Goal: Task Accomplishment & Management: Use online tool/utility

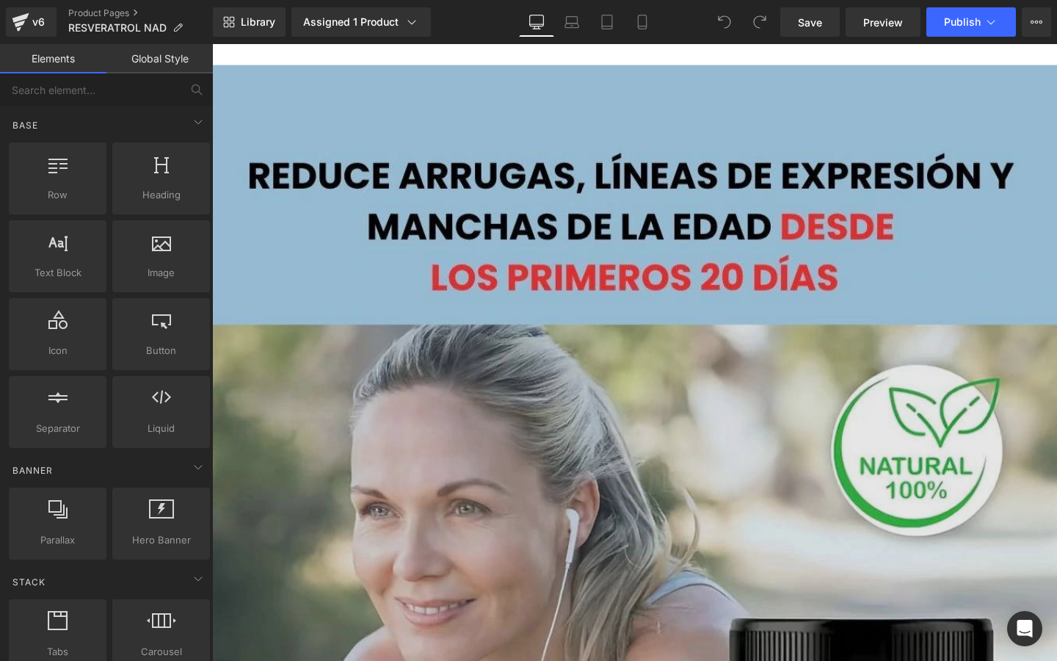
click at [645, 12] on link "Mobile" at bounding box center [642, 21] width 35 height 29
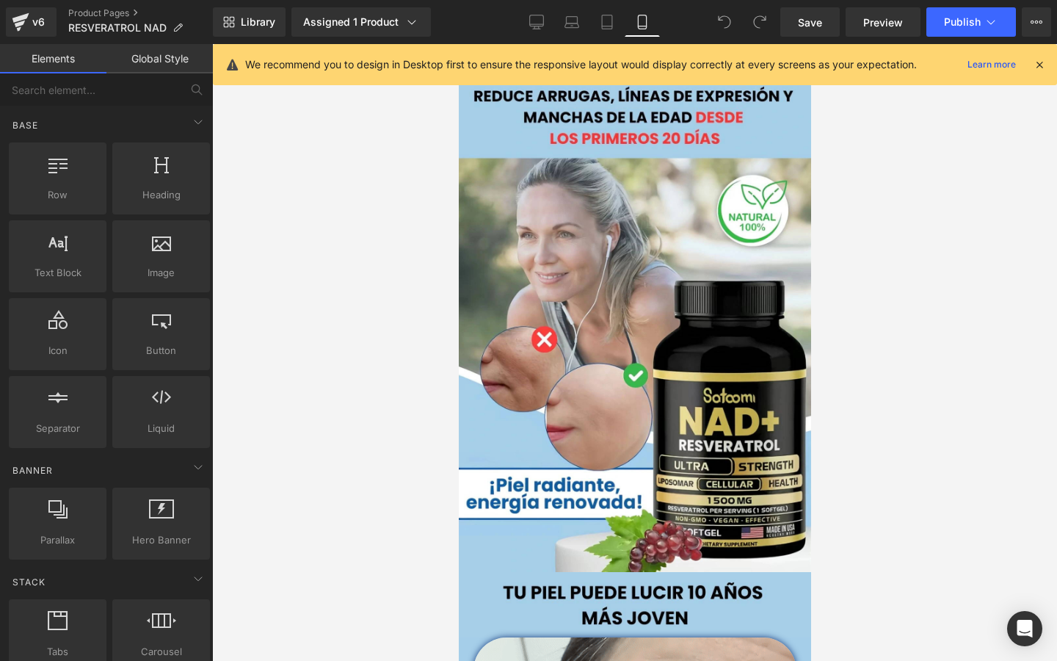
click at [1042, 62] on icon at bounding box center [1039, 64] width 13 height 13
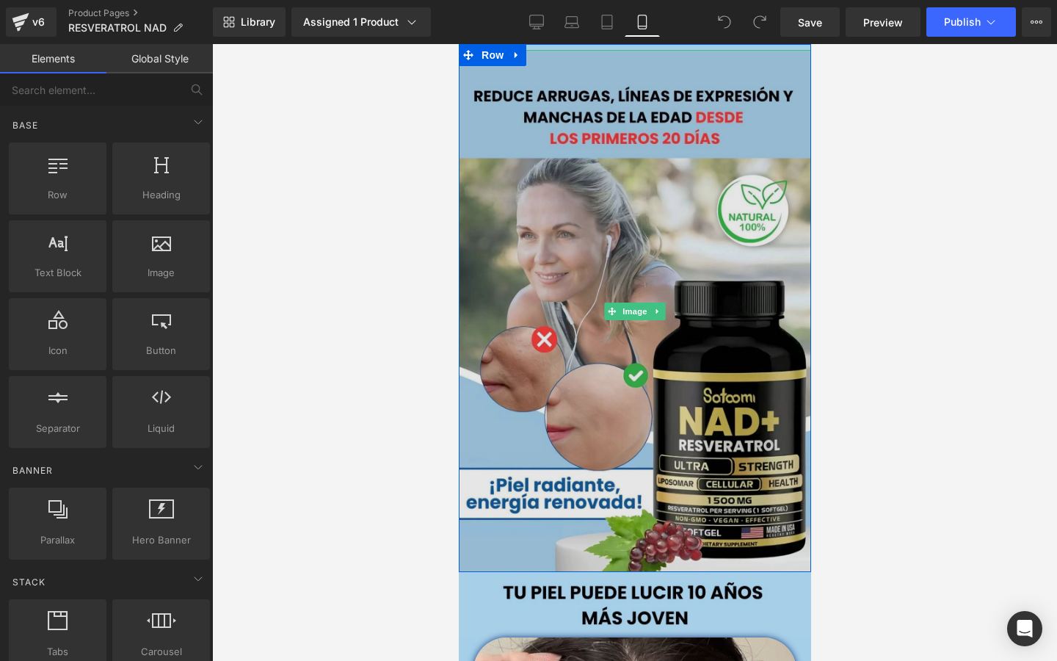
click at [711, 333] on img at bounding box center [634, 311] width 352 height 522
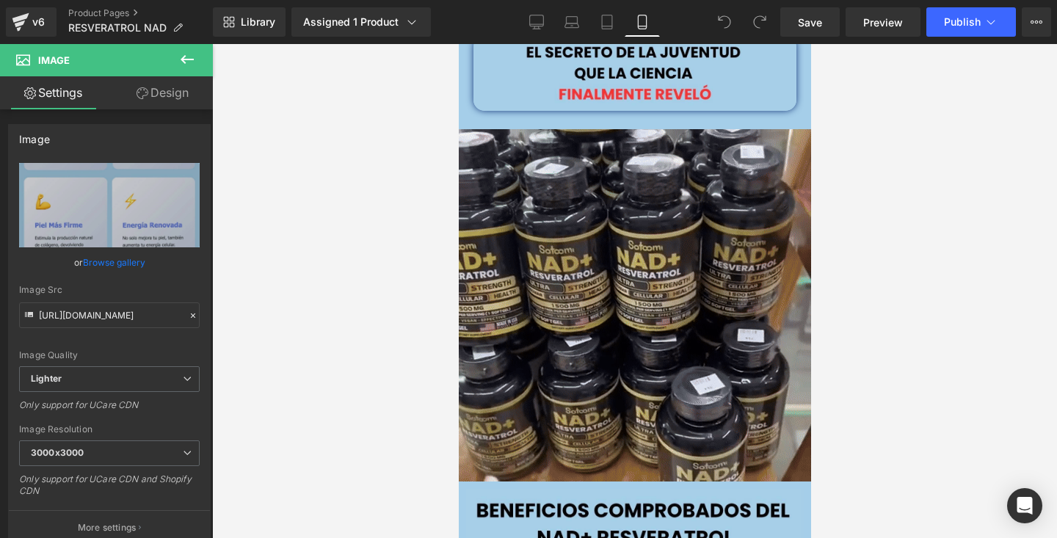
scroll to position [1746, 0]
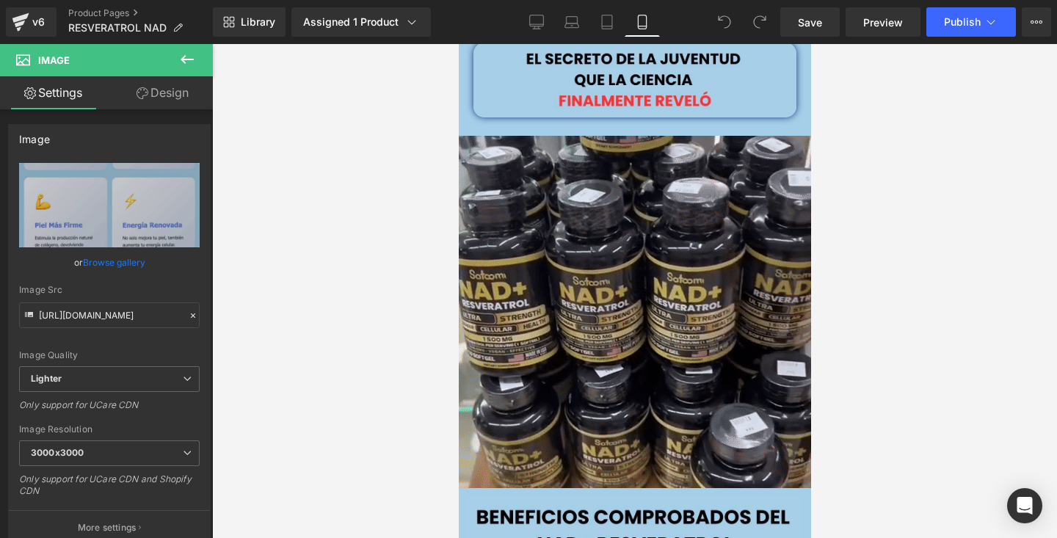
click at [708, 276] on img at bounding box center [634, 312] width 352 height 352
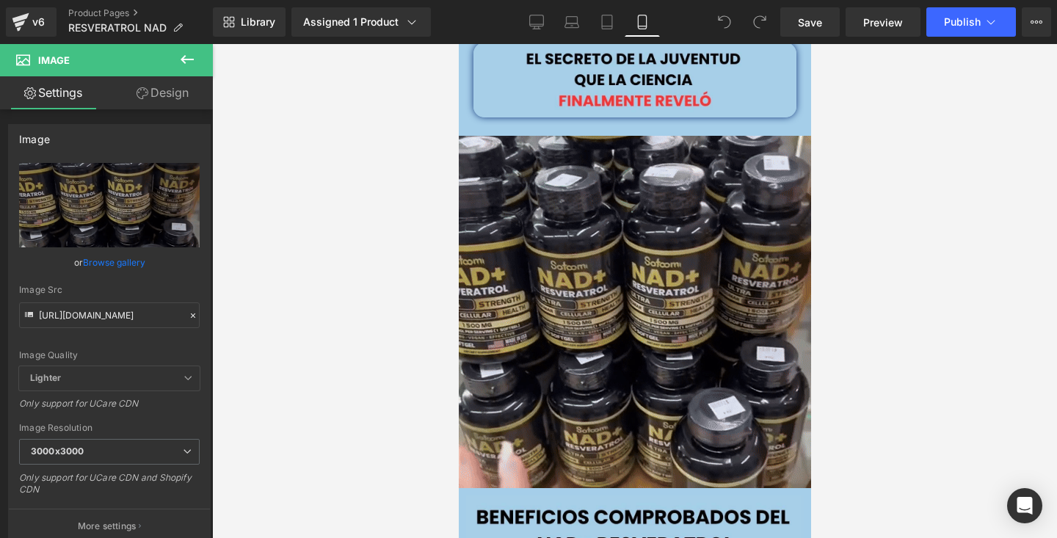
click at [936, 124] on div at bounding box center [634, 291] width 845 height 494
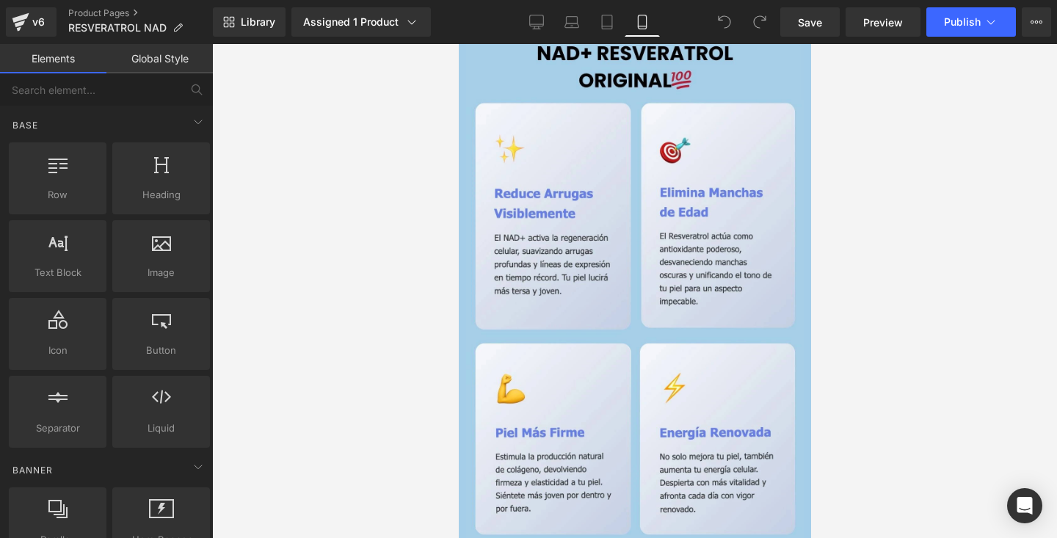
scroll to position [2175, 0]
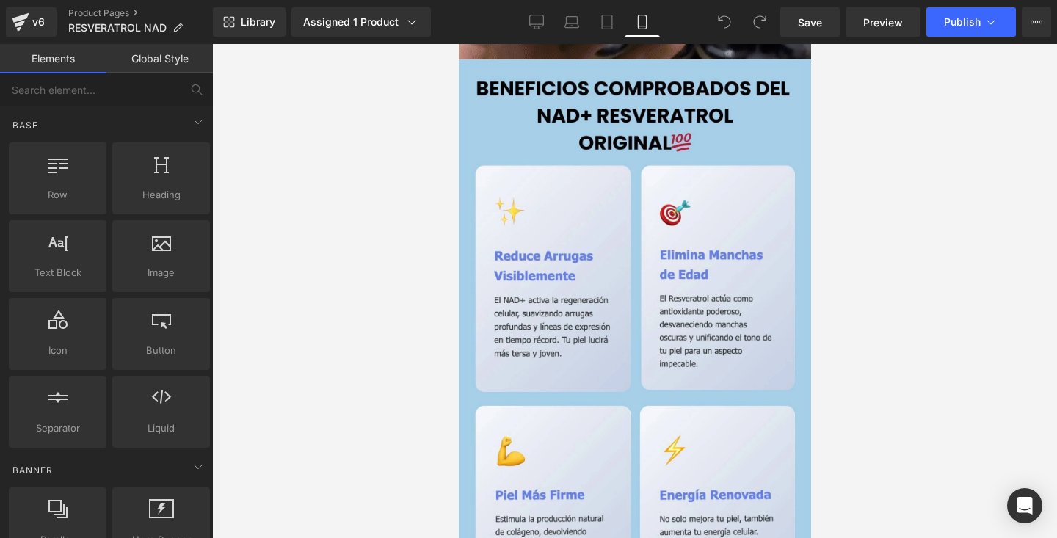
click at [717, 334] on img at bounding box center [634, 458] width 338 height 782
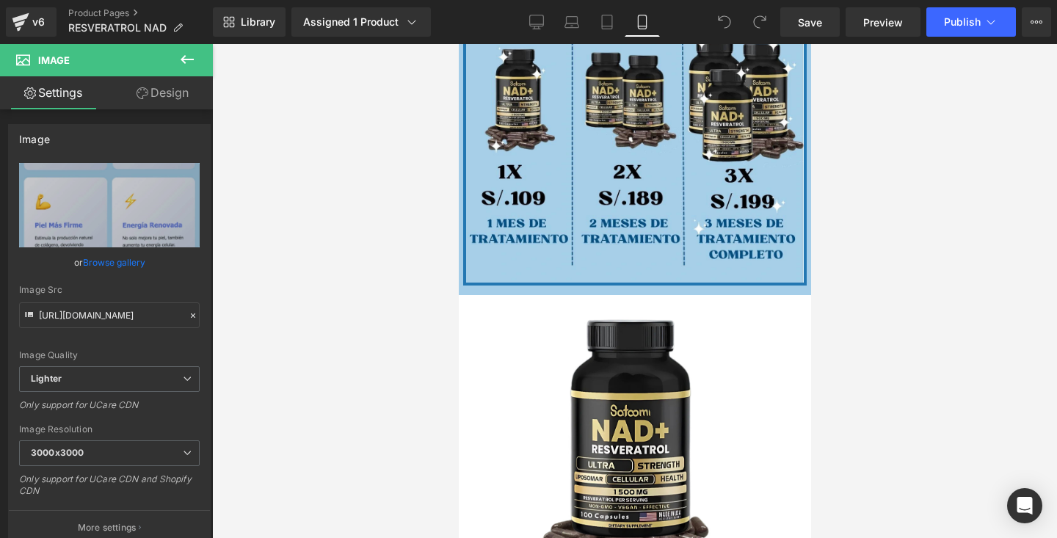
scroll to position [2865, 0]
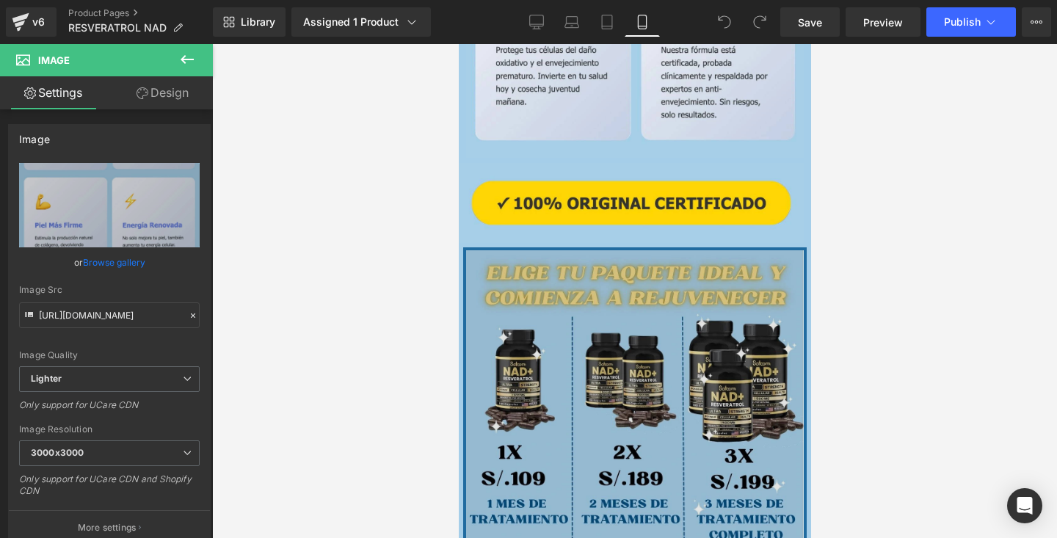
click at [650, 301] on img at bounding box center [634, 406] width 338 height 313
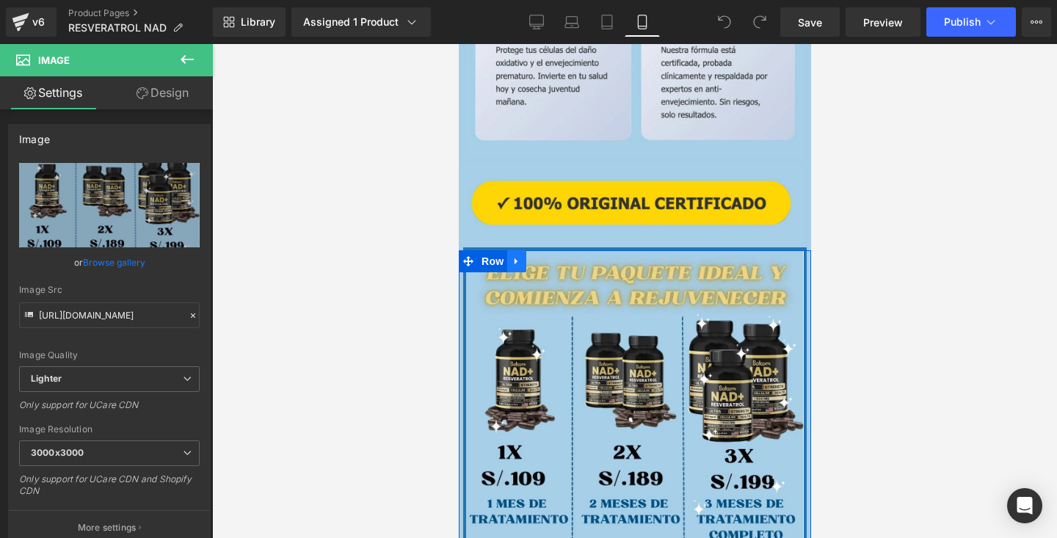
click at [519, 261] on icon at bounding box center [516, 260] width 10 height 11
click at [549, 264] on link at bounding box center [554, 261] width 19 height 22
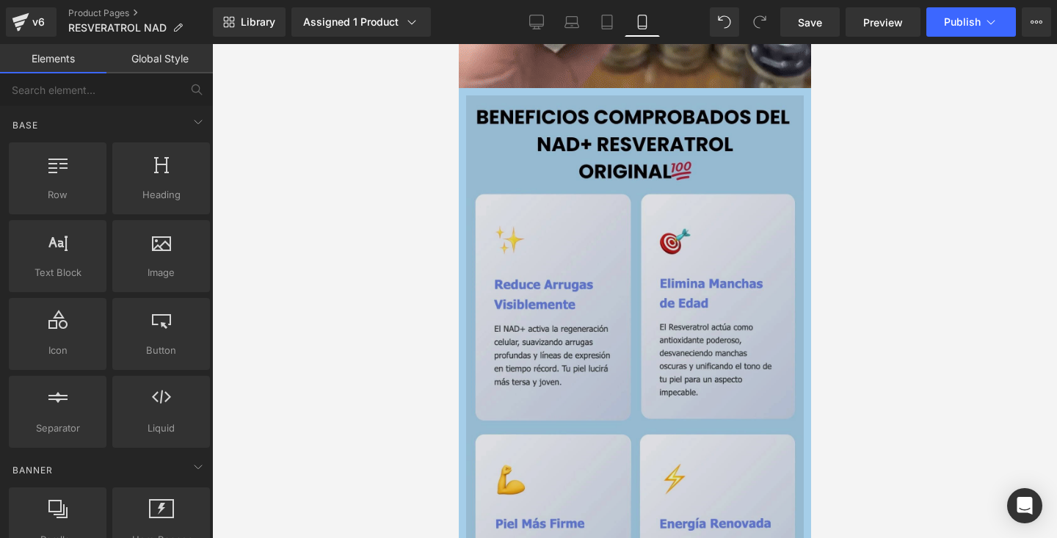
click at [549, 264] on img at bounding box center [634, 486] width 338 height 782
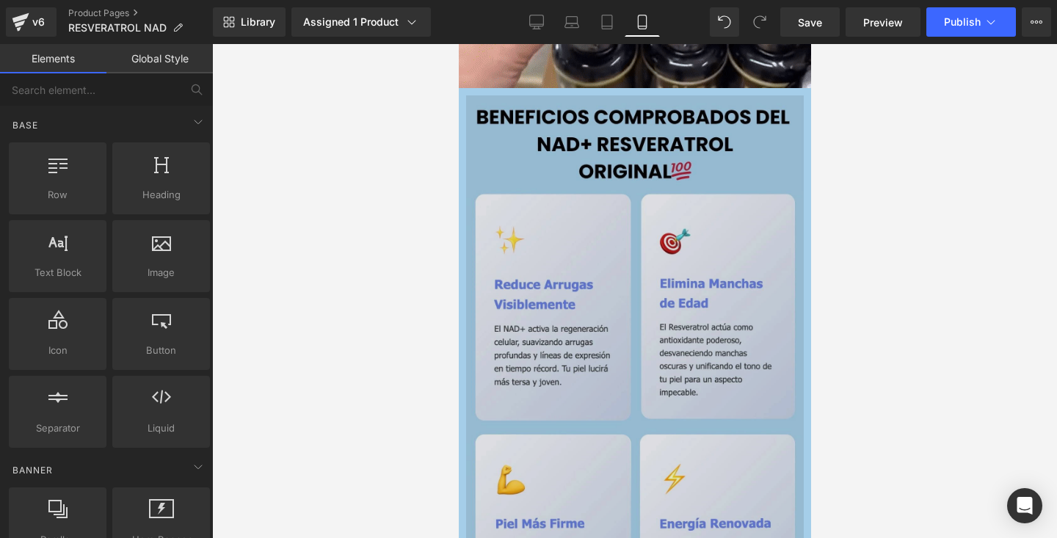
scroll to position [2139, 0]
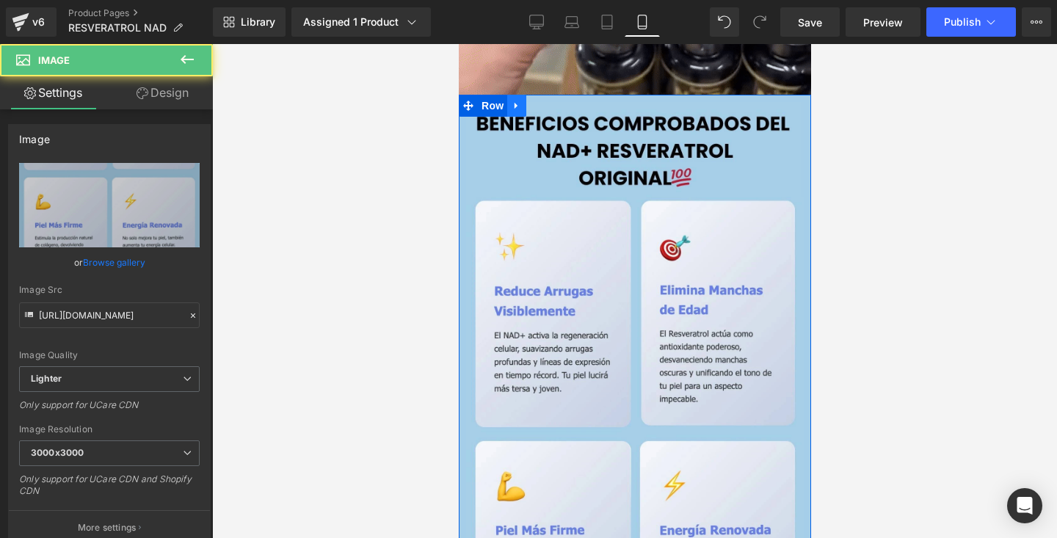
click at [510, 106] on link at bounding box center [516, 106] width 19 height 22
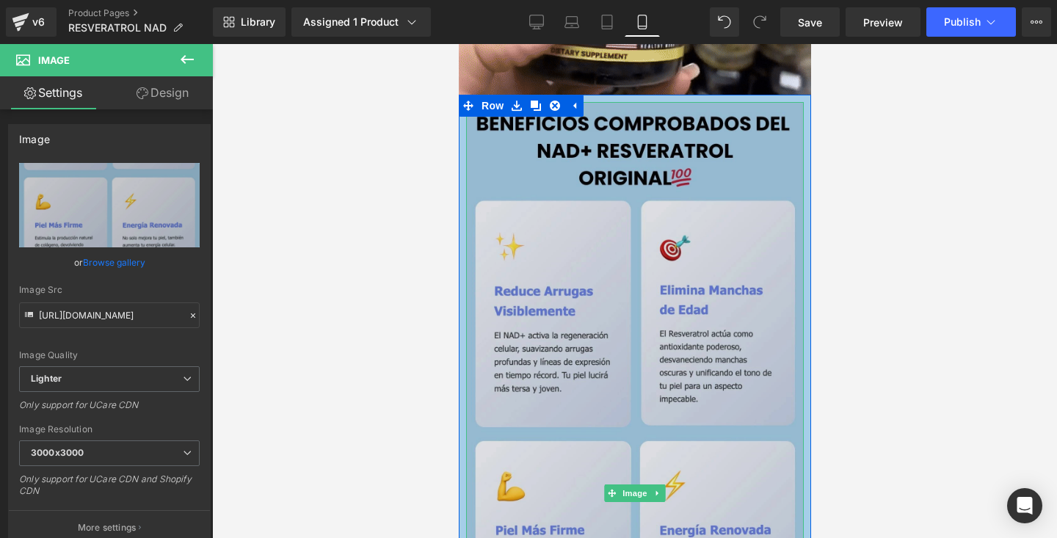
click at [565, 258] on img at bounding box center [634, 493] width 338 height 782
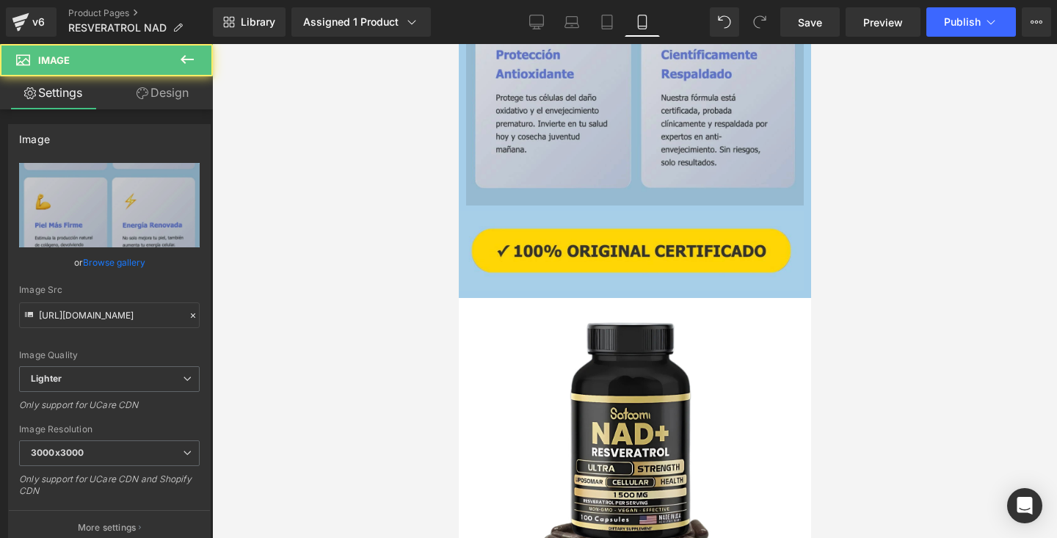
scroll to position [2827, 0]
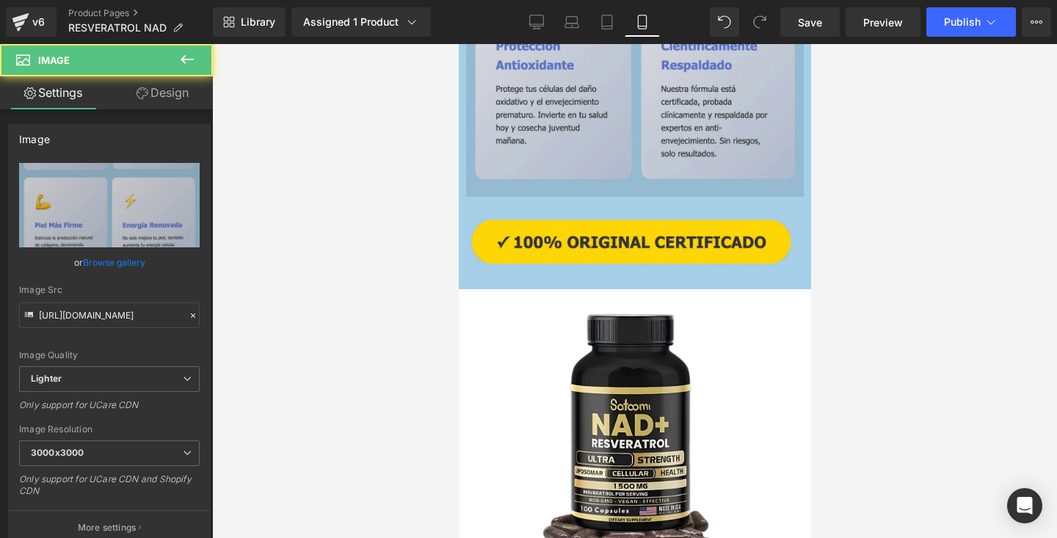
click at [565, 258] on img at bounding box center [630, 242] width 345 height 80
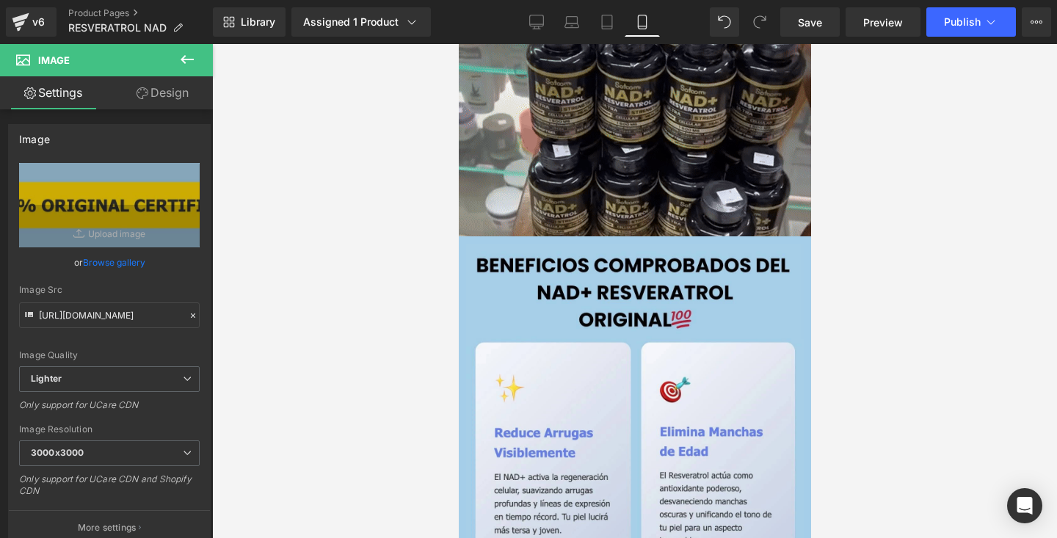
scroll to position [1999, 0]
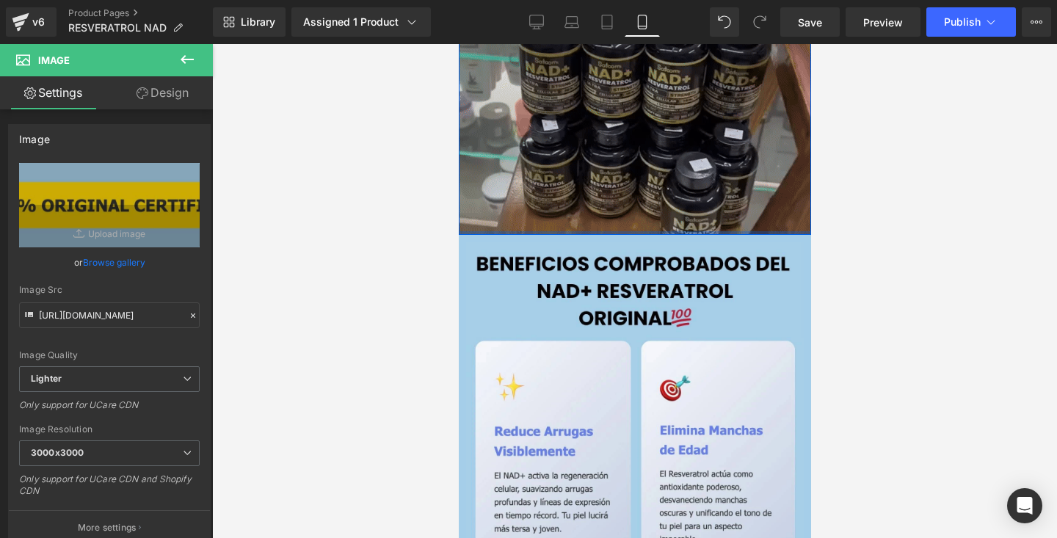
click at [552, 231] on div "Image Row" at bounding box center [634, 57] width 352 height 356
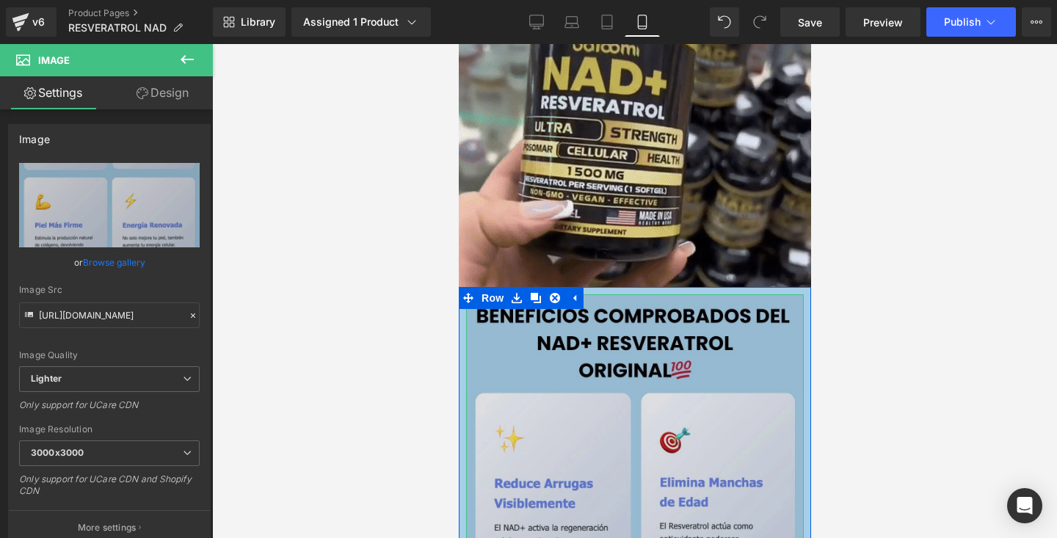
scroll to position [1939, 0]
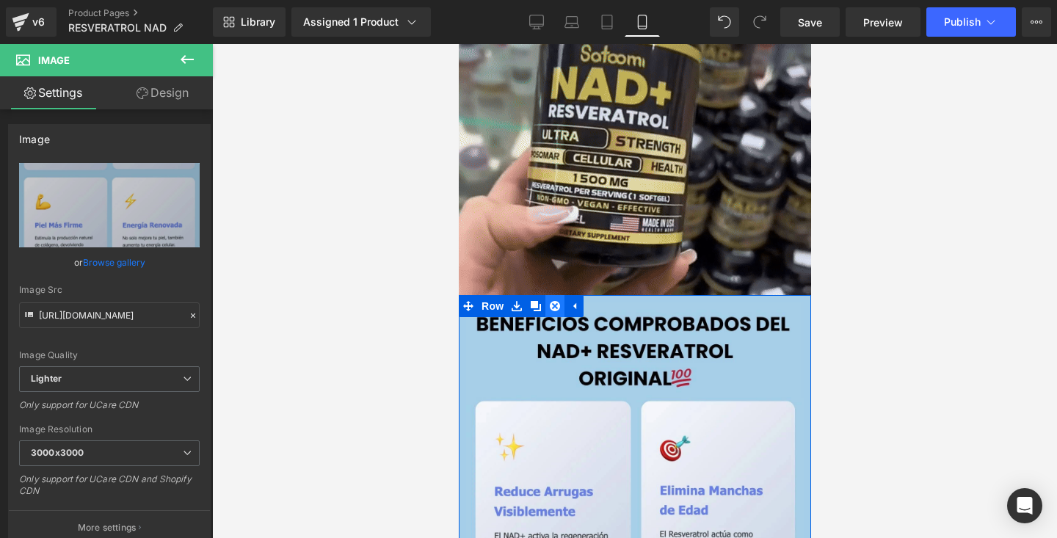
click at [555, 311] on icon at bounding box center [554, 306] width 10 height 10
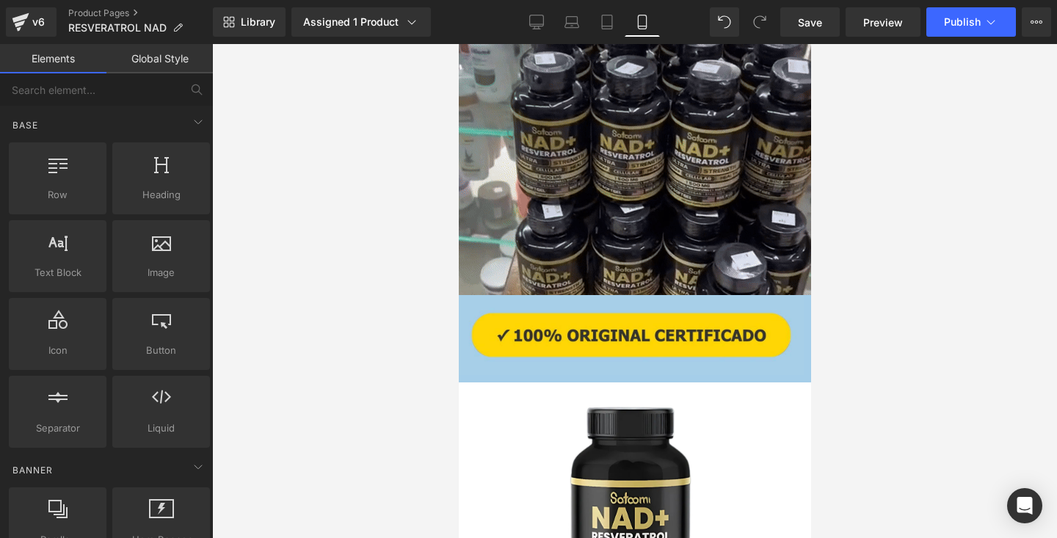
drag, startPoint x: 338, startPoint y: 130, endPoint x: 875, endPoint y: 155, distance: 538.0
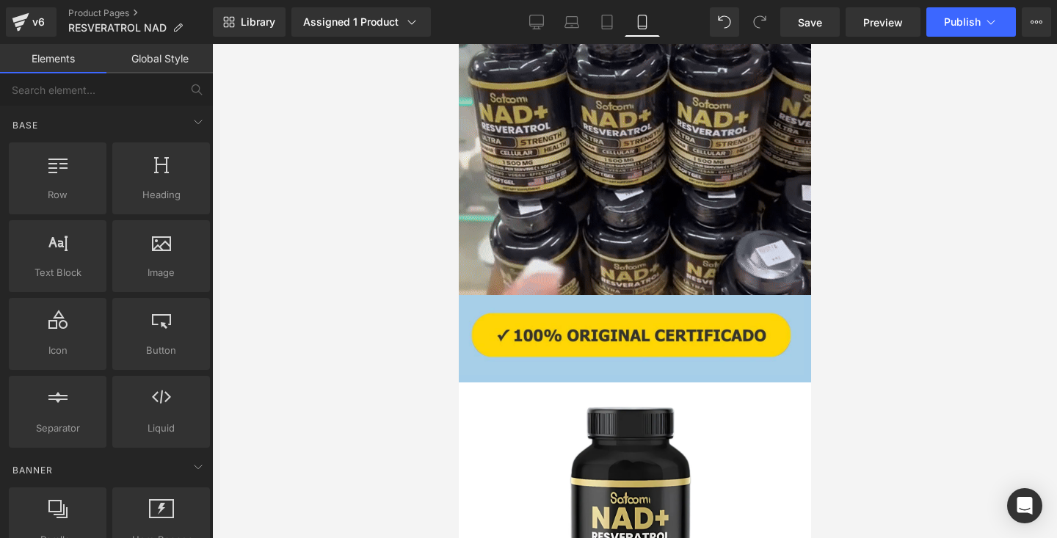
click at [875, 155] on div at bounding box center [634, 291] width 845 height 494
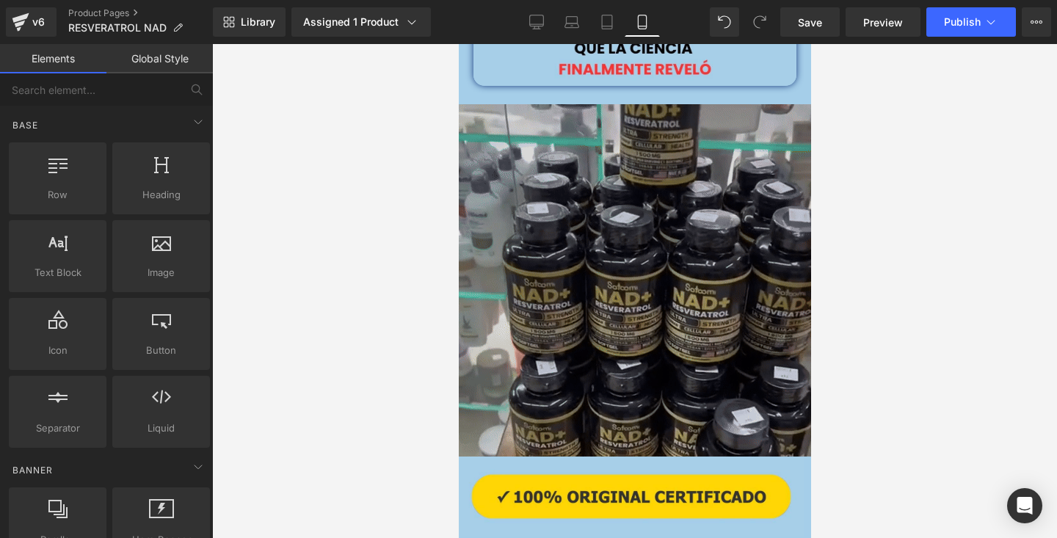
scroll to position [1766, 0]
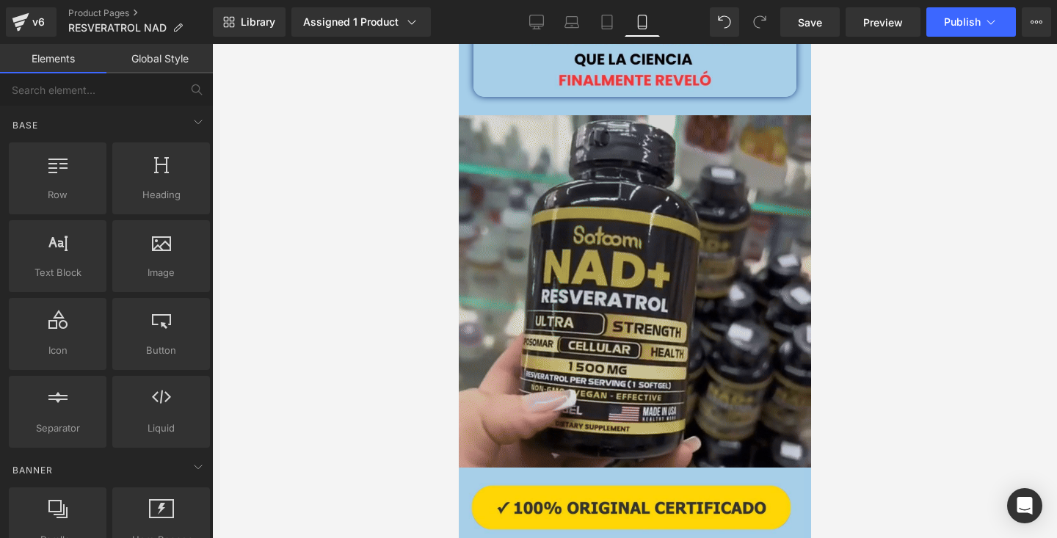
click at [718, 227] on img at bounding box center [634, 291] width 352 height 352
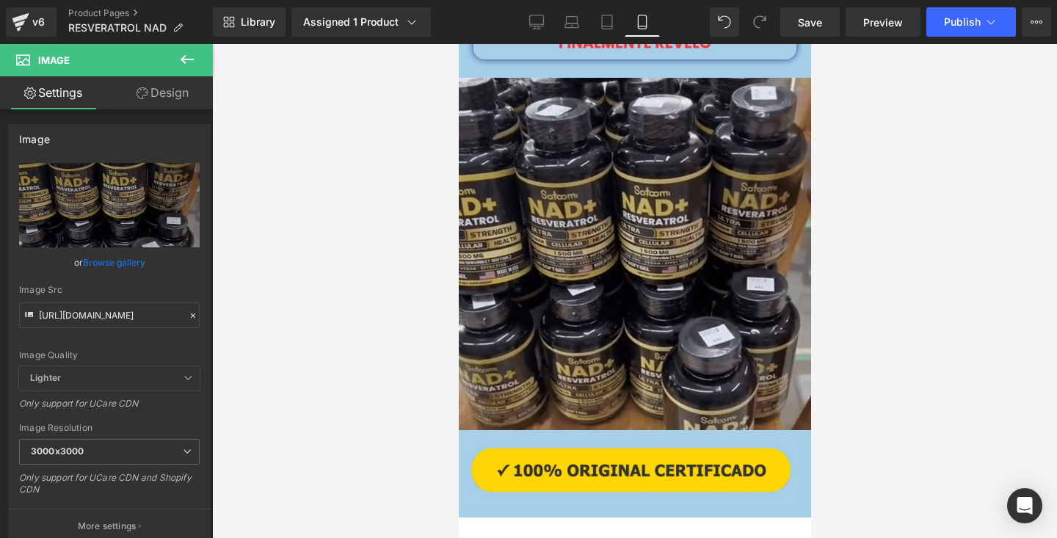
scroll to position [1783, 0]
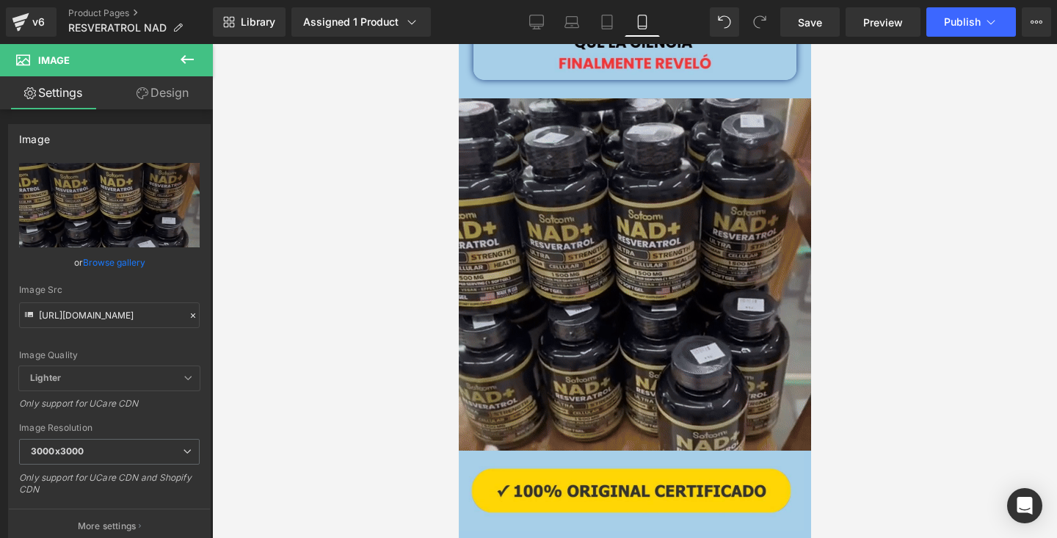
click at [590, 247] on img at bounding box center [634, 274] width 352 height 352
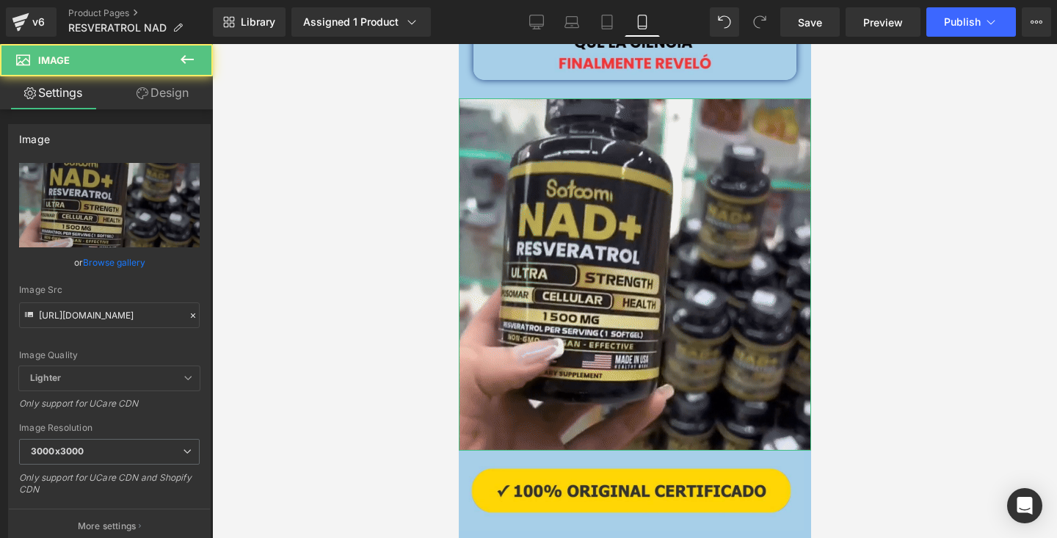
click at [176, 91] on link "Design" at bounding box center [162, 92] width 106 height 33
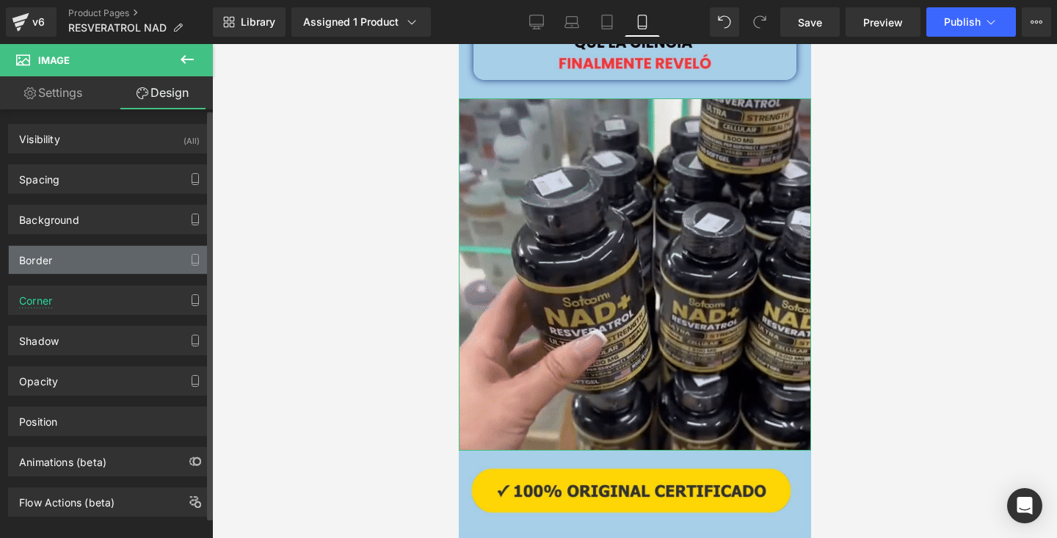
click at [101, 264] on div "Border" at bounding box center [109, 260] width 201 height 28
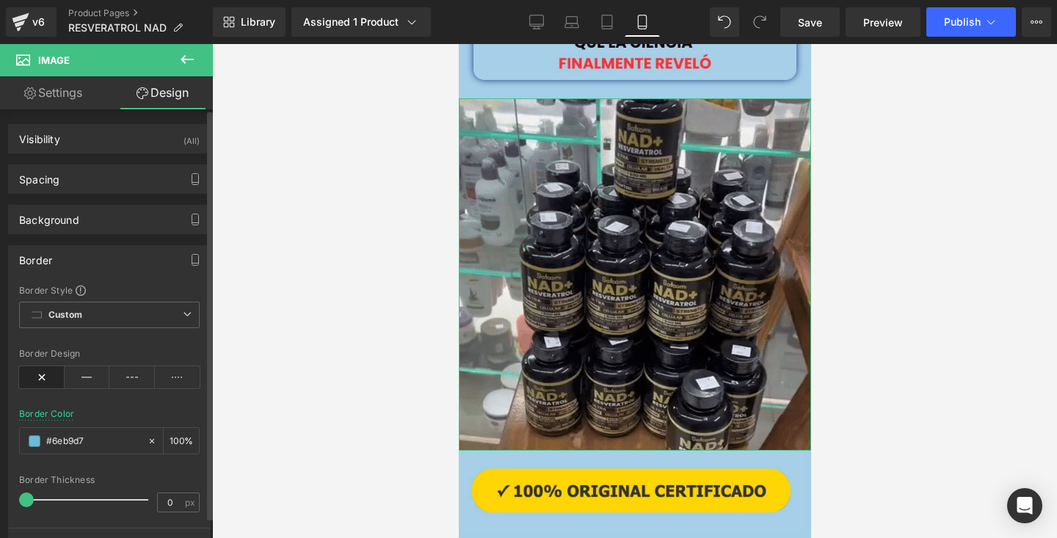
click at [121, 245] on div "Border Border Style Custom Custom Setup Global Style Custom Setup Global Style …" at bounding box center [109, 404] width 203 height 318
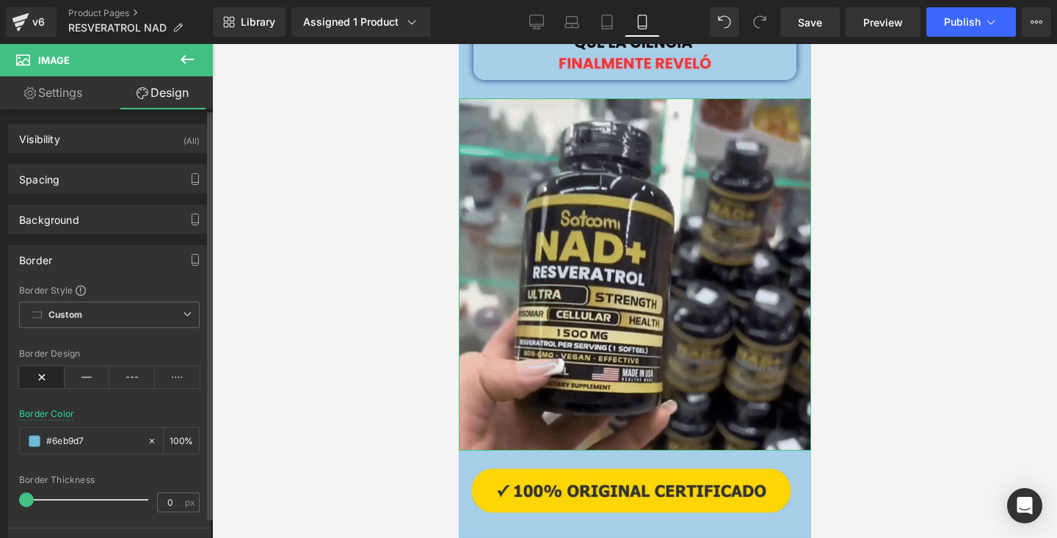
click at [117, 259] on div "Border" at bounding box center [109, 260] width 201 height 28
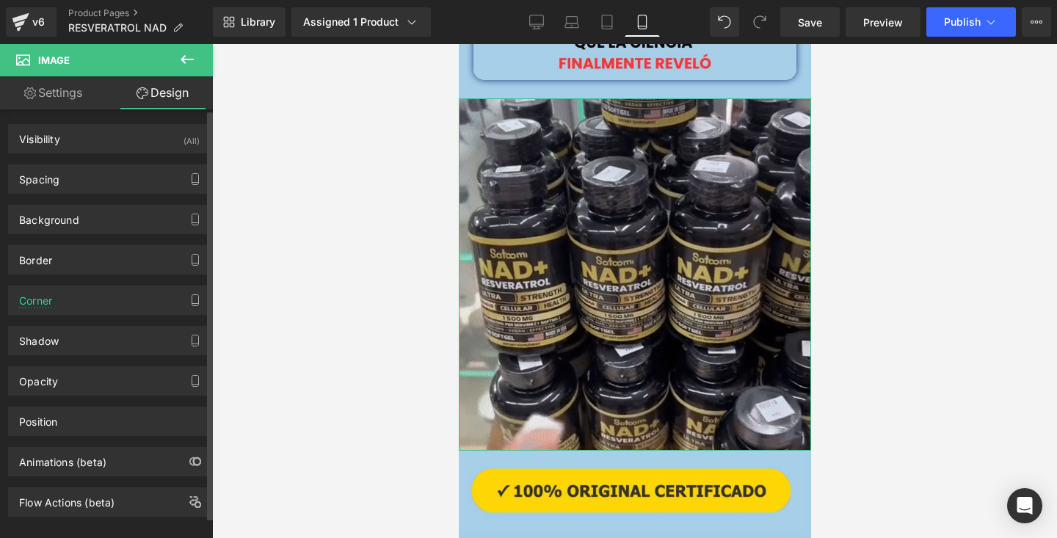
click at [103, 319] on div "Shadow Shadow Style Drop Shadow Outer Shadow Shadow Color #173a7c 100 % More se…" at bounding box center [110, 335] width 220 height 40
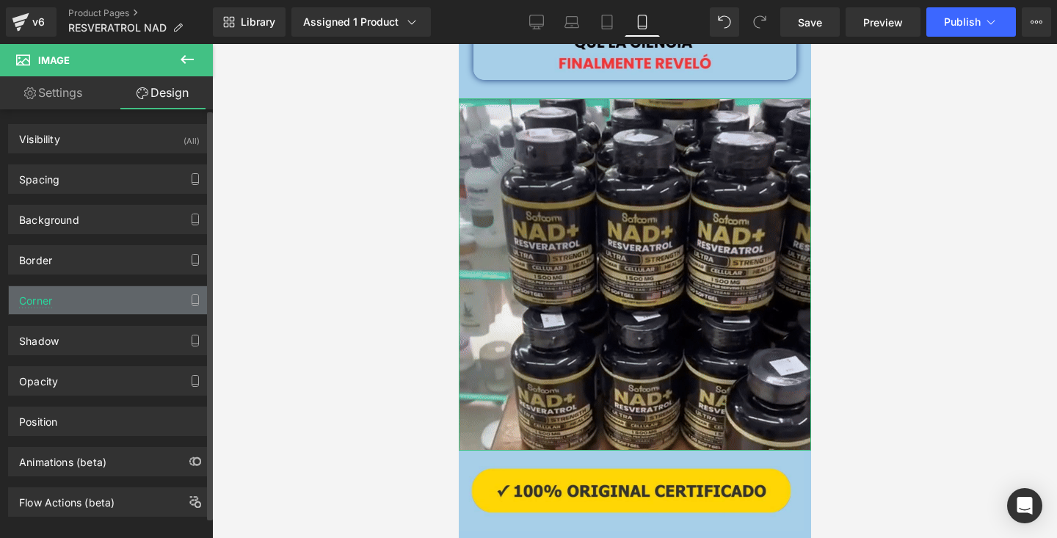
click at [101, 311] on div "Corner" at bounding box center [109, 300] width 201 height 28
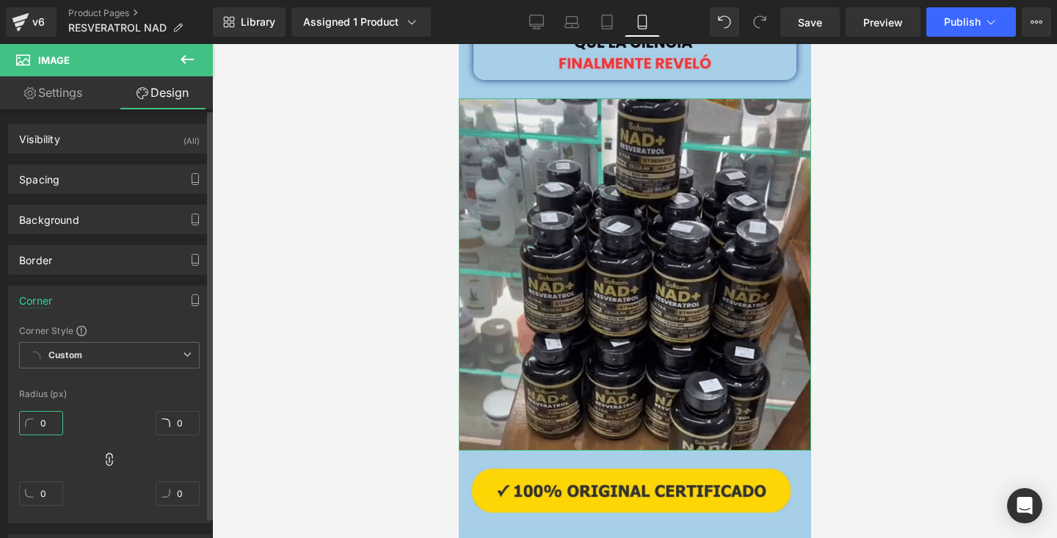
click at [52, 415] on input "0" at bounding box center [41, 423] width 44 height 24
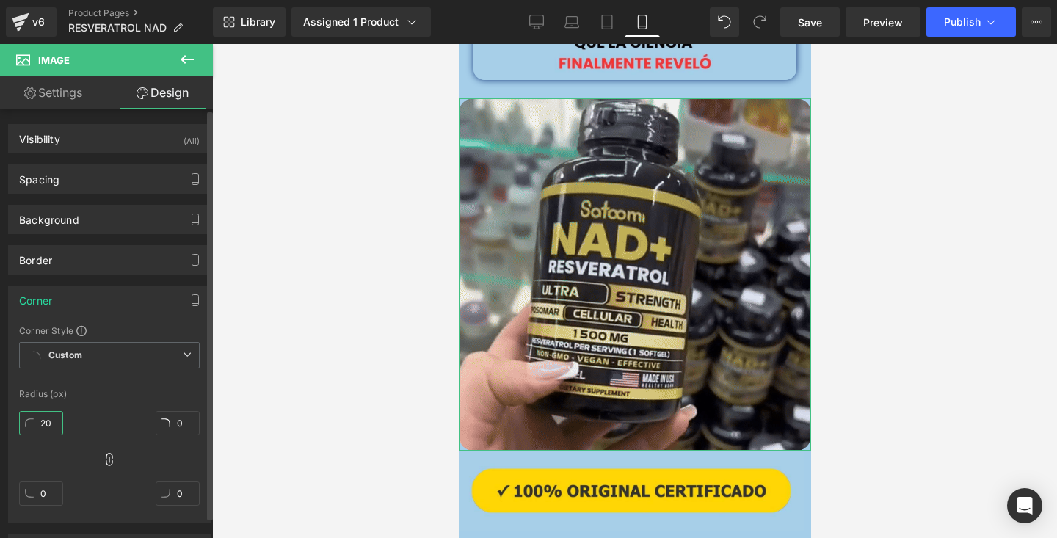
type input "2"
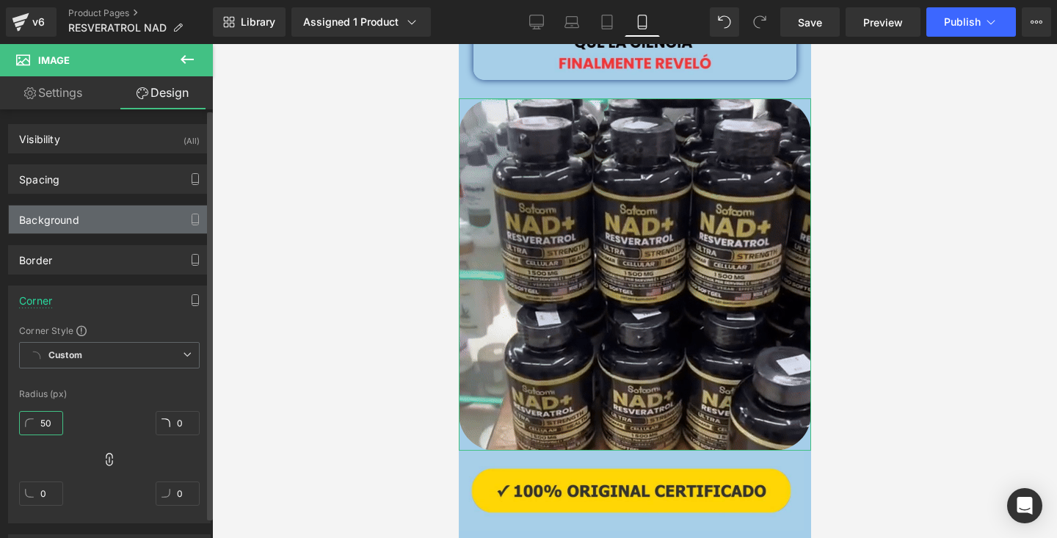
type input "50"
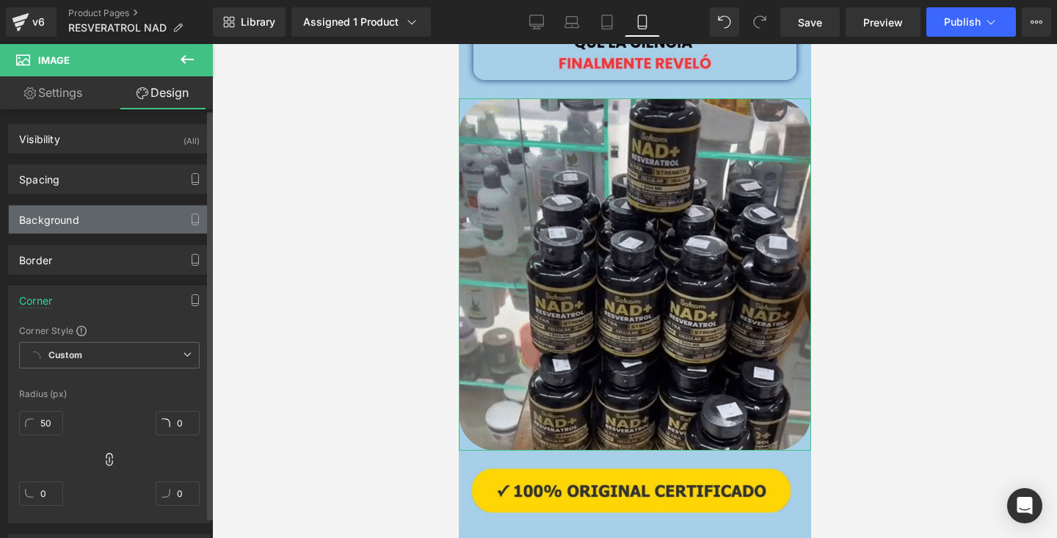
click at [82, 229] on div "Background" at bounding box center [109, 220] width 201 height 28
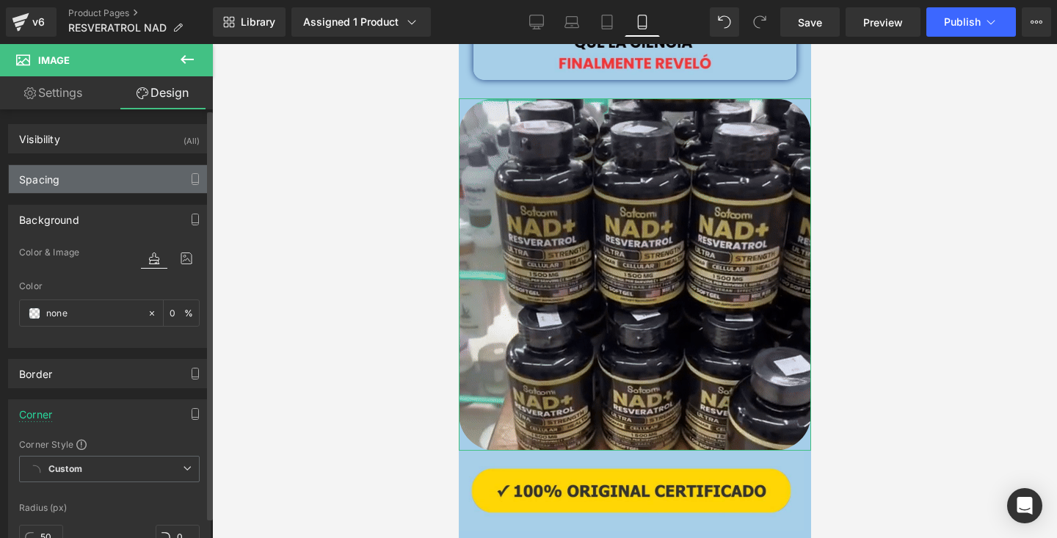
click at [102, 175] on div "Spacing" at bounding box center [109, 179] width 201 height 28
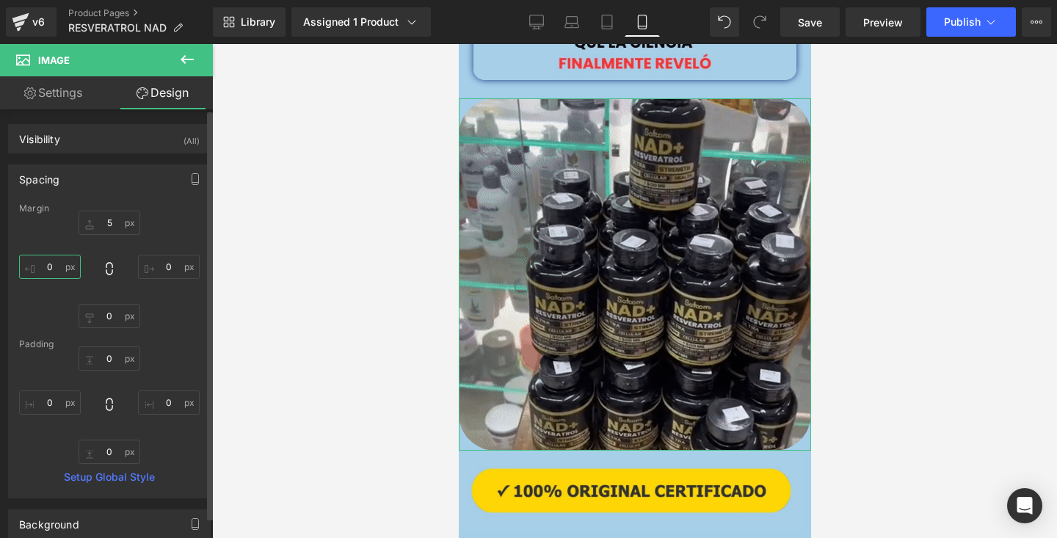
click at [62, 267] on input "0" at bounding box center [50, 267] width 62 height 24
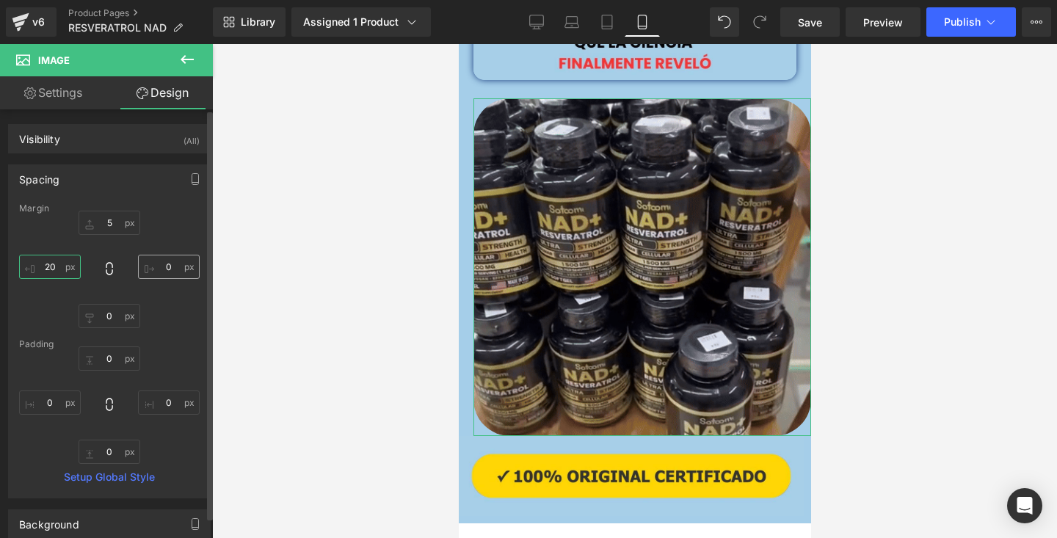
type input "20"
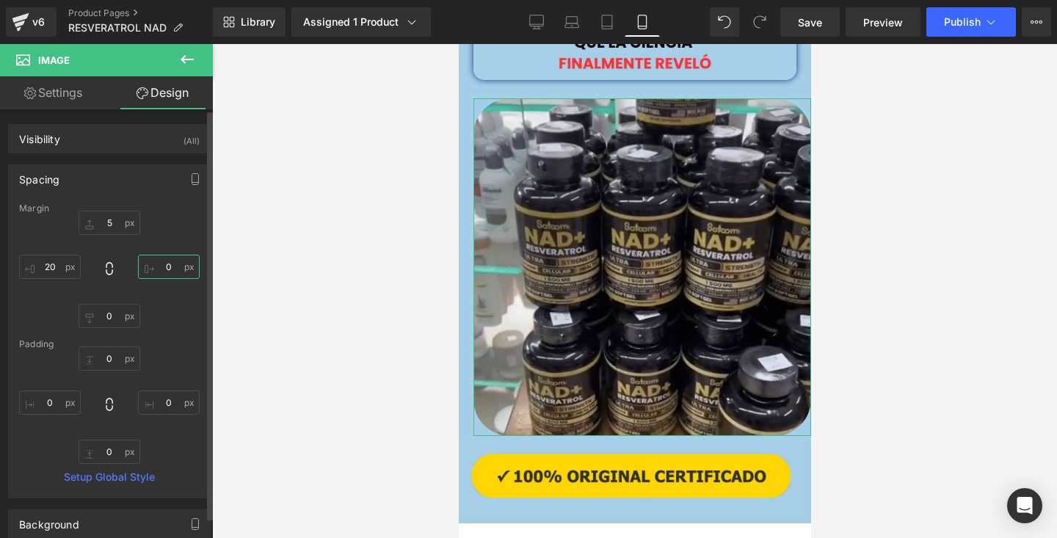
click at [170, 264] on input "0" at bounding box center [169, 267] width 62 height 24
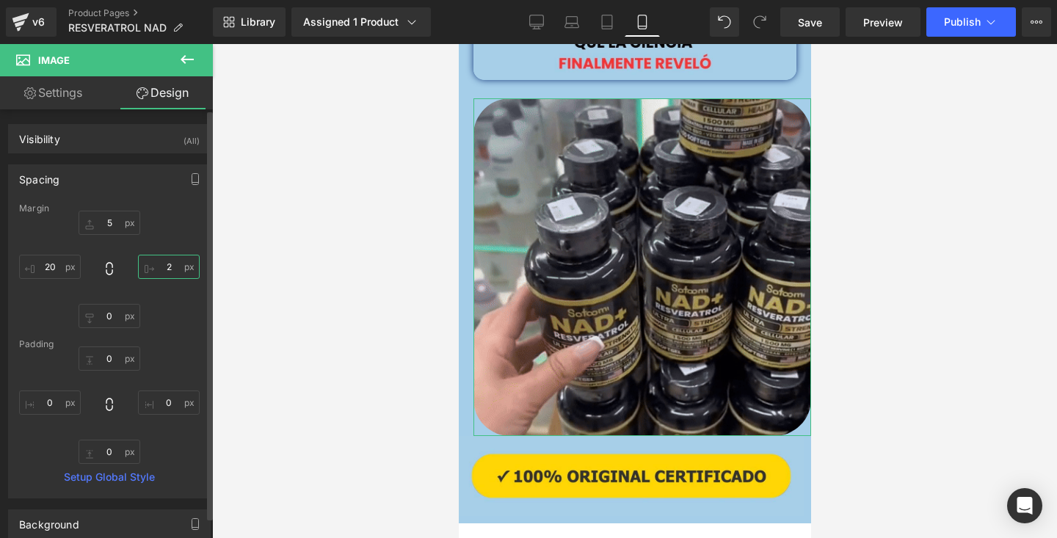
type input "20"
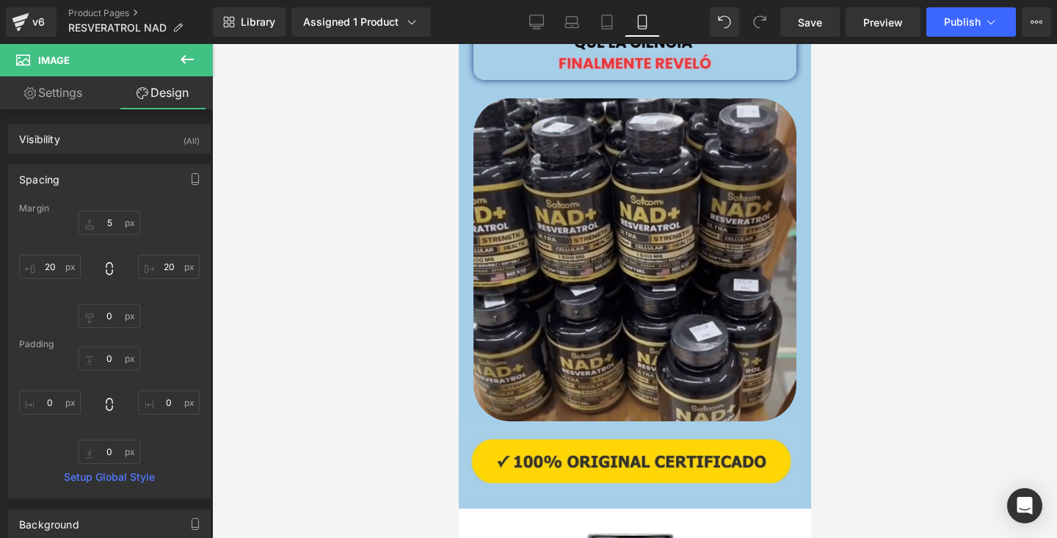
click at [385, 217] on div at bounding box center [634, 291] width 845 height 494
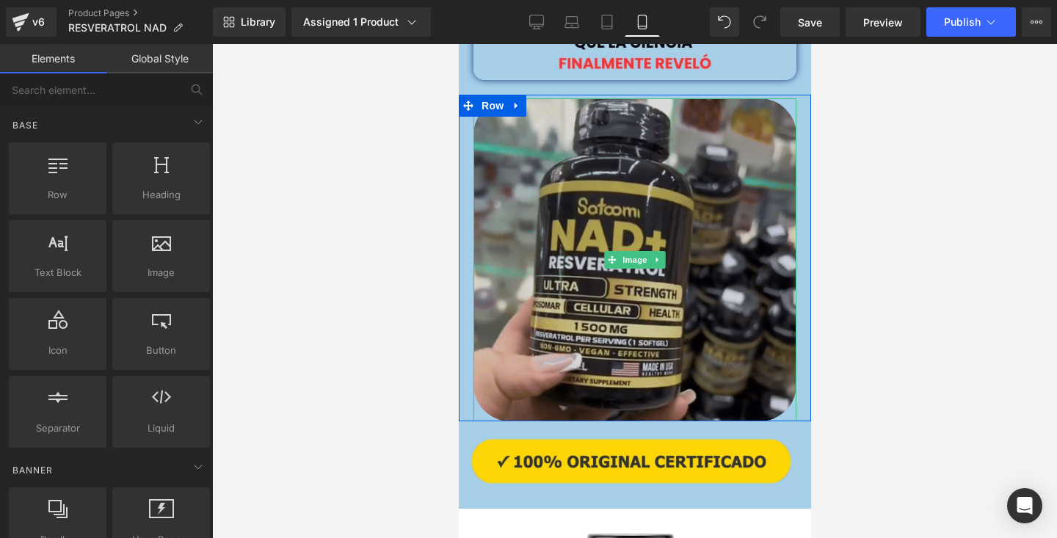
click at [488, 151] on img at bounding box center [634, 259] width 323 height 323
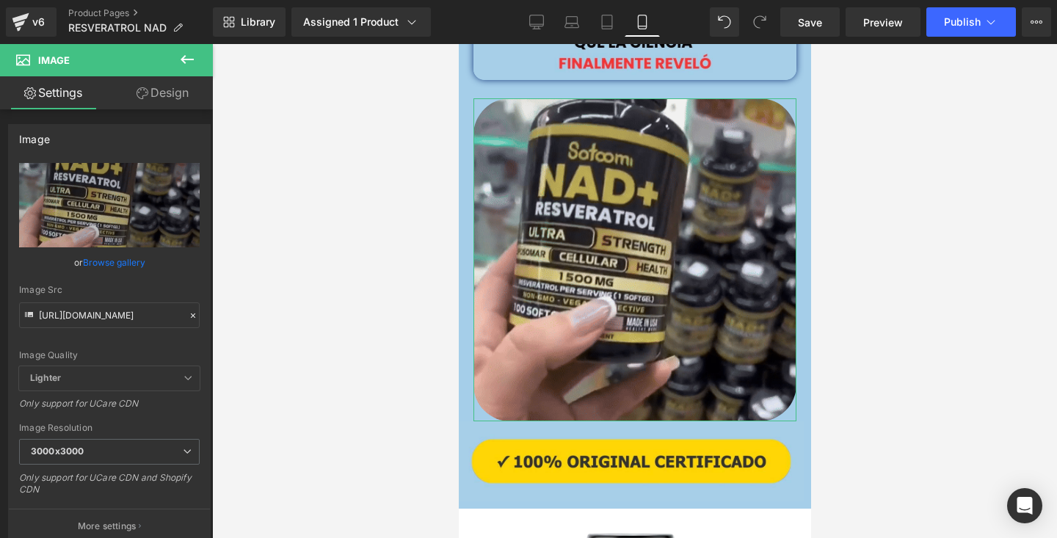
click at [177, 98] on link "Design" at bounding box center [162, 92] width 106 height 33
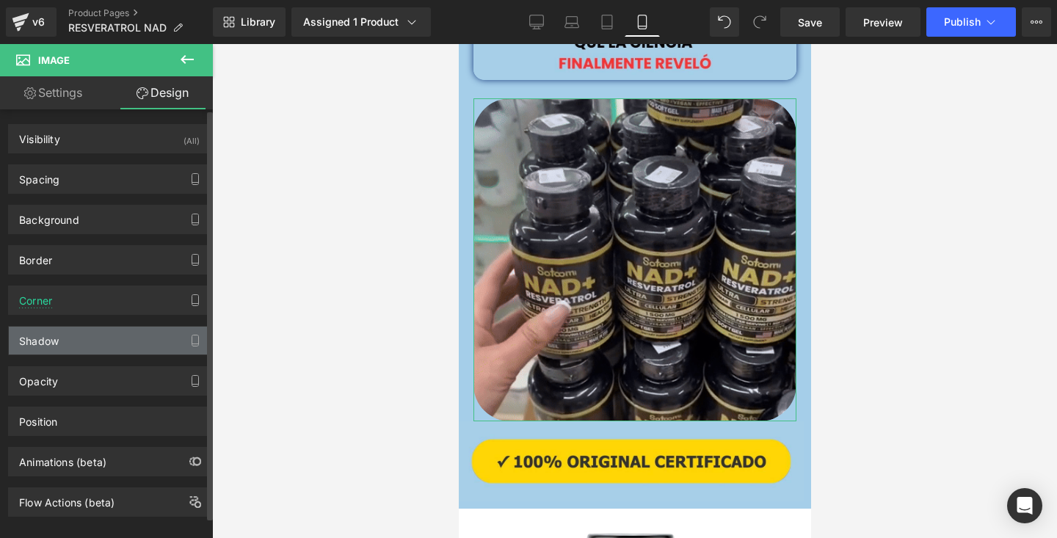
click at [109, 327] on div "Shadow" at bounding box center [109, 341] width 201 height 28
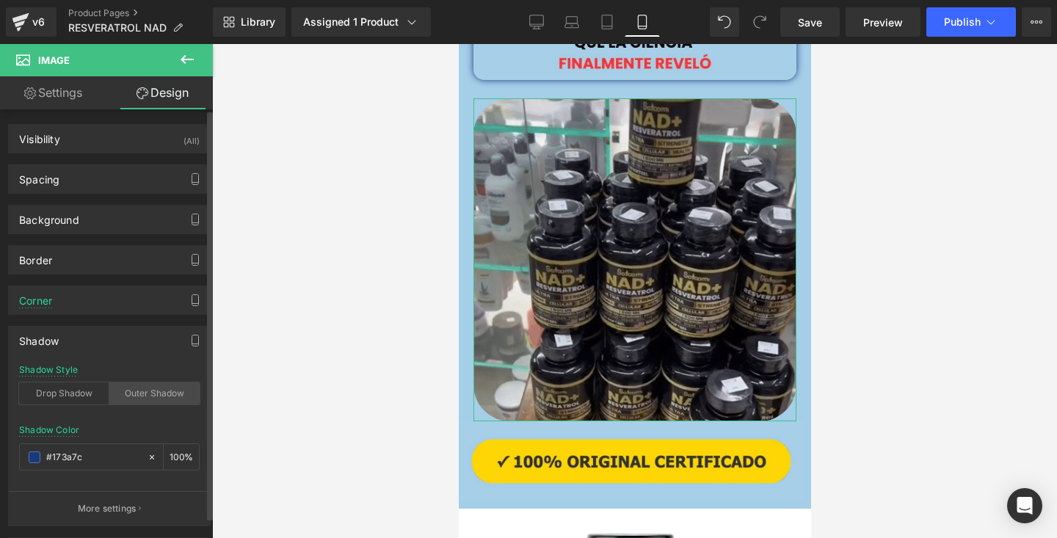
click at [131, 397] on div "Outer Shadow" at bounding box center [154, 393] width 90 height 22
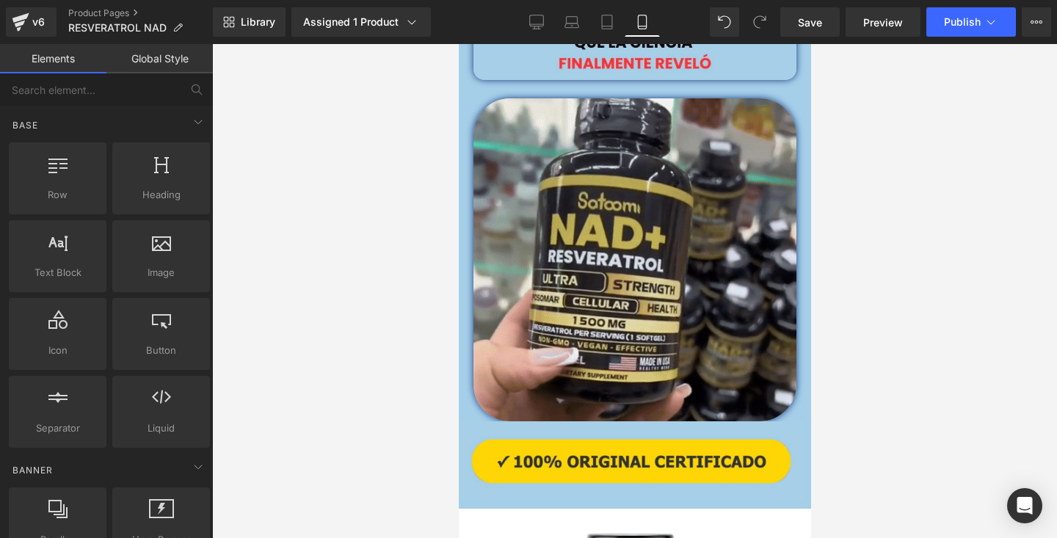
click at [882, 248] on div at bounding box center [634, 291] width 845 height 494
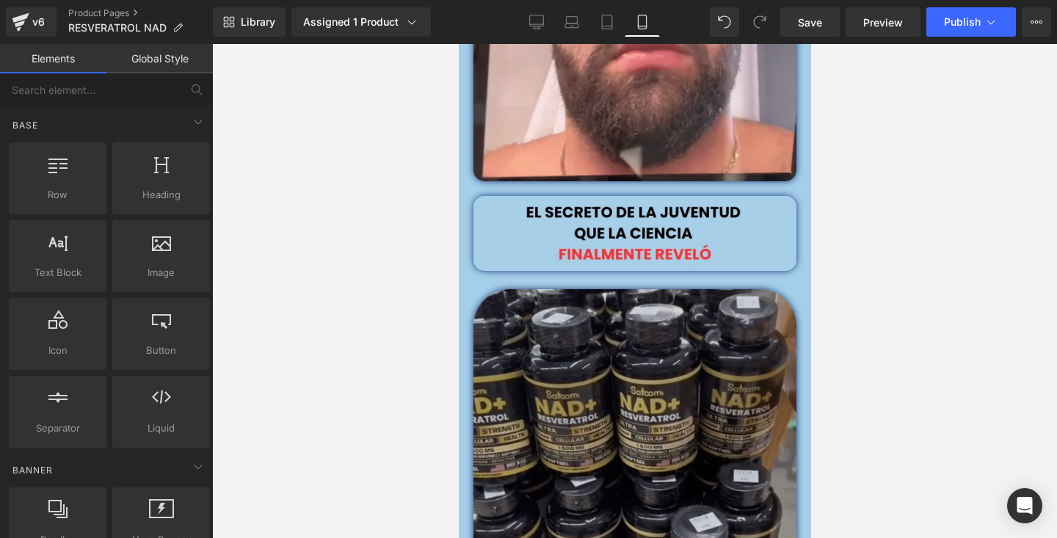
scroll to position [1571, 0]
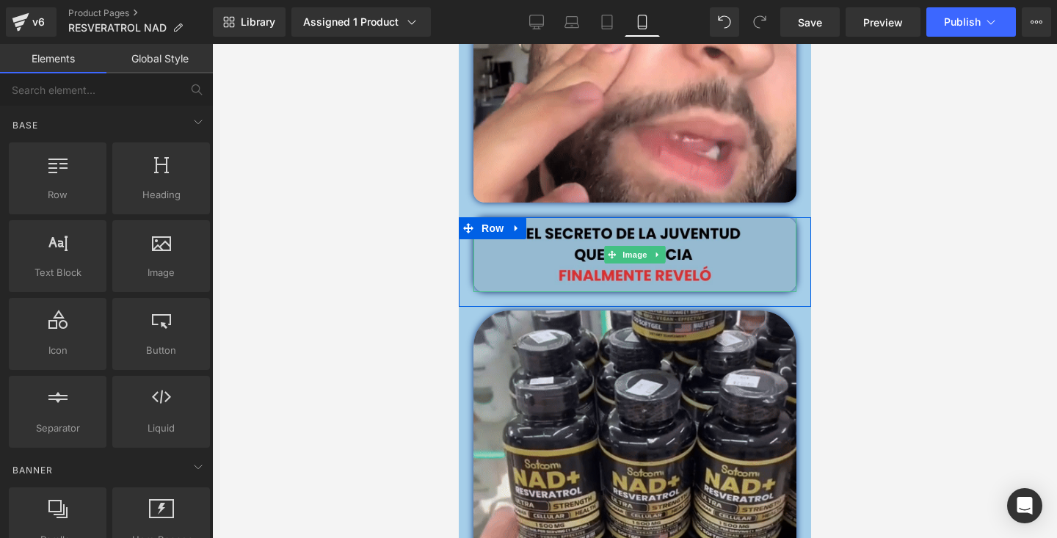
click at [675, 253] on img at bounding box center [634, 254] width 323 height 75
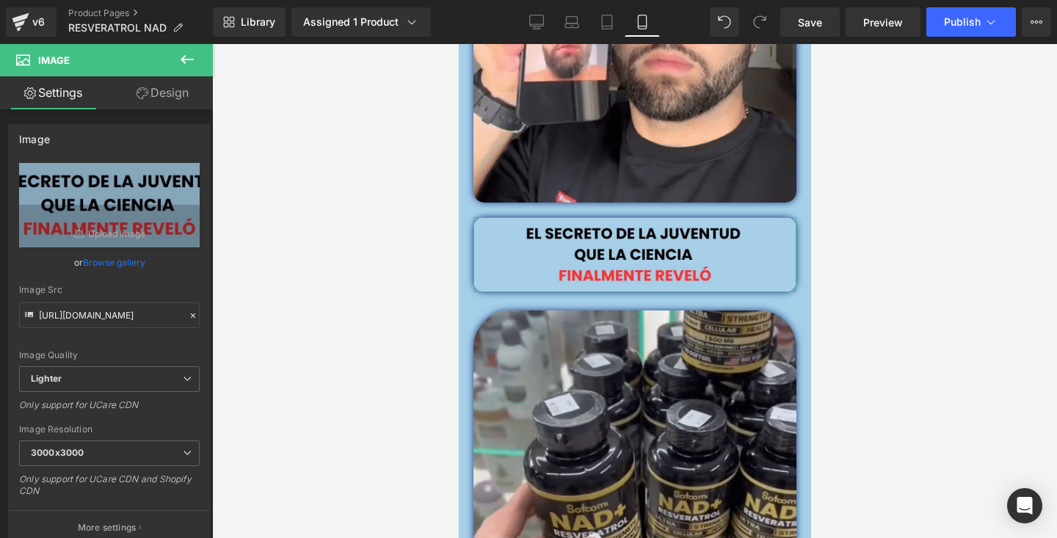
click at [162, 99] on link "Design" at bounding box center [162, 92] width 106 height 33
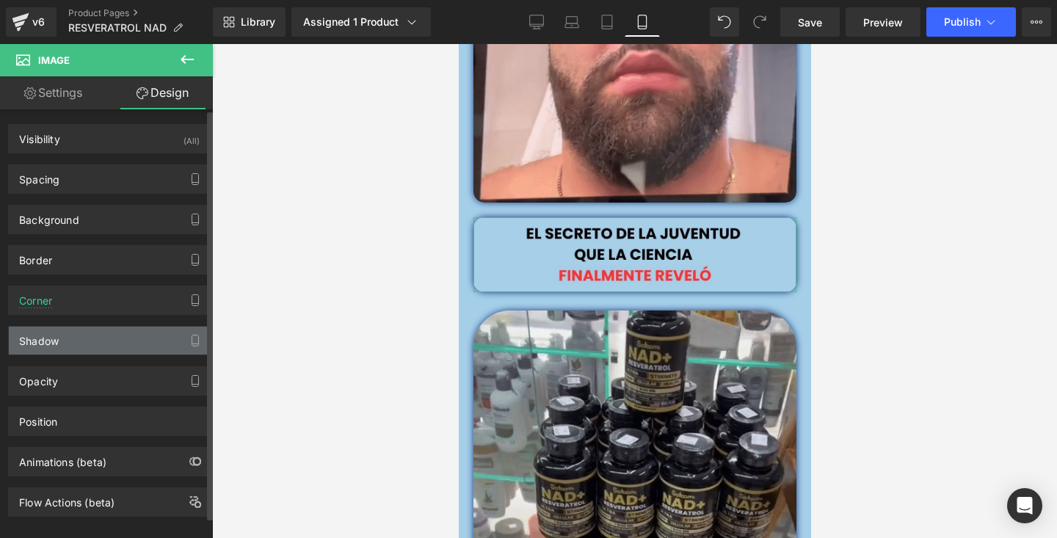
click at [81, 344] on div "Shadow" at bounding box center [109, 341] width 201 height 28
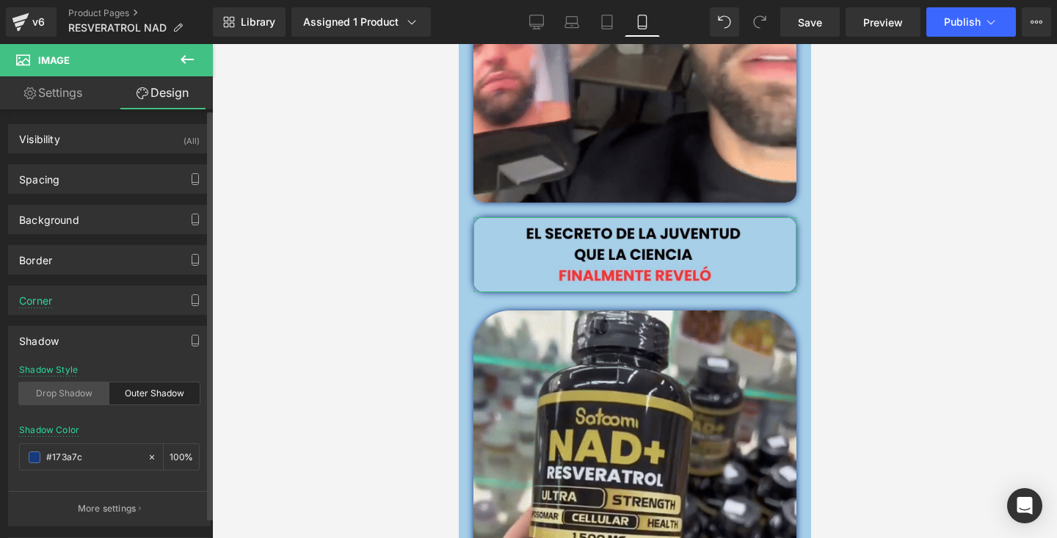
click at [90, 390] on div "Drop Shadow" at bounding box center [64, 393] width 90 height 22
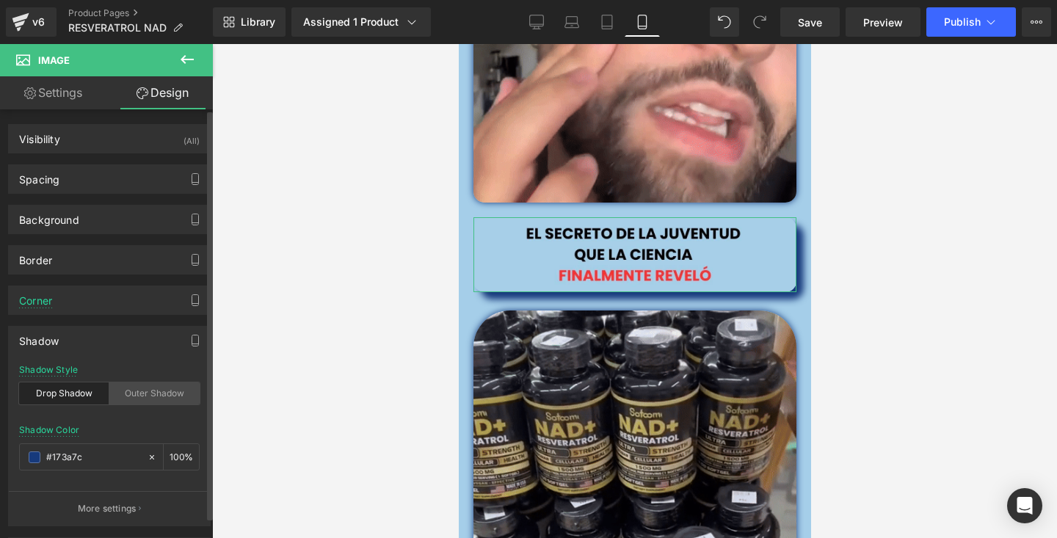
click at [158, 395] on div "Outer Shadow" at bounding box center [154, 393] width 90 height 22
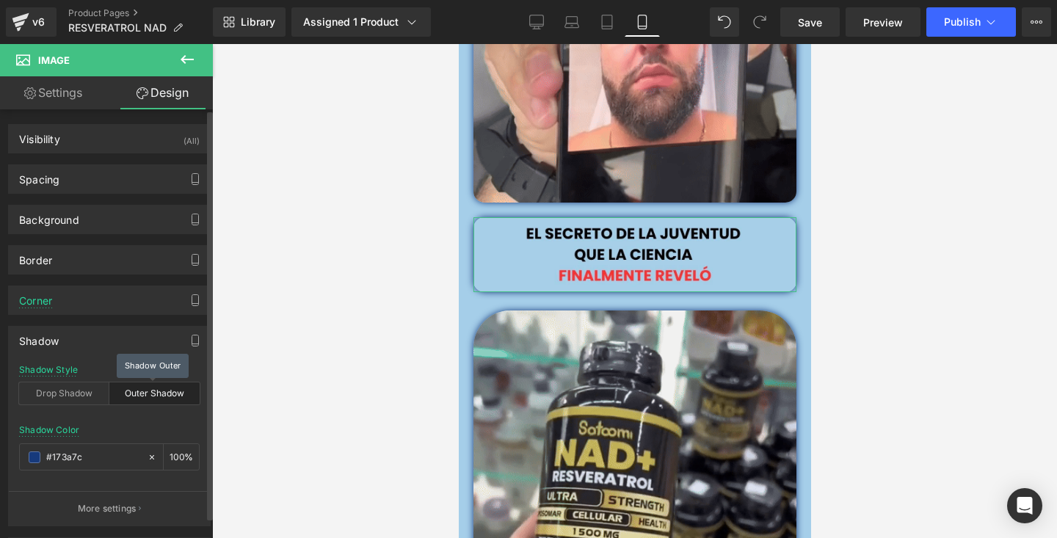
click at [158, 395] on div "Outer Shadow" at bounding box center [154, 393] width 90 height 22
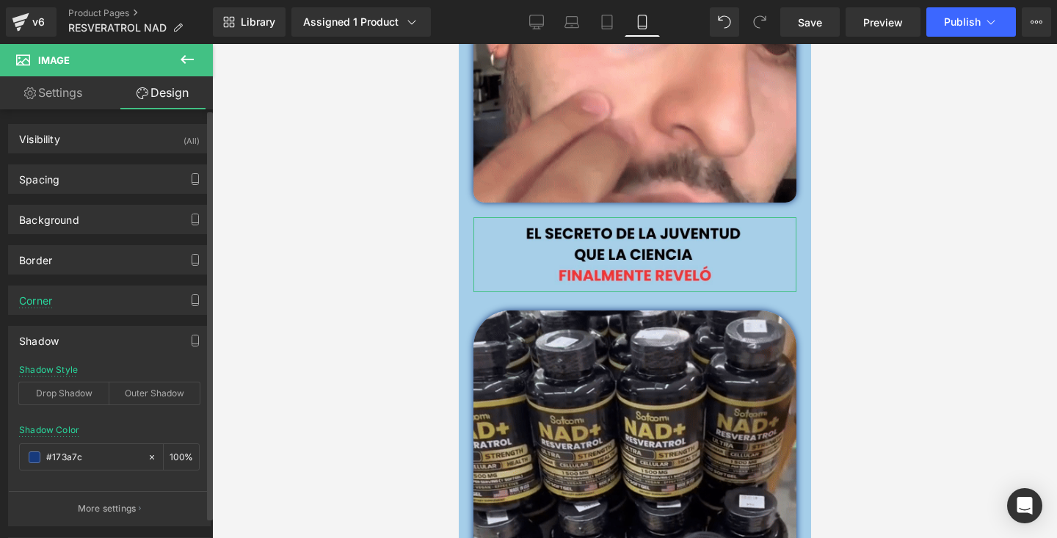
click at [133, 353] on div "Shadow" at bounding box center [109, 341] width 201 height 28
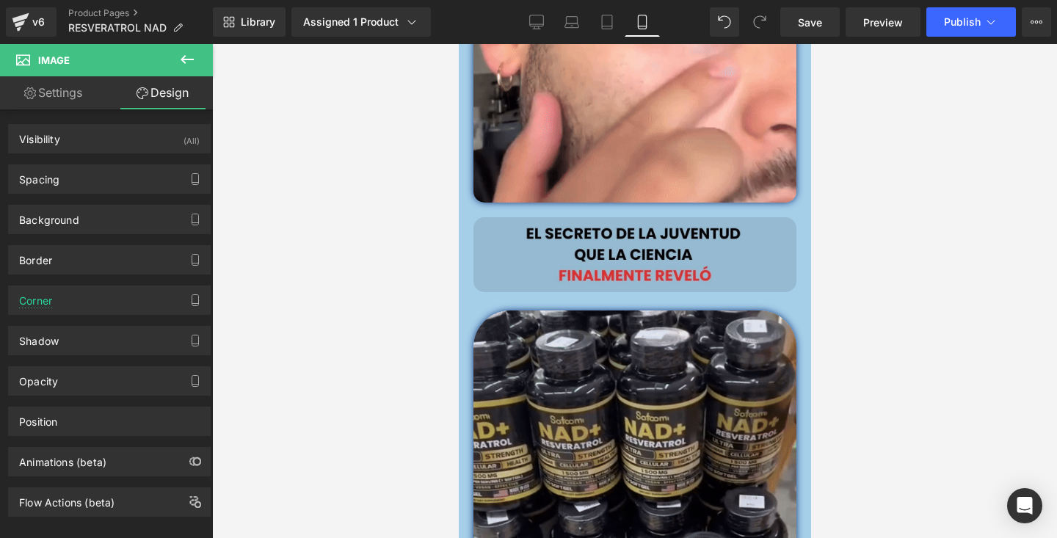
click at [474, 227] on div "Image Row" at bounding box center [634, 262] width 352 height 90
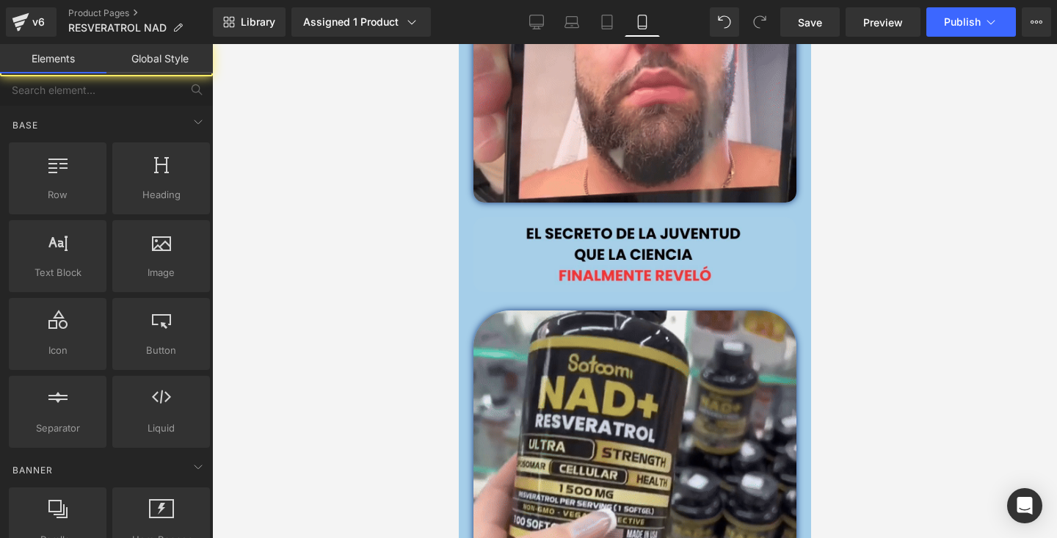
click at [888, 167] on div at bounding box center [634, 291] width 845 height 494
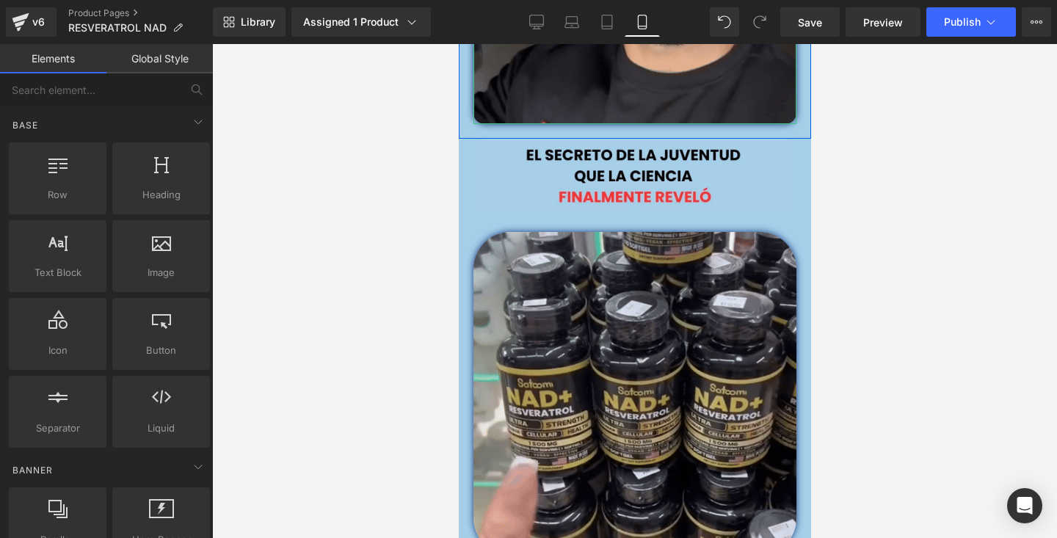
scroll to position [1660, 0]
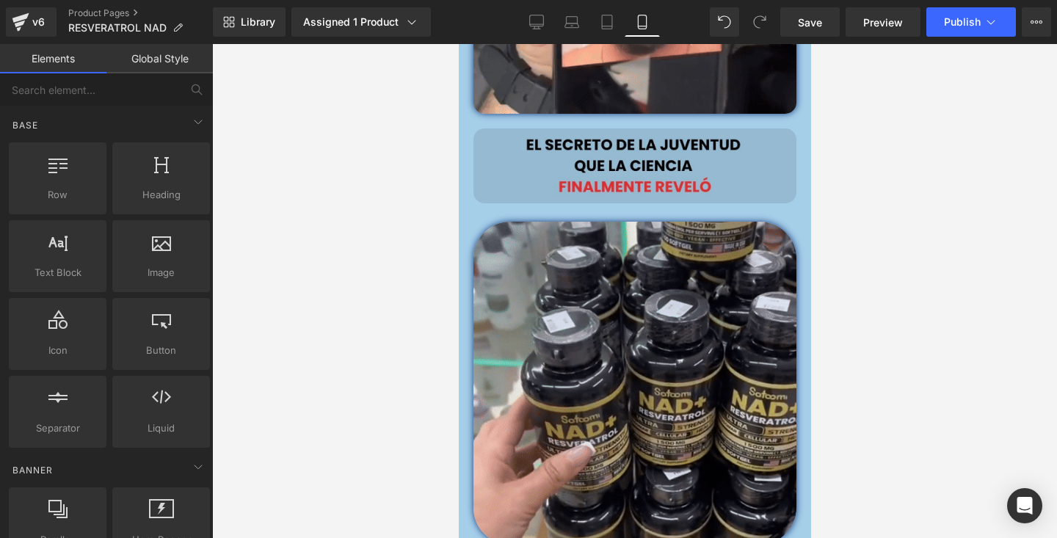
click at [656, 150] on img at bounding box center [634, 165] width 323 height 75
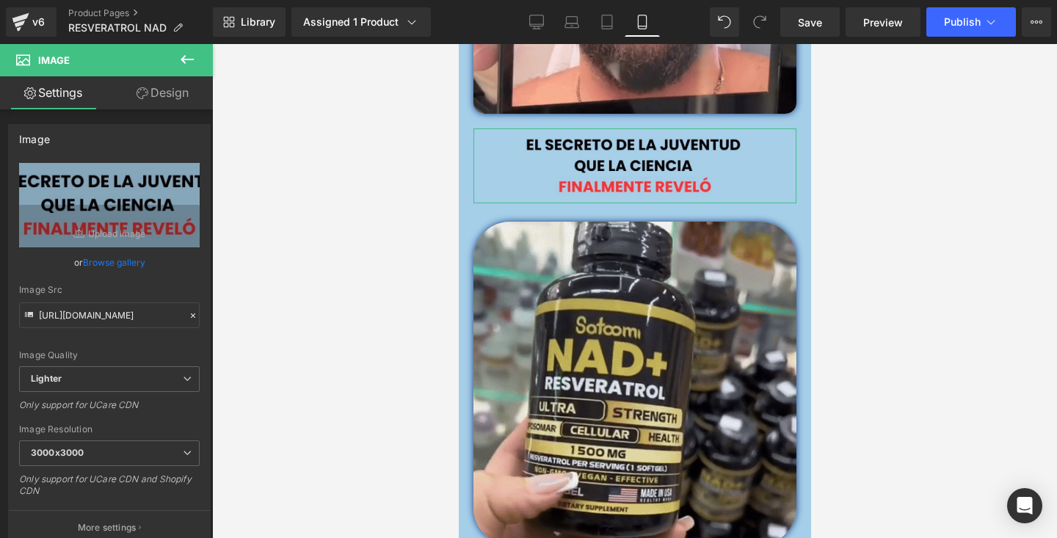
click at [178, 91] on link "Design" at bounding box center [162, 92] width 106 height 33
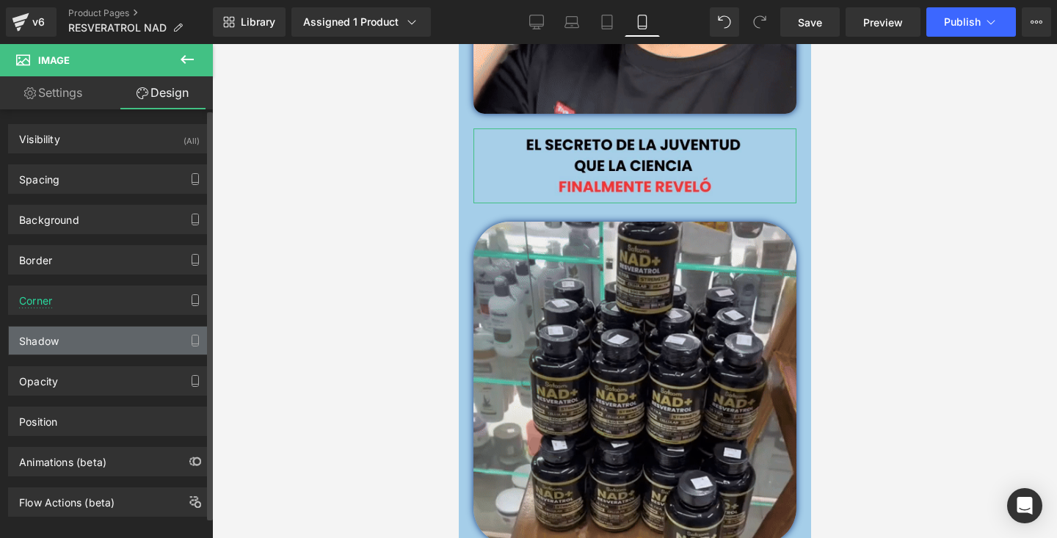
click at [106, 339] on div "Shadow" at bounding box center [109, 341] width 201 height 28
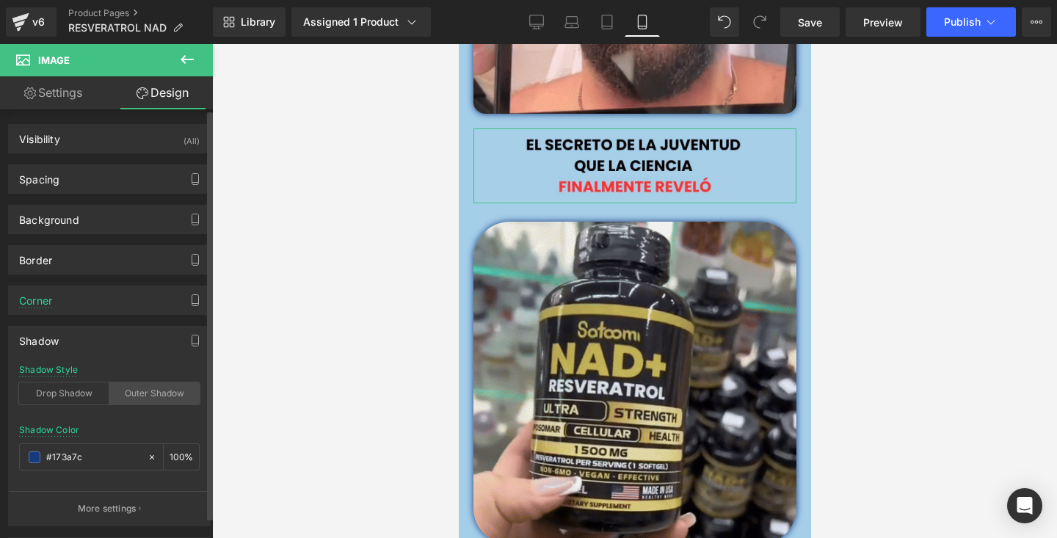
click at [155, 388] on div "Outer Shadow" at bounding box center [154, 393] width 90 height 22
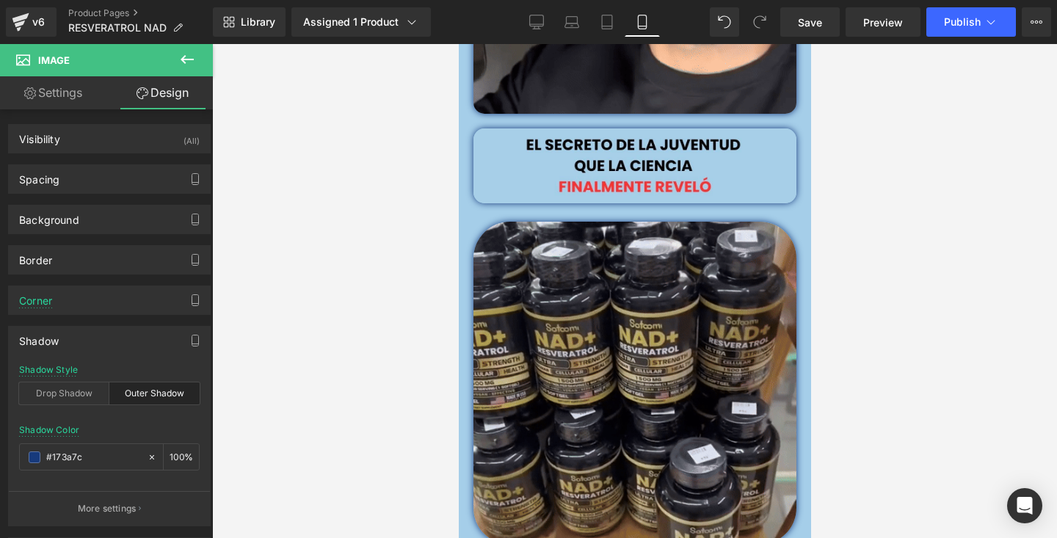
click at [278, 279] on div at bounding box center [634, 291] width 845 height 494
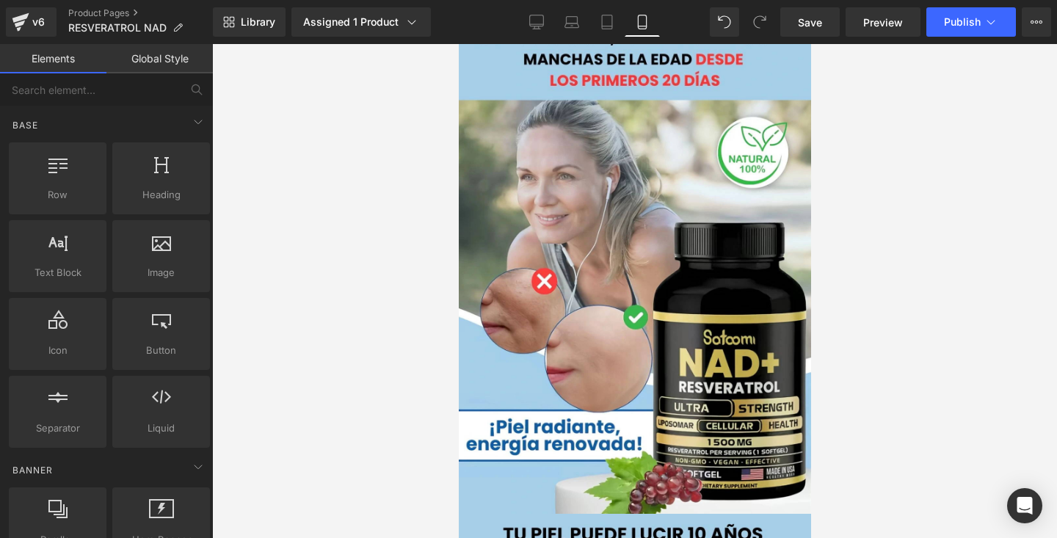
scroll to position [0, 0]
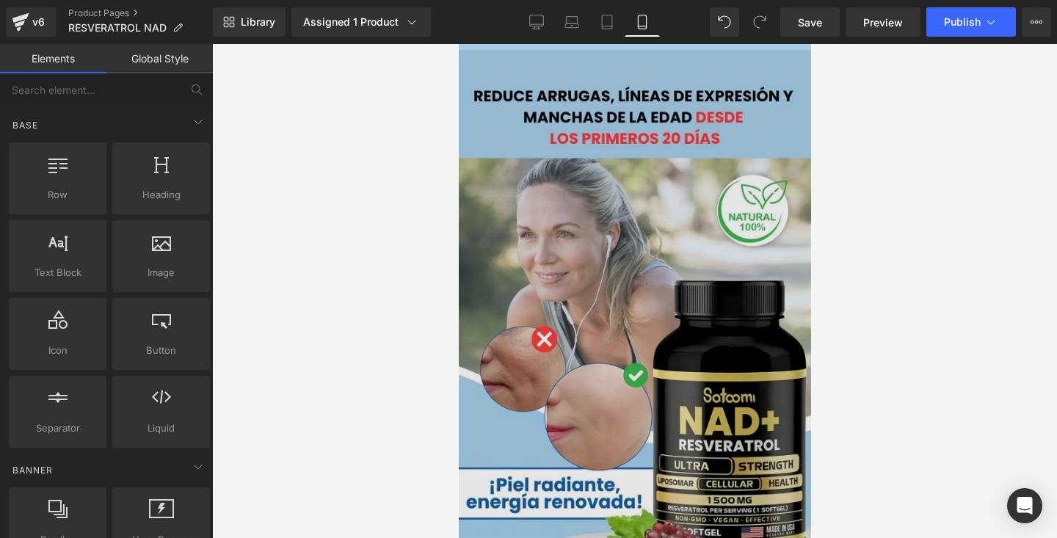
click at [617, 116] on img at bounding box center [634, 311] width 352 height 522
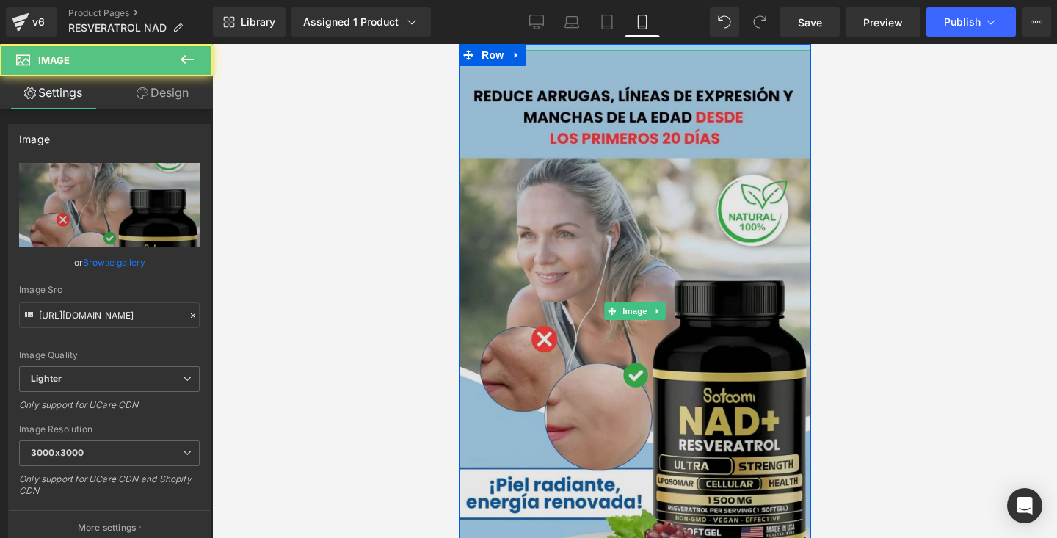
click at [584, 102] on img at bounding box center [634, 311] width 352 height 522
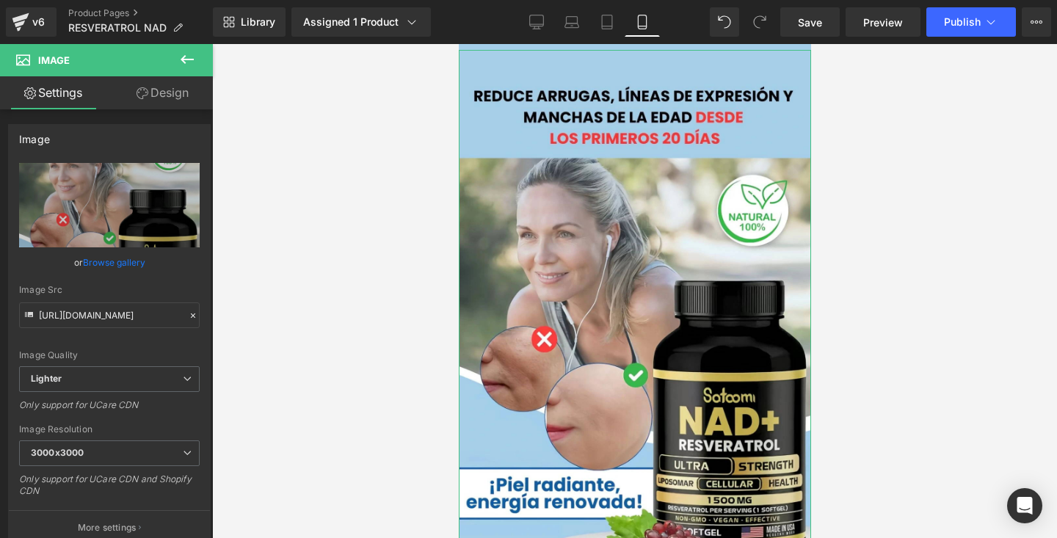
click at [160, 97] on link "Design" at bounding box center [162, 92] width 106 height 33
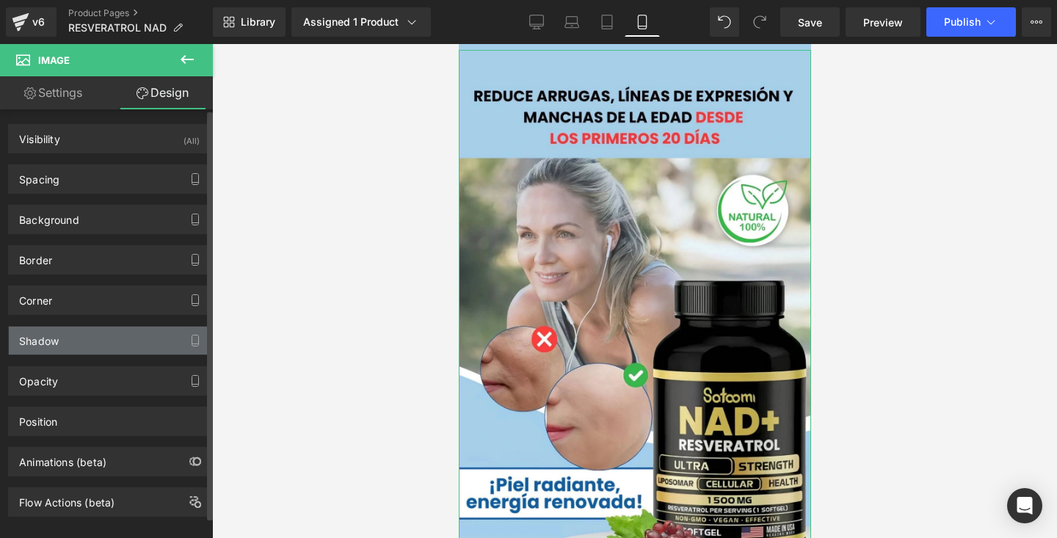
click at [103, 344] on div "Shadow" at bounding box center [109, 341] width 201 height 28
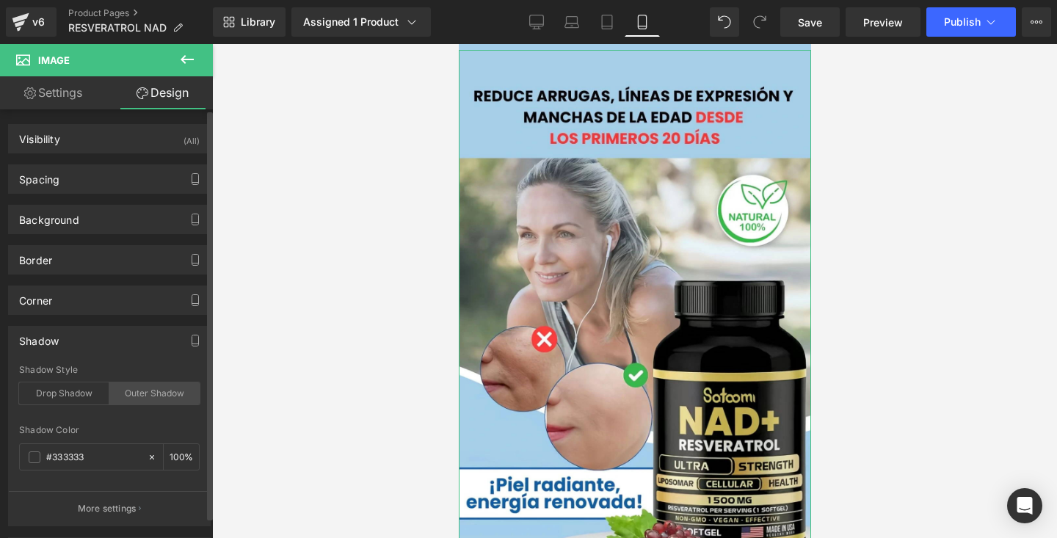
click at [137, 391] on div "Outer Shadow" at bounding box center [154, 393] width 90 height 22
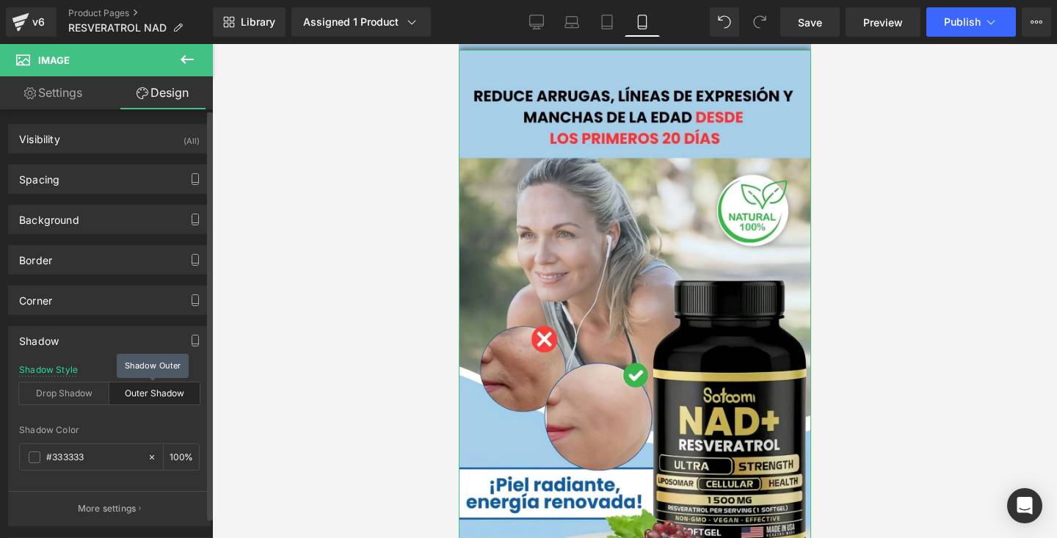
click at [137, 391] on div "Outer Shadow" at bounding box center [154, 393] width 90 height 22
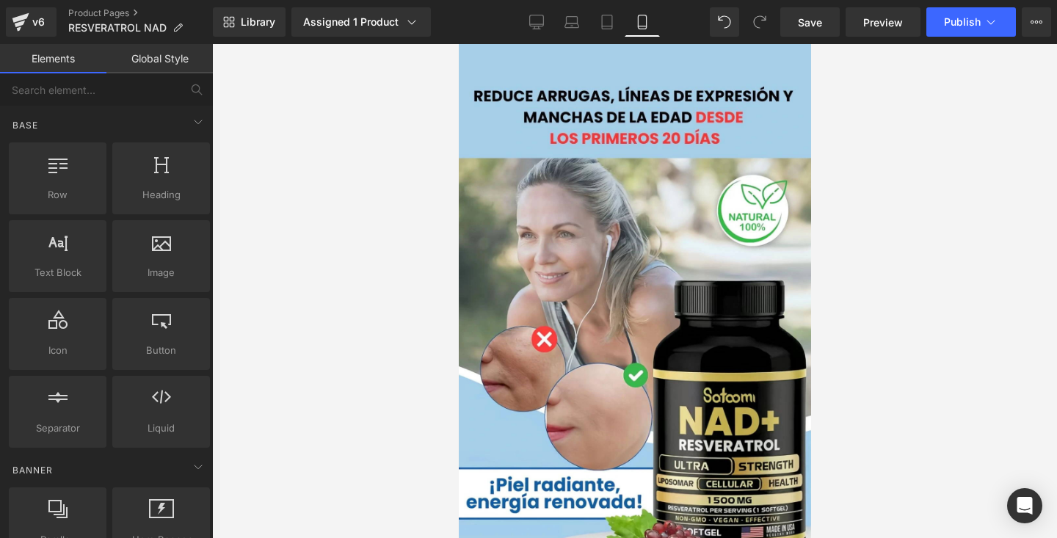
click at [285, 209] on div at bounding box center [634, 291] width 845 height 494
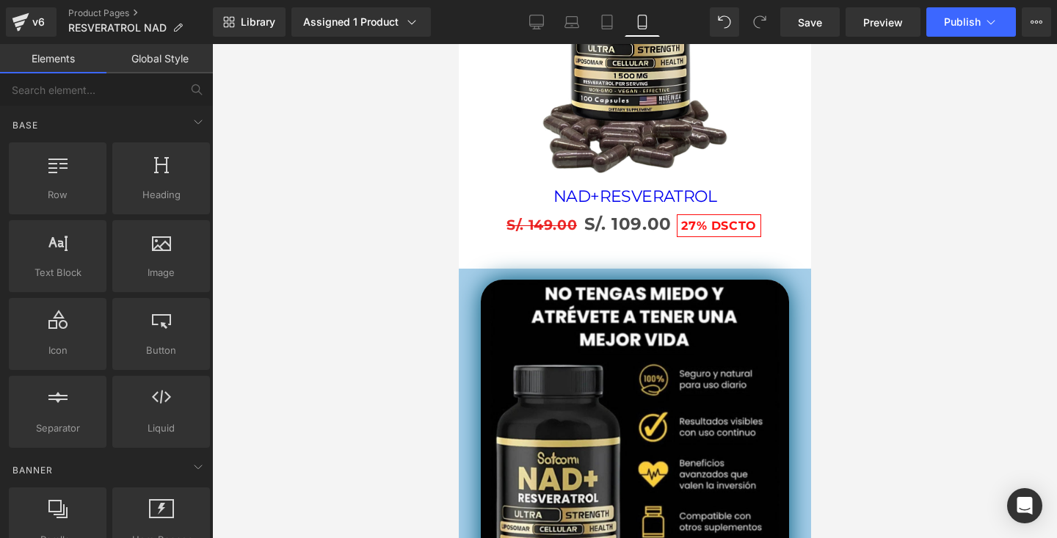
scroll to position [2420, 0]
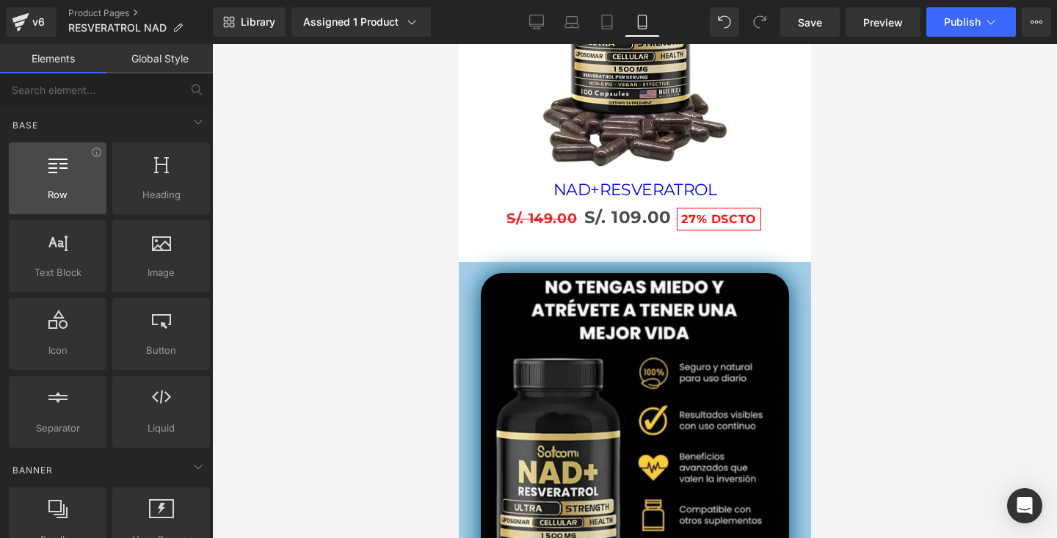
click at [57, 179] on div at bounding box center [57, 170] width 89 height 33
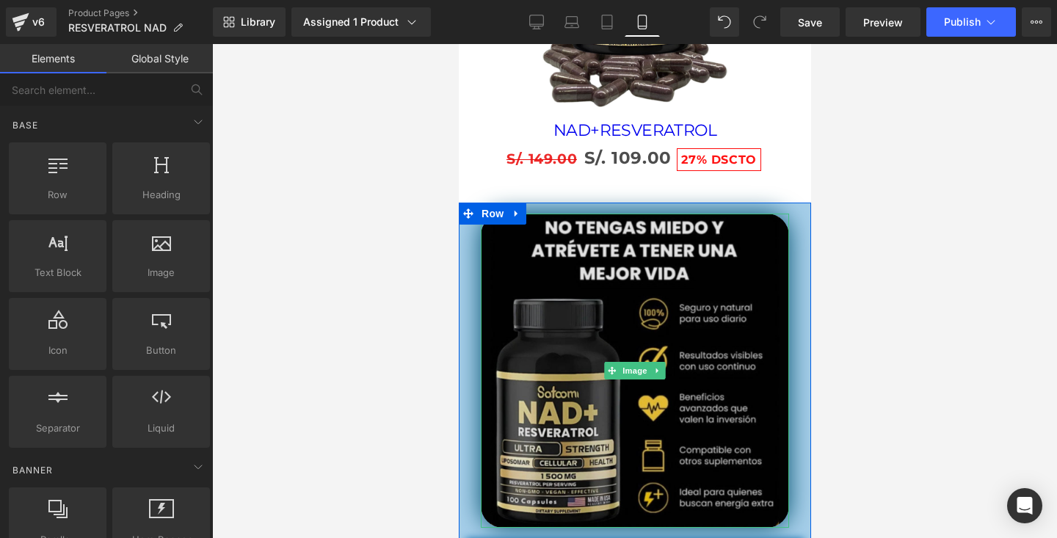
click at [614, 275] on img at bounding box center [634, 371] width 308 height 314
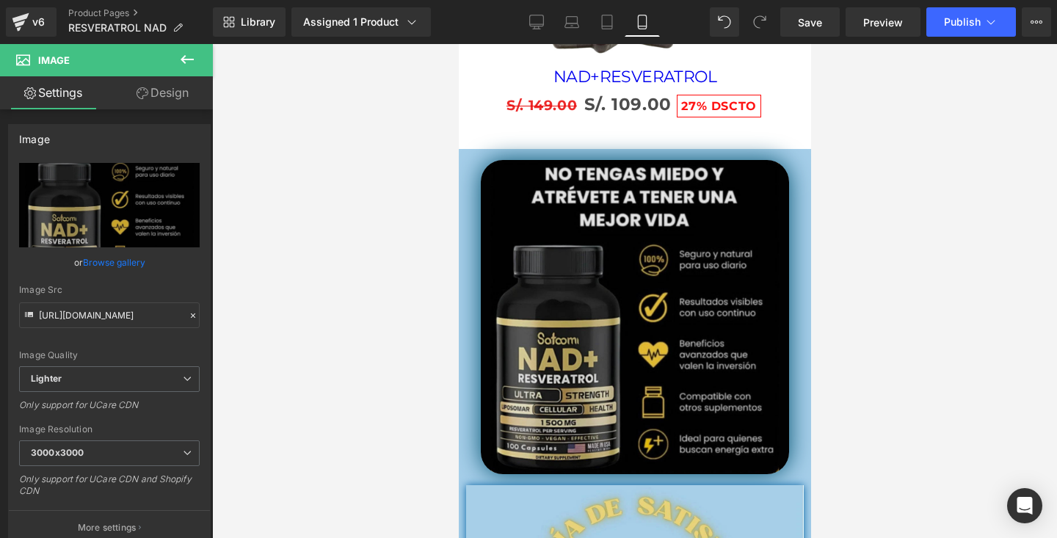
scroll to position [2519, 0]
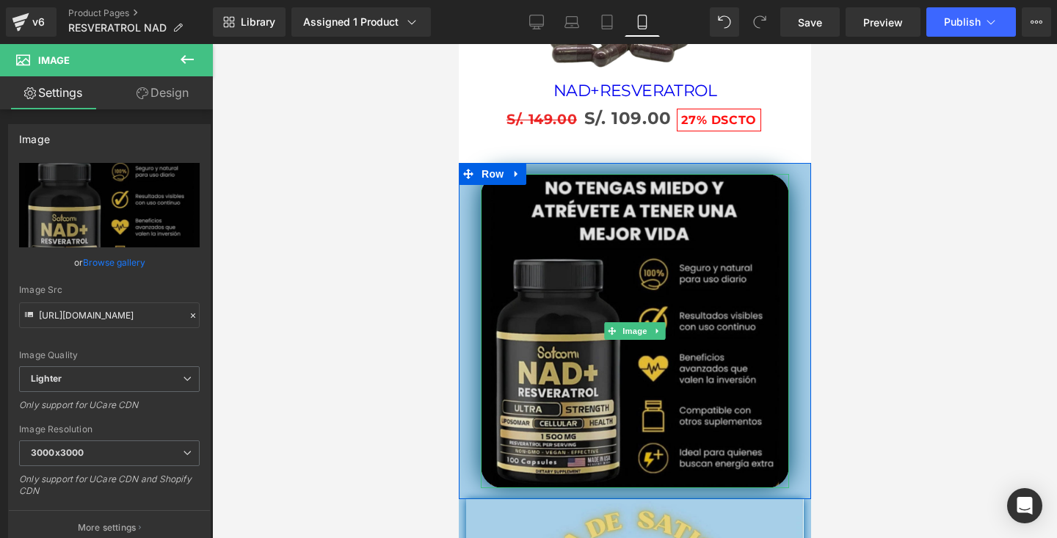
click at [584, 239] on img at bounding box center [634, 331] width 308 height 314
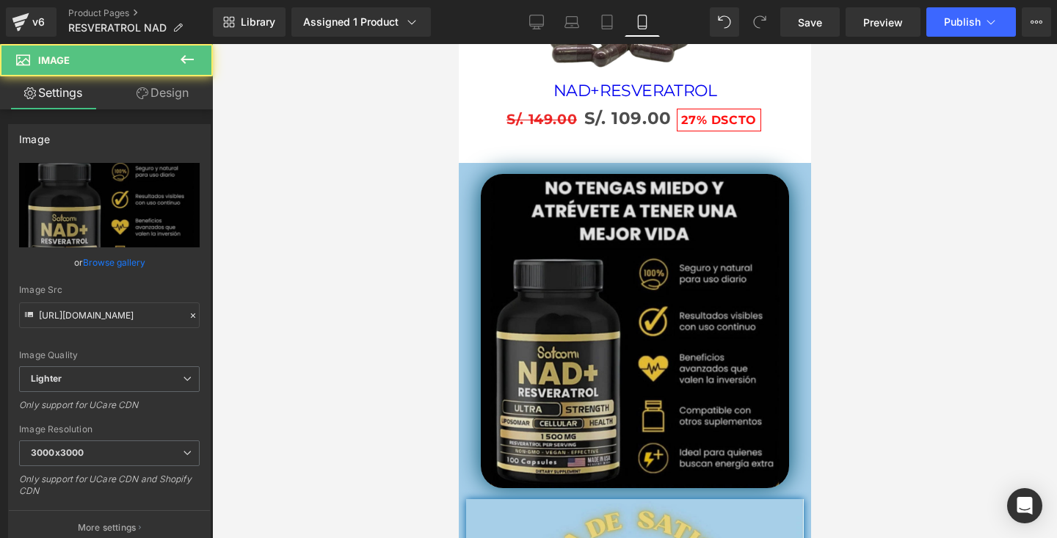
click at [517, 176] on div "Image Row" at bounding box center [634, 331] width 352 height 336
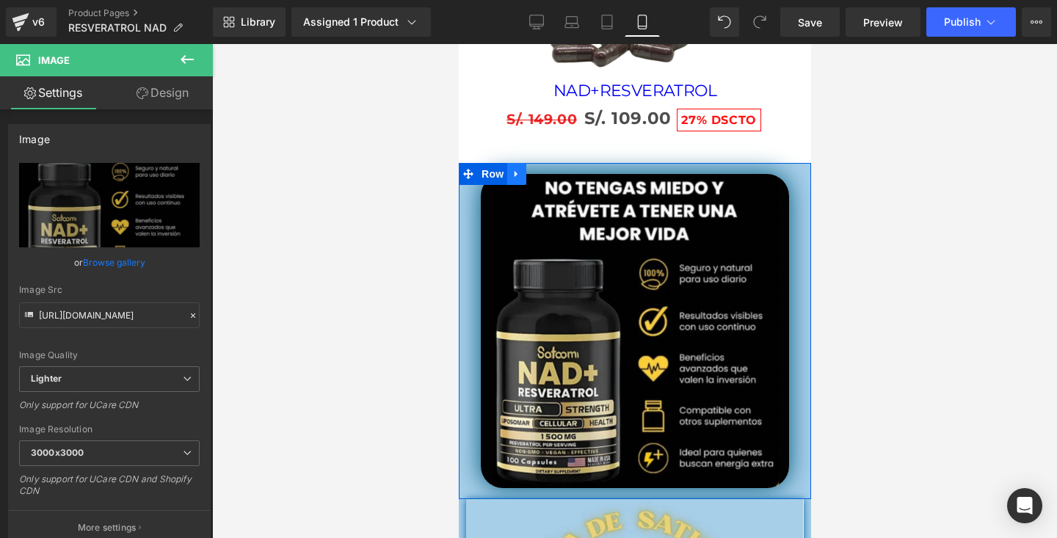
click at [518, 179] on icon at bounding box center [516, 174] width 10 height 11
click at [540, 177] on icon at bounding box center [535, 174] width 10 height 10
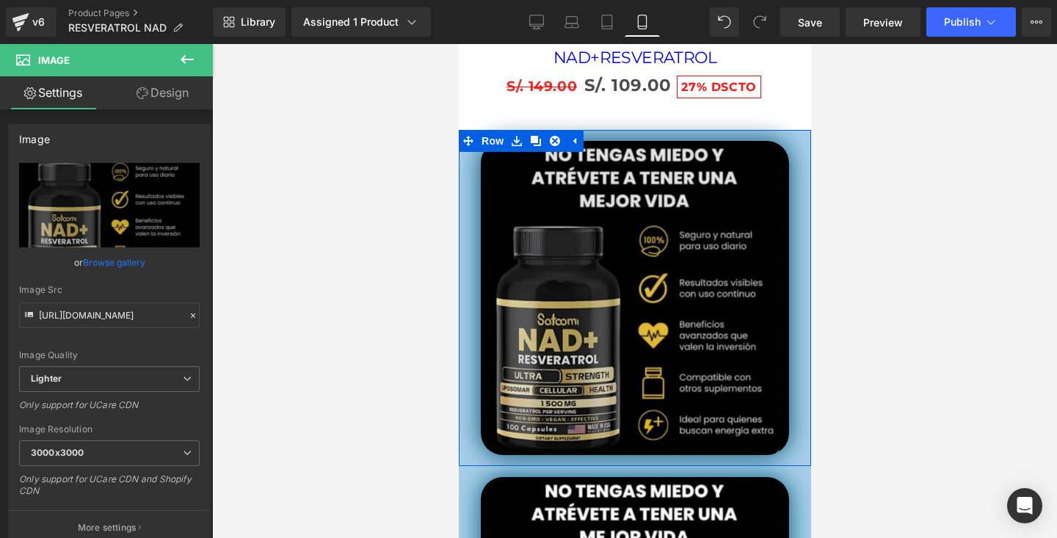
scroll to position [2485, 0]
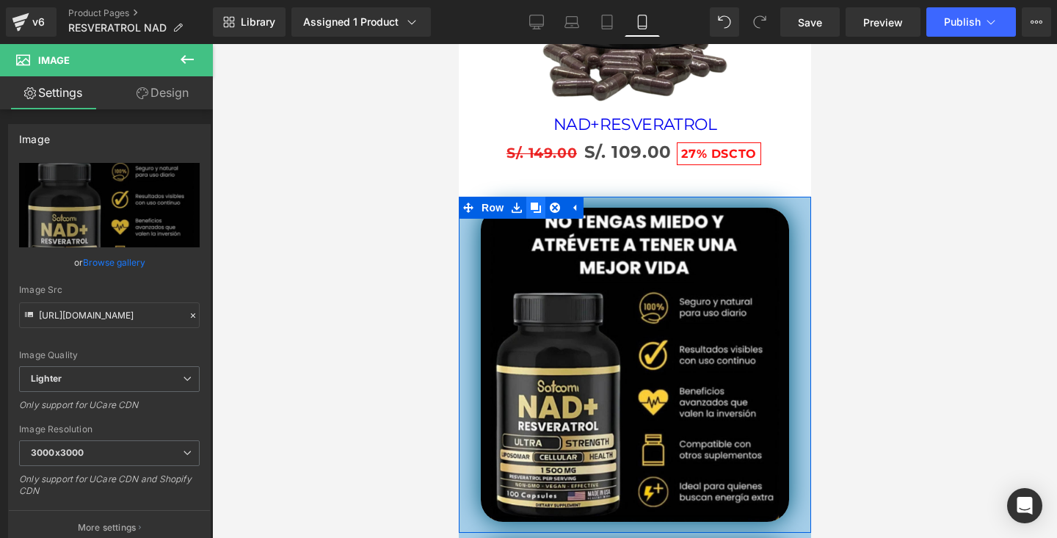
click at [537, 205] on icon at bounding box center [535, 208] width 10 height 10
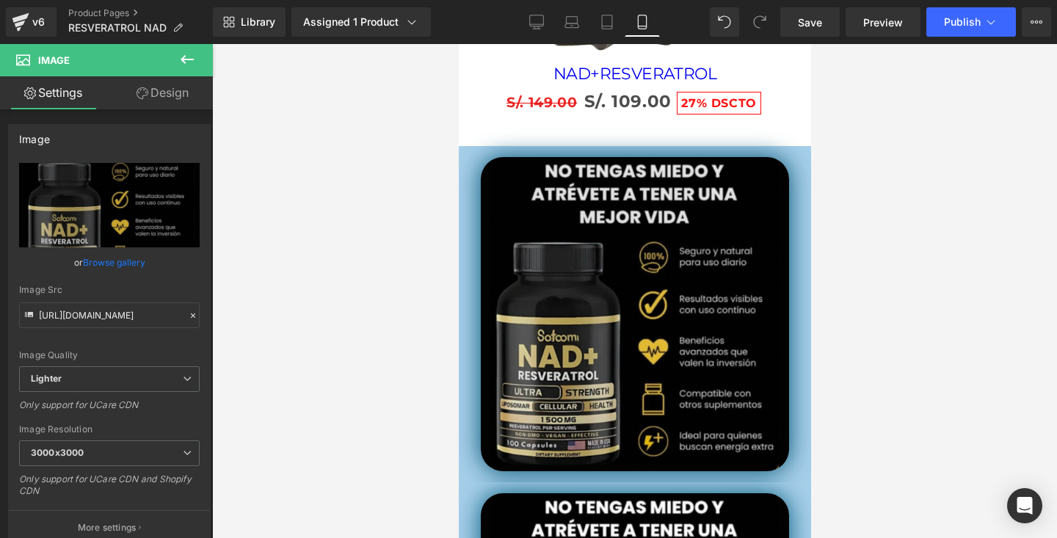
scroll to position [2533, 0]
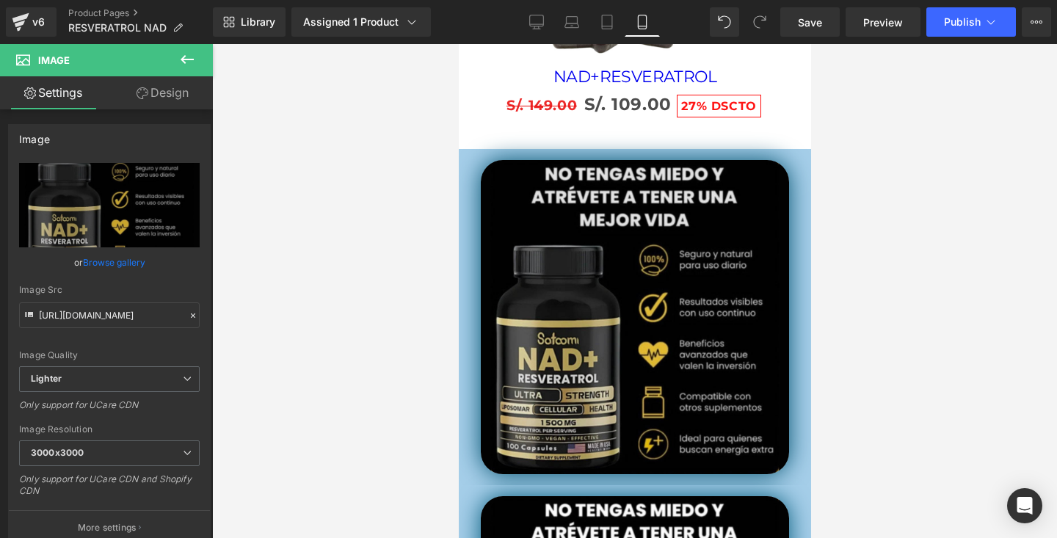
click at [616, 234] on img at bounding box center [634, 317] width 308 height 314
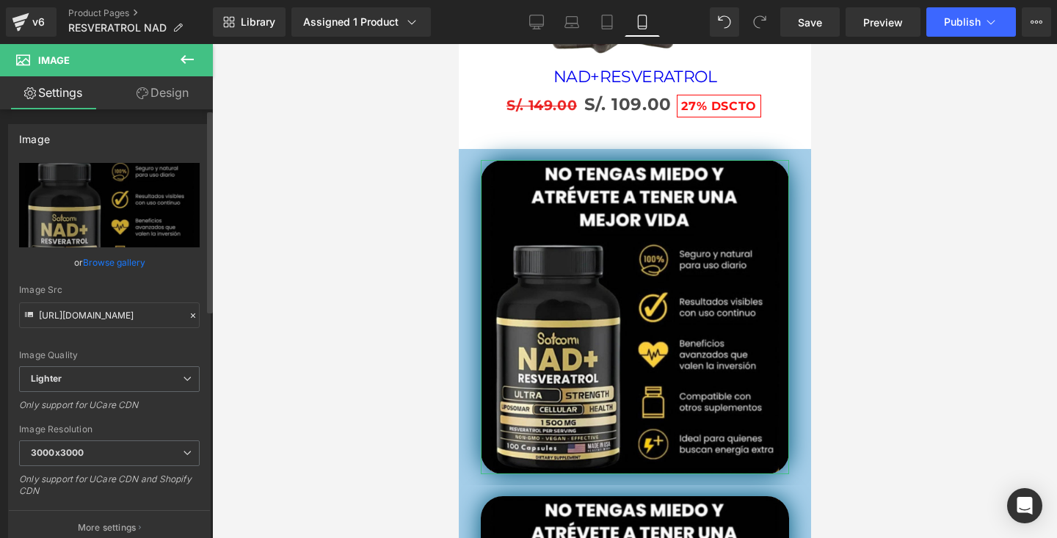
click at [110, 263] on link "Browse gallery" at bounding box center [114, 263] width 62 height 26
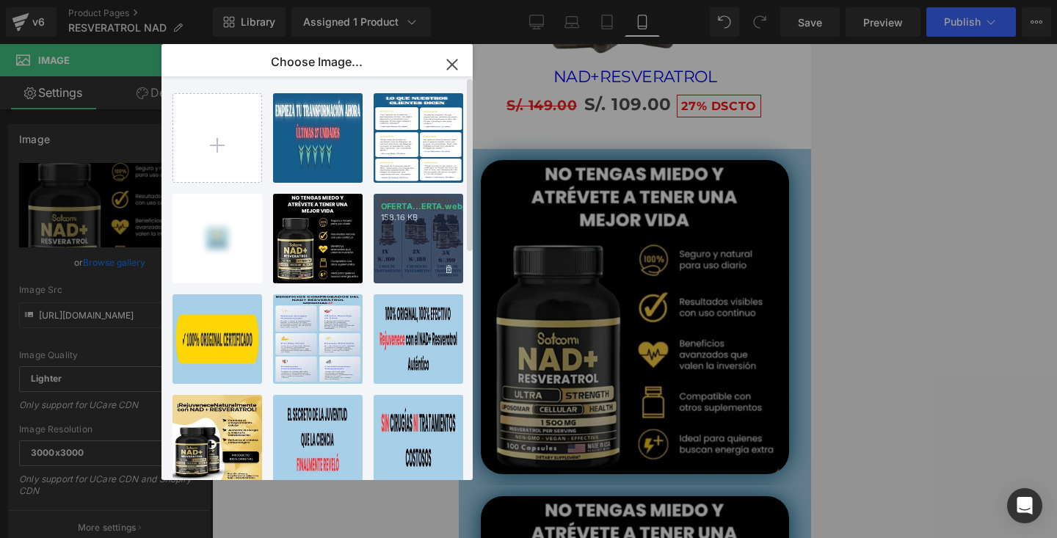
click at [411, 249] on div "OFERTA...ERTA.webp 158.16 KB" at bounding box center [419, 239] width 90 height 90
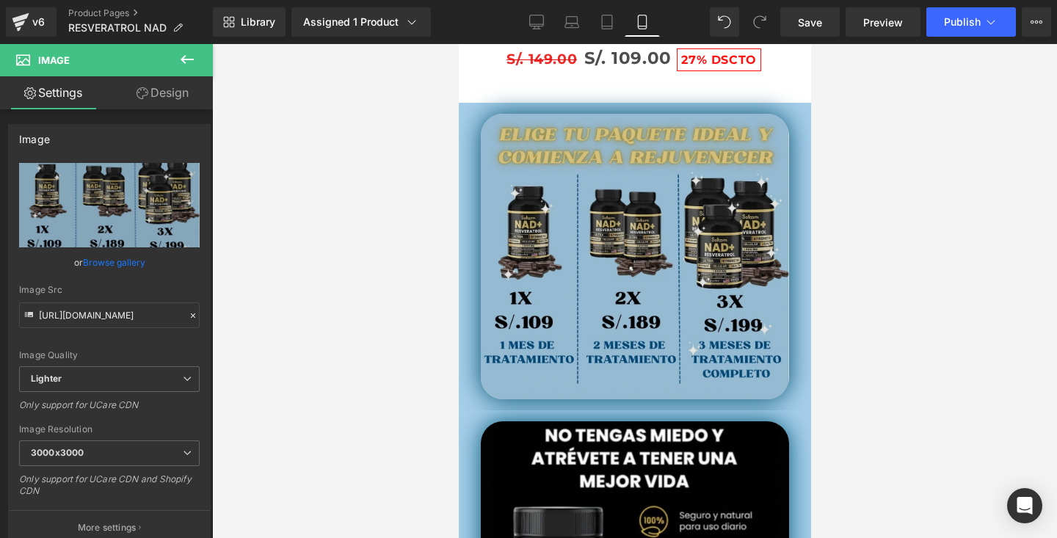
scroll to position [2580, 0]
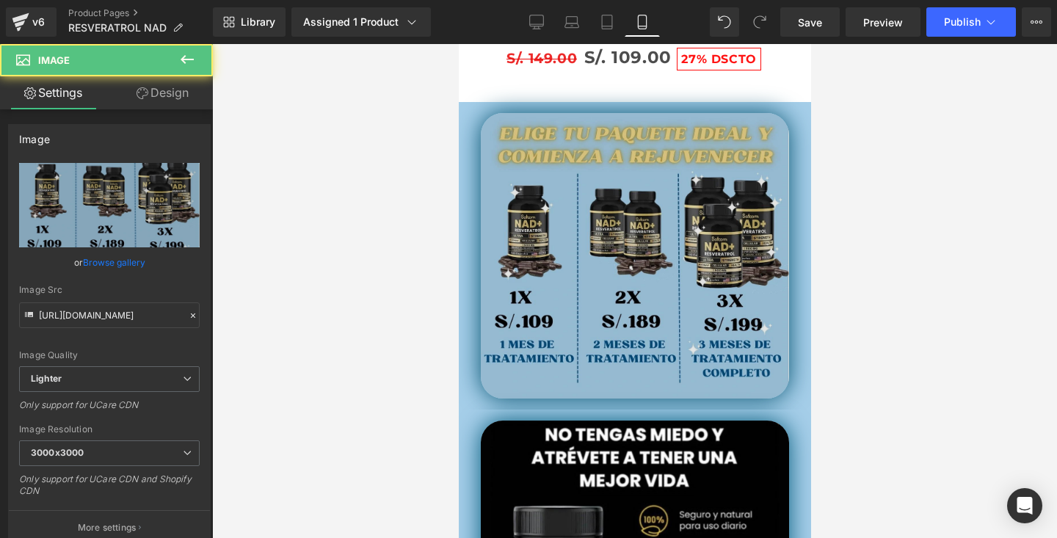
click at [760, 235] on img at bounding box center [634, 256] width 308 height 286
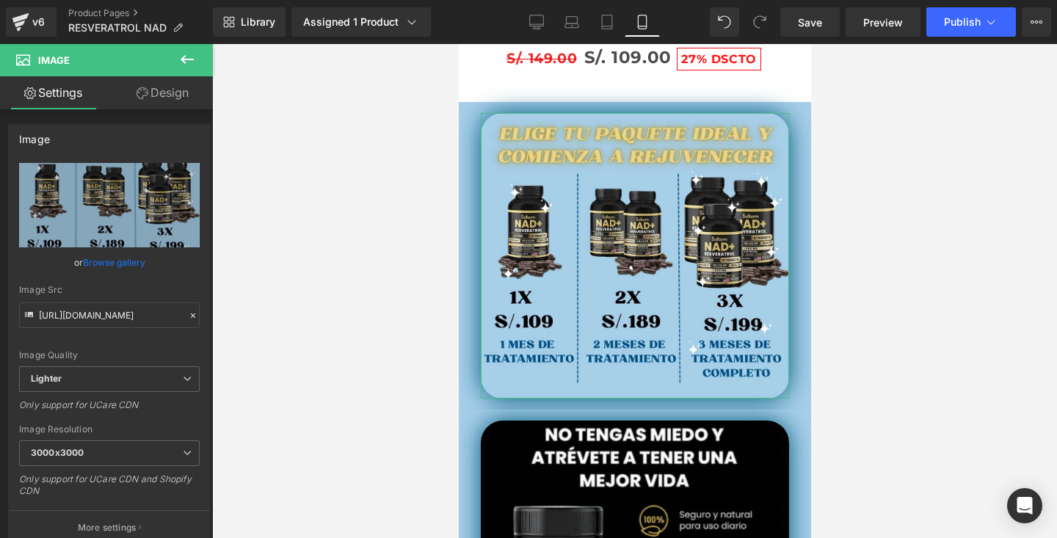
click at [170, 105] on link "Design" at bounding box center [162, 92] width 106 height 33
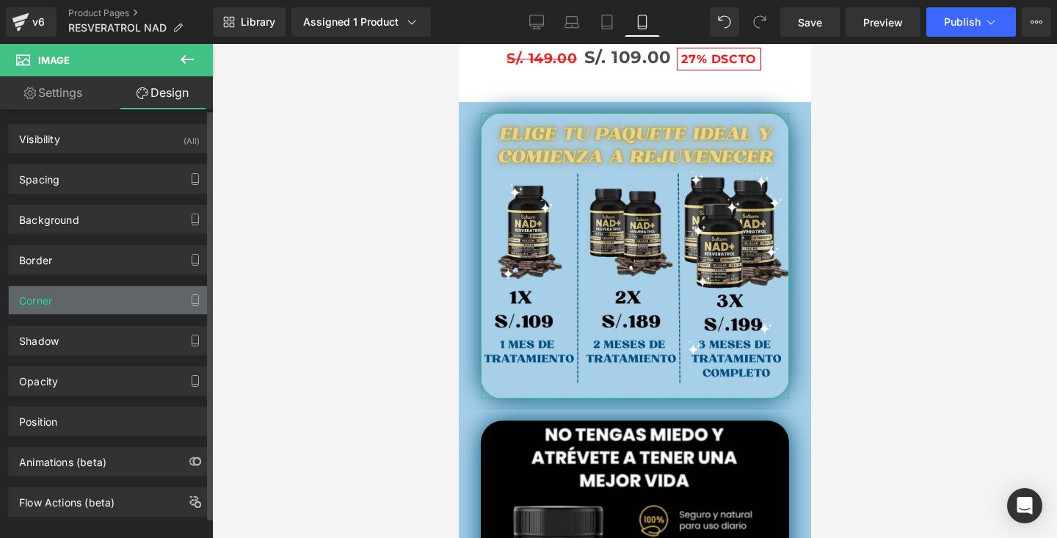
click at [86, 311] on div "Corner" at bounding box center [109, 300] width 201 height 28
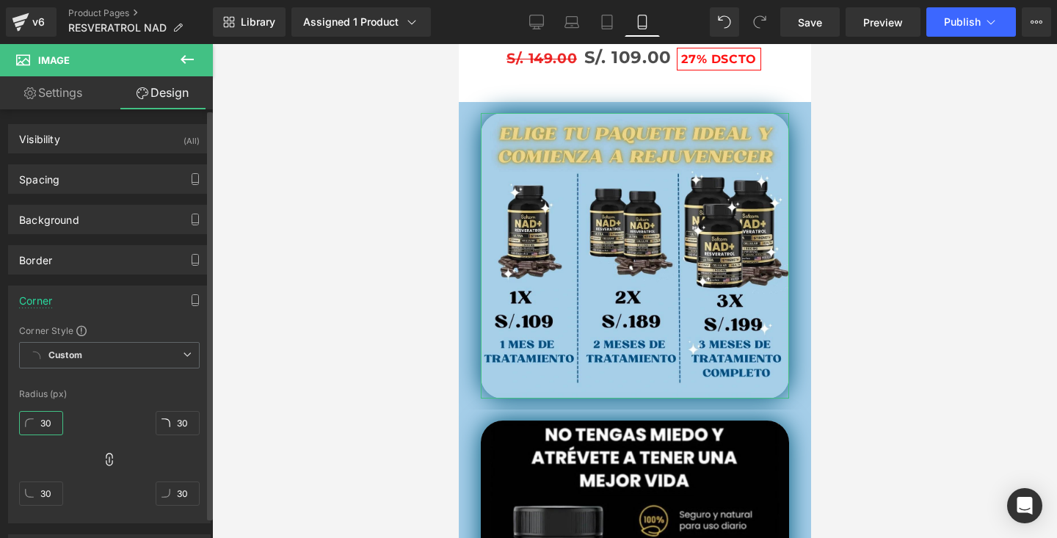
click at [48, 431] on input "30" at bounding box center [41, 423] width 44 height 24
type input "0"
click at [217, 305] on div at bounding box center [634, 291] width 845 height 494
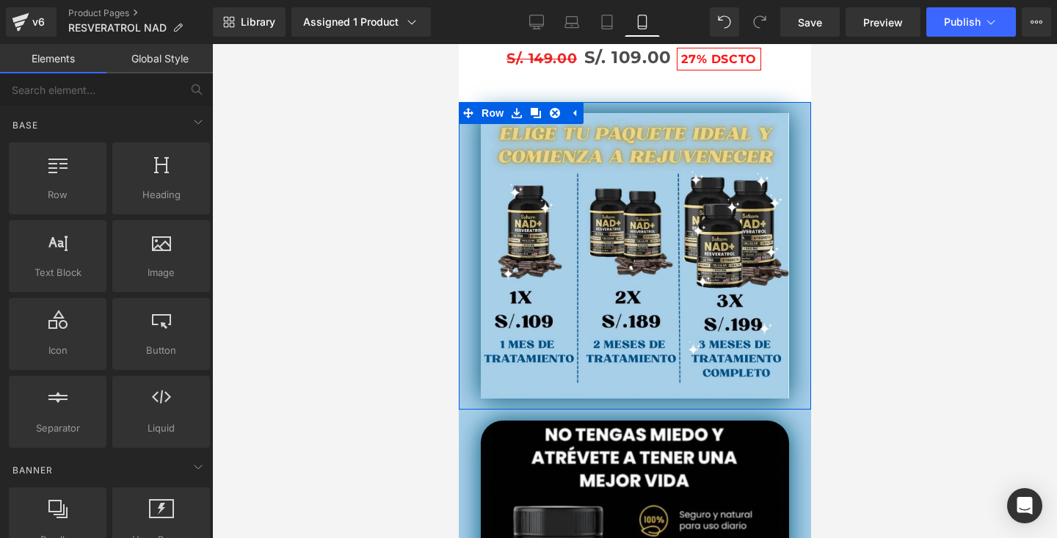
click at [458, 44] on div at bounding box center [458, 44] width 0 height 0
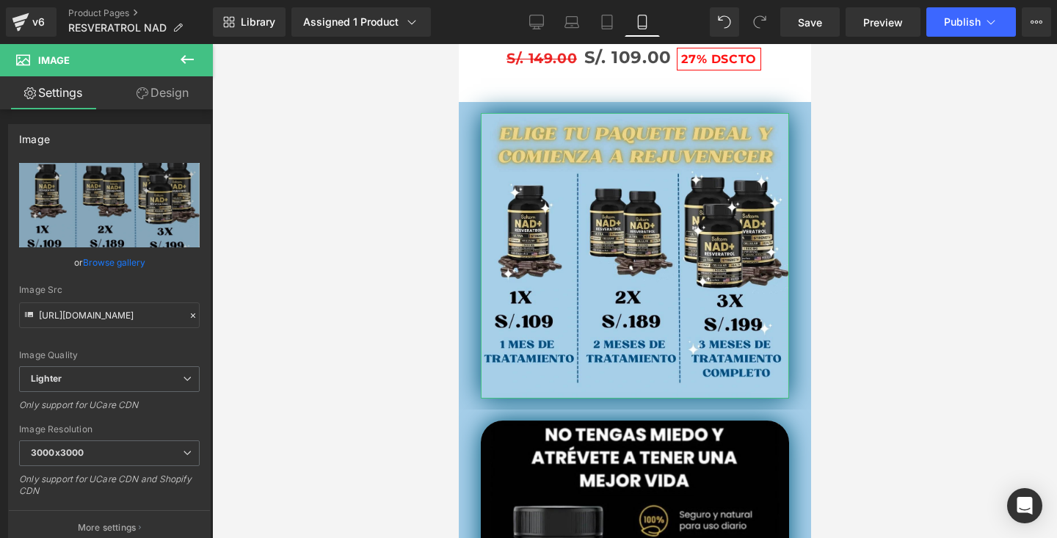
click at [162, 95] on link "Design" at bounding box center [162, 92] width 106 height 33
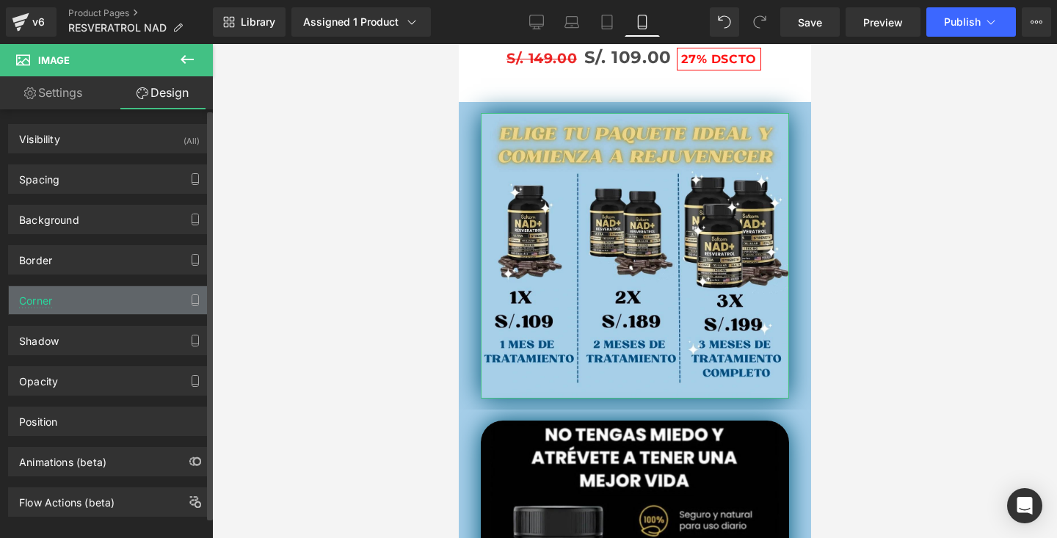
scroll to position [21, 0]
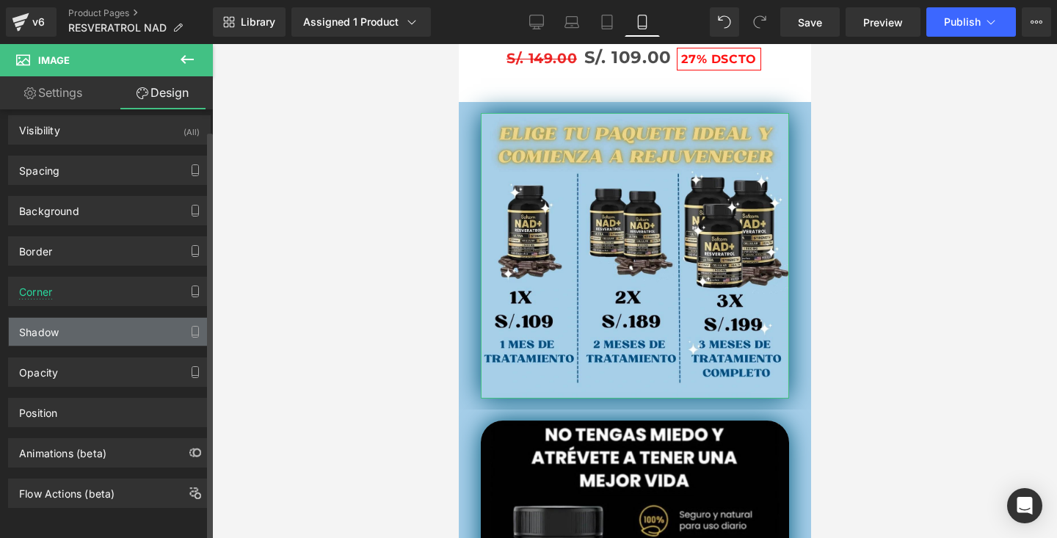
click at [93, 325] on div "Shadow" at bounding box center [109, 332] width 201 height 28
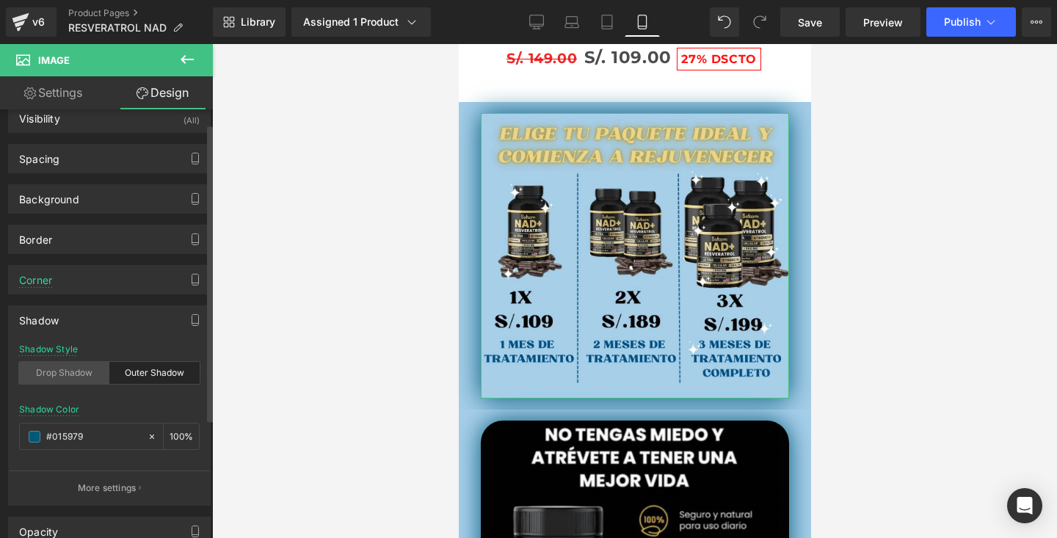
click at [95, 371] on div "Drop Shadow" at bounding box center [64, 373] width 90 height 22
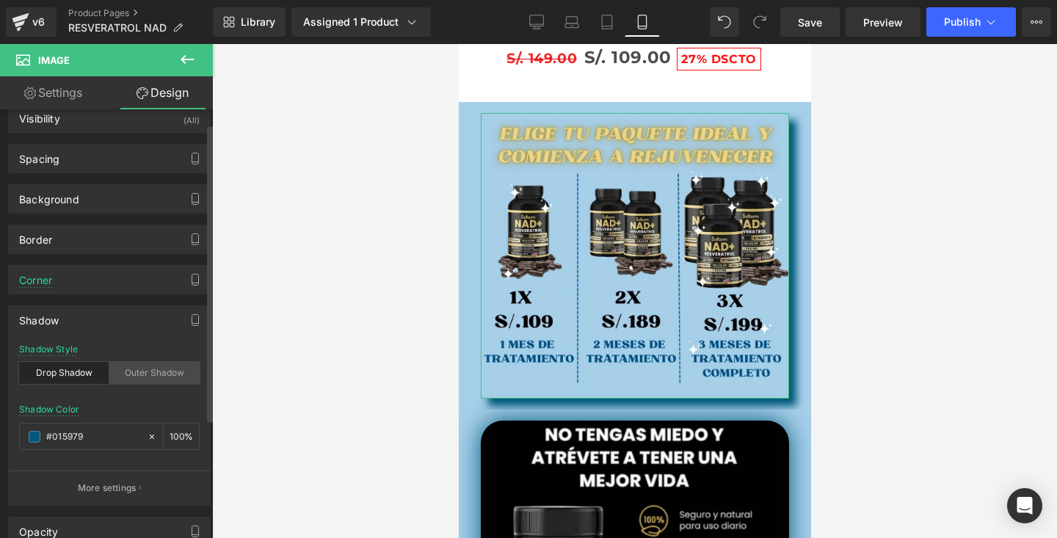
click at [137, 371] on div "Outer Shadow" at bounding box center [154, 373] width 90 height 22
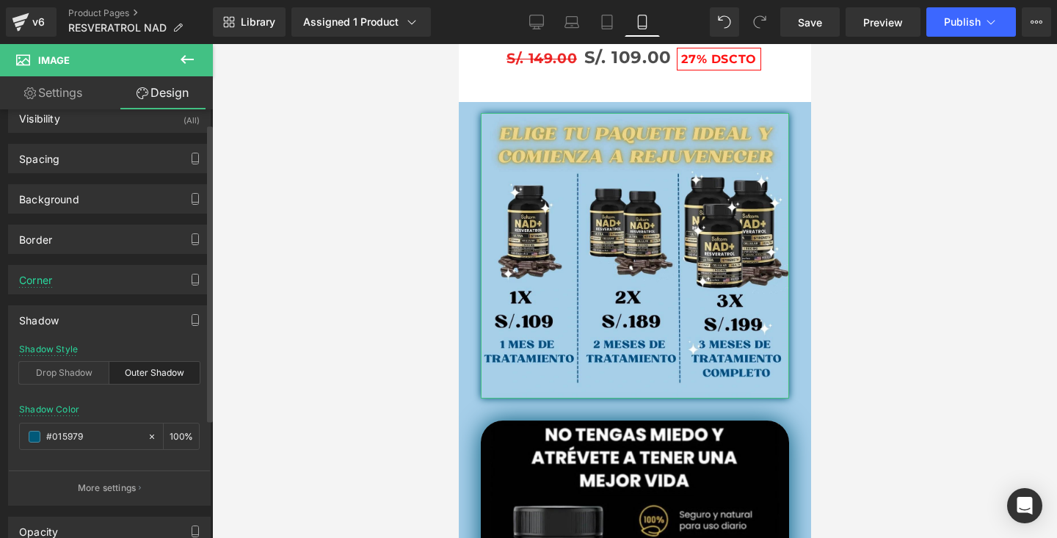
click at [146, 373] on div "Outer Shadow" at bounding box center [154, 373] width 90 height 22
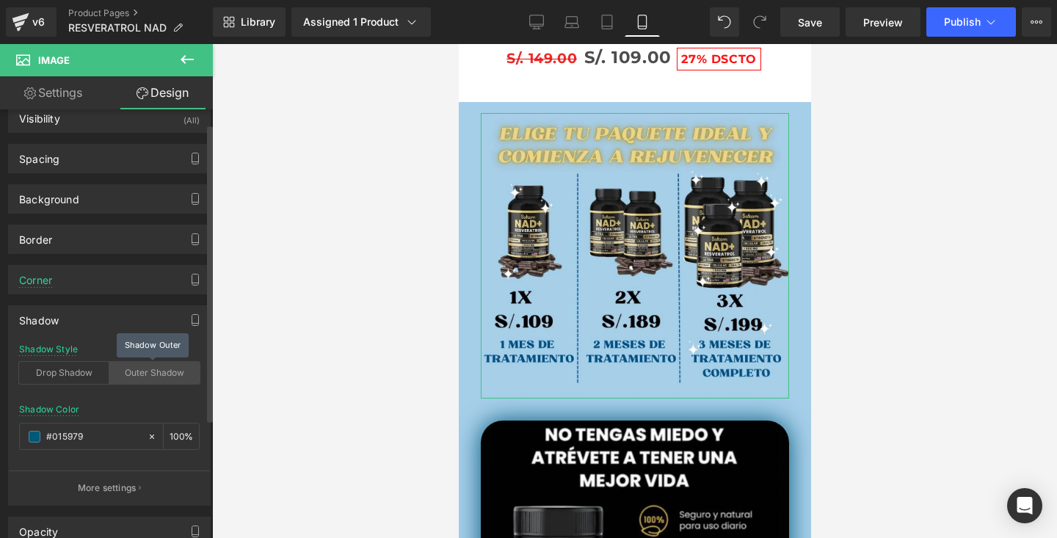
click at [146, 373] on div "Outer Shadow" at bounding box center [154, 373] width 90 height 22
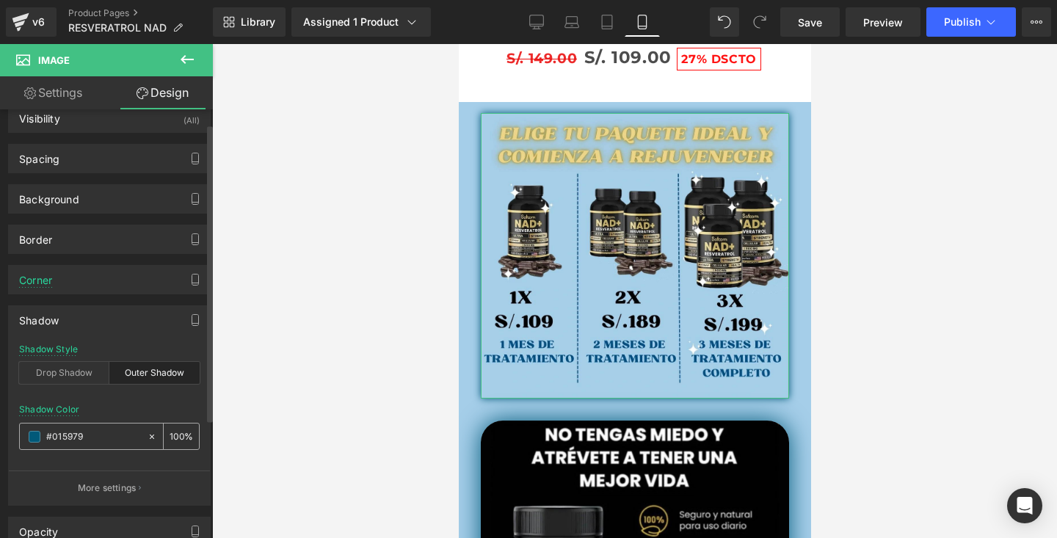
click at [101, 444] on div "#015979" at bounding box center [83, 437] width 127 height 26
click at [105, 441] on input "#015979" at bounding box center [93, 437] width 94 height 16
click at [51, 442] on input "#015979" at bounding box center [93, 437] width 94 height 16
click at [38, 440] on span at bounding box center [35, 437] width 12 height 12
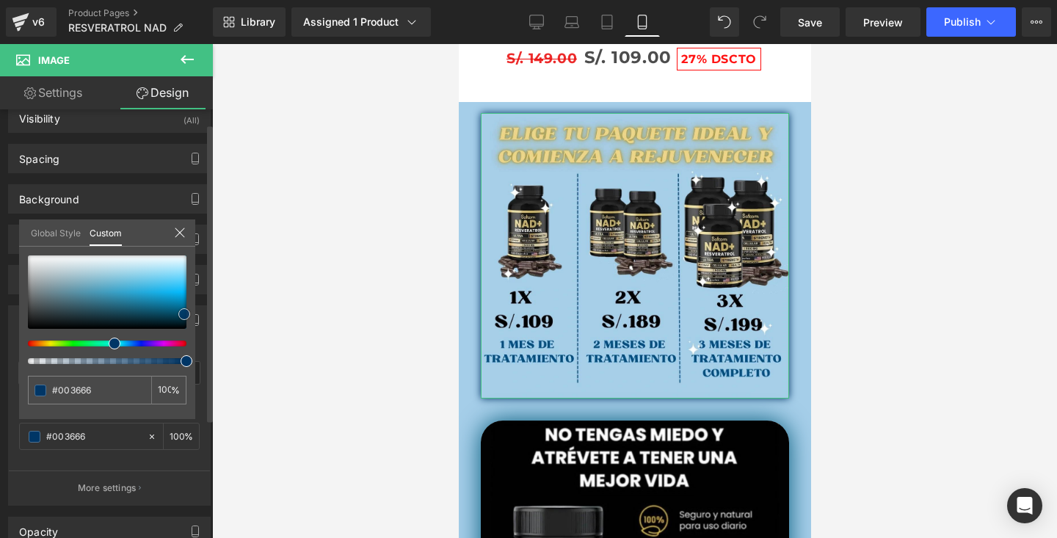
click at [181, 313] on span at bounding box center [184, 314] width 12 height 12
click at [181, 234] on icon at bounding box center [180, 233] width 10 height 10
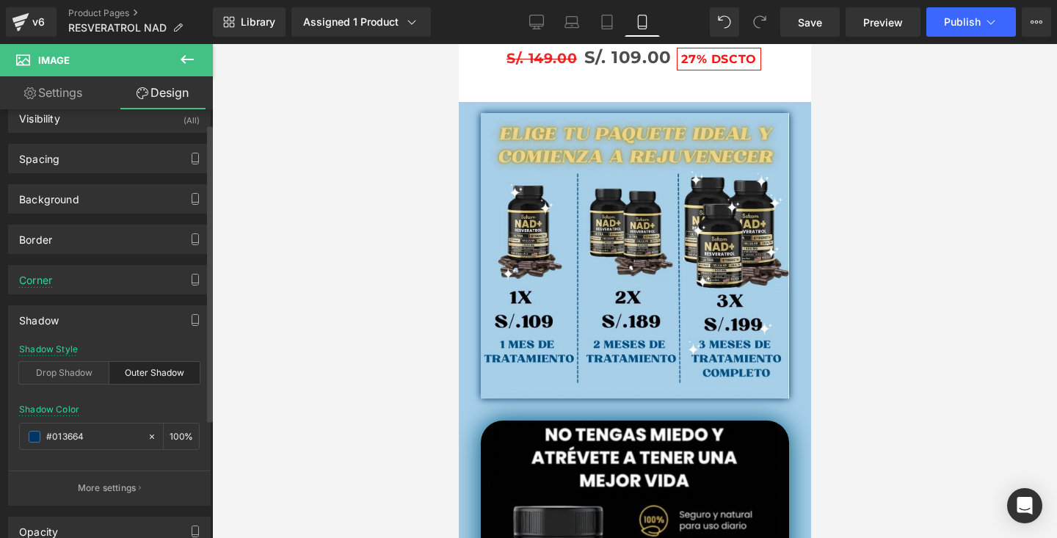
click at [878, 126] on div at bounding box center [634, 291] width 845 height 494
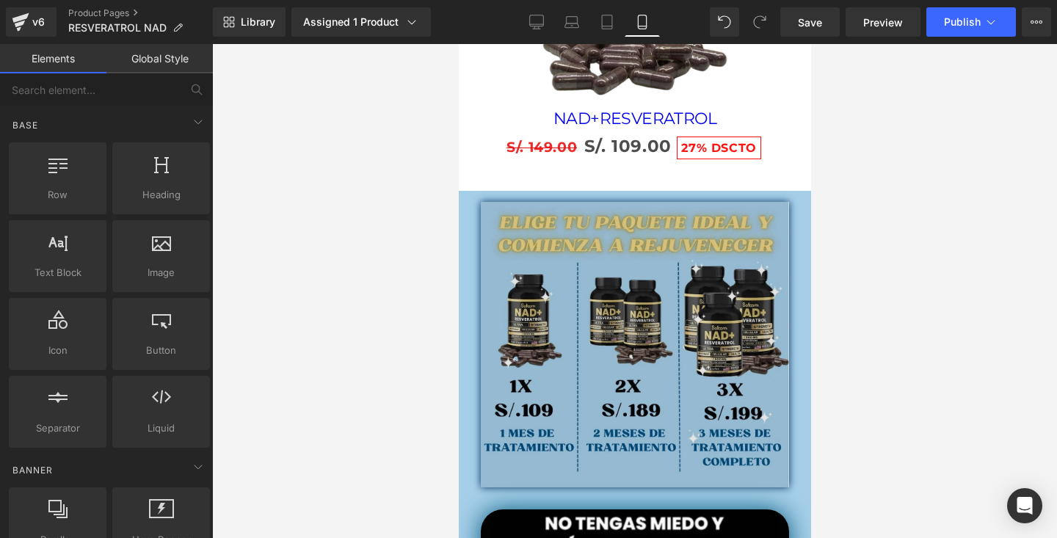
scroll to position [2501, 0]
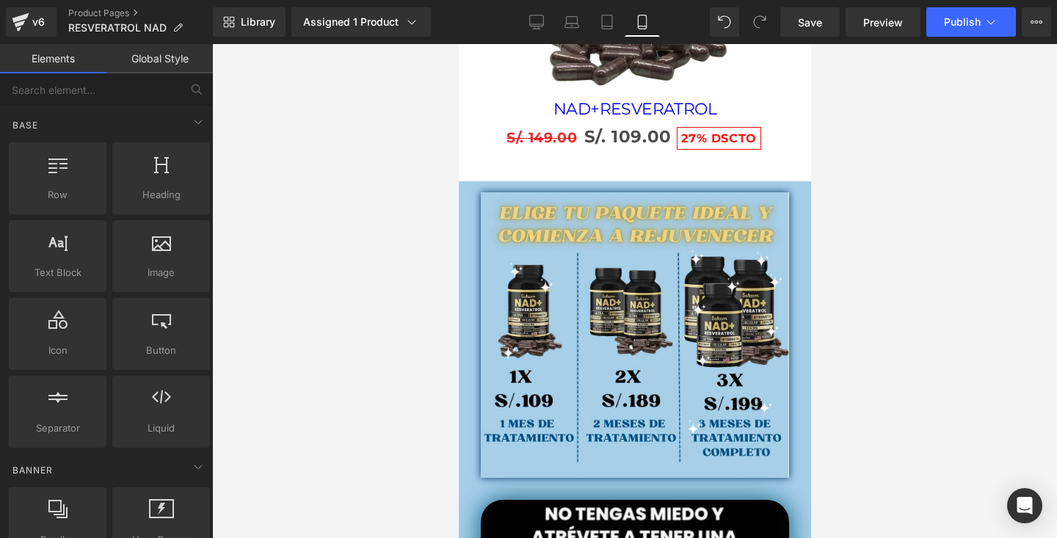
click at [159, 73] on link "Global Style" at bounding box center [159, 58] width 106 height 29
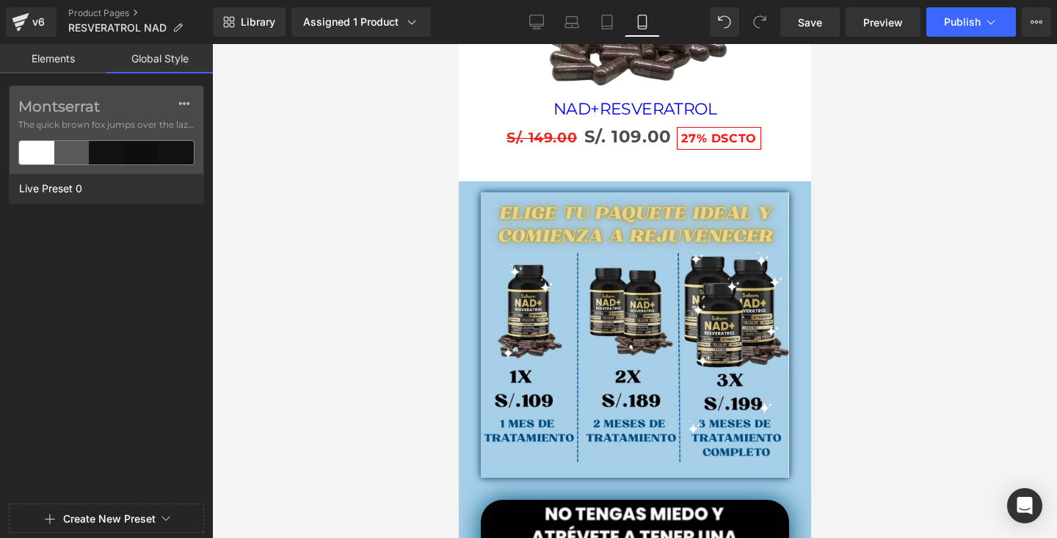
click at [61, 62] on link "Elements" at bounding box center [53, 58] width 106 height 29
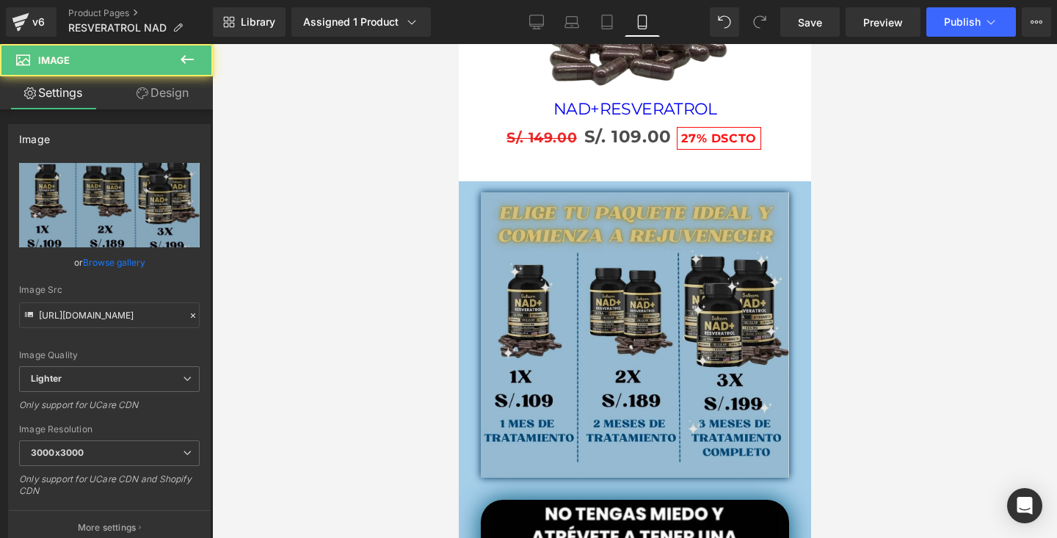
click at [540, 250] on img at bounding box center [634, 335] width 308 height 286
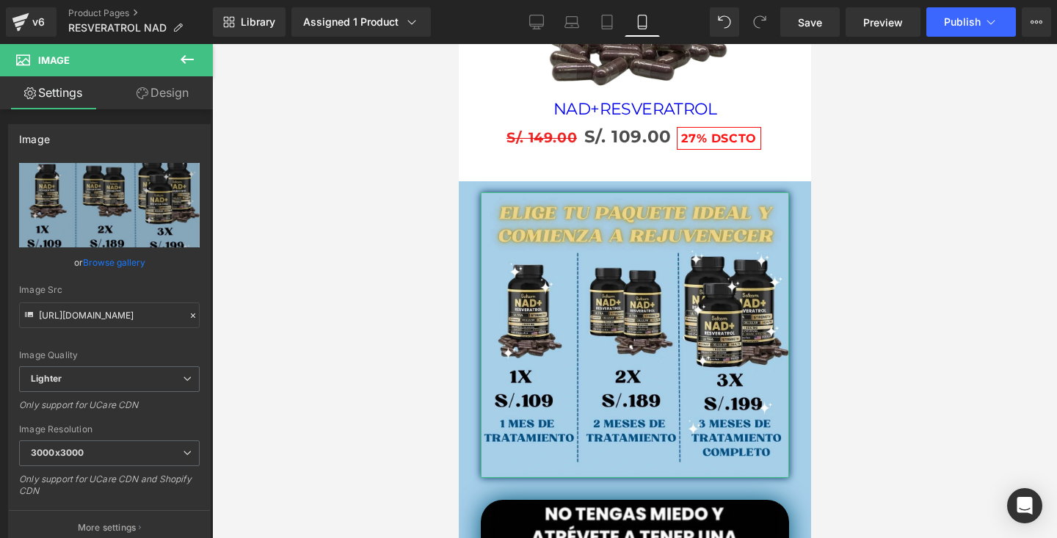
click at [160, 97] on link "Design" at bounding box center [162, 92] width 106 height 33
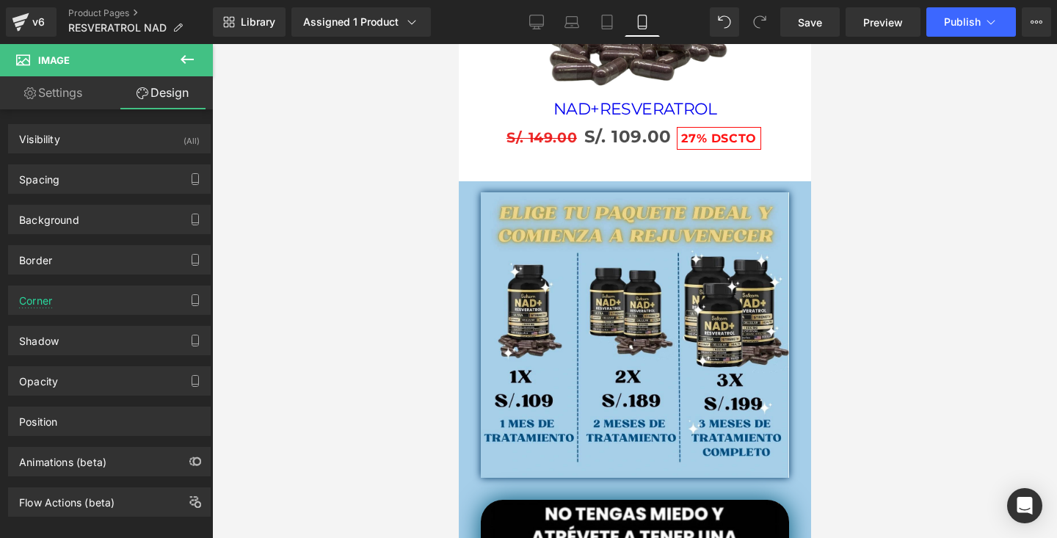
click at [953, 109] on div at bounding box center [634, 291] width 845 height 494
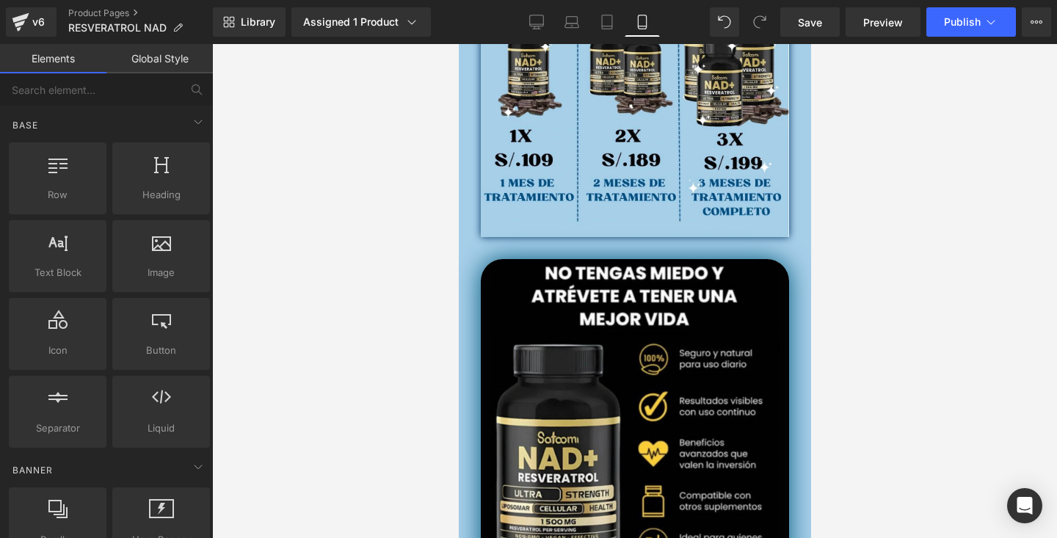
scroll to position [2774, 0]
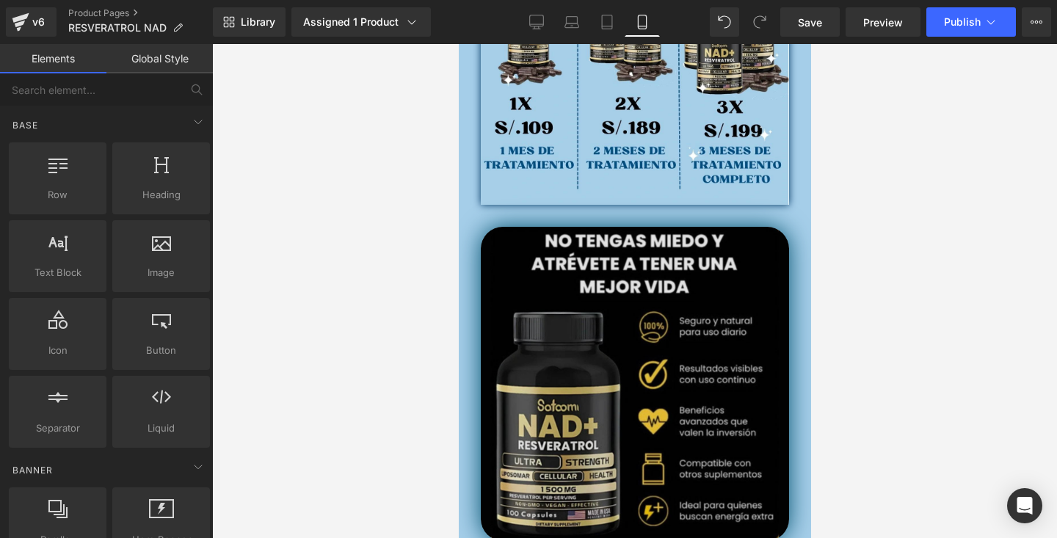
click at [672, 311] on img at bounding box center [634, 384] width 308 height 314
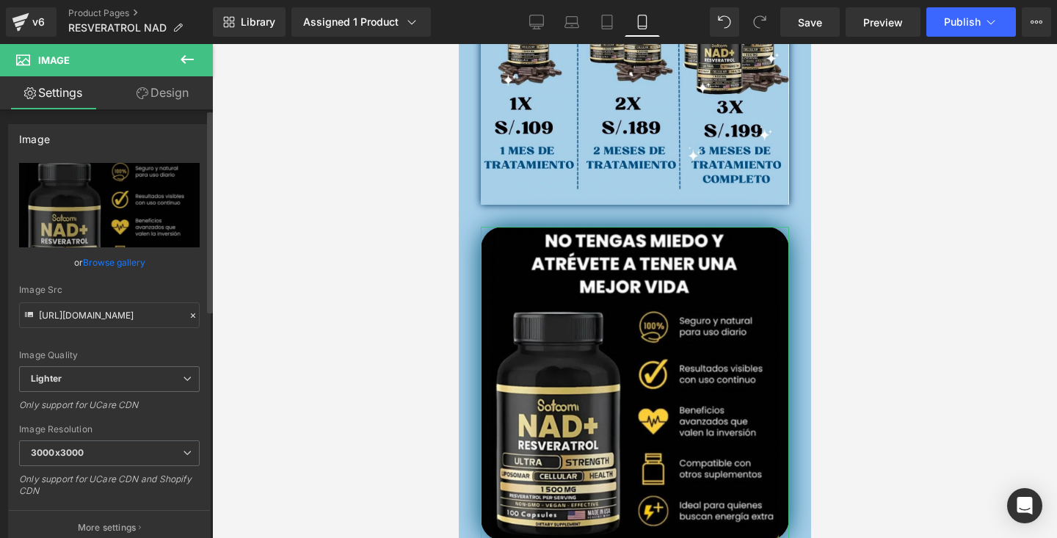
click at [135, 255] on link "Browse gallery" at bounding box center [114, 263] width 62 height 26
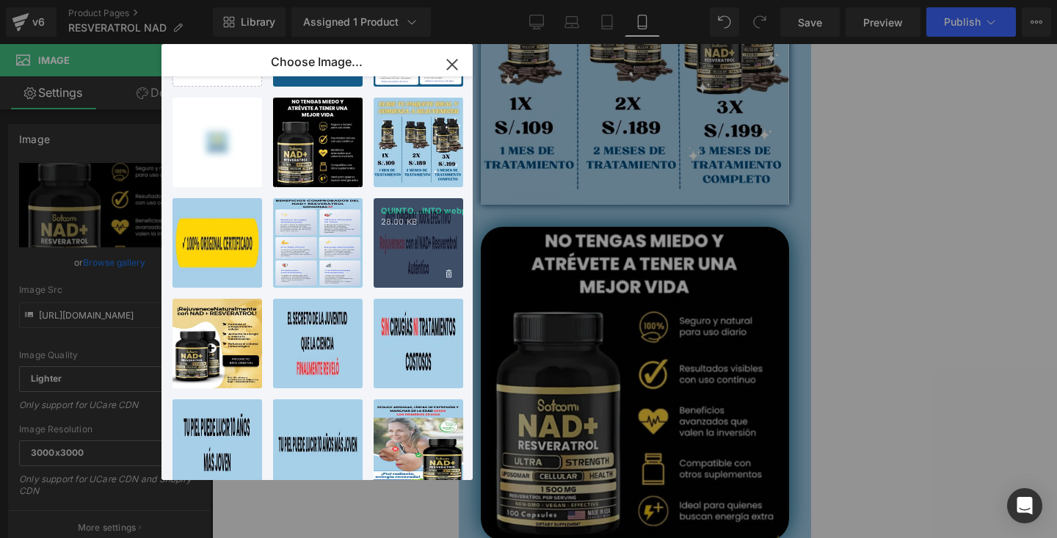
scroll to position [101, 0]
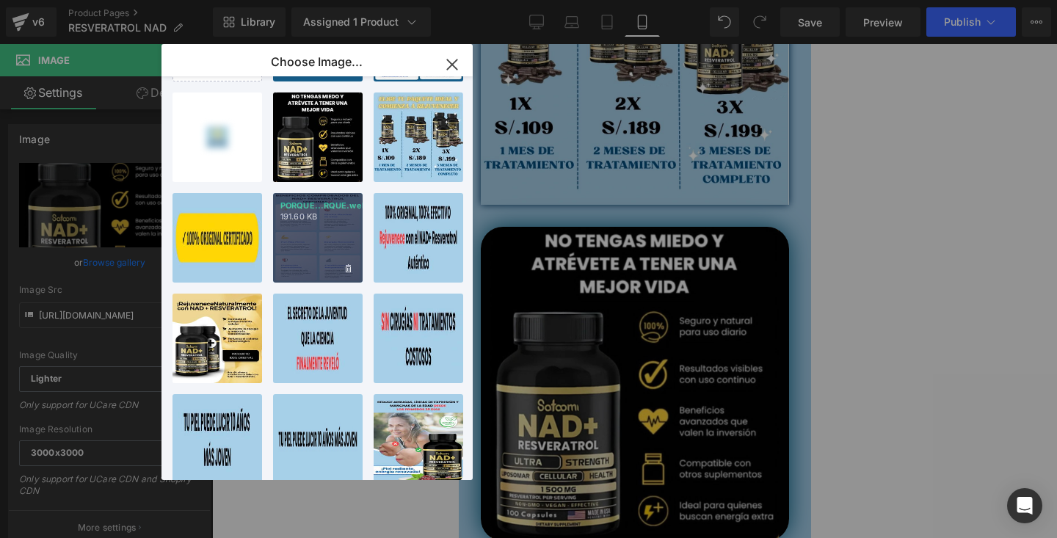
click at [330, 260] on div "PORQUE...RQUE.webp 191.60 KB" at bounding box center [318, 238] width 90 height 90
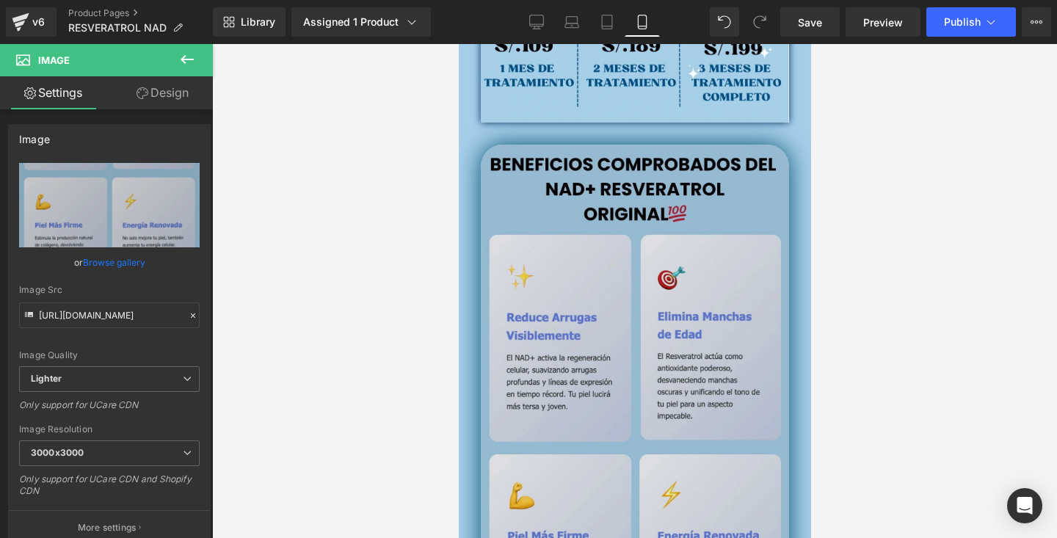
scroll to position [2850, 0]
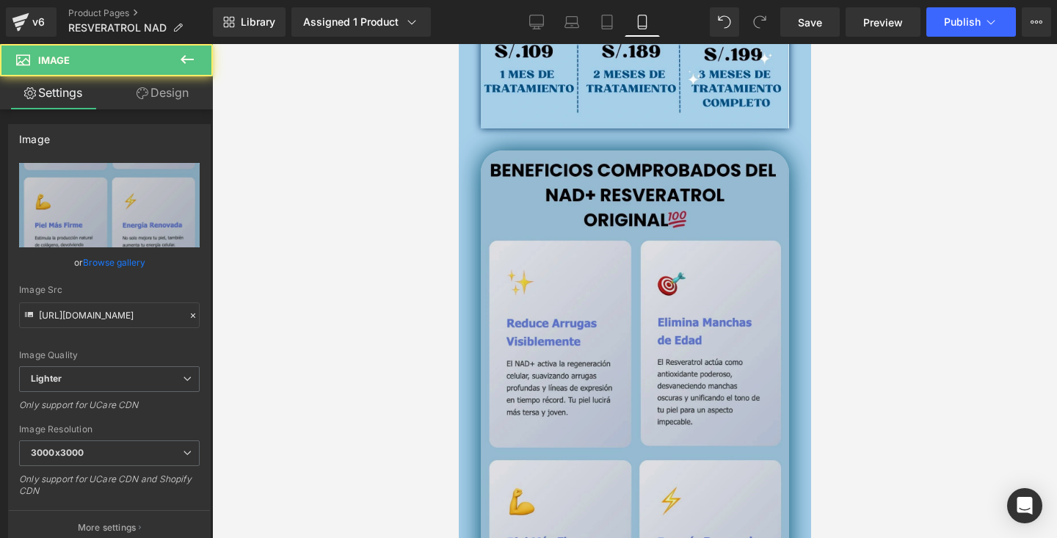
click at [644, 255] on img at bounding box center [634, 508] width 308 height 714
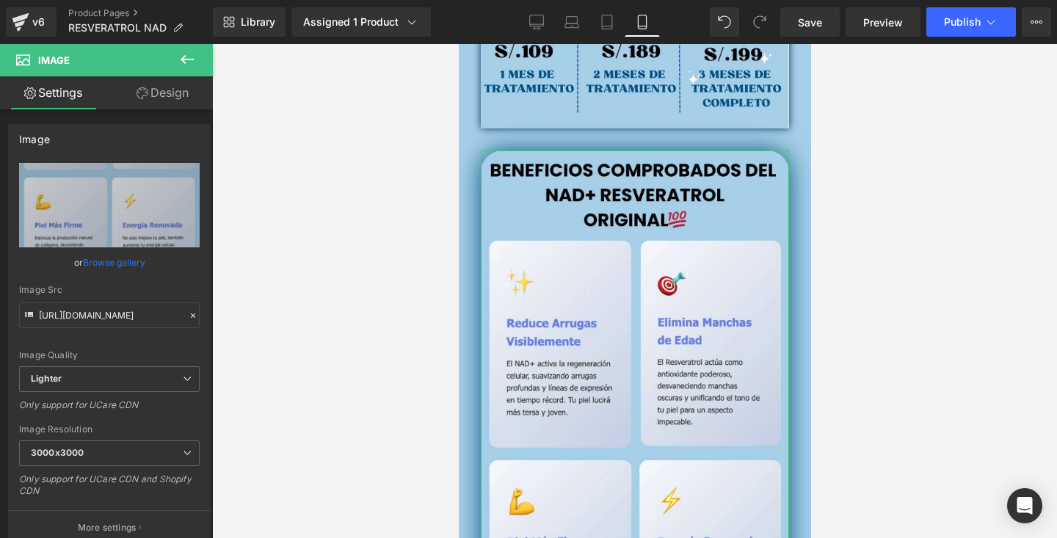
click at [148, 105] on link "Design" at bounding box center [162, 92] width 106 height 33
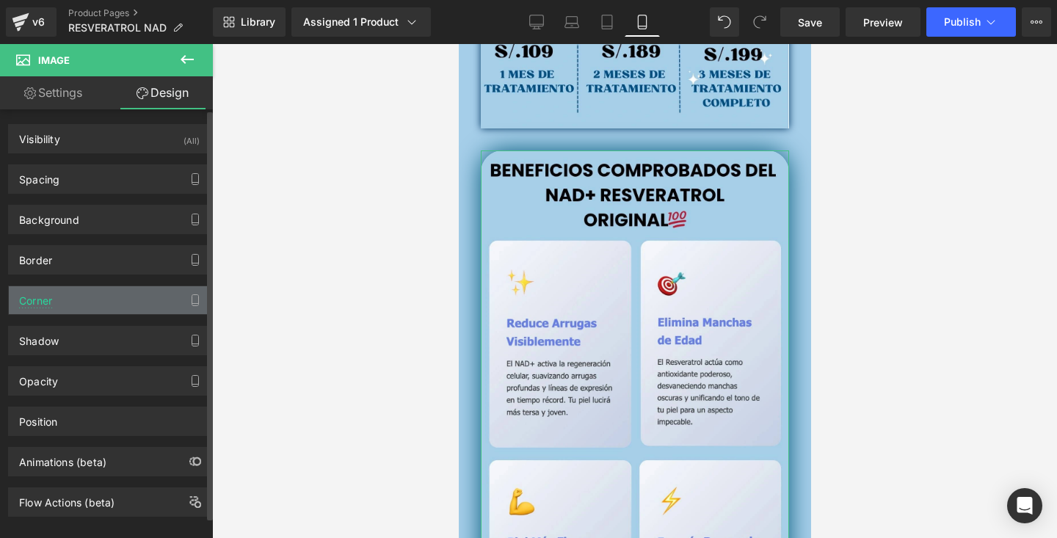
click at [73, 300] on div "Corner" at bounding box center [109, 300] width 201 height 28
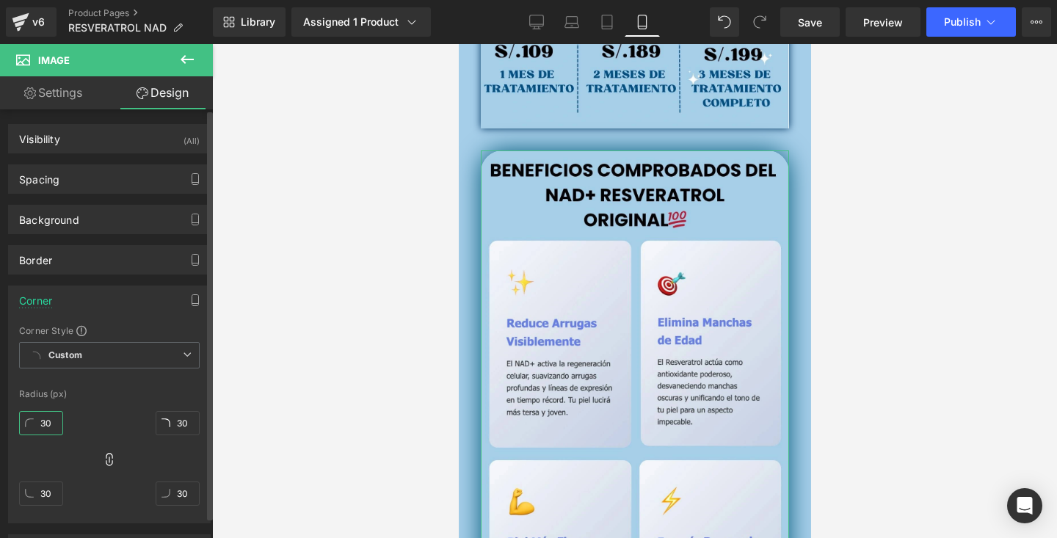
click at [54, 432] on input "30" at bounding box center [41, 423] width 44 height 24
type input "0"
click at [300, 302] on div at bounding box center [634, 291] width 845 height 494
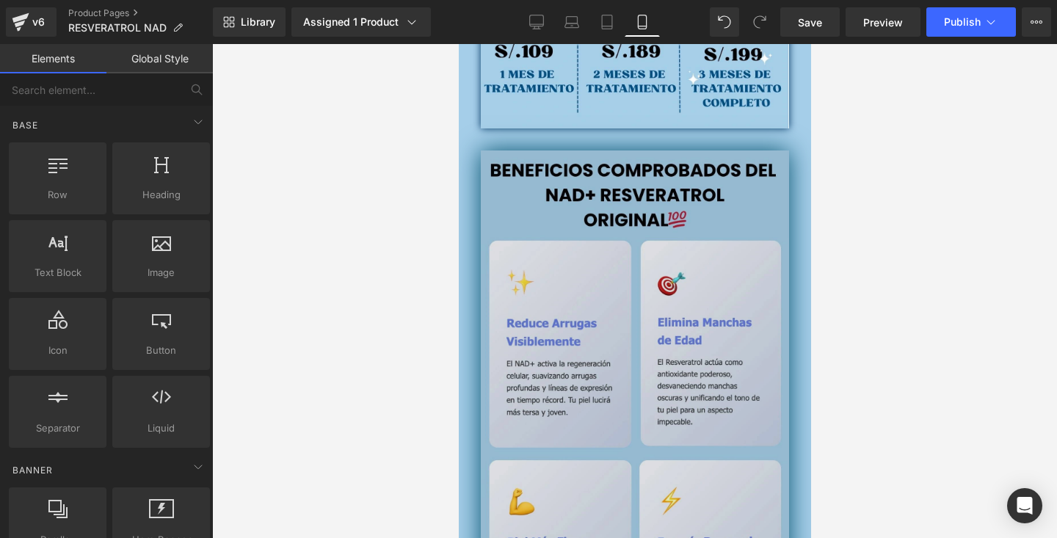
click at [521, 217] on img at bounding box center [634, 508] width 308 height 714
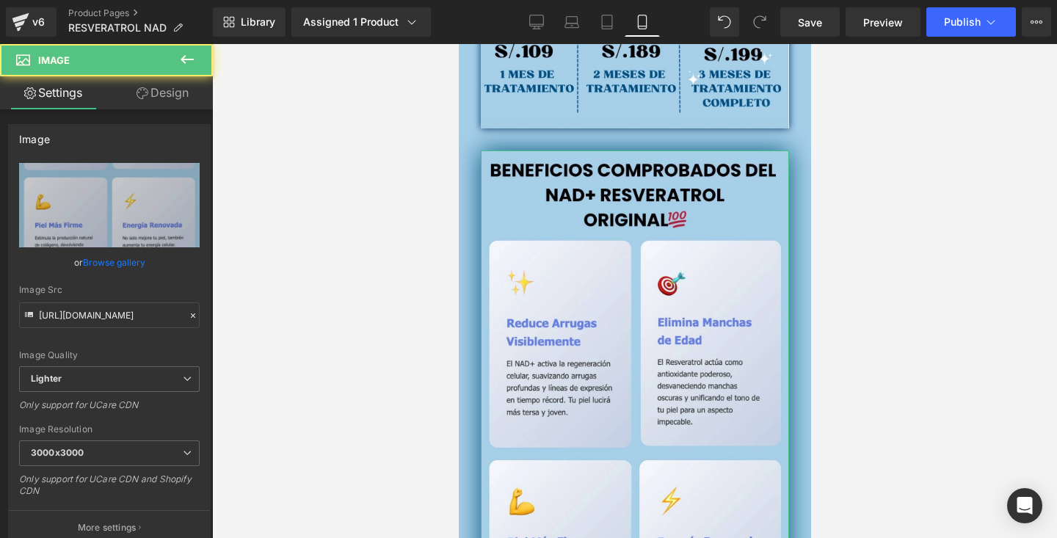
click at [181, 98] on link "Design" at bounding box center [162, 92] width 106 height 33
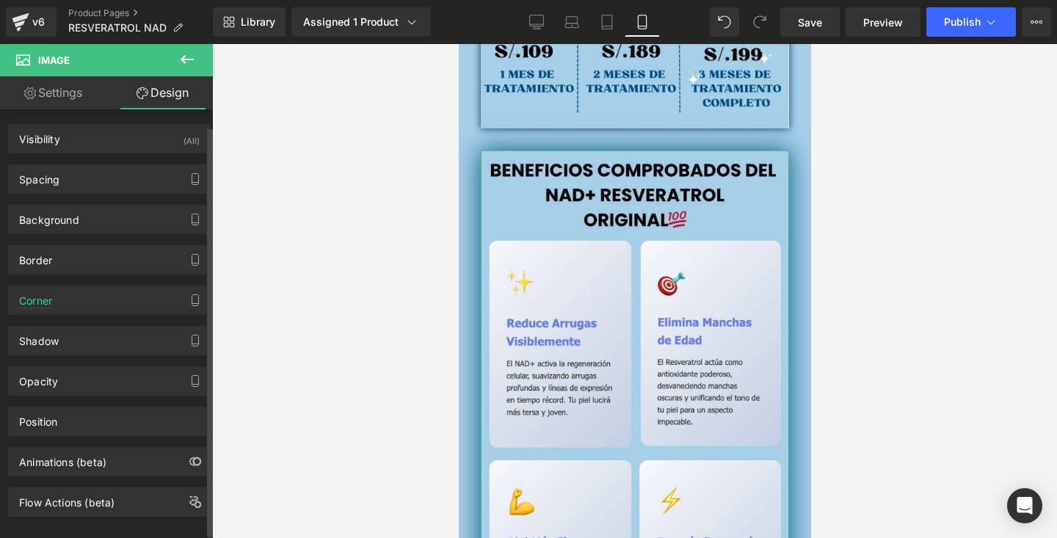
scroll to position [21, 0]
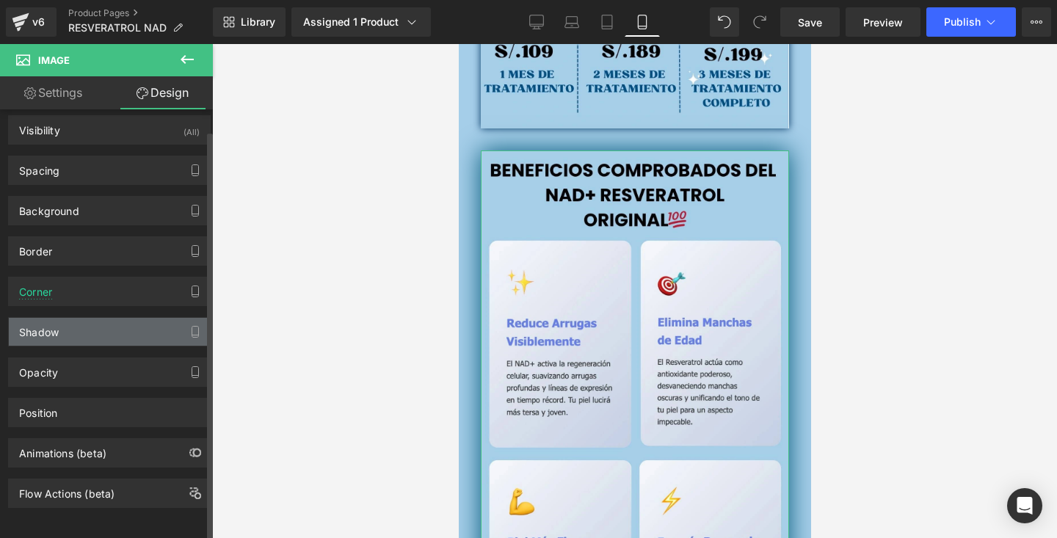
click at [114, 318] on div "Shadow" at bounding box center [109, 332] width 201 height 28
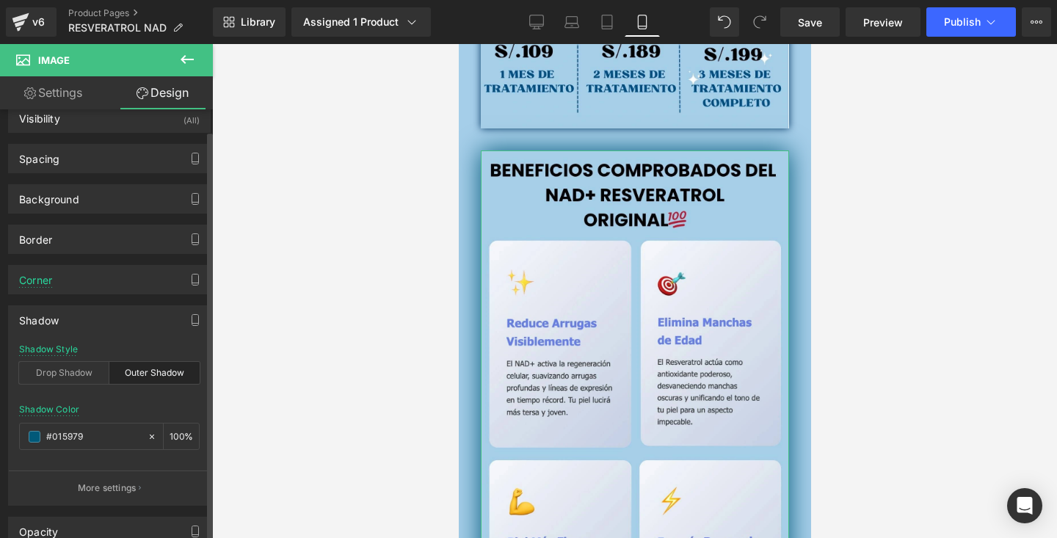
click at [131, 366] on div "Outer Shadow" at bounding box center [154, 373] width 90 height 22
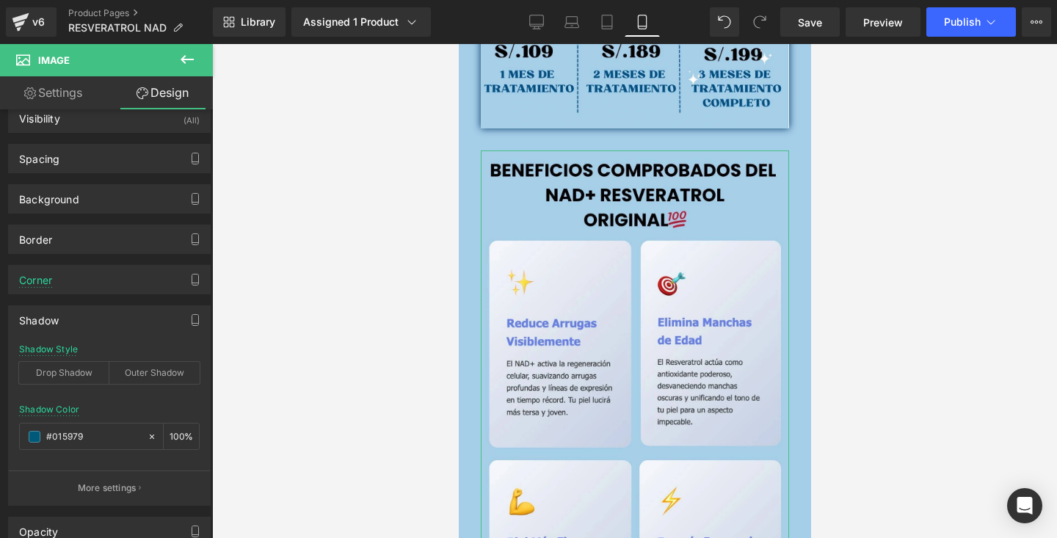
click at [381, 233] on div at bounding box center [634, 291] width 845 height 494
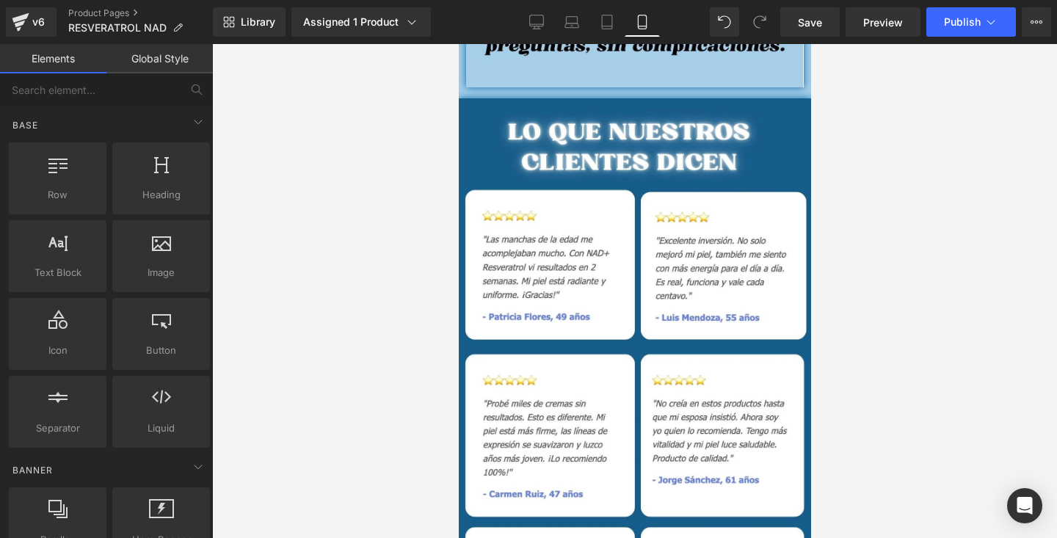
scroll to position [4288, 0]
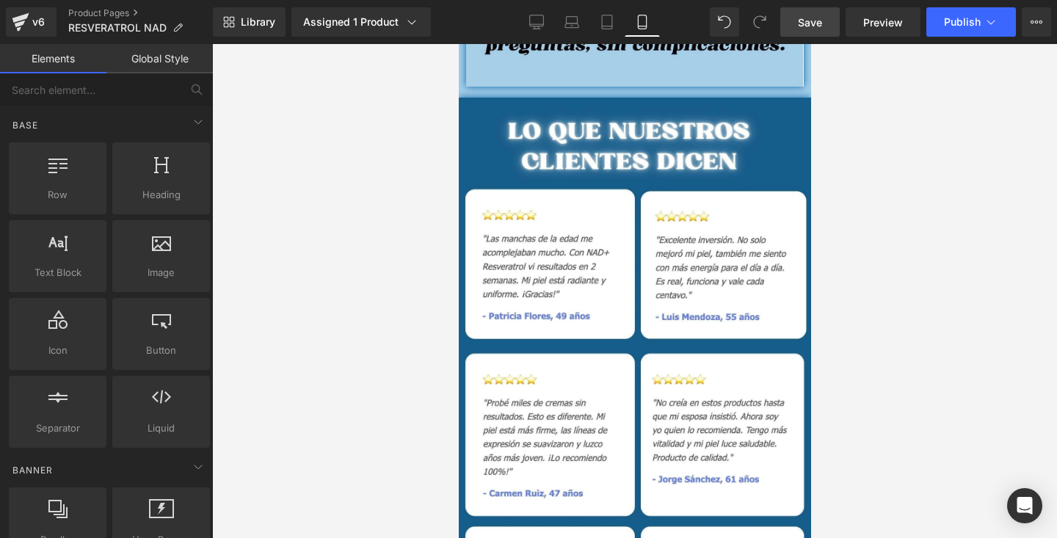
click at [814, 21] on span "Save" at bounding box center [810, 22] width 24 height 15
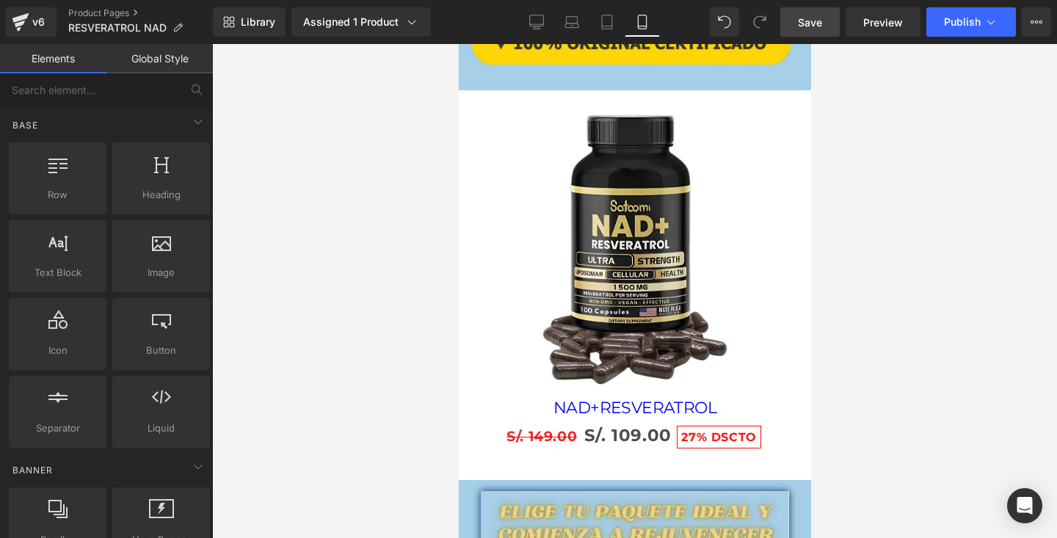
scroll to position [2205, 0]
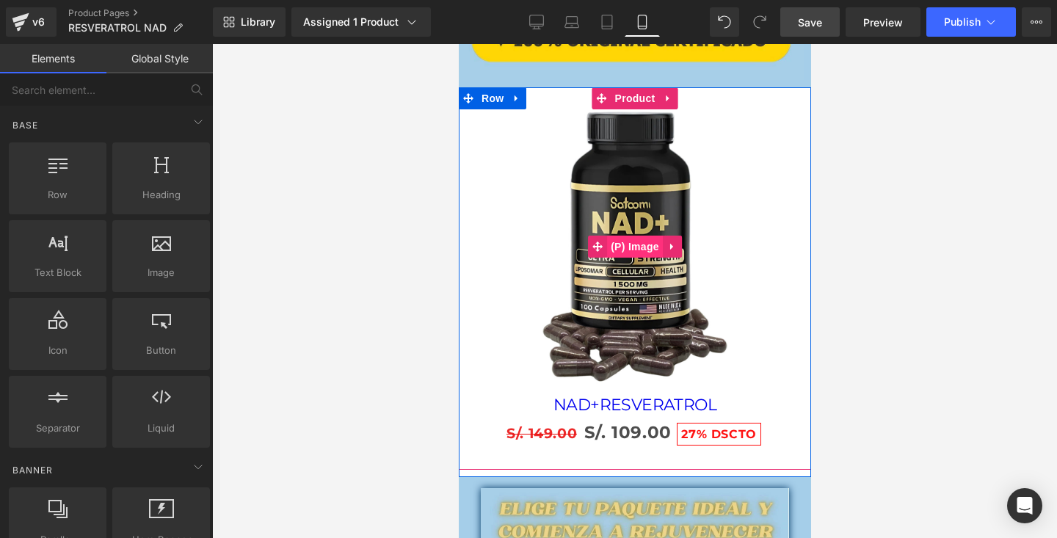
click at [615, 238] on span "(P) Image" at bounding box center [634, 247] width 56 height 22
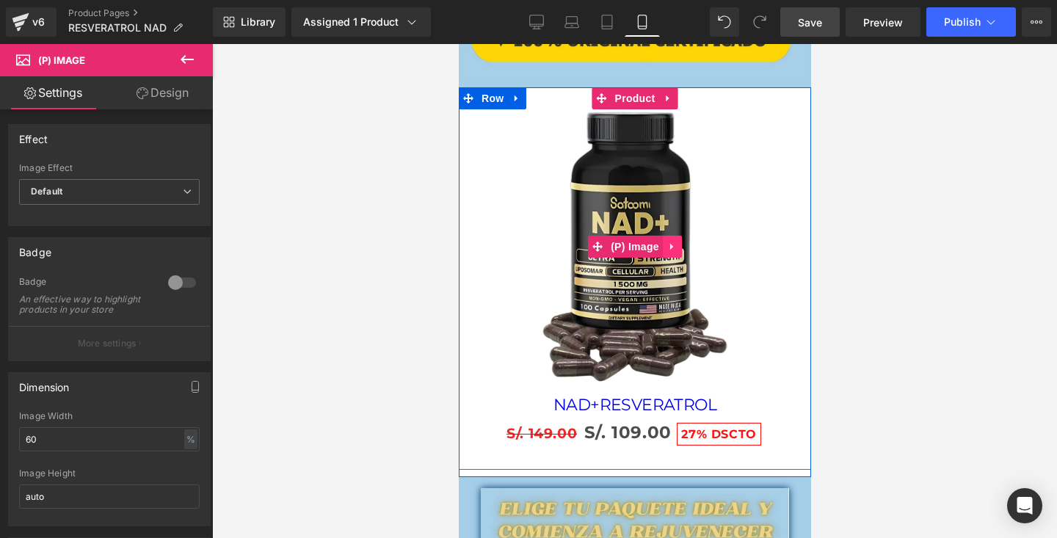
click at [668, 244] on icon at bounding box center [672, 247] width 10 height 11
click at [681, 244] on icon at bounding box center [681, 247] width 10 height 10
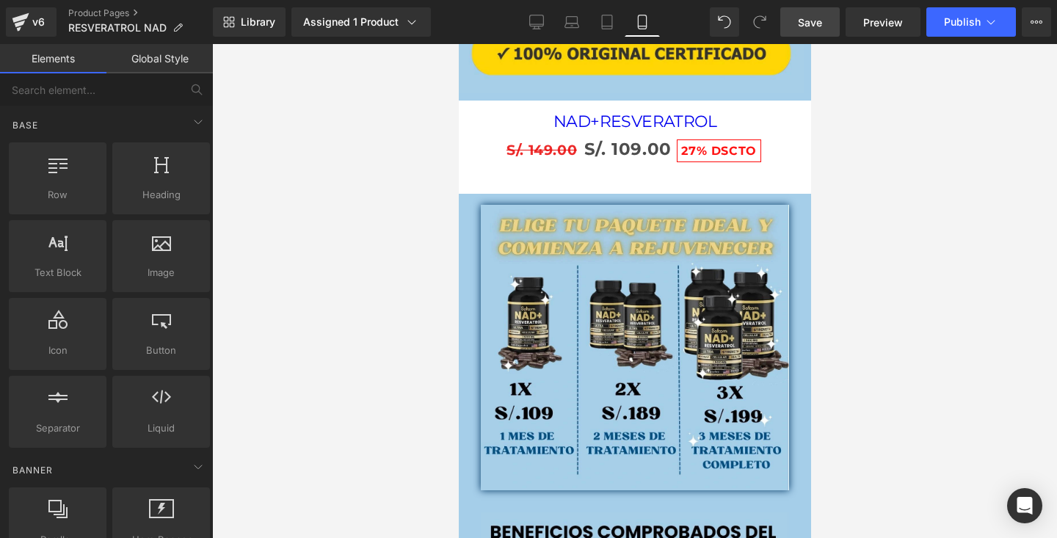
scroll to position [2184, 0]
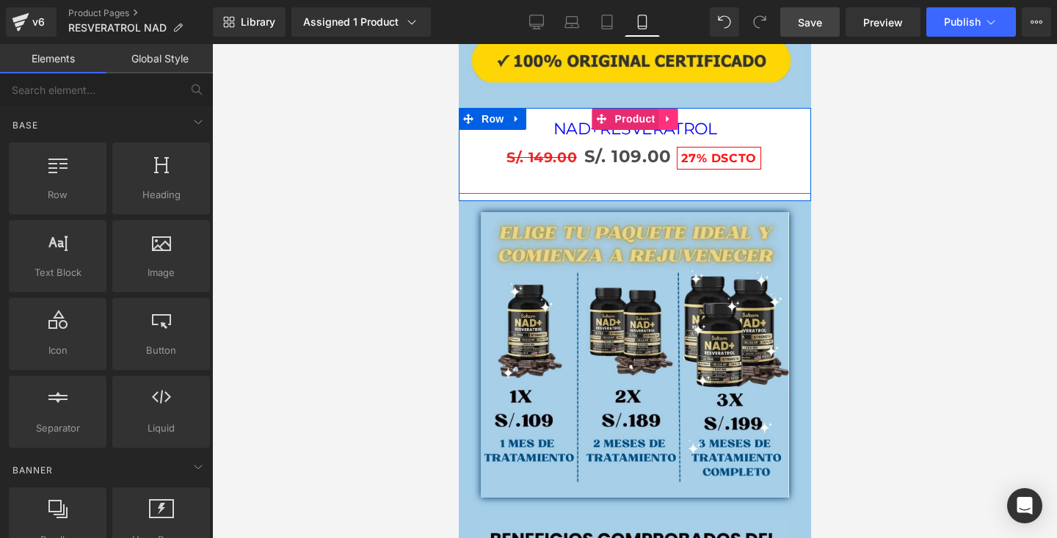
click at [663, 117] on icon at bounding box center [668, 119] width 10 height 11
click at [637, 157] on span "(P) Price" at bounding box center [627, 156] width 51 height 22
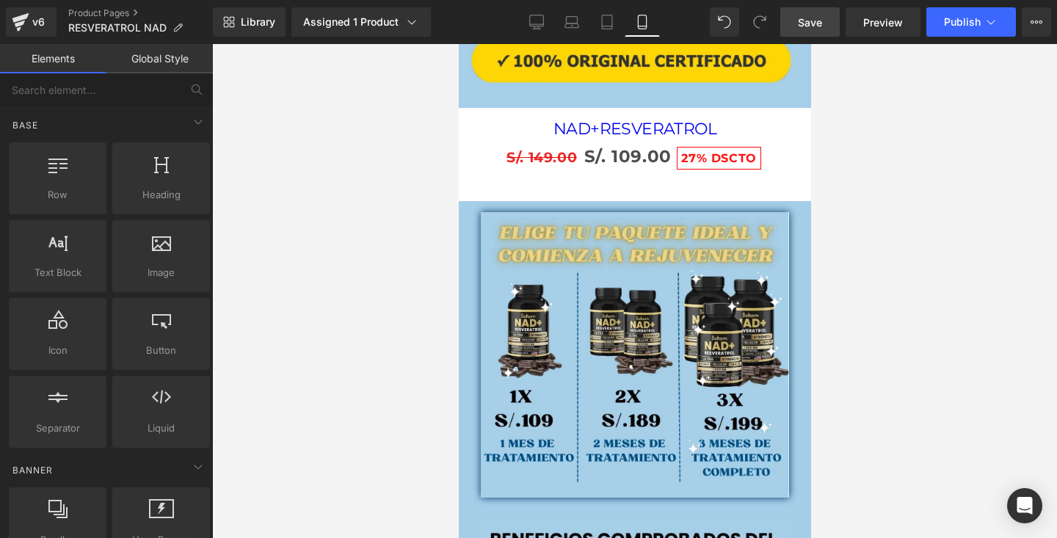
click at [861, 143] on div at bounding box center [634, 291] width 845 height 494
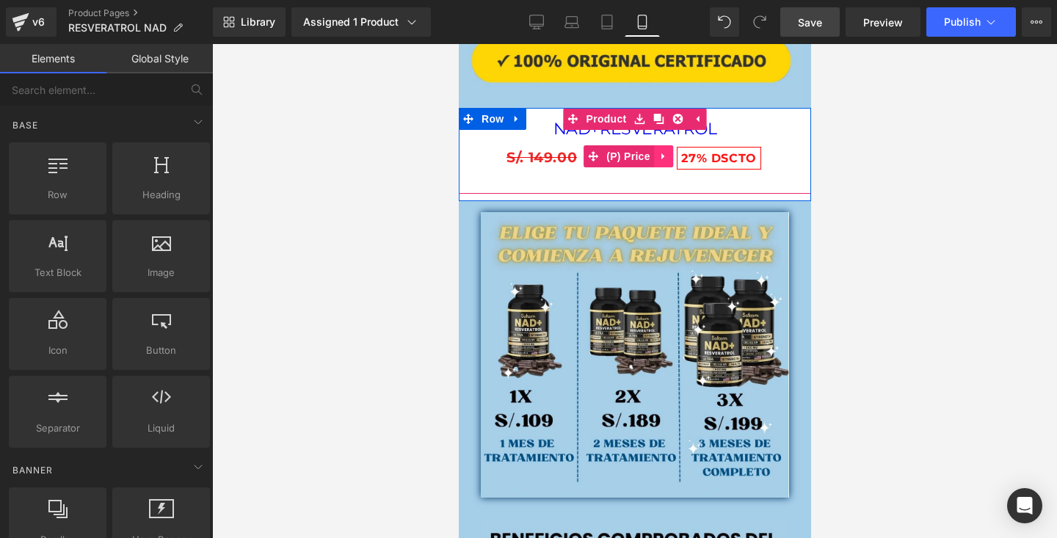
click at [659, 161] on icon at bounding box center [663, 156] width 10 height 11
click at [673, 159] on icon at bounding box center [672, 156] width 10 height 10
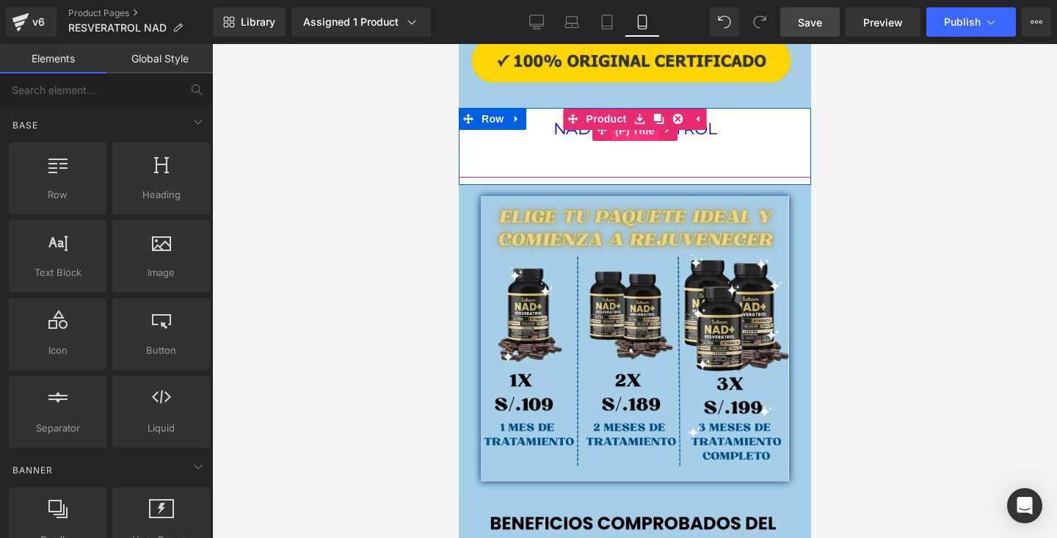
click at [642, 136] on span "(P) Title" at bounding box center [634, 131] width 47 height 22
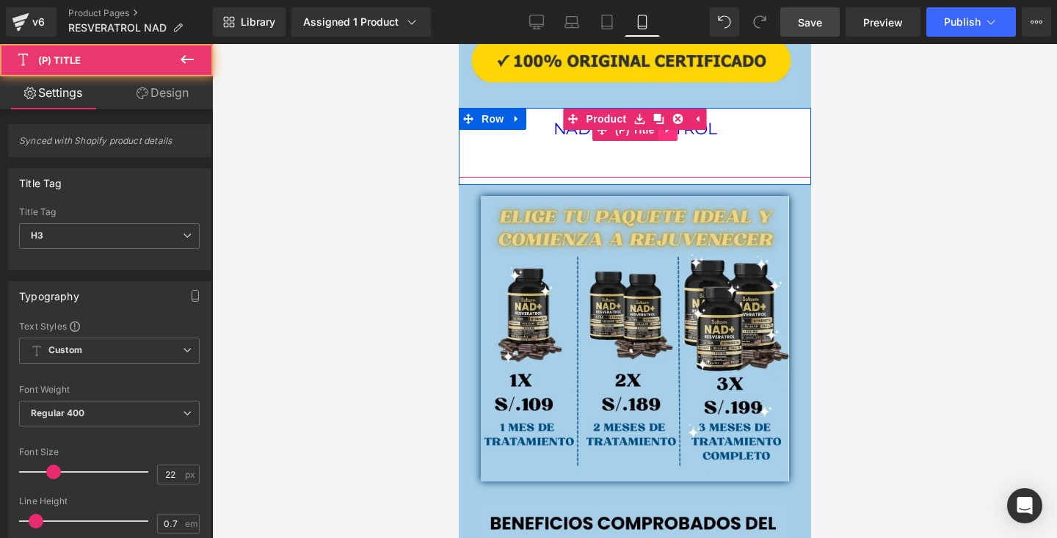
click at [668, 134] on icon at bounding box center [667, 130] width 10 height 11
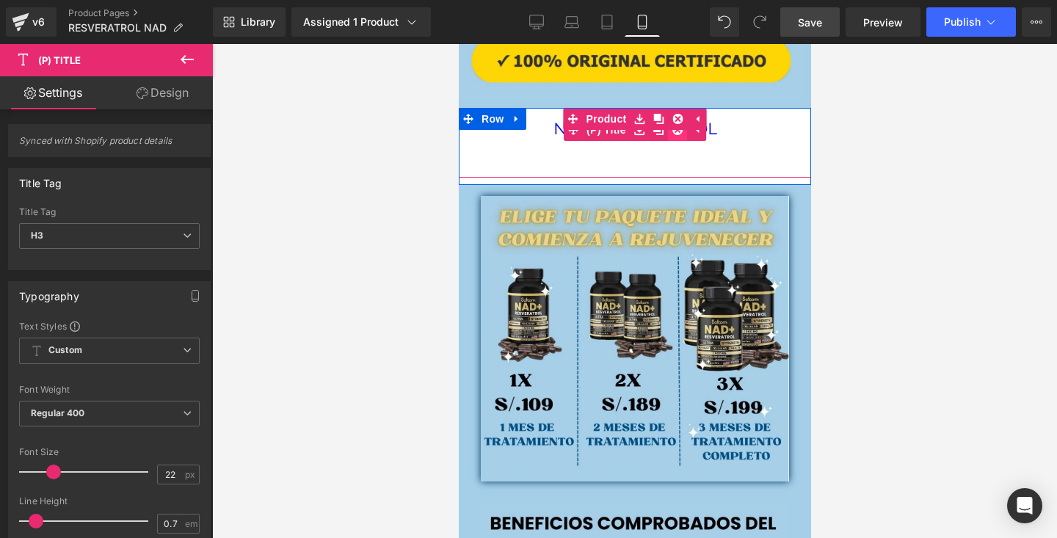
click at [672, 134] on icon at bounding box center [677, 130] width 10 height 11
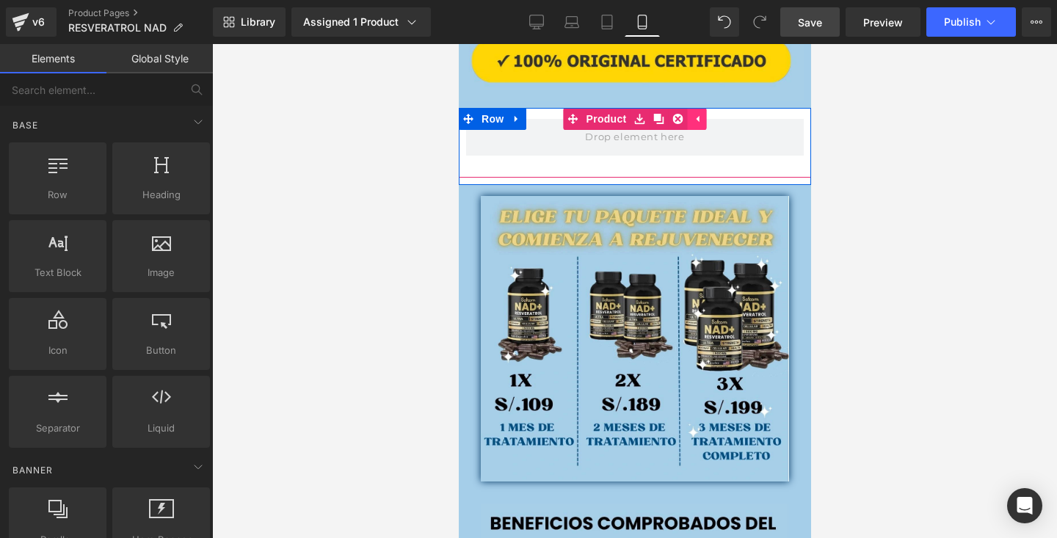
click at [695, 122] on icon at bounding box center [697, 119] width 10 height 11
click at [670, 116] on icon at bounding box center [668, 119] width 10 height 11
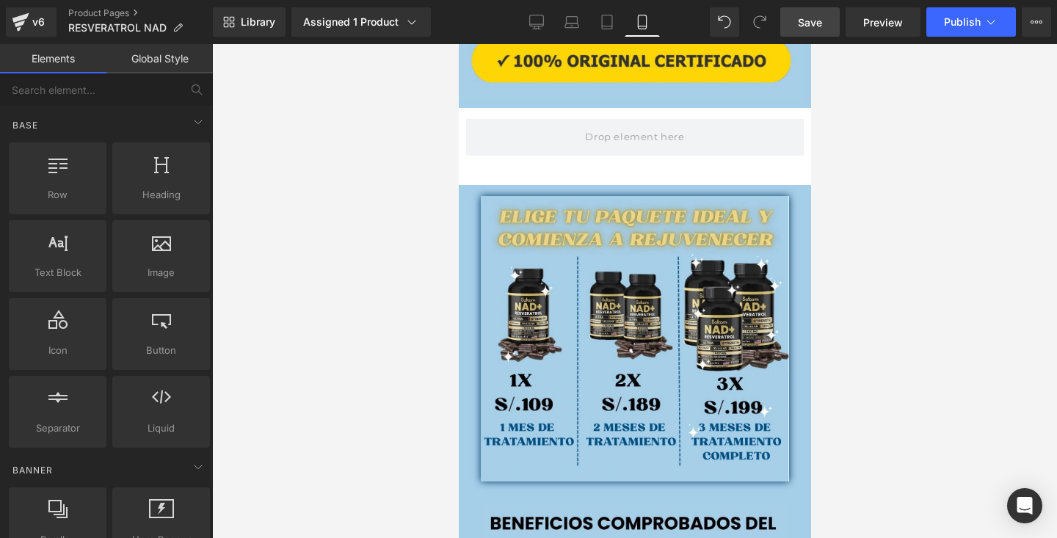
click at [816, 21] on span "Save" at bounding box center [810, 22] width 24 height 15
click at [982, 29] on button "Publish" at bounding box center [972, 21] width 90 height 29
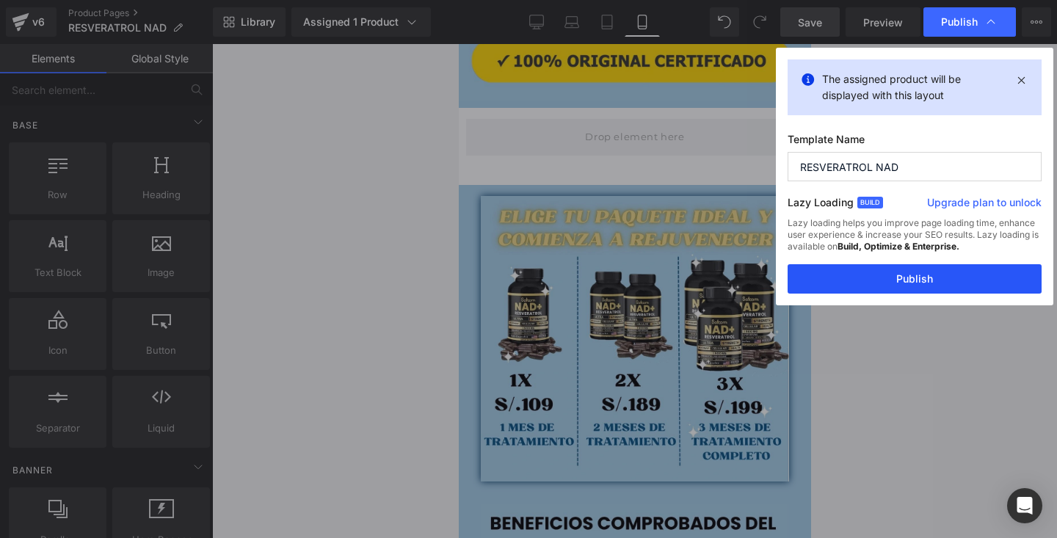
click at [908, 275] on button "Publish" at bounding box center [915, 278] width 254 height 29
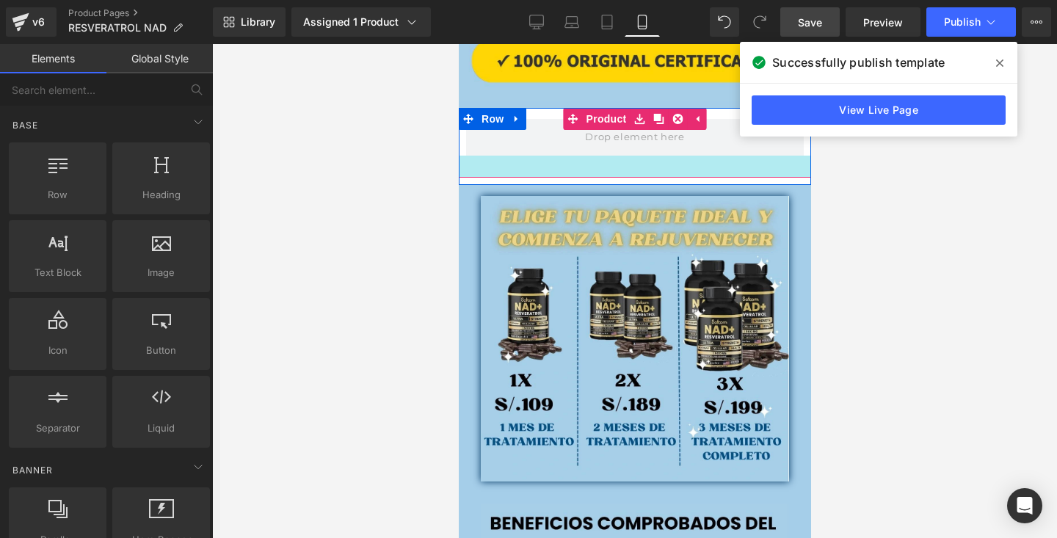
click at [695, 174] on div at bounding box center [634, 167] width 352 height 22
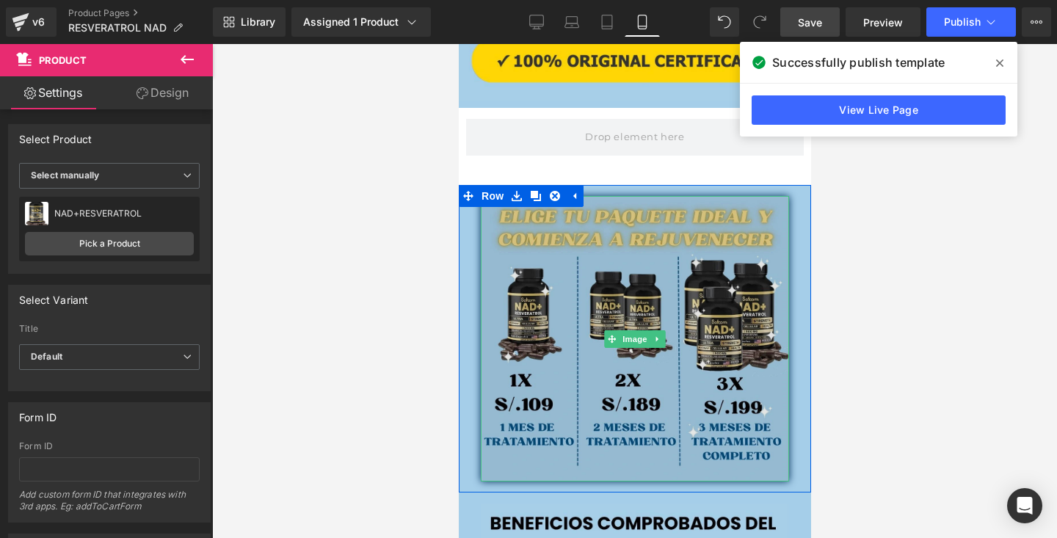
scroll to position [2053, 0]
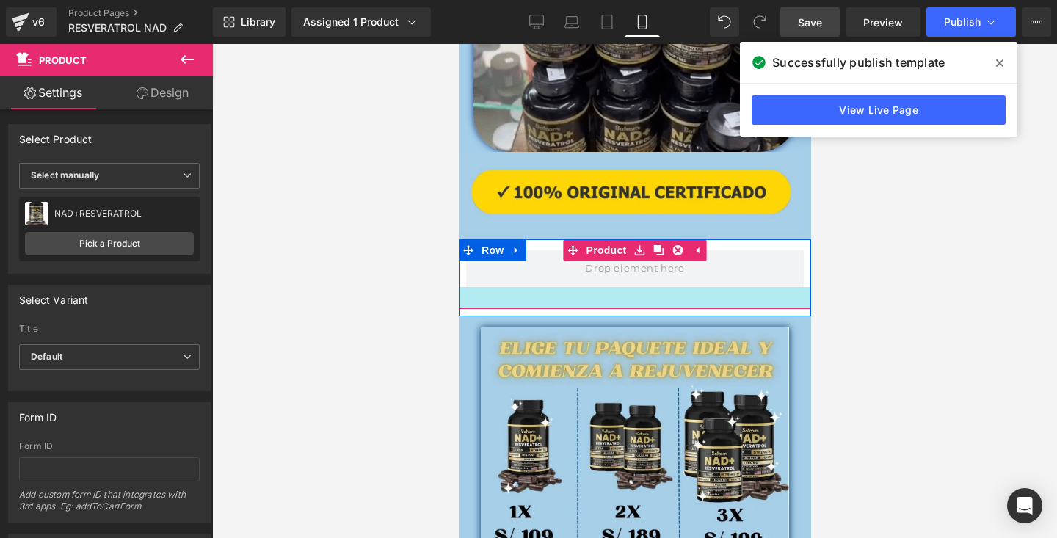
click at [549, 305] on div at bounding box center [634, 298] width 352 height 22
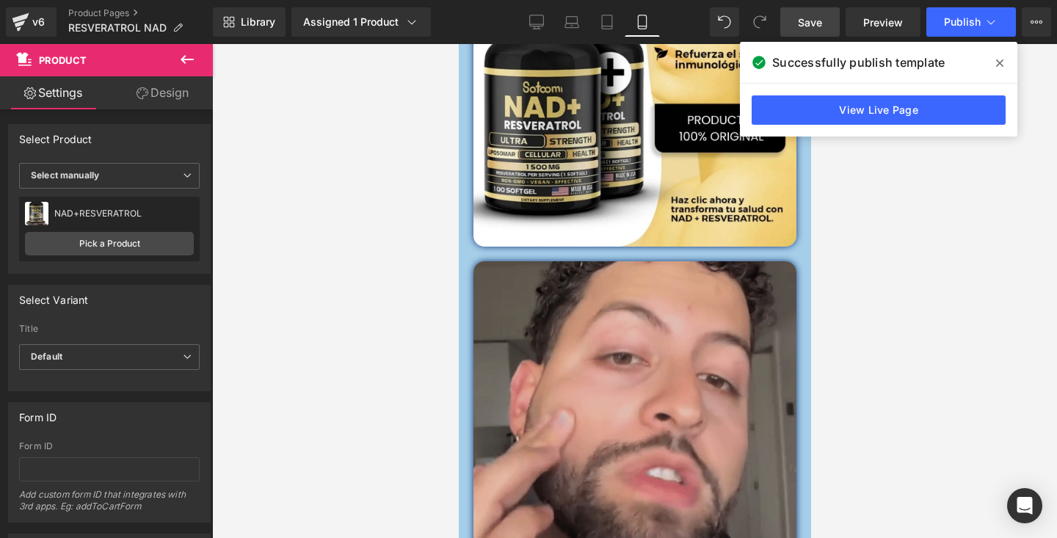
scroll to position [1205, 0]
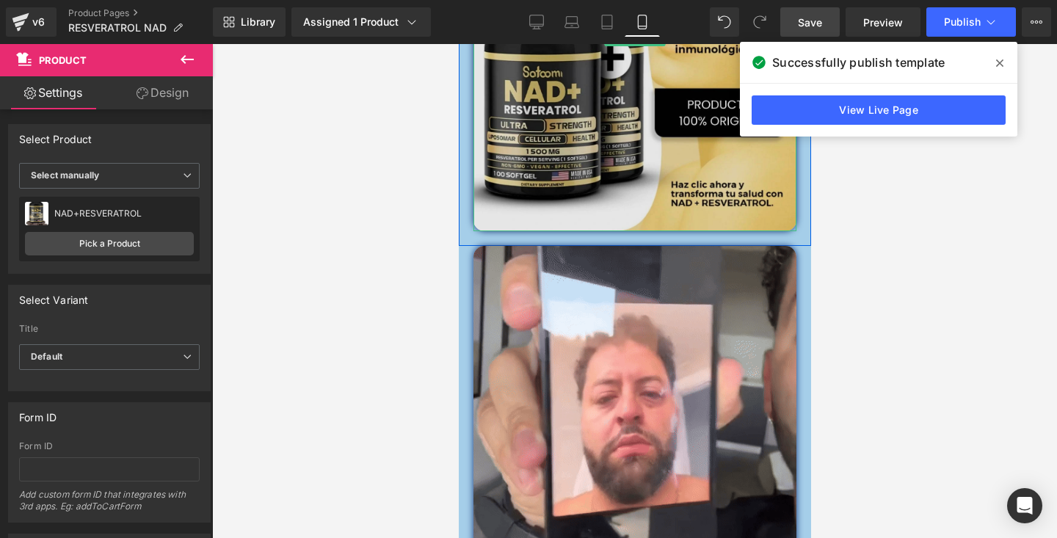
click at [650, 192] on img at bounding box center [634, 37] width 323 height 389
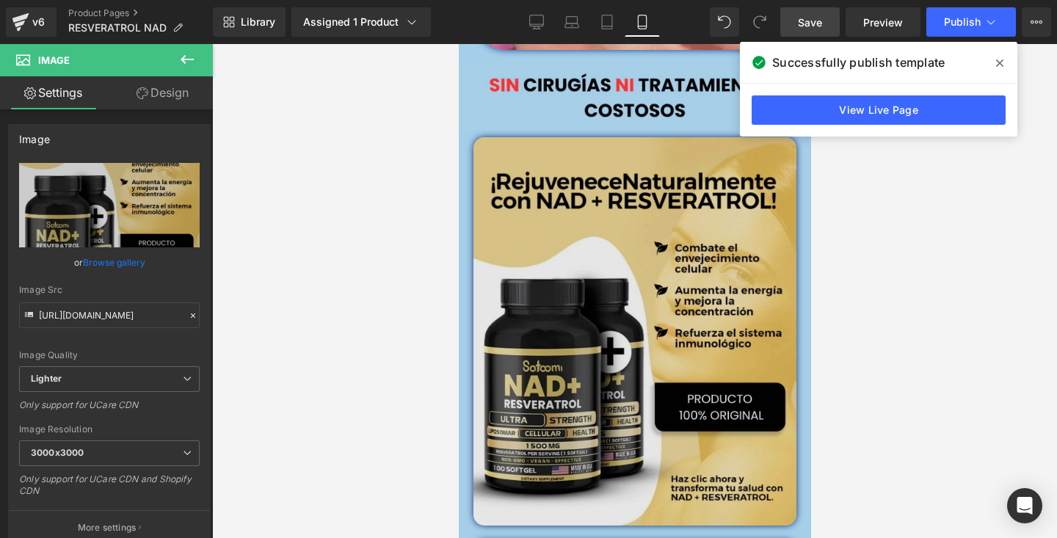
scroll to position [909, 0]
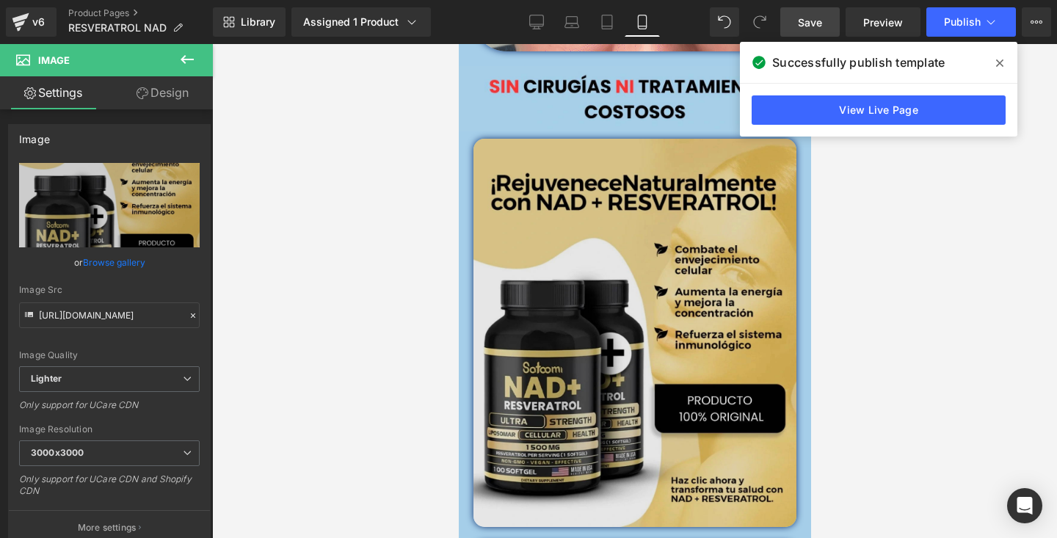
click at [535, 156] on img at bounding box center [634, 333] width 323 height 389
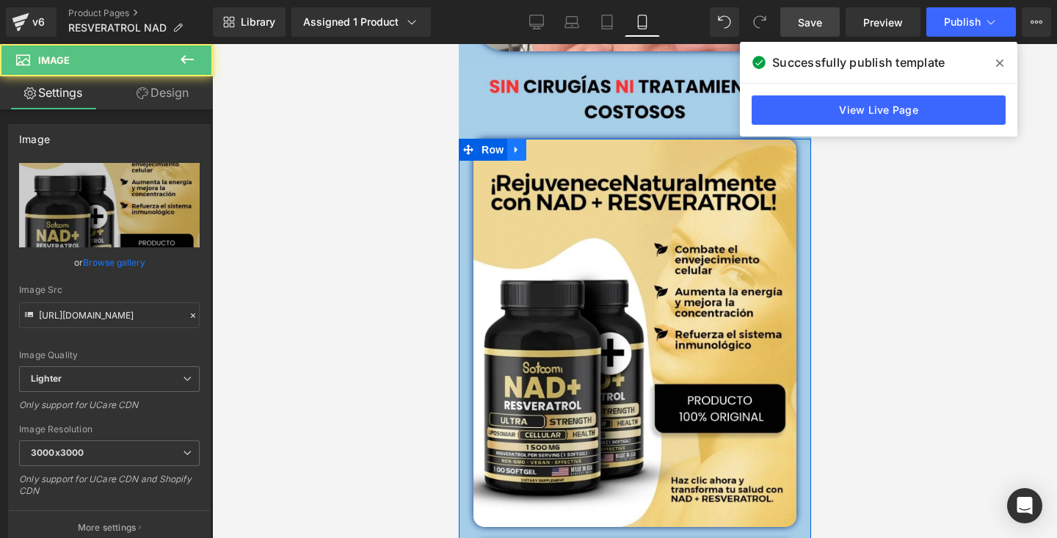
click at [520, 151] on icon at bounding box center [516, 149] width 10 height 11
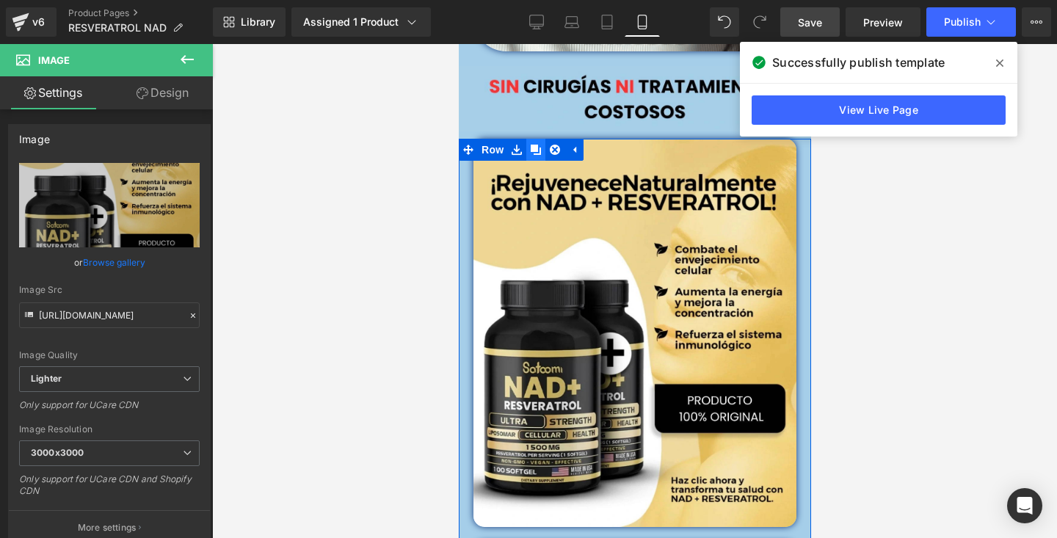
click at [535, 159] on link at bounding box center [535, 150] width 19 height 22
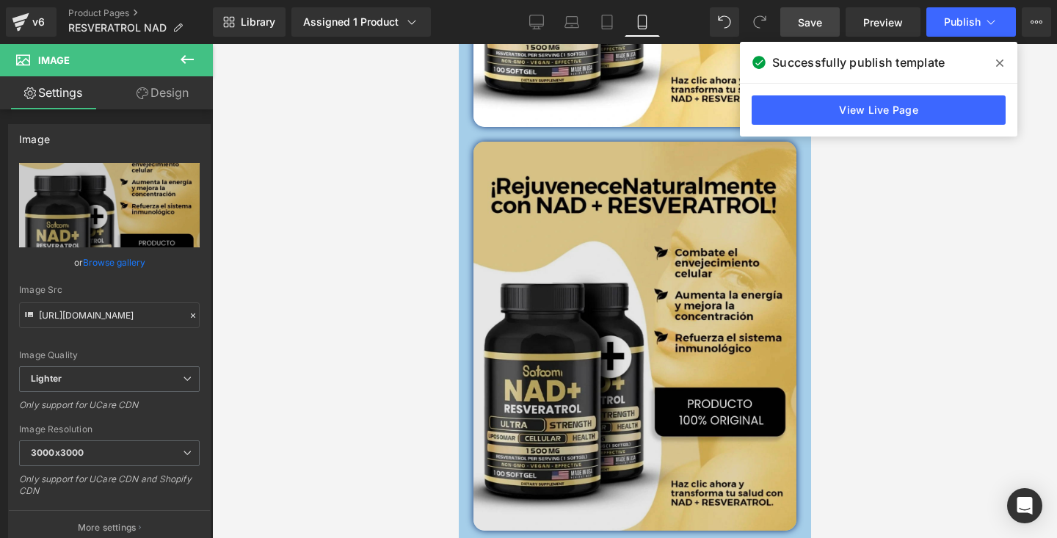
scroll to position [1348, 0]
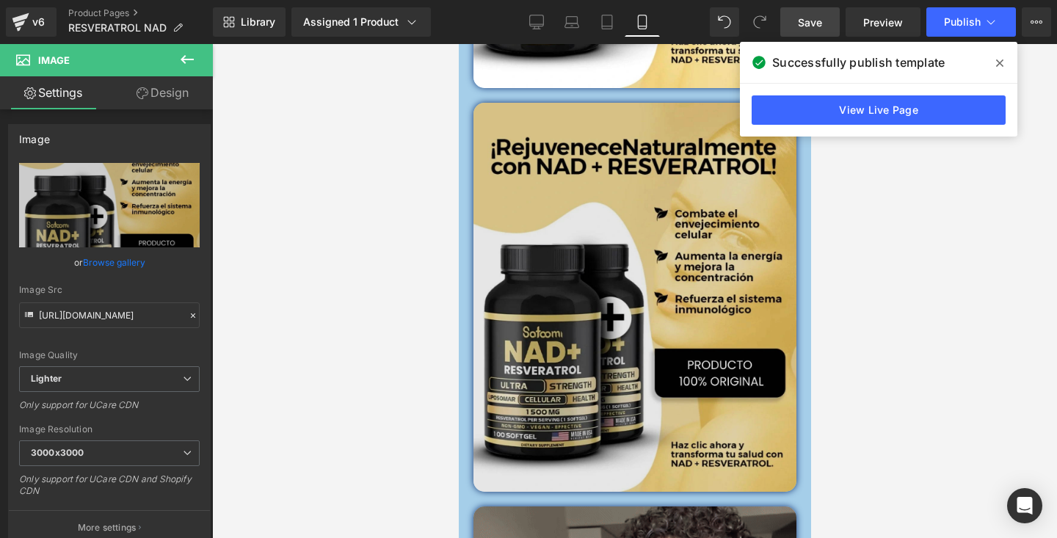
click at [626, 270] on img at bounding box center [634, 297] width 323 height 389
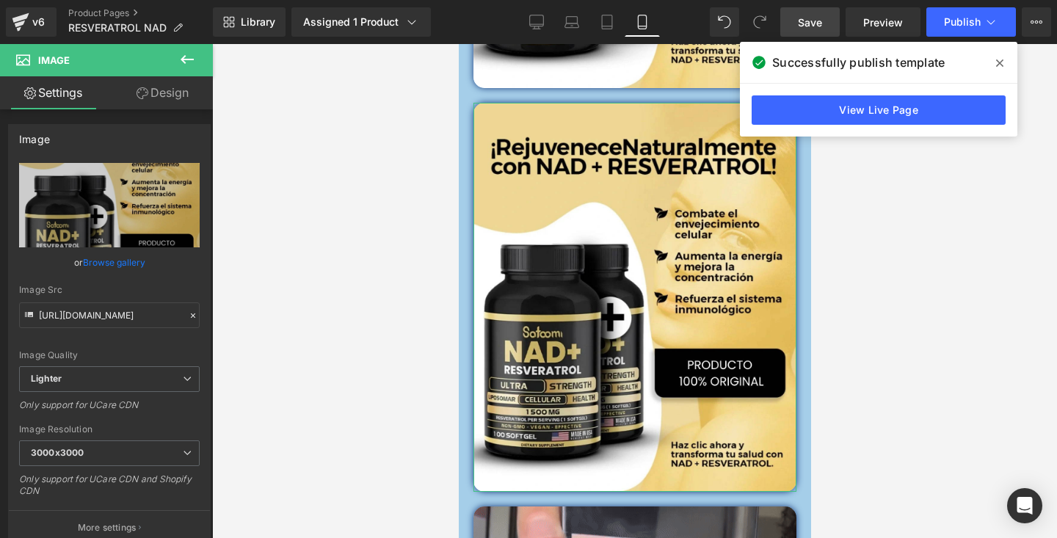
click at [149, 102] on link "Design" at bounding box center [162, 92] width 106 height 33
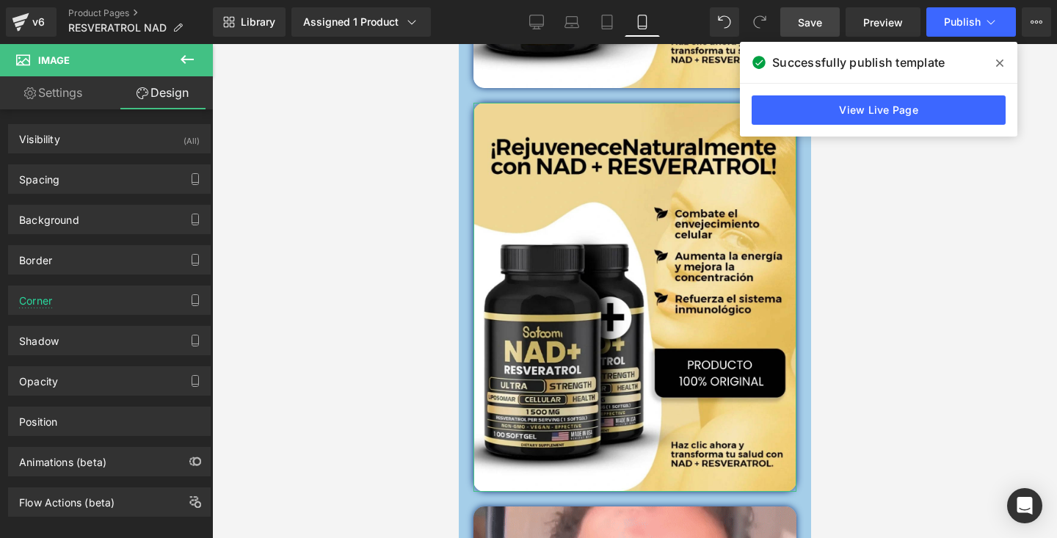
click at [45, 98] on link "Settings" at bounding box center [53, 92] width 106 height 33
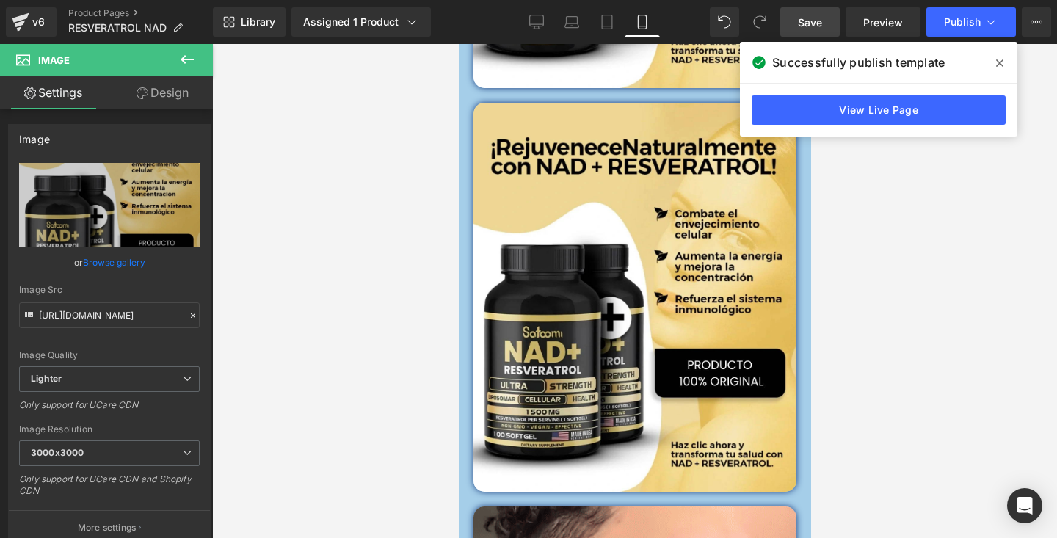
click at [186, 57] on icon at bounding box center [187, 60] width 18 height 18
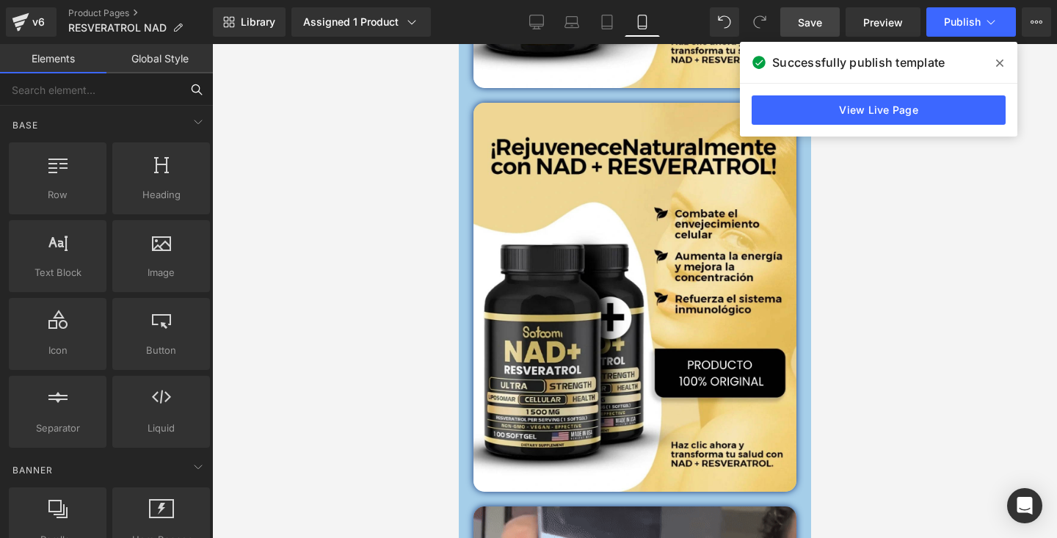
click at [117, 89] on input "text" at bounding box center [90, 89] width 181 height 32
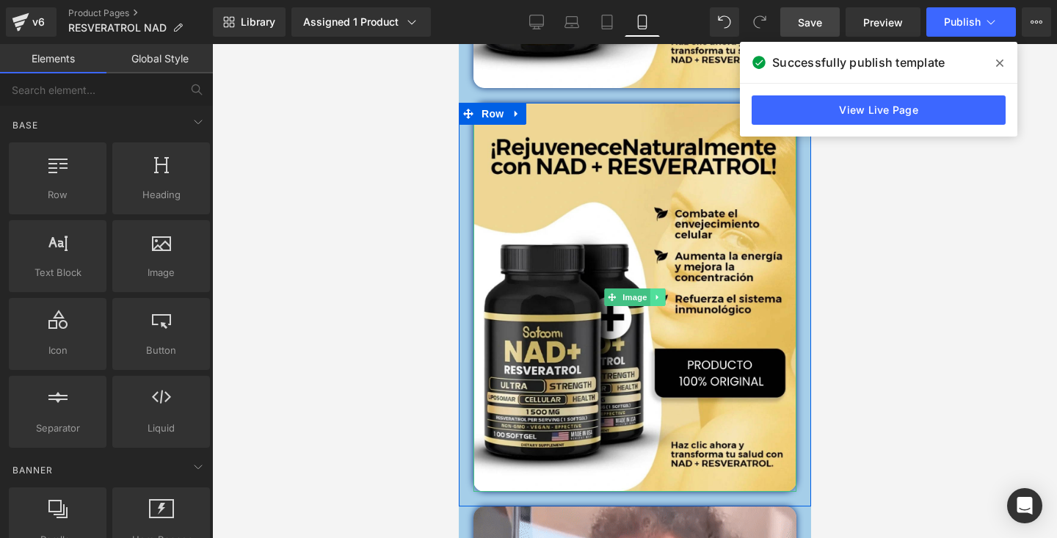
click at [657, 296] on icon at bounding box center [657, 297] width 8 height 9
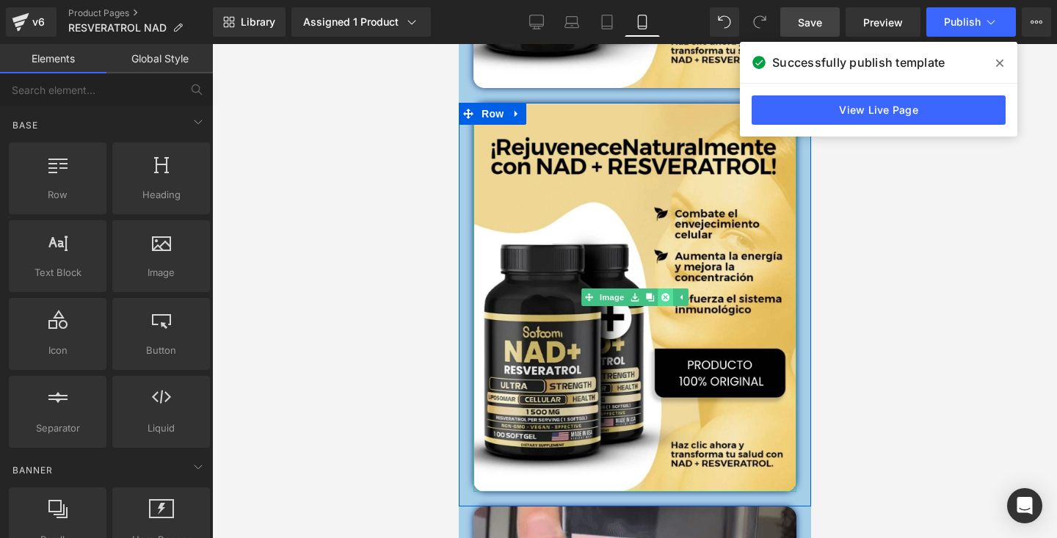
click at [659, 297] on link at bounding box center [664, 298] width 15 height 18
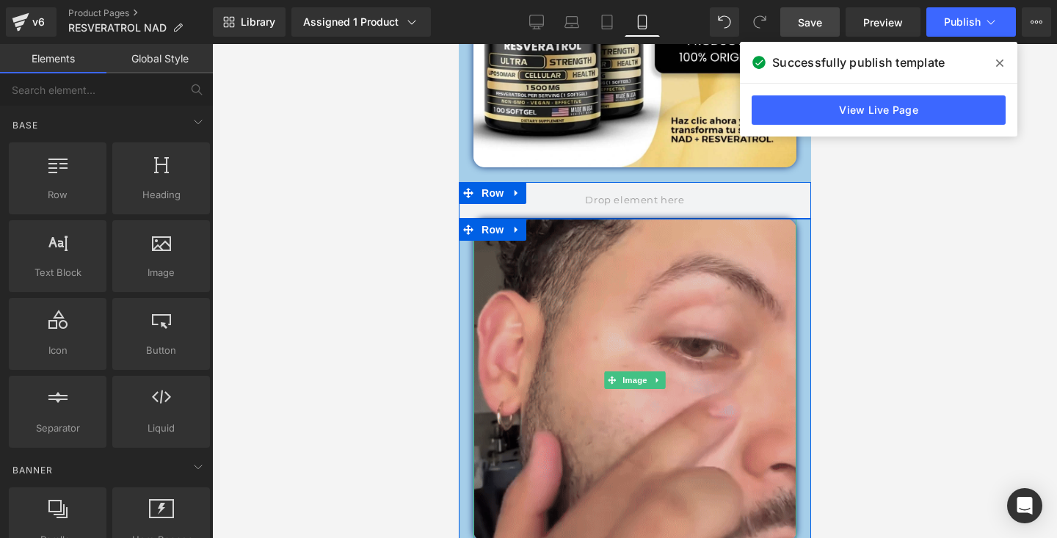
scroll to position [1236, 0]
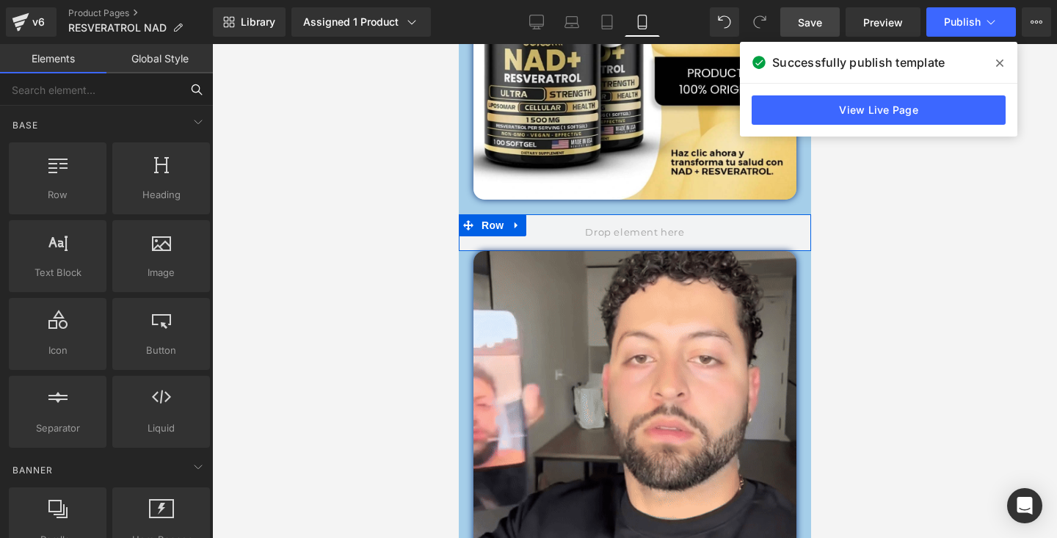
click at [104, 95] on input "text" at bounding box center [90, 89] width 181 height 32
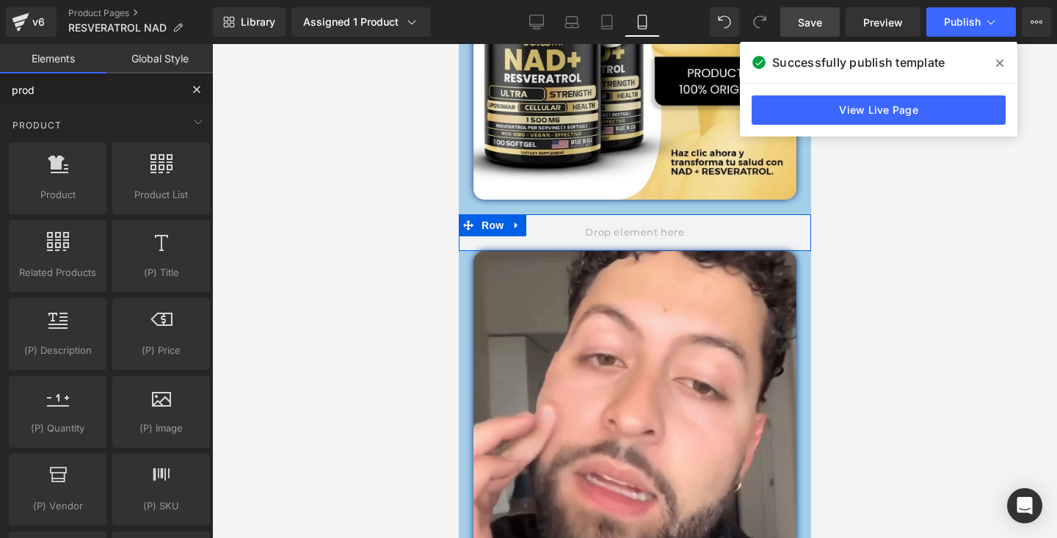
type input "produ"
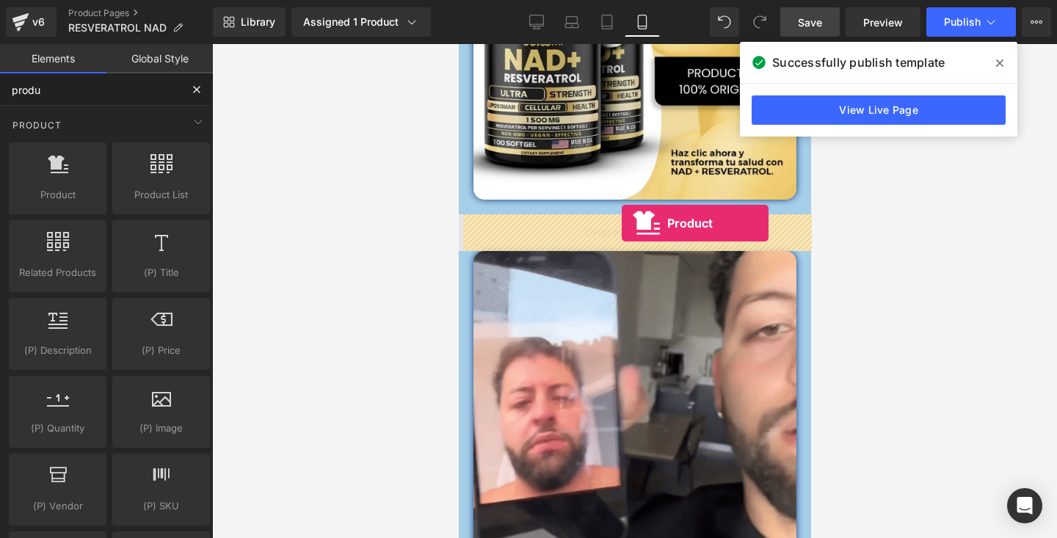
drag, startPoint x: 513, startPoint y: 235, endPoint x: 603, endPoint y: 222, distance: 90.4
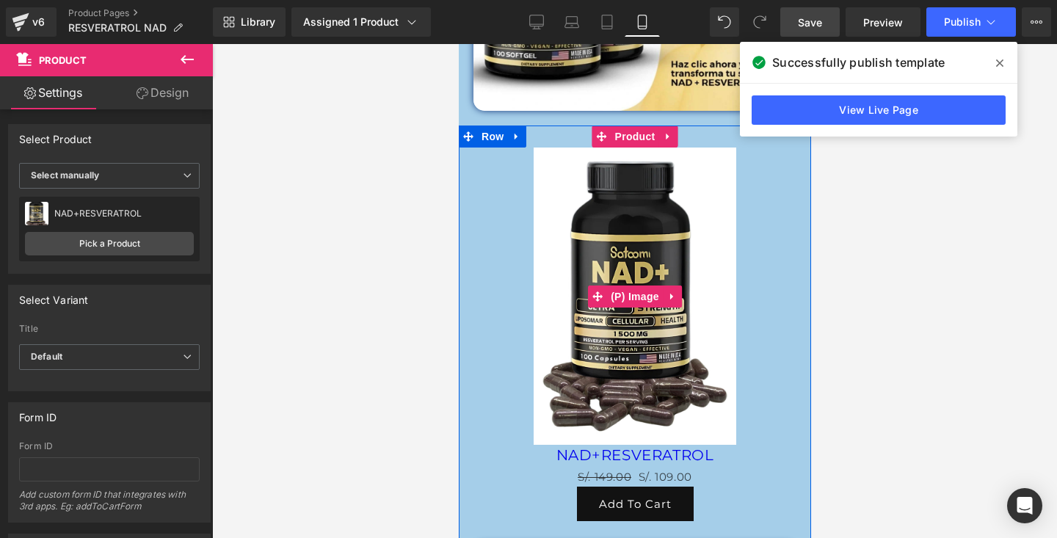
scroll to position [1346, 0]
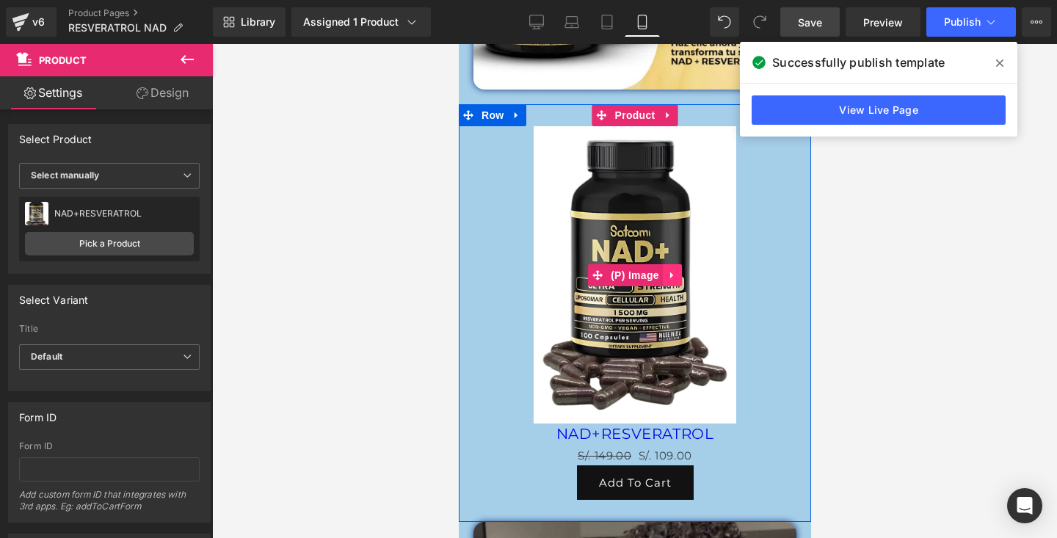
click at [671, 276] on icon at bounding box center [672, 274] width 10 height 11
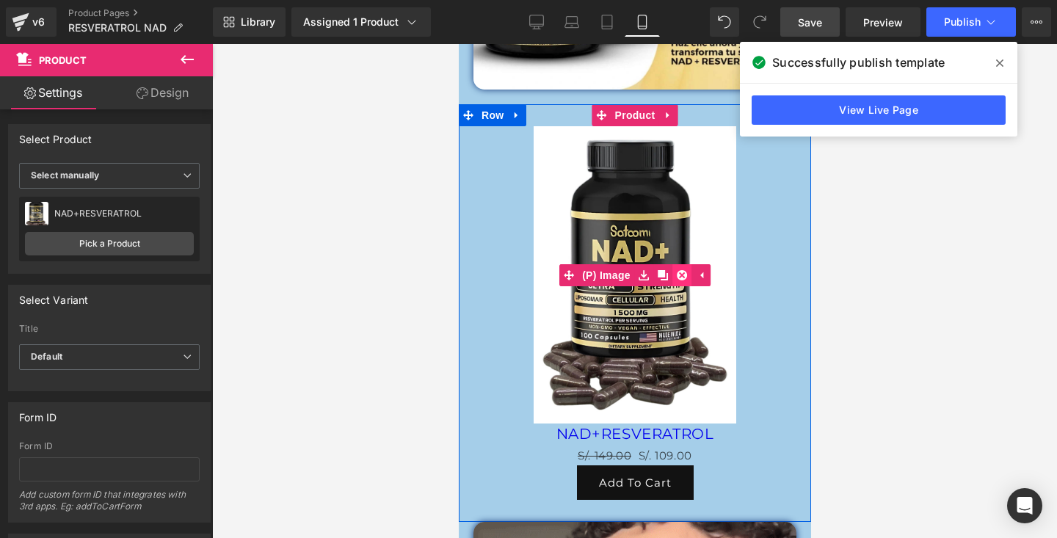
click at [678, 275] on icon at bounding box center [681, 275] width 10 height 10
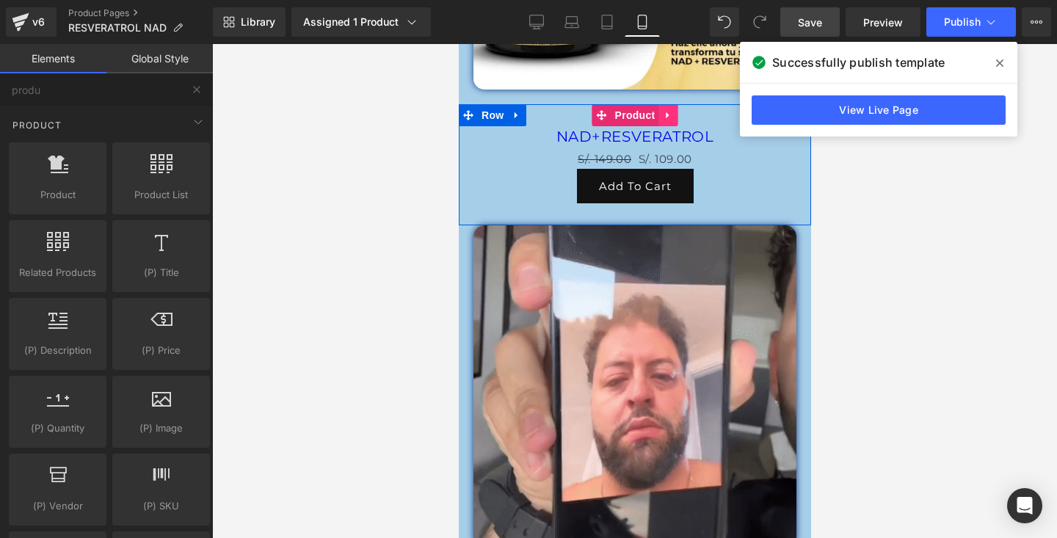
click at [666, 117] on icon at bounding box center [666, 115] width 3 height 7
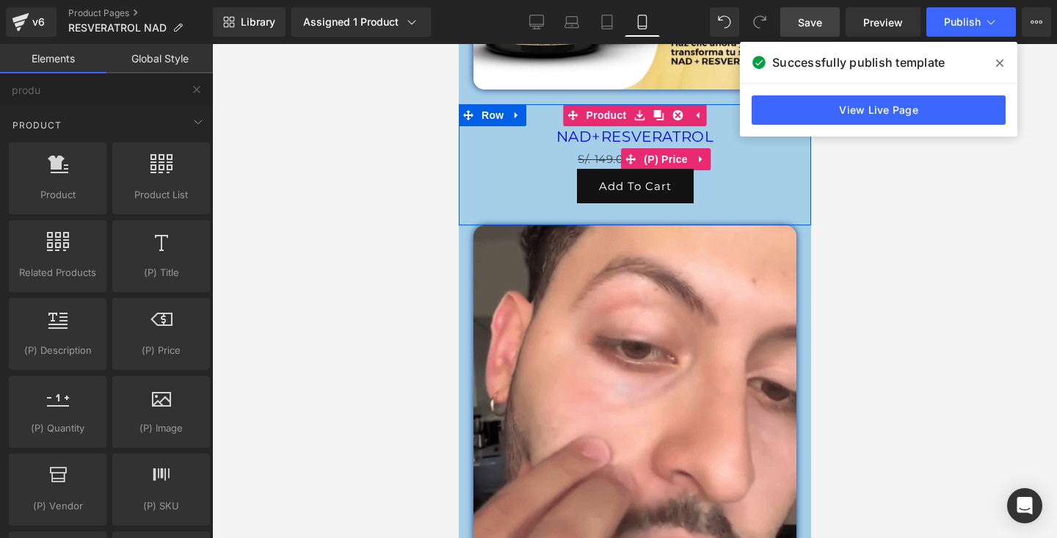
click at [739, 164] on div "S/. 149.00 S/. 109.00" at bounding box center [634, 159] width 338 height 20
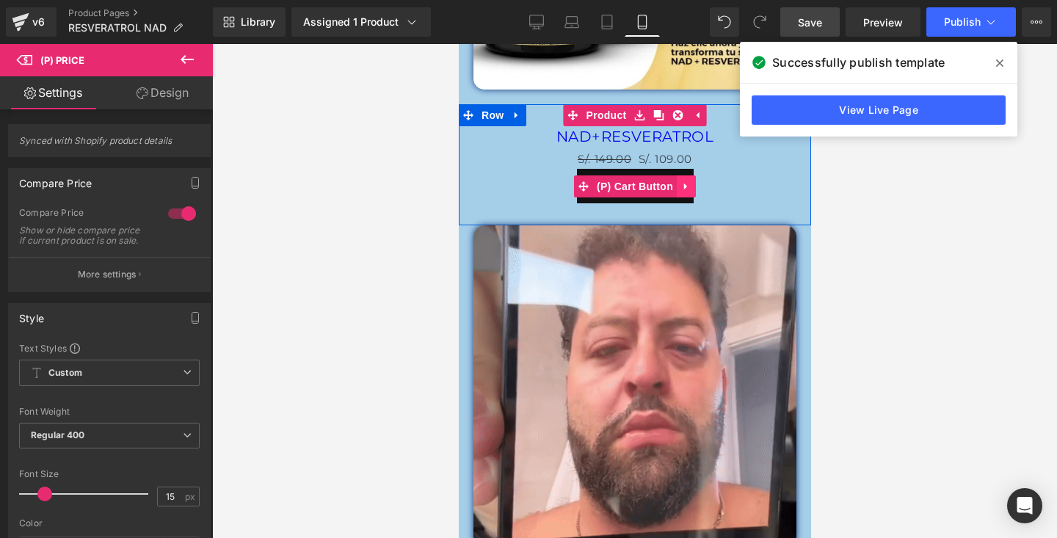
click at [689, 183] on icon at bounding box center [686, 186] width 10 height 11
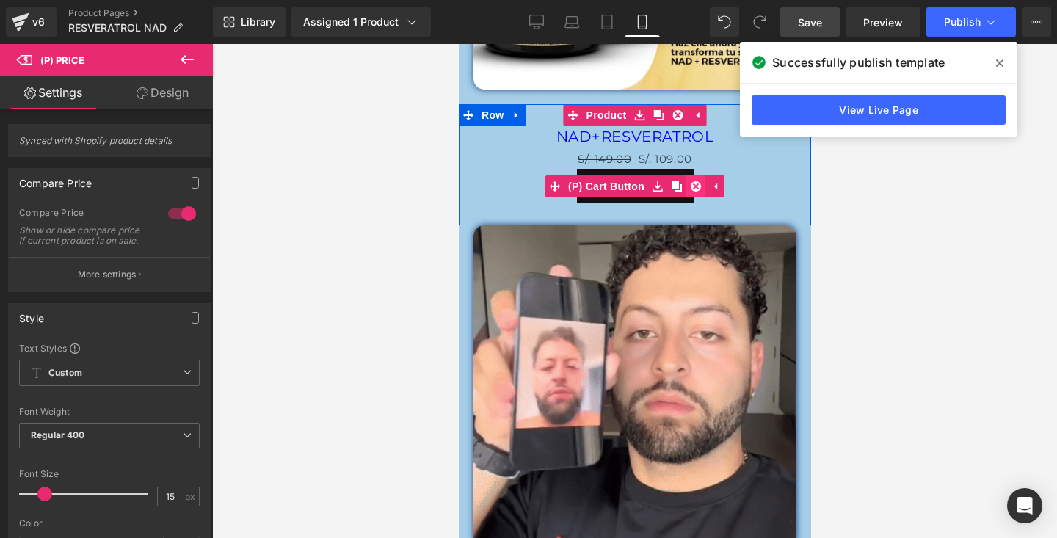
click at [691, 183] on icon at bounding box center [695, 186] width 10 height 10
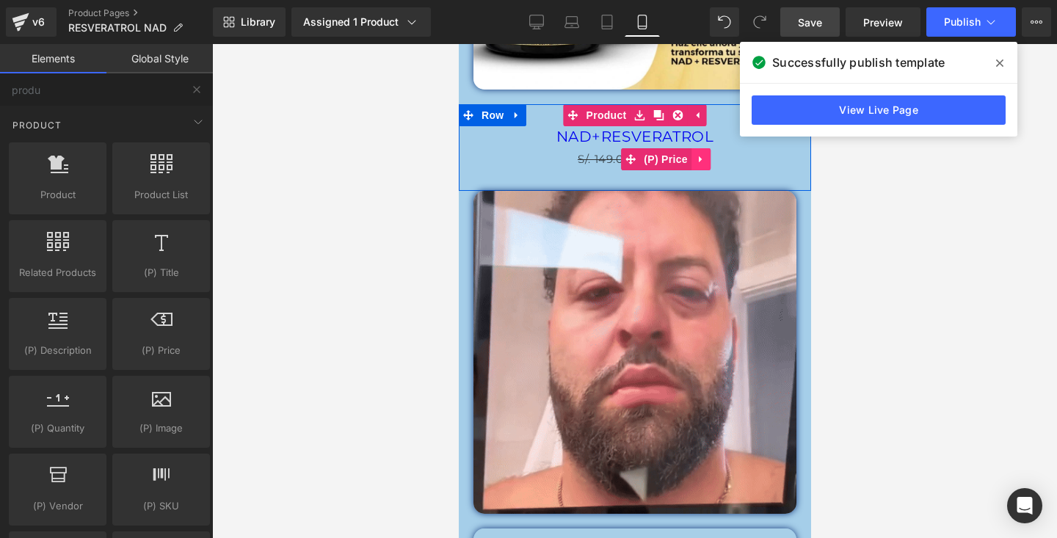
click at [691, 163] on link at bounding box center [700, 159] width 19 height 22
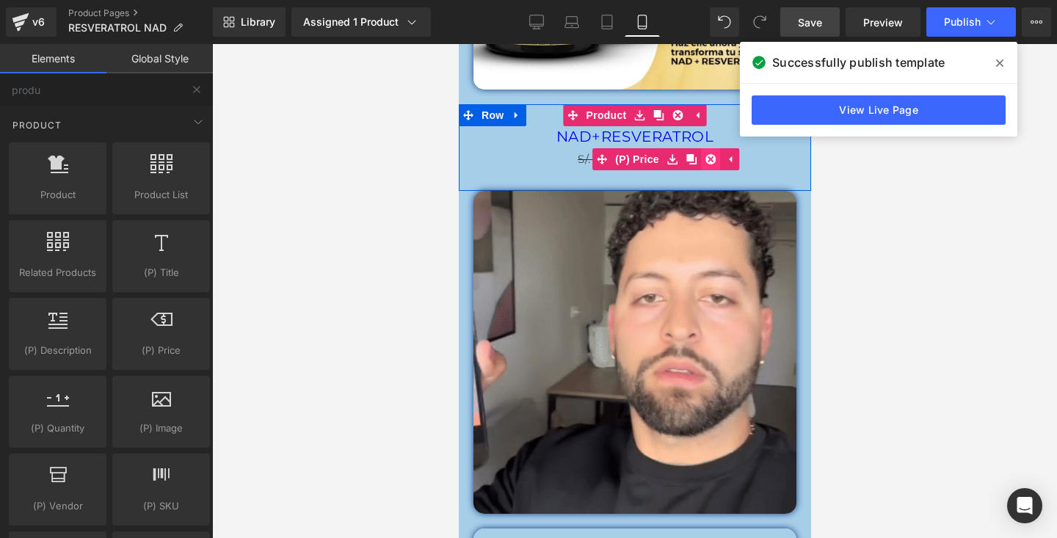
click at [714, 159] on icon at bounding box center [710, 159] width 10 height 10
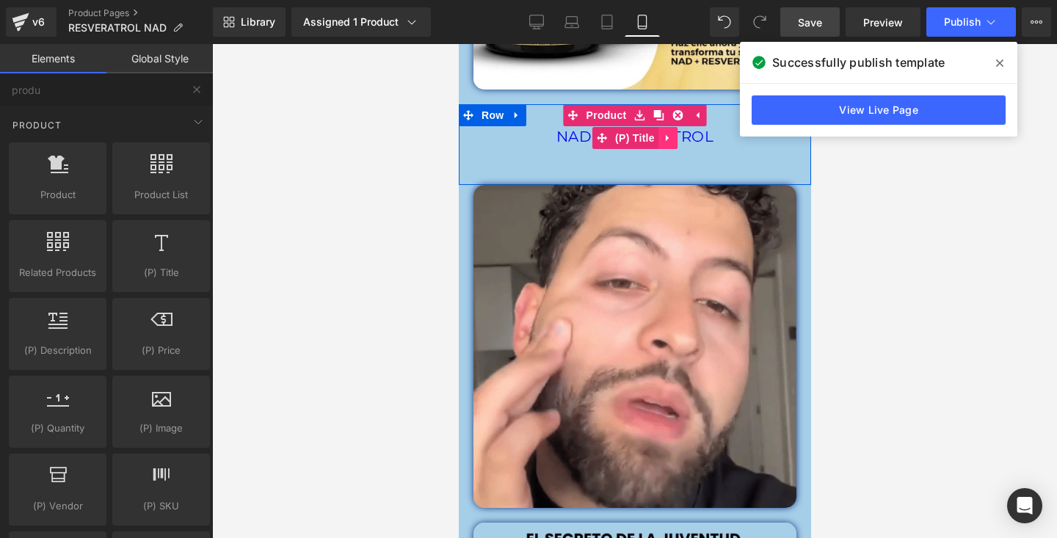
click at [662, 138] on icon at bounding box center [667, 137] width 10 height 11
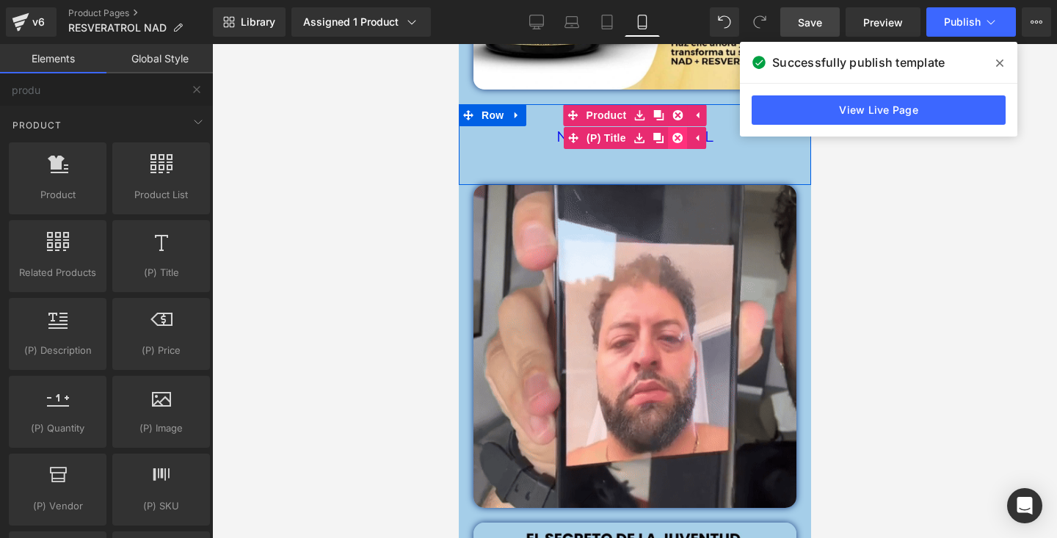
click at [675, 135] on icon at bounding box center [677, 137] width 10 height 11
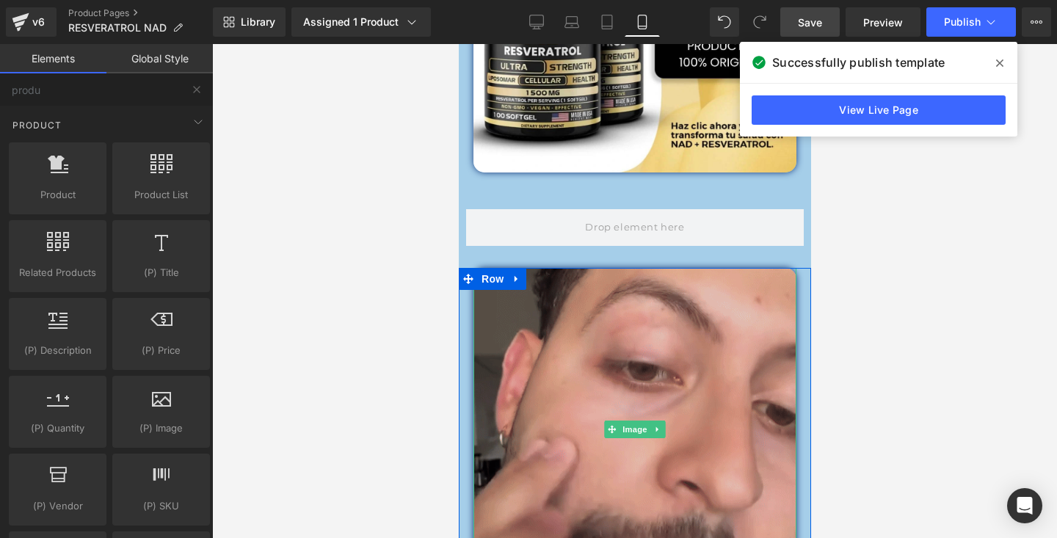
scroll to position [1249, 0]
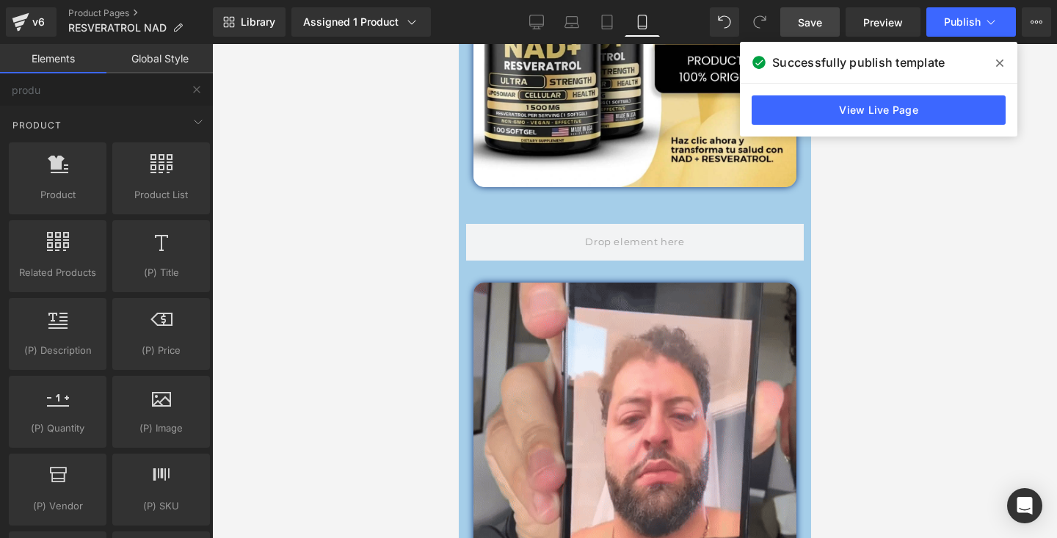
click at [999, 69] on span at bounding box center [999, 62] width 23 height 23
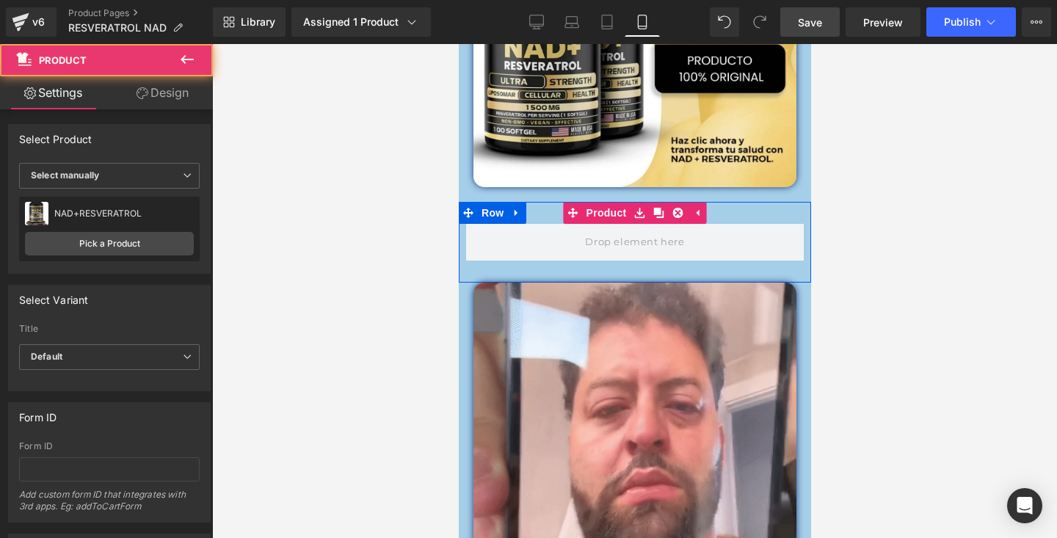
click at [725, 269] on div "Product" at bounding box center [634, 242] width 352 height 81
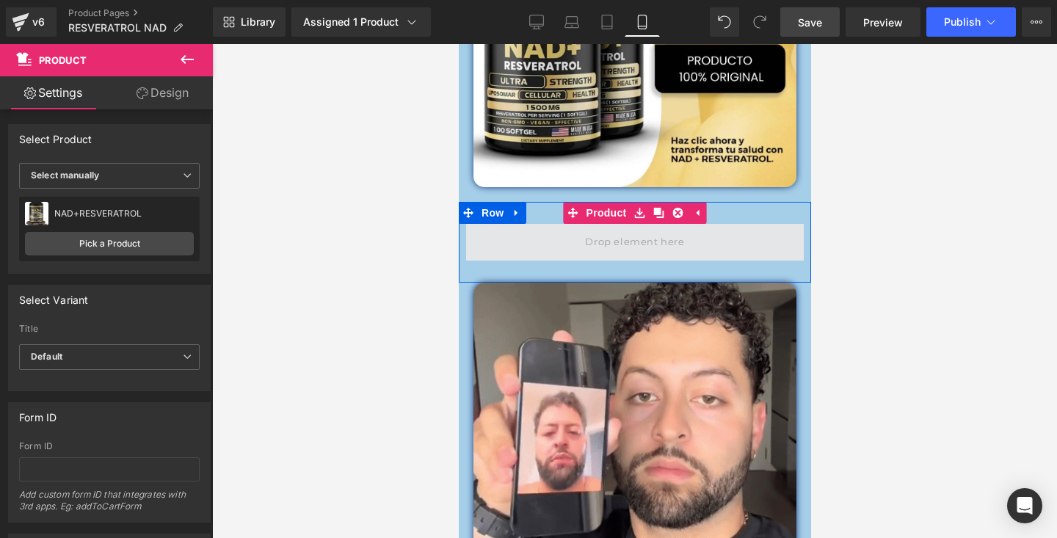
click at [780, 233] on span at bounding box center [634, 242] width 338 height 37
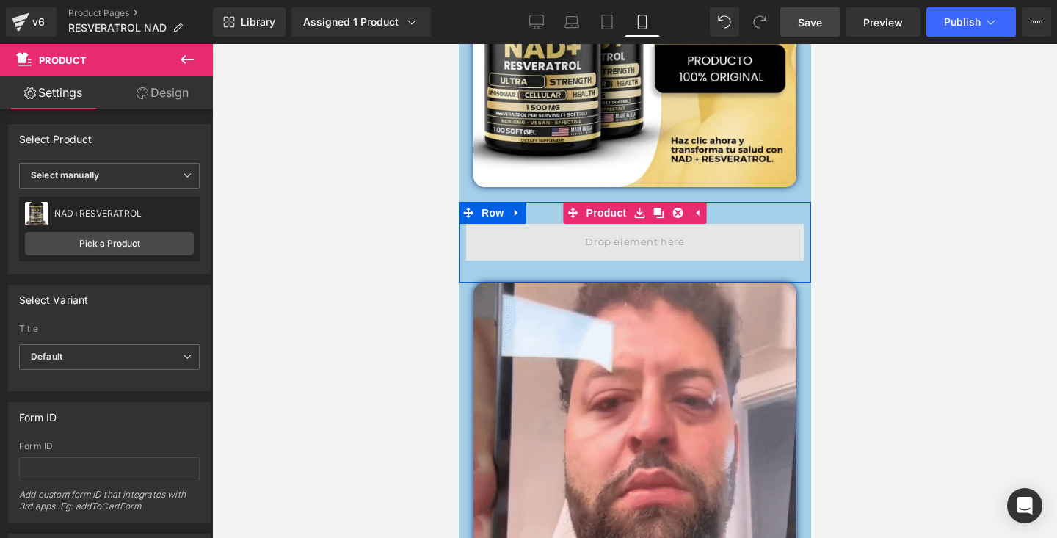
click at [777, 250] on span at bounding box center [634, 242] width 338 height 37
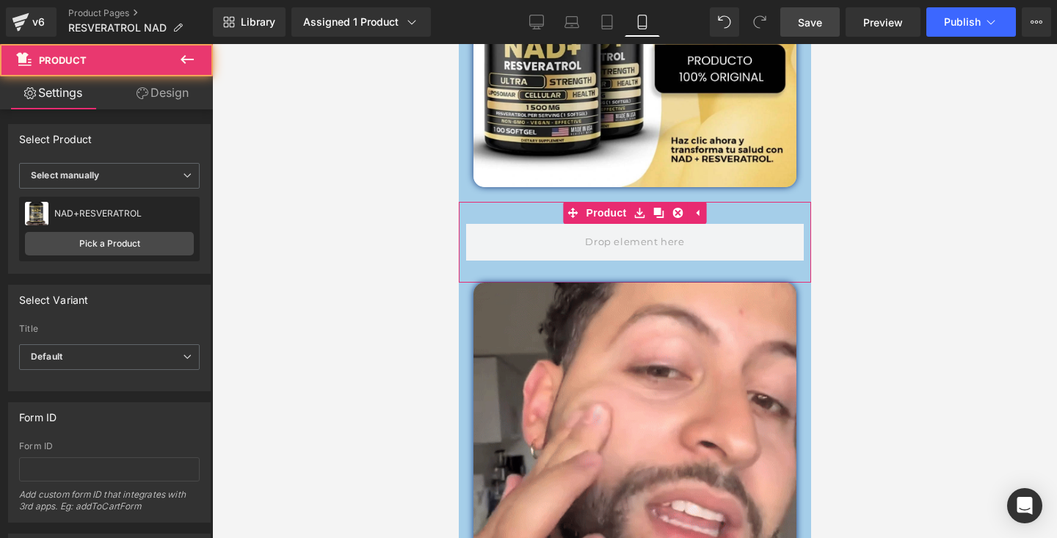
click at [162, 93] on link "Design" at bounding box center [162, 92] width 106 height 33
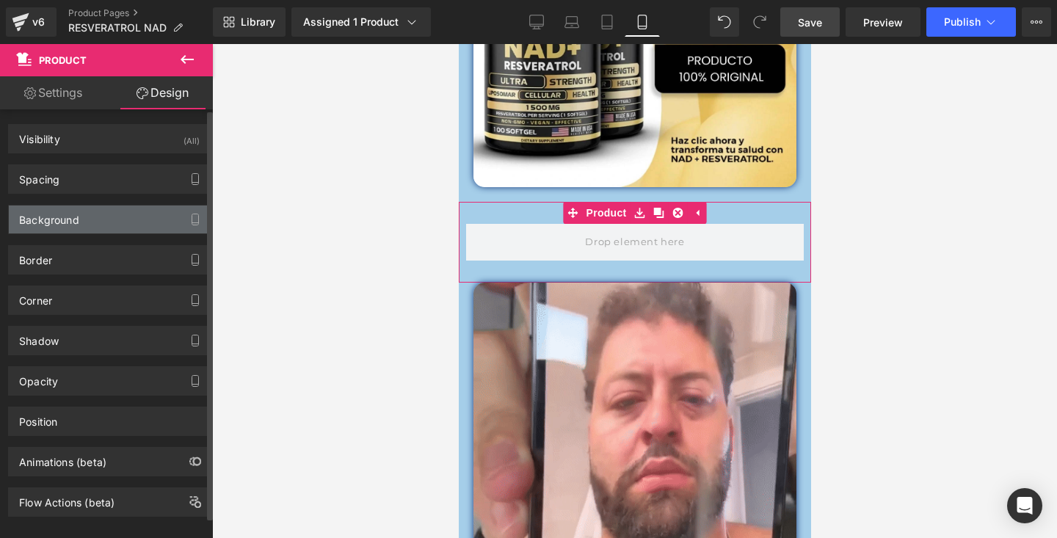
click at [115, 211] on div "Background" at bounding box center [109, 220] width 201 height 28
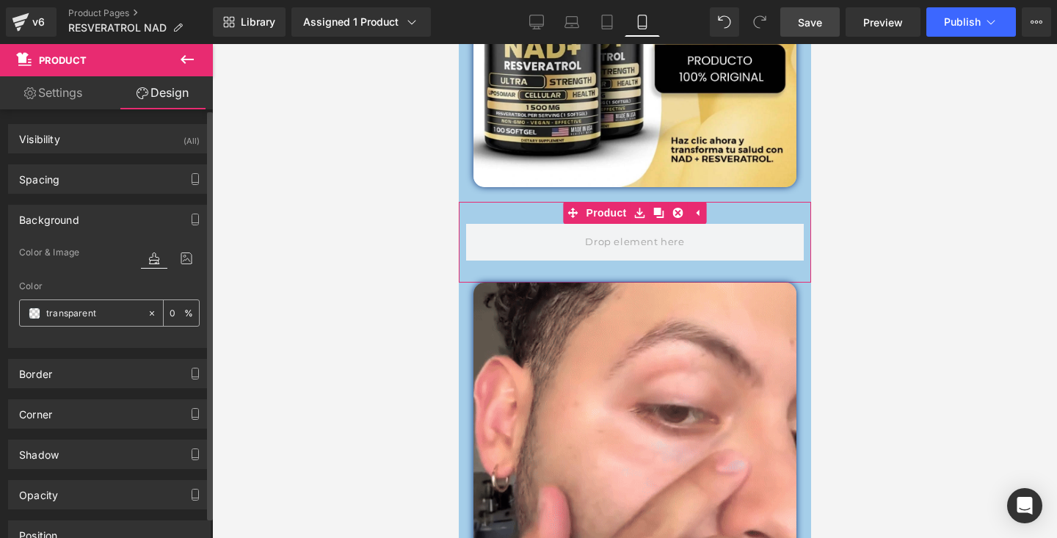
click at [147, 317] on icon at bounding box center [152, 313] width 10 height 10
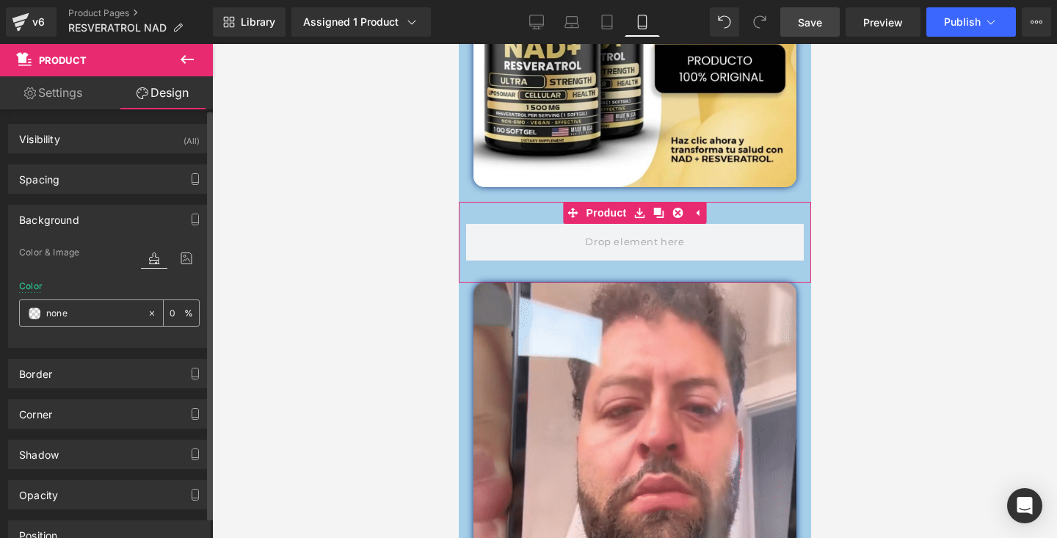
paste input "#a5cee9"
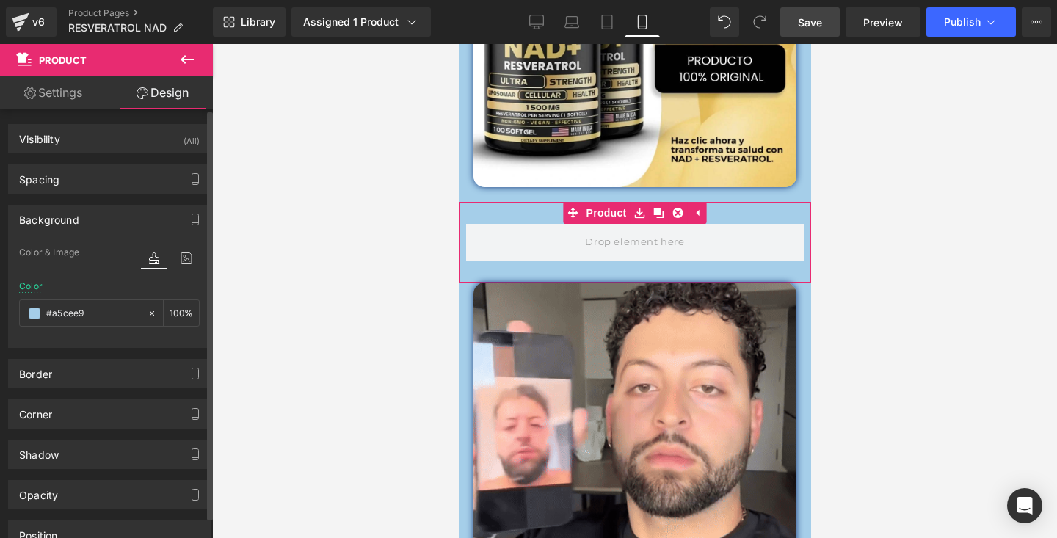
type input "#a5cee9"
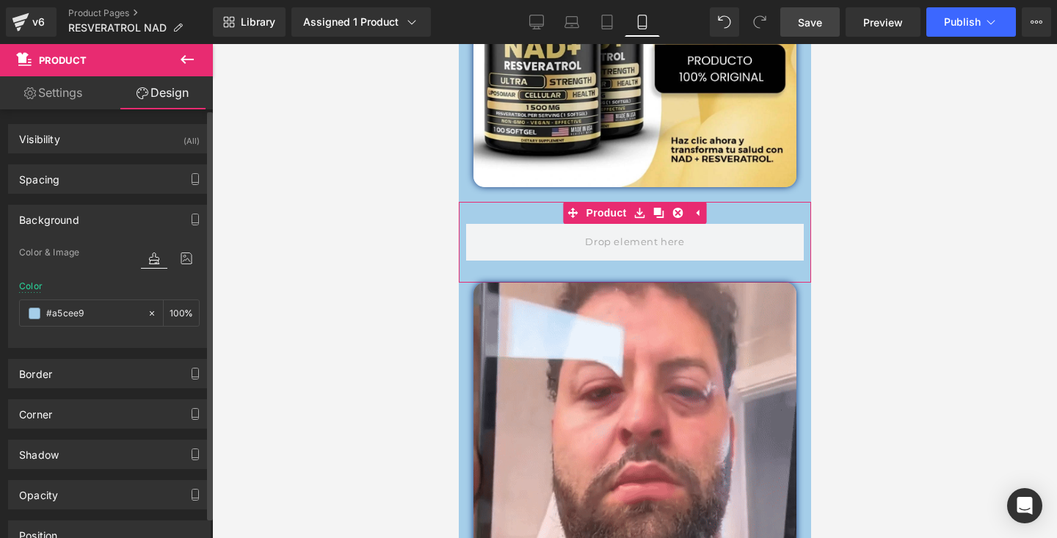
click at [123, 267] on div "Color & Image color" at bounding box center [109, 262] width 181 height 37
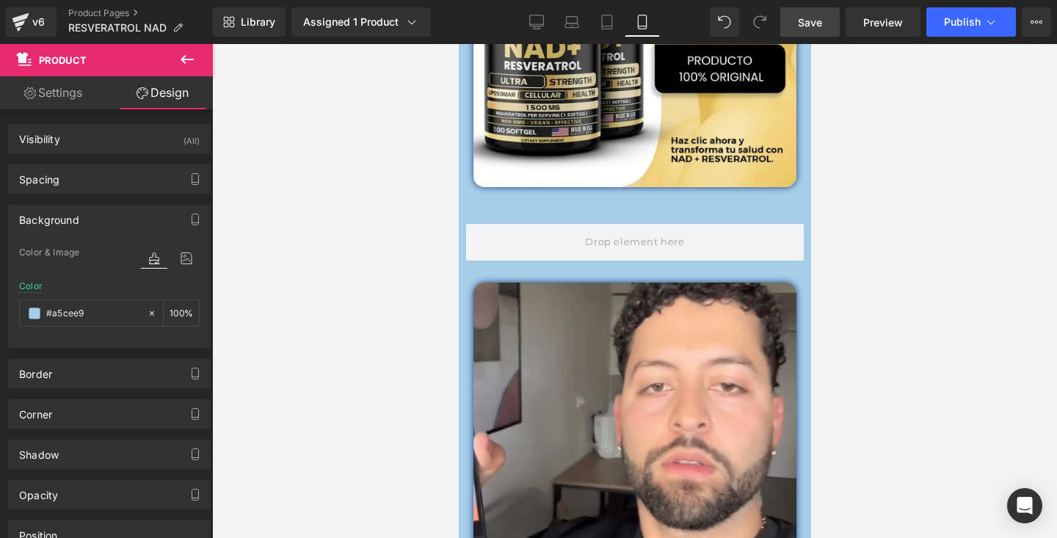
click at [278, 286] on div at bounding box center [634, 291] width 845 height 494
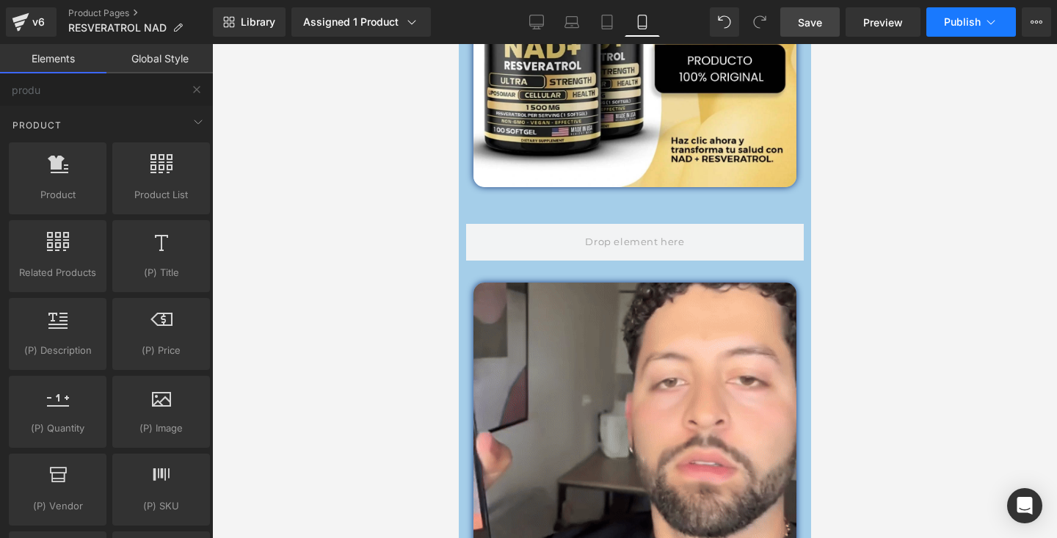
click at [979, 21] on span "Publish" at bounding box center [962, 22] width 37 height 12
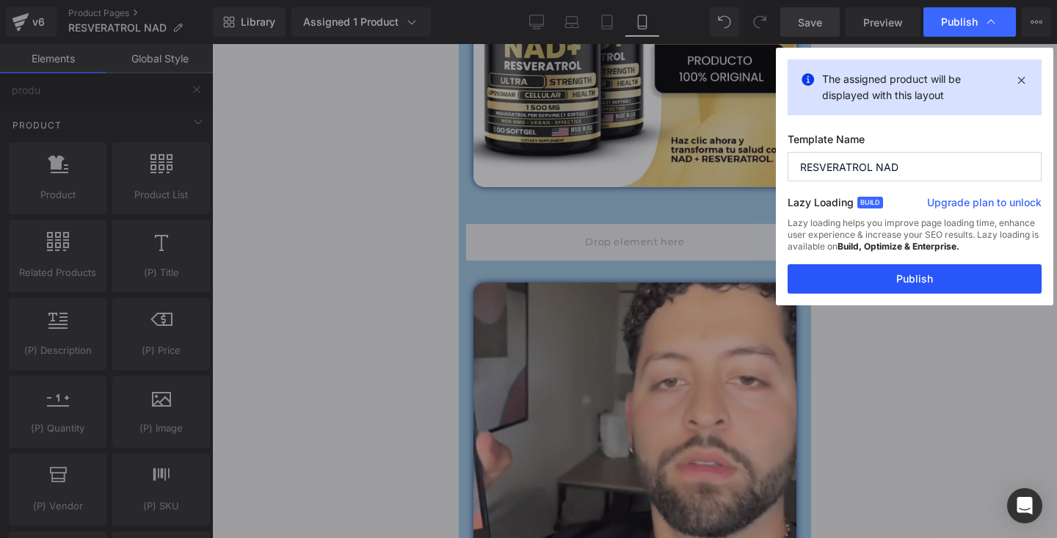
click at [922, 274] on button "Publish" at bounding box center [915, 278] width 254 height 29
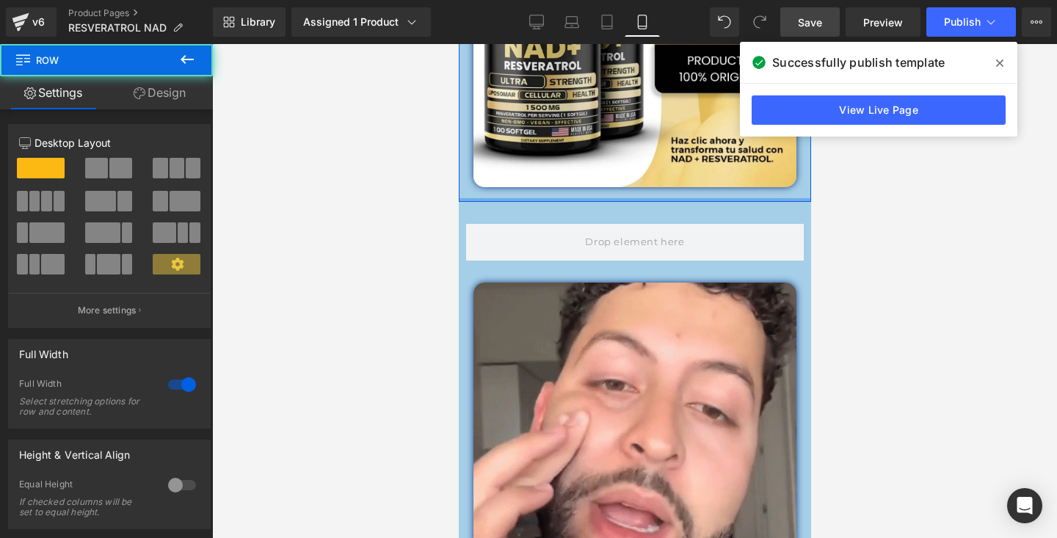
click at [717, 198] on div at bounding box center [634, 200] width 352 height 4
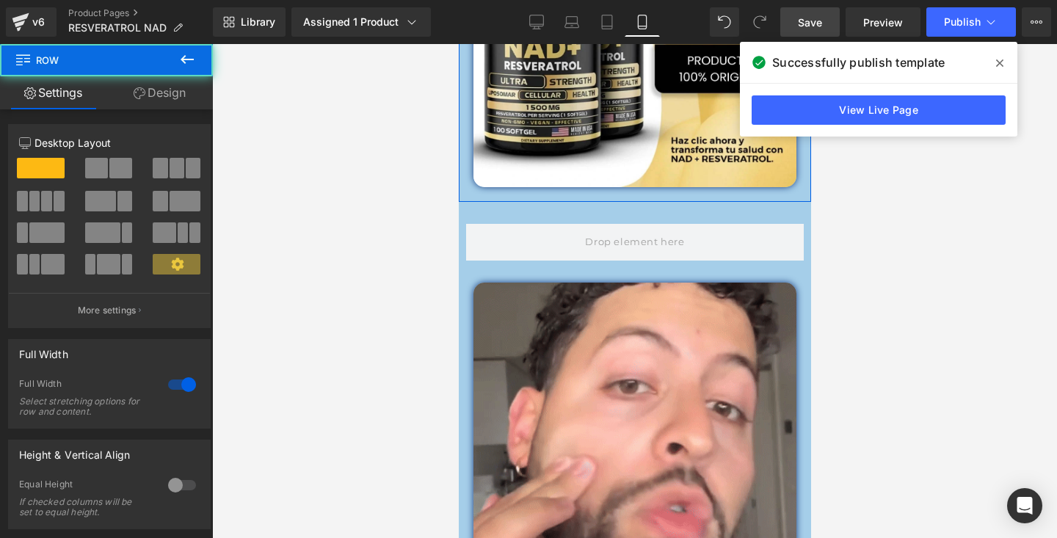
click at [694, 194] on div "Image" at bounding box center [634, 1] width 352 height 404
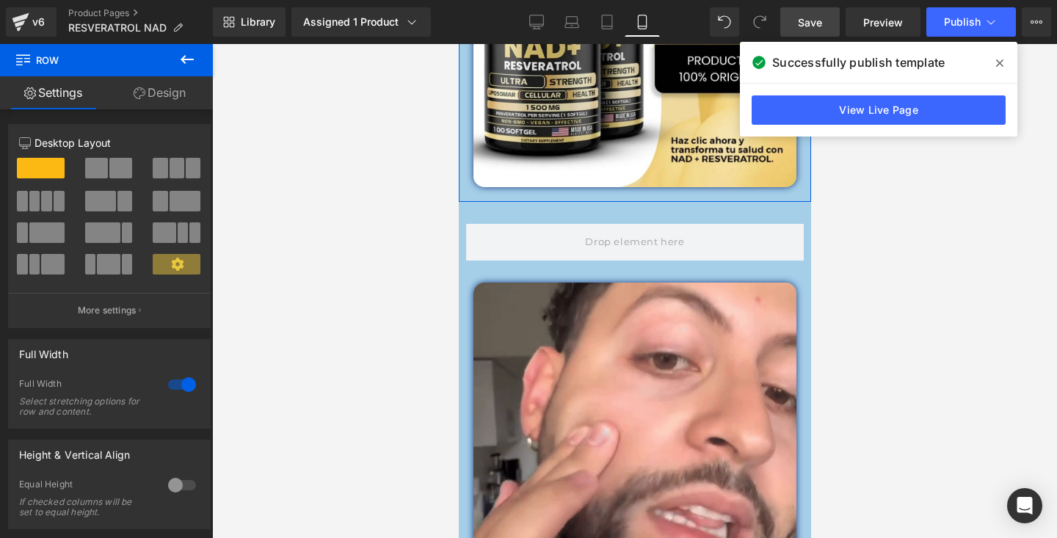
click at [156, 91] on link "Design" at bounding box center [159, 92] width 106 height 33
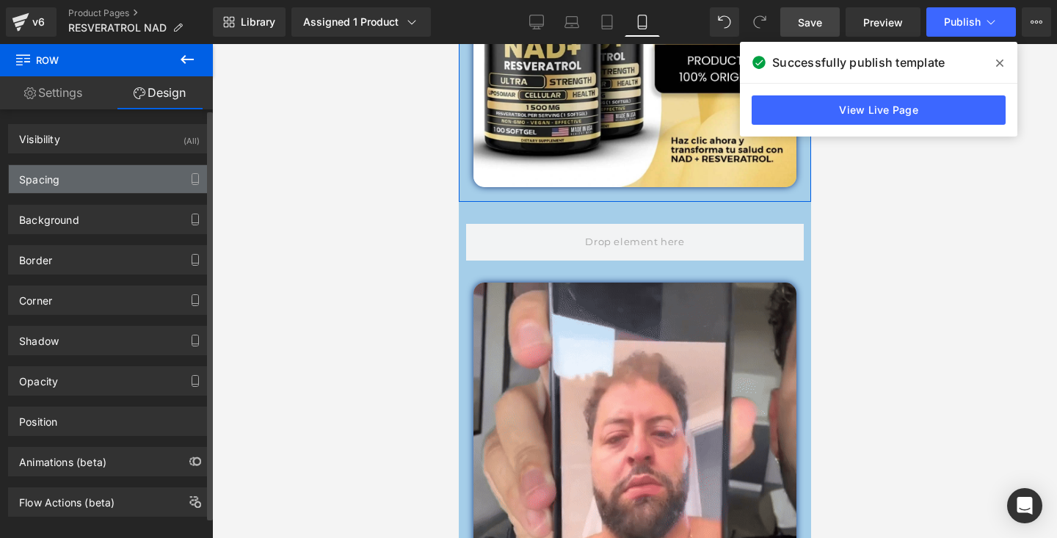
click at [123, 187] on div "Spacing" at bounding box center [109, 179] width 201 height 28
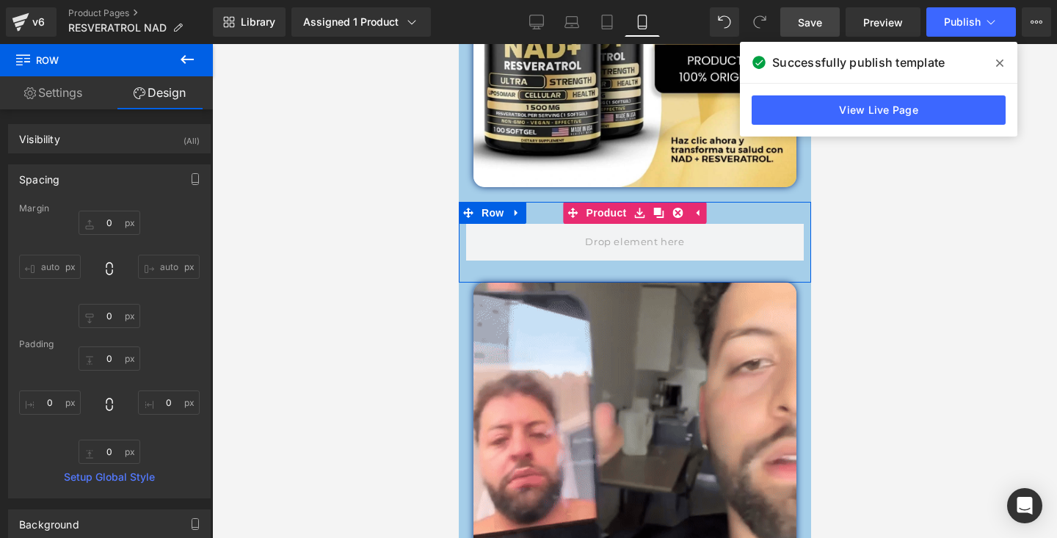
click at [532, 215] on div "Product" at bounding box center [634, 242] width 352 height 81
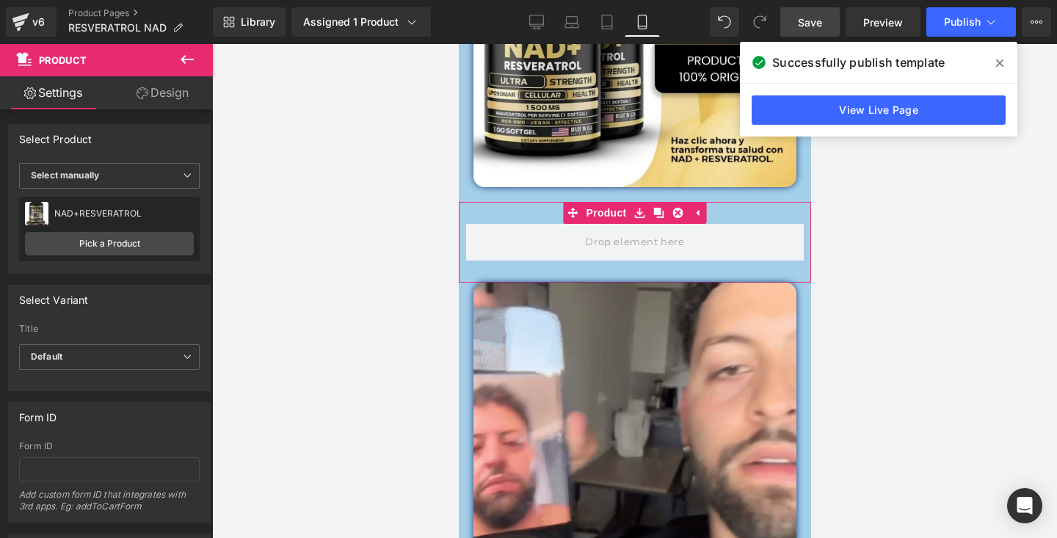
click at [157, 103] on link "Design" at bounding box center [162, 92] width 106 height 33
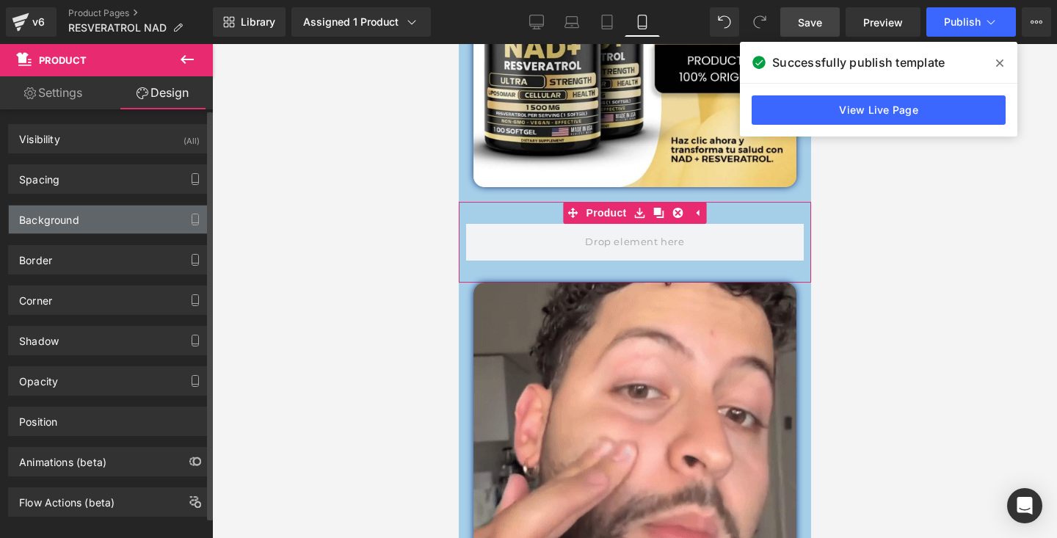
click at [110, 224] on div "Background" at bounding box center [109, 220] width 201 height 28
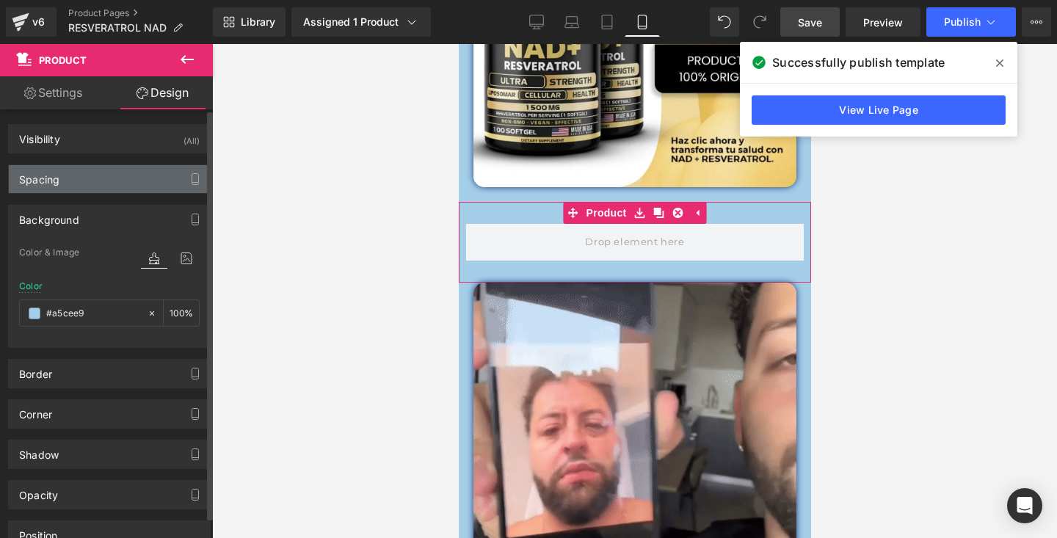
click at [104, 189] on div "Spacing" at bounding box center [109, 179] width 201 height 28
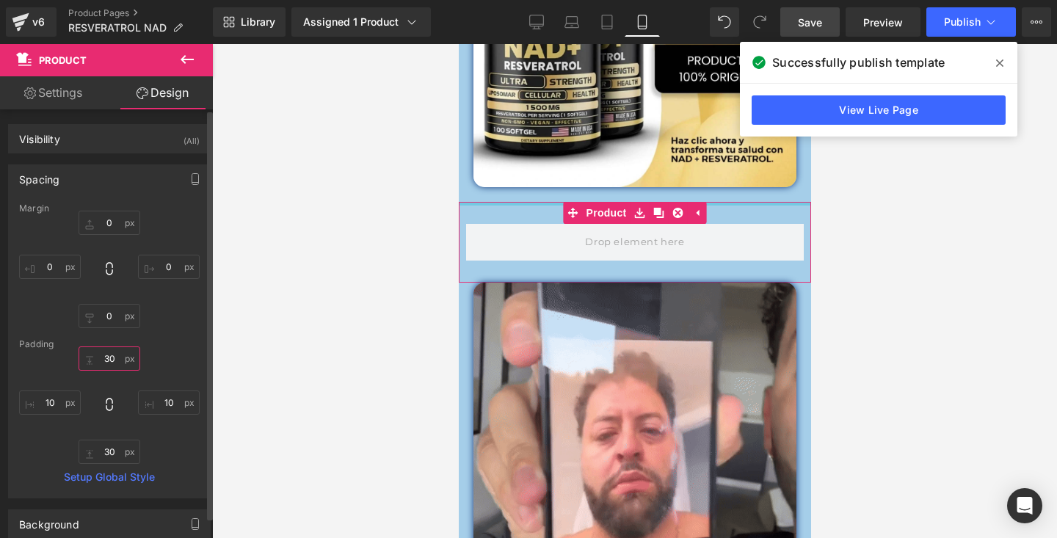
click at [118, 366] on input "30" at bounding box center [110, 359] width 62 height 24
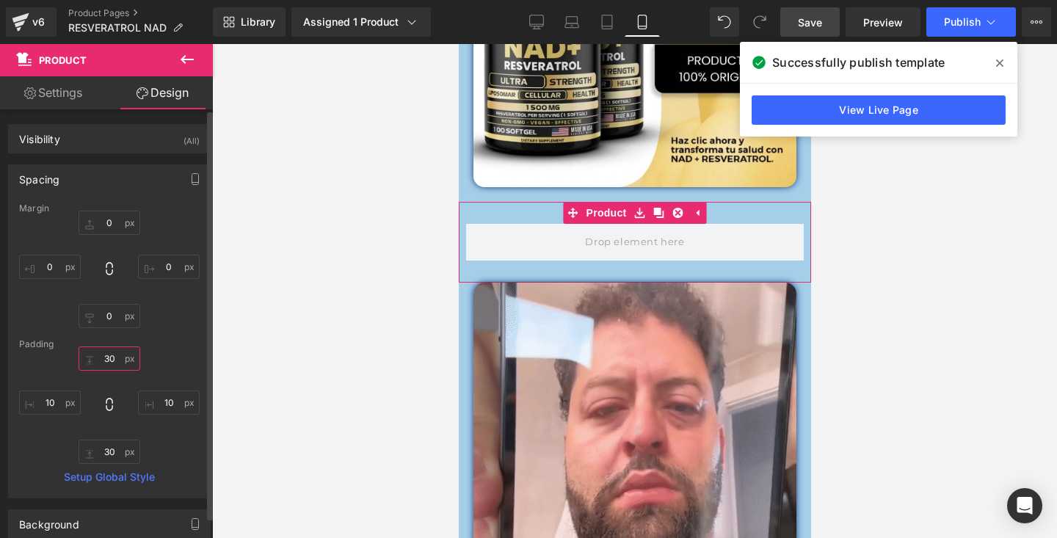
click at [112, 352] on input "30" at bounding box center [110, 359] width 62 height 24
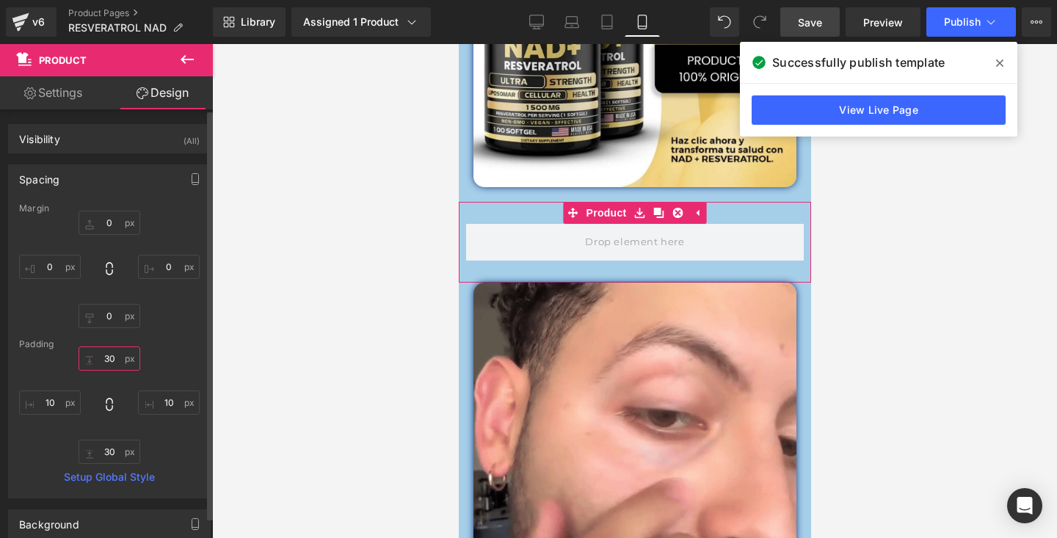
type input "3"
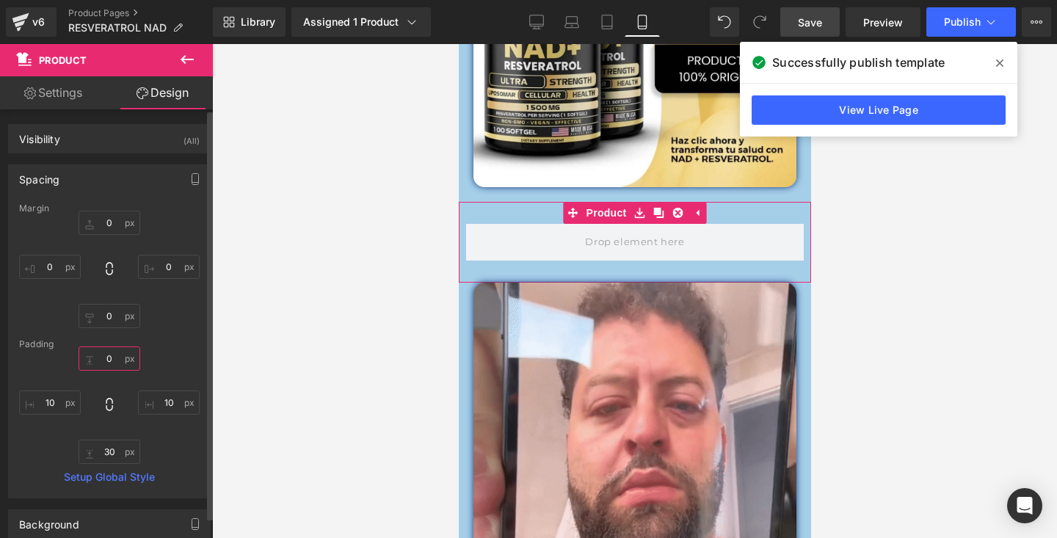
type input "0"
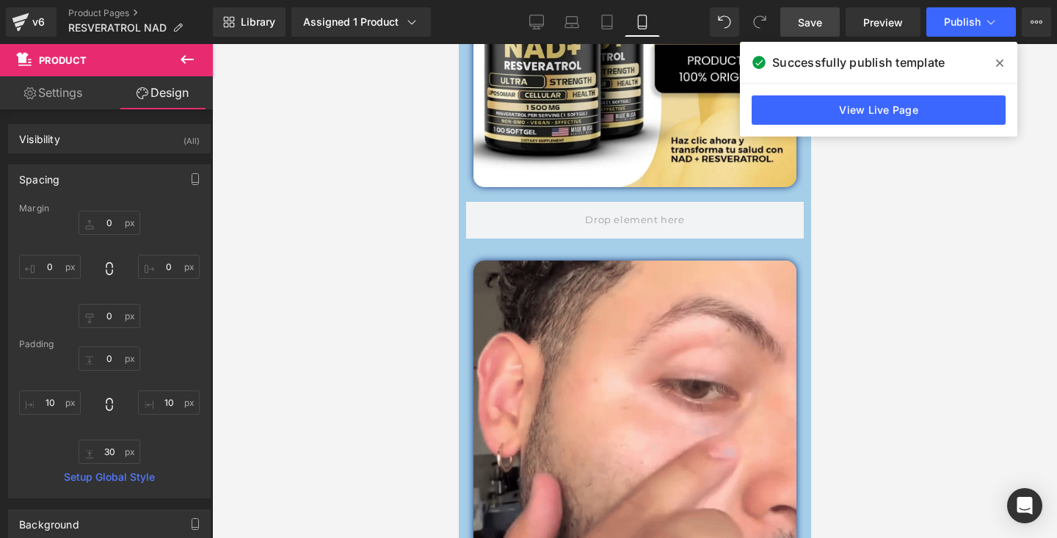
click at [294, 275] on div at bounding box center [634, 291] width 845 height 494
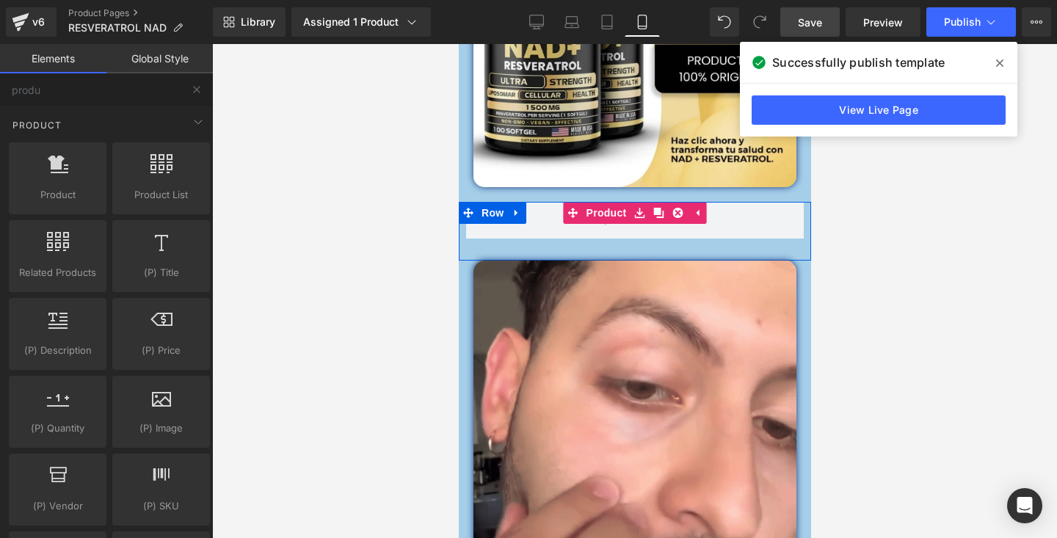
click at [532, 245] on div "Product" at bounding box center [634, 231] width 352 height 59
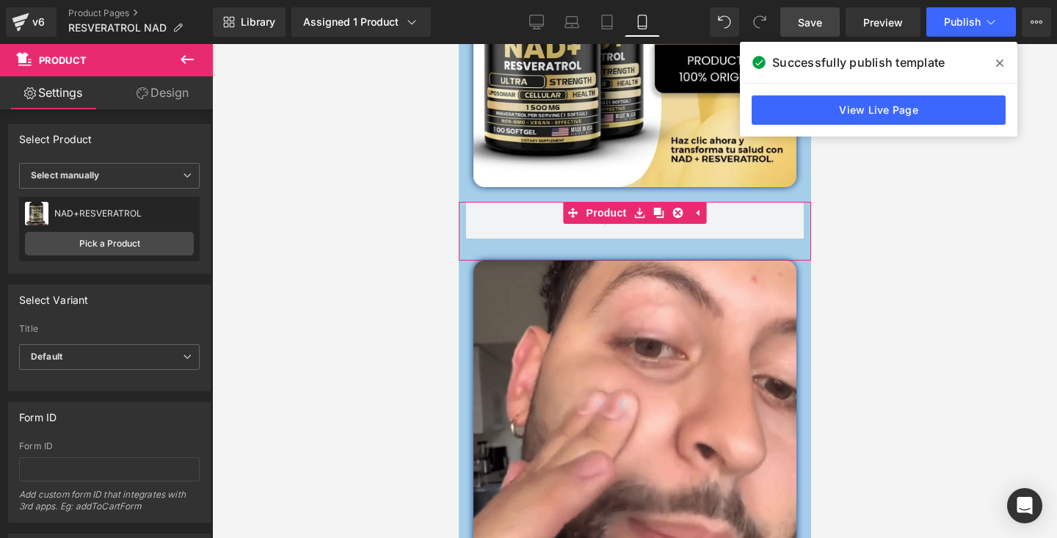
click at [156, 87] on link "Design" at bounding box center [162, 92] width 106 height 33
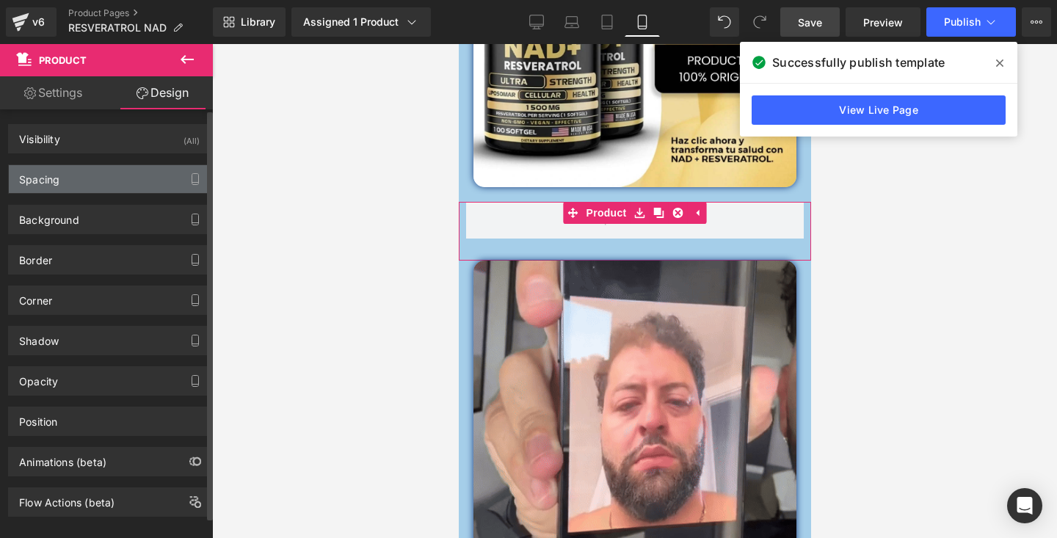
click at [110, 185] on div "Spacing" at bounding box center [109, 179] width 201 height 28
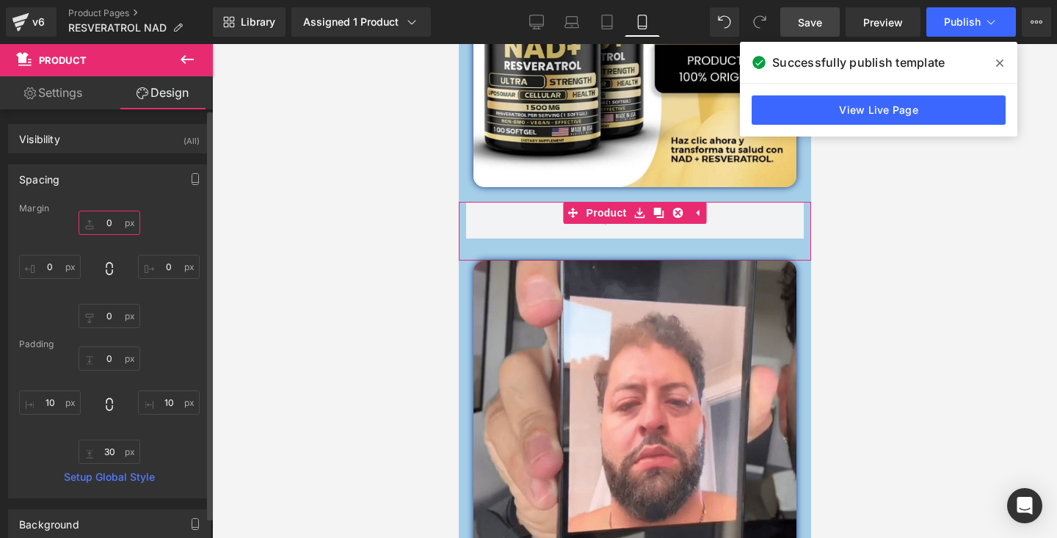
click at [117, 231] on input "0" at bounding box center [110, 223] width 62 height 24
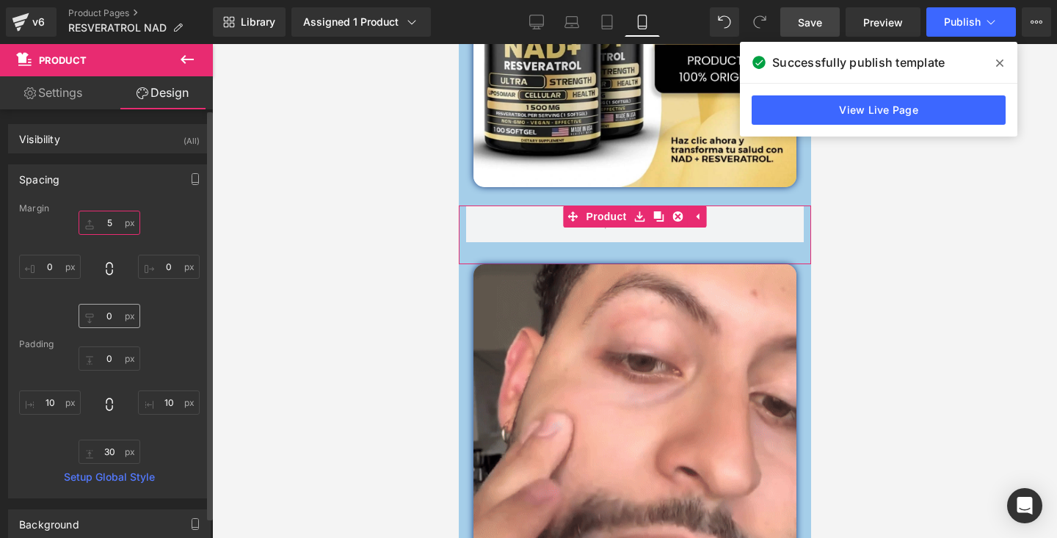
type input "5"
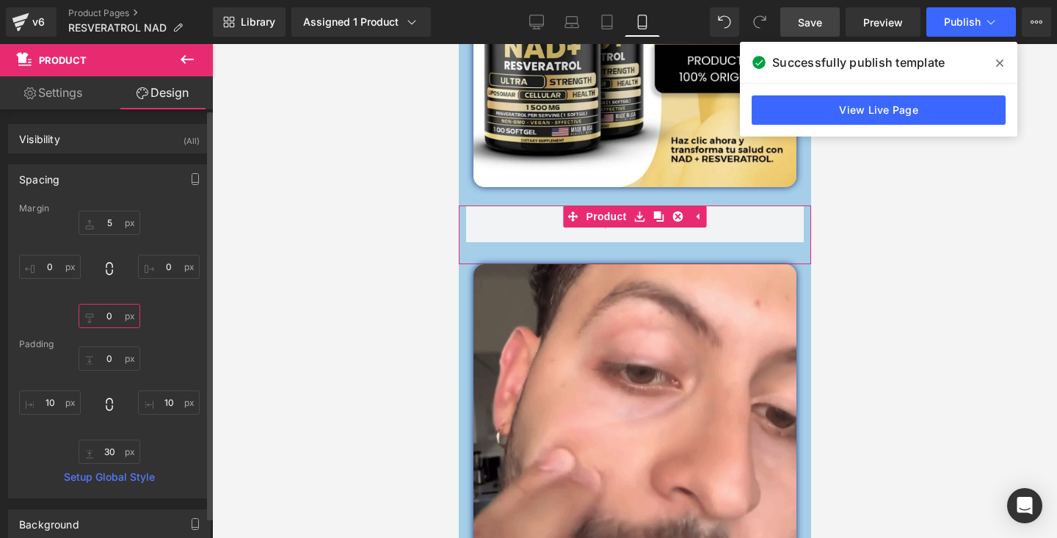
click at [115, 319] on input "0" at bounding box center [110, 316] width 62 height 24
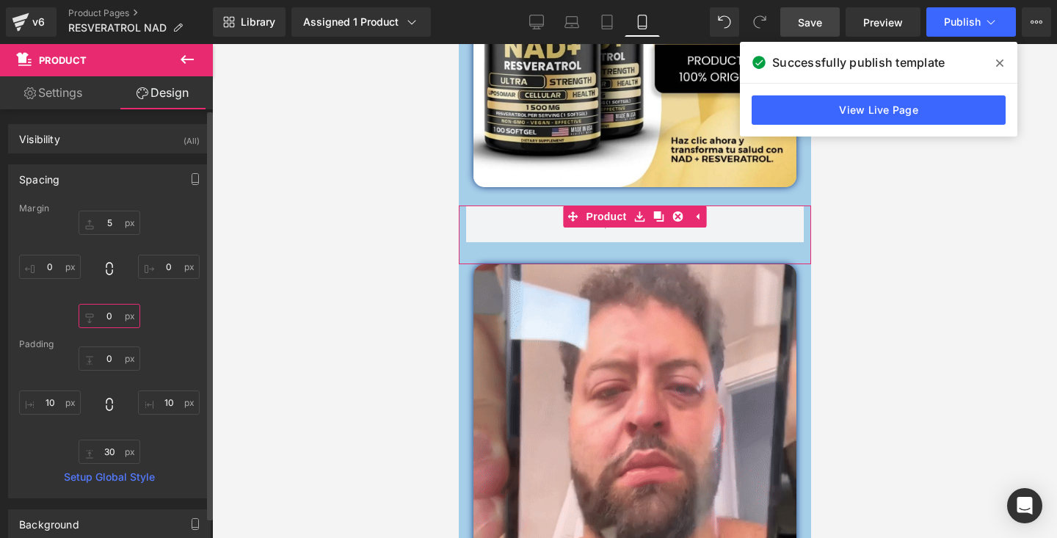
type input "5"
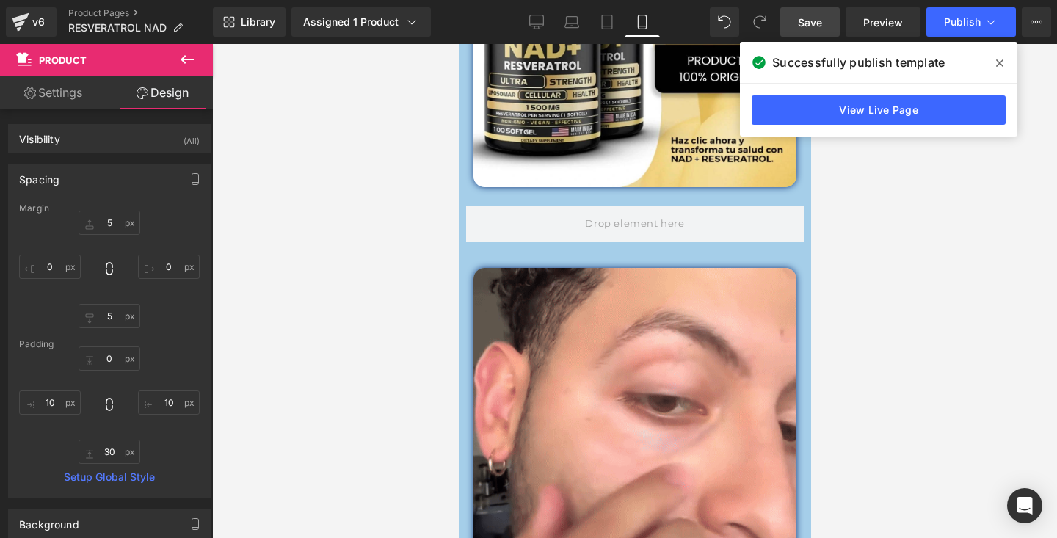
click at [263, 255] on div at bounding box center [634, 291] width 845 height 494
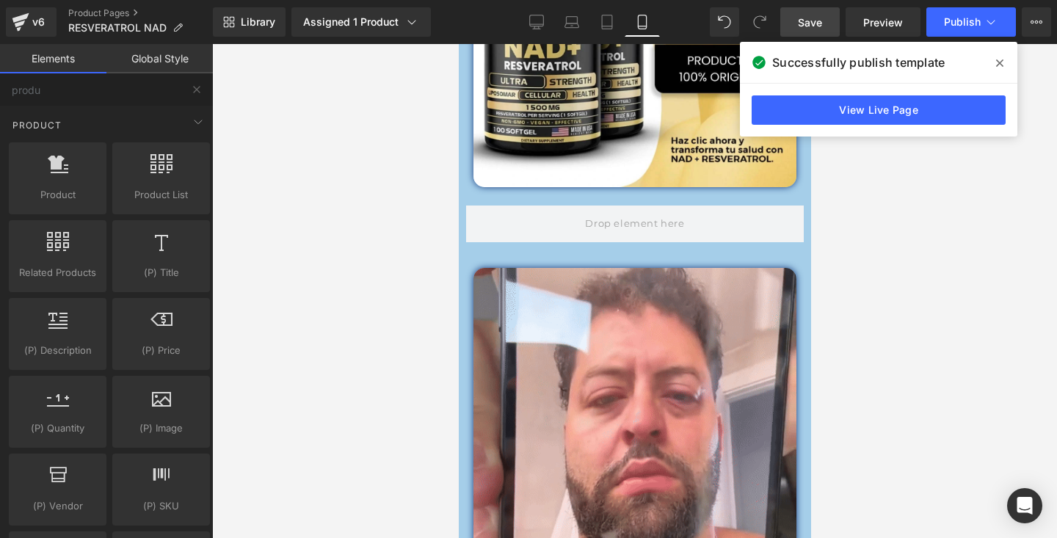
click at [995, 60] on span at bounding box center [999, 62] width 23 height 23
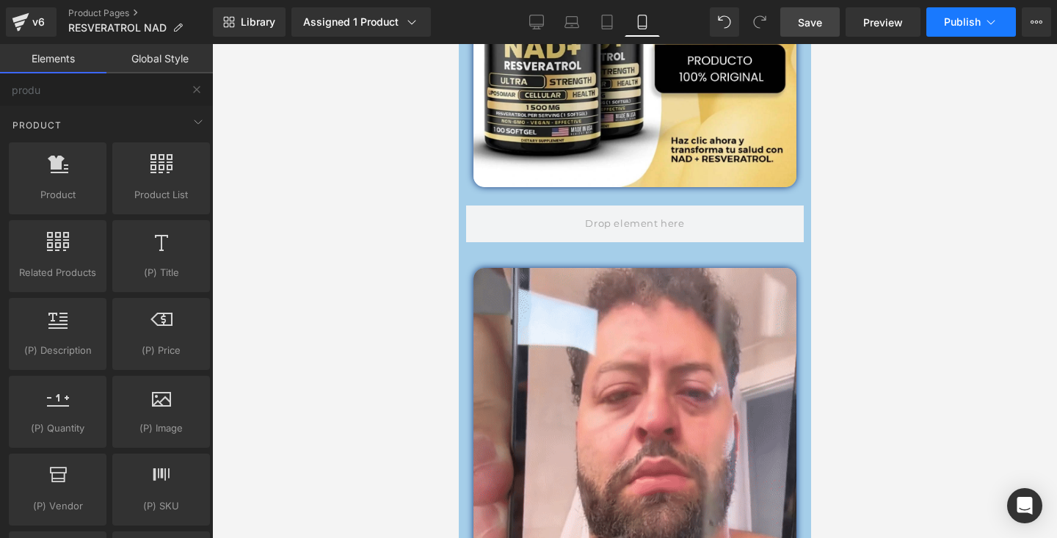
click at [987, 26] on icon at bounding box center [991, 22] width 15 height 15
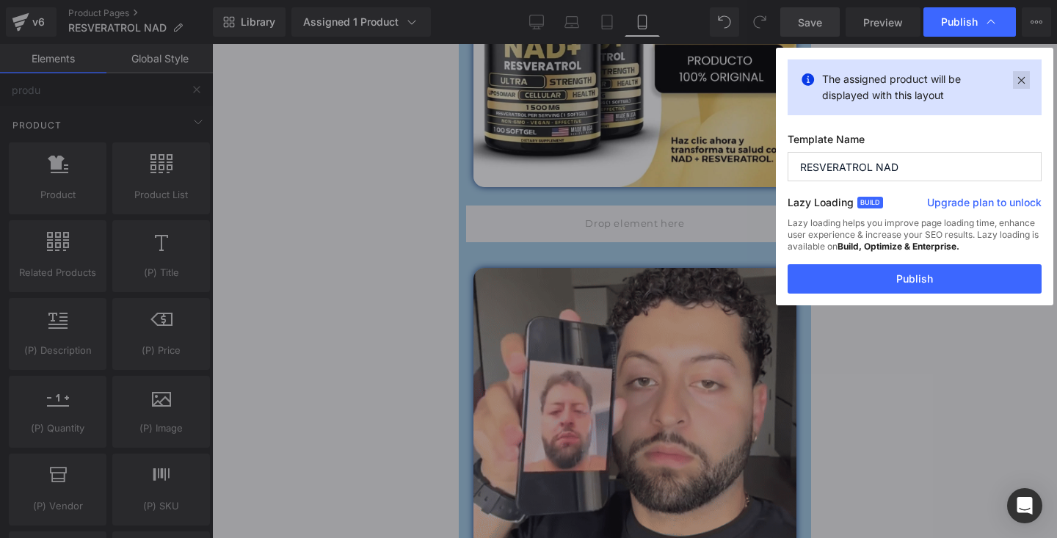
click at [1028, 76] on icon at bounding box center [1021, 80] width 17 height 18
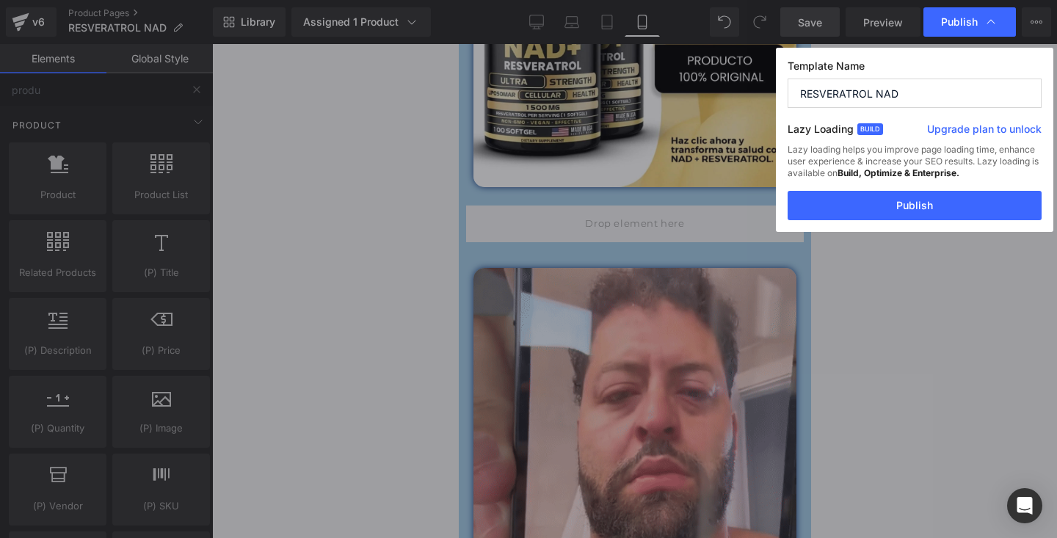
click at [1028, 76] on label "Template Name" at bounding box center [915, 68] width 254 height 19
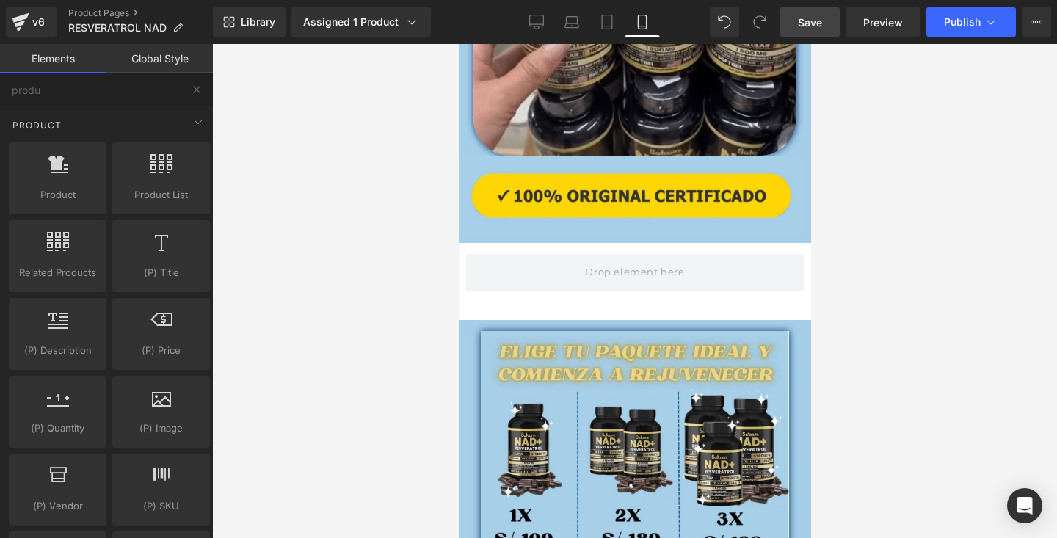
scroll to position [2116, 0]
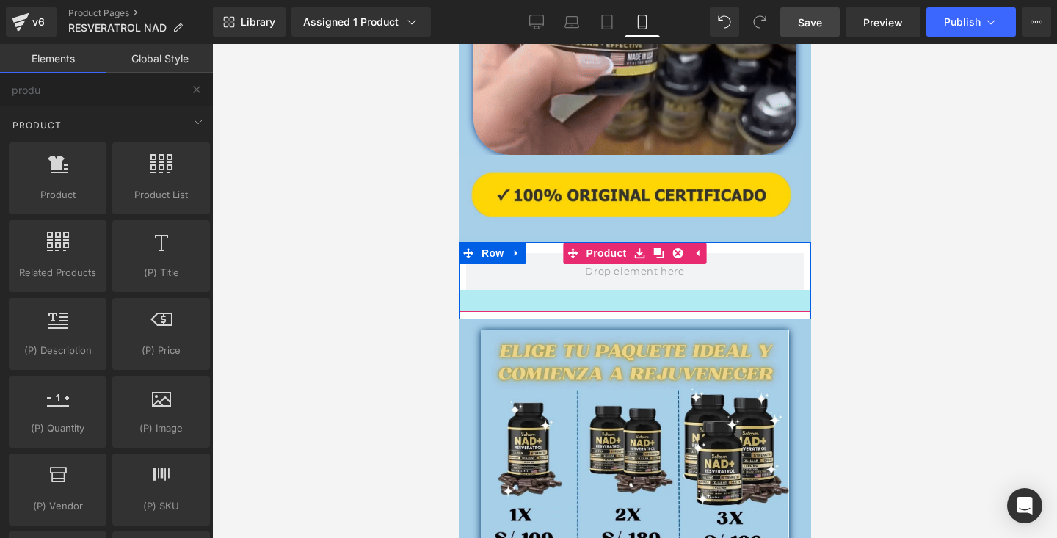
click at [664, 306] on div at bounding box center [634, 301] width 352 height 22
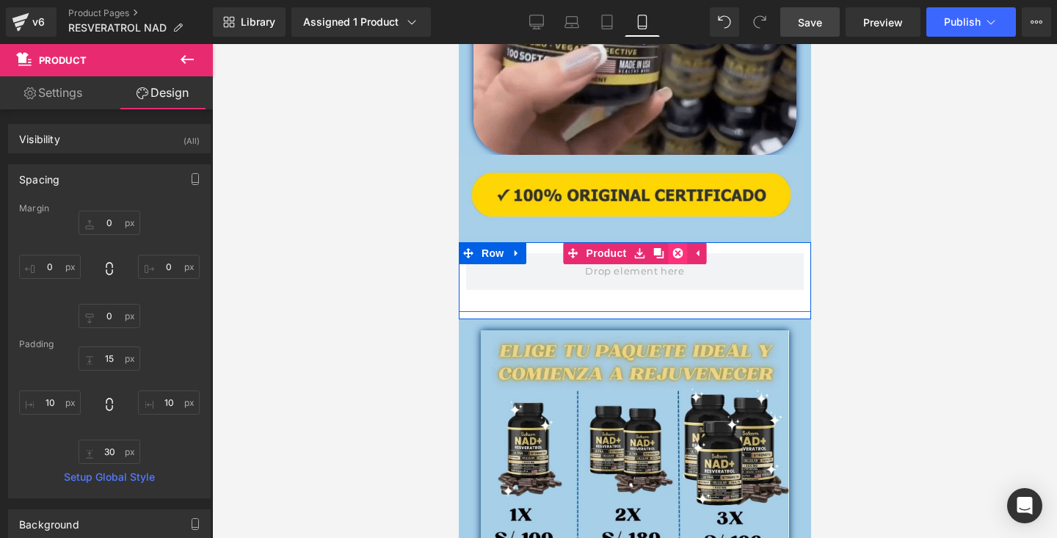
click at [680, 250] on icon at bounding box center [677, 253] width 10 height 10
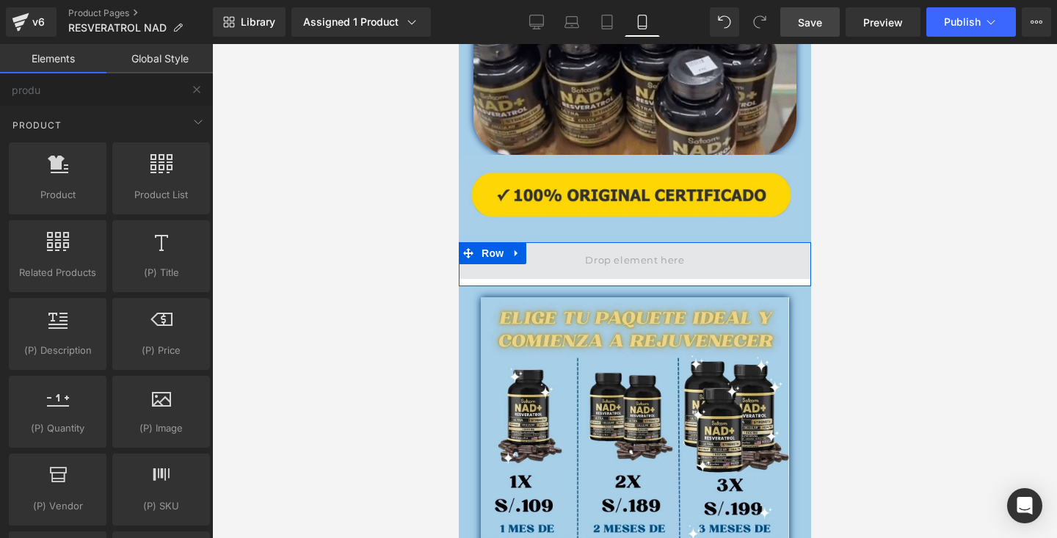
click at [762, 266] on span at bounding box center [634, 260] width 352 height 37
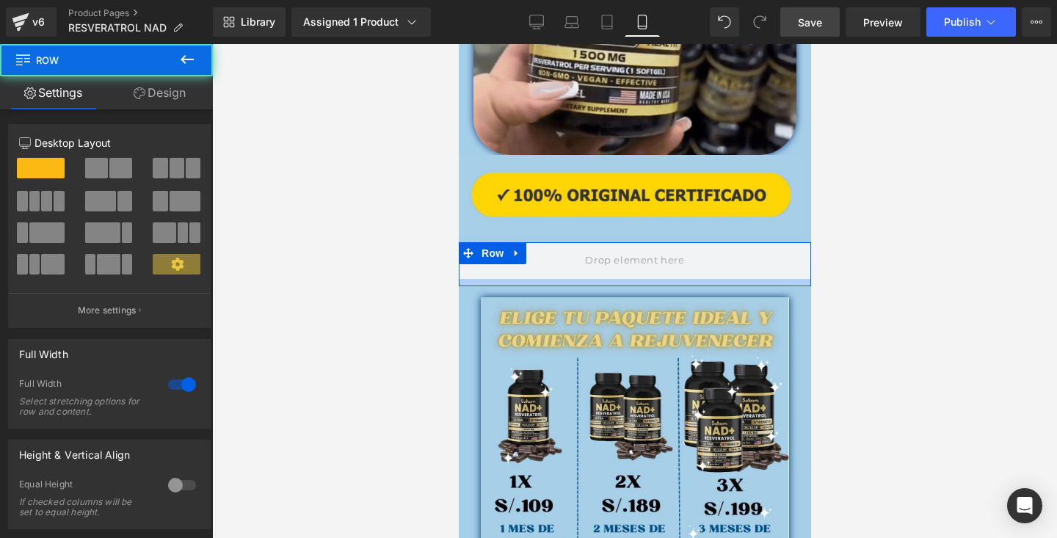
click at [716, 284] on div at bounding box center [634, 282] width 352 height 7
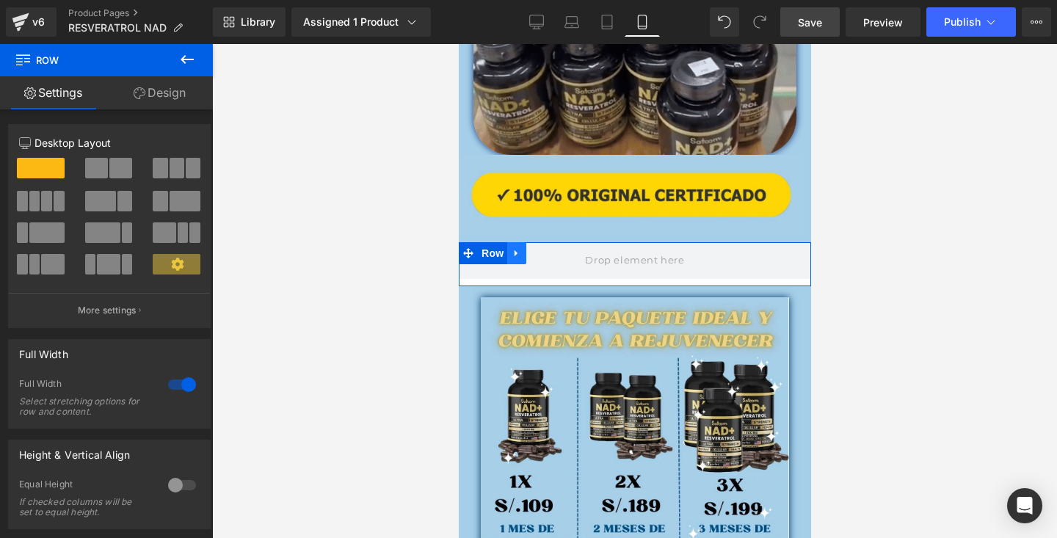
click at [516, 254] on icon at bounding box center [515, 253] width 3 height 7
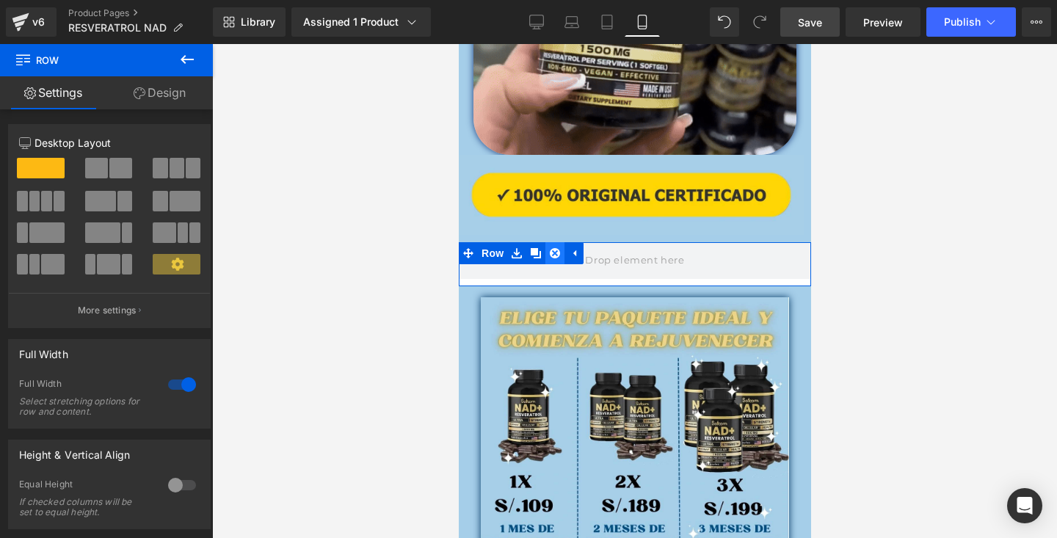
click at [555, 253] on icon at bounding box center [554, 253] width 10 height 11
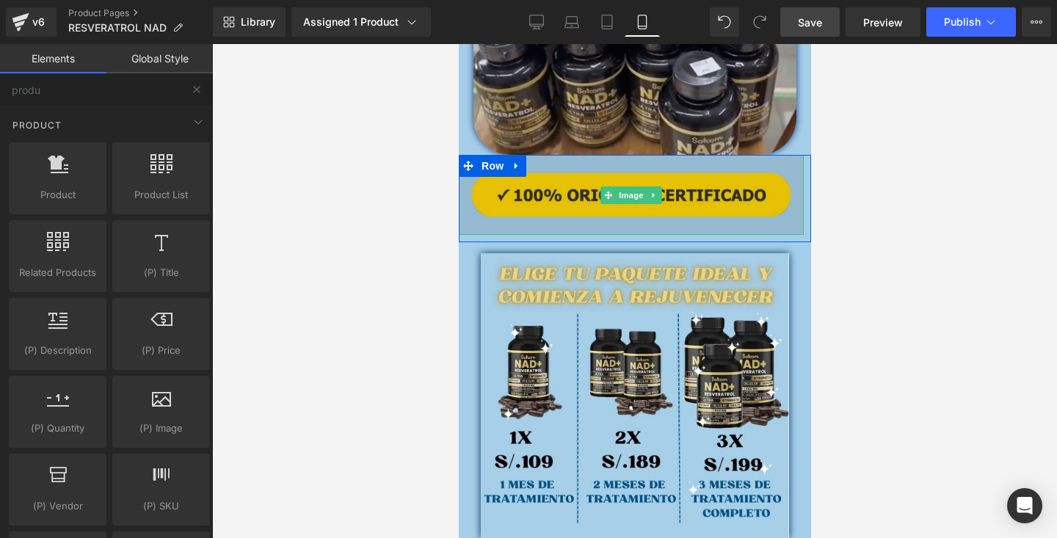
click at [719, 197] on img at bounding box center [630, 195] width 345 height 80
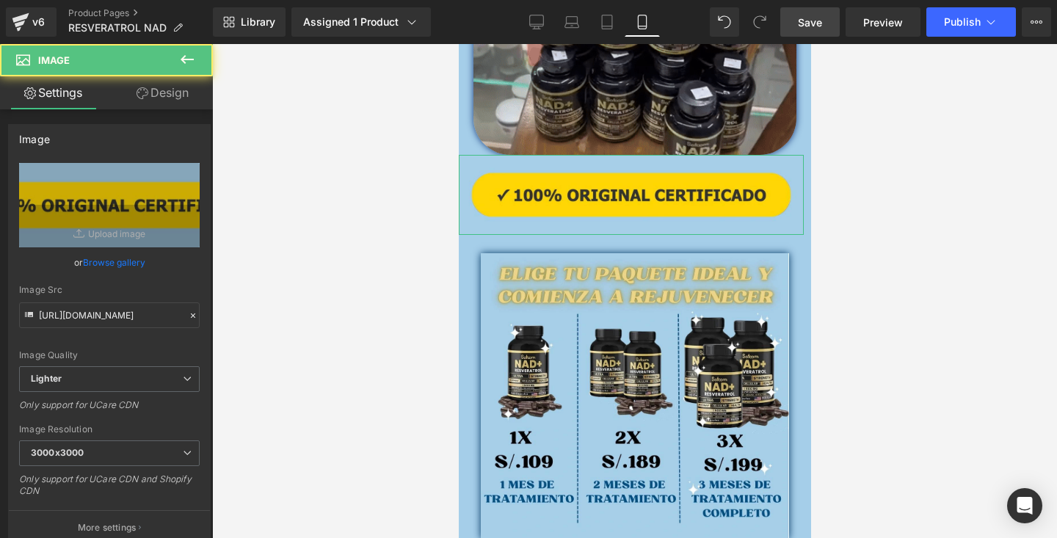
click at [149, 93] on link "Design" at bounding box center [162, 92] width 106 height 33
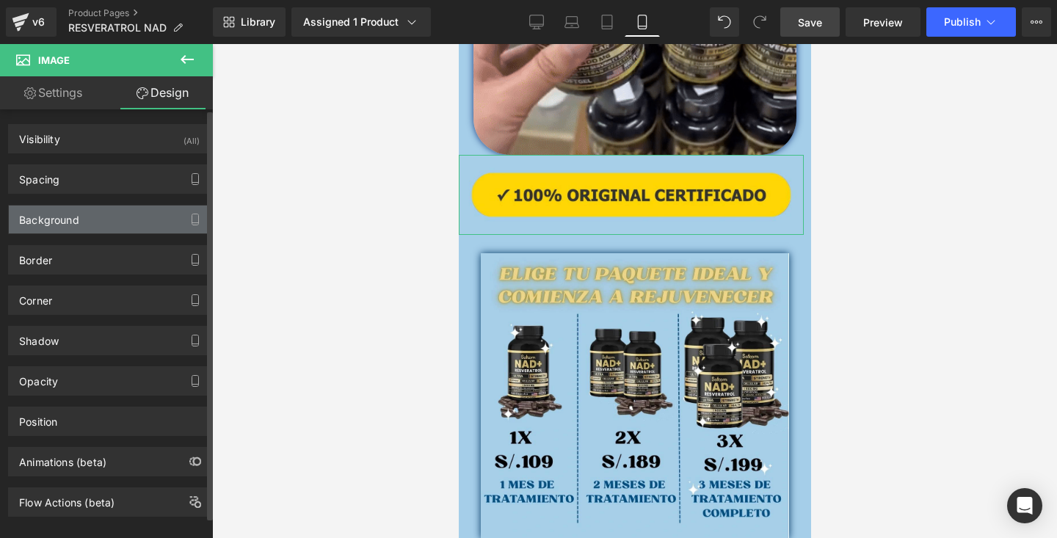
click at [107, 219] on div "Background" at bounding box center [109, 220] width 201 height 28
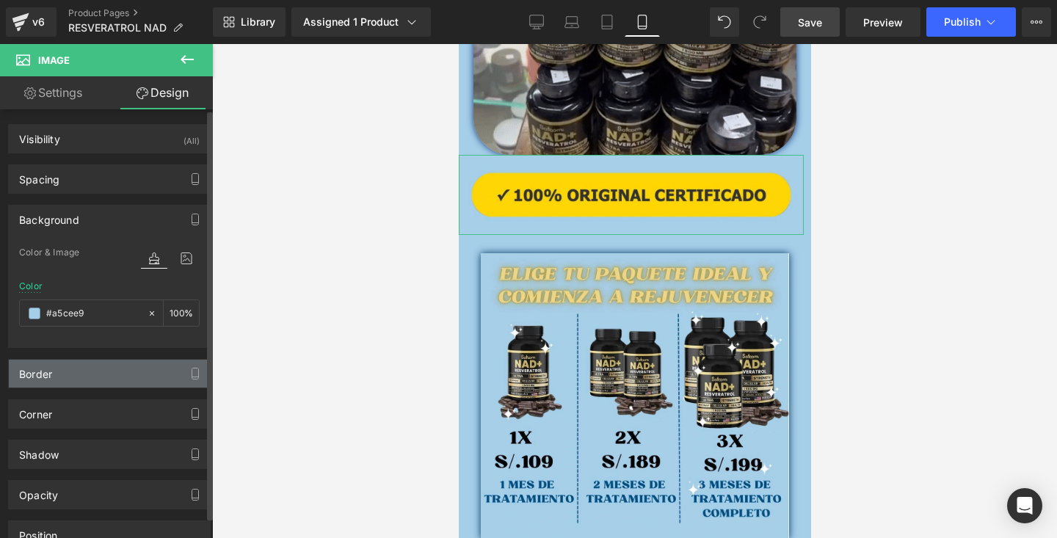
click at [88, 368] on div "Border" at bounding box center [109, 374] width 201 height 28
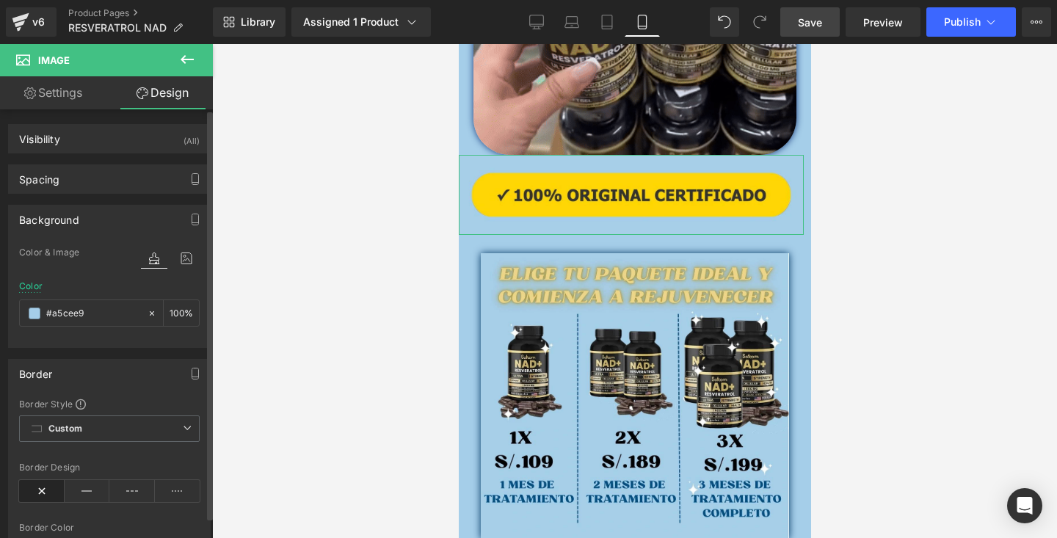
click at [91, 380] on div "Border" at bounding box center [109, 374] width 201 height 28
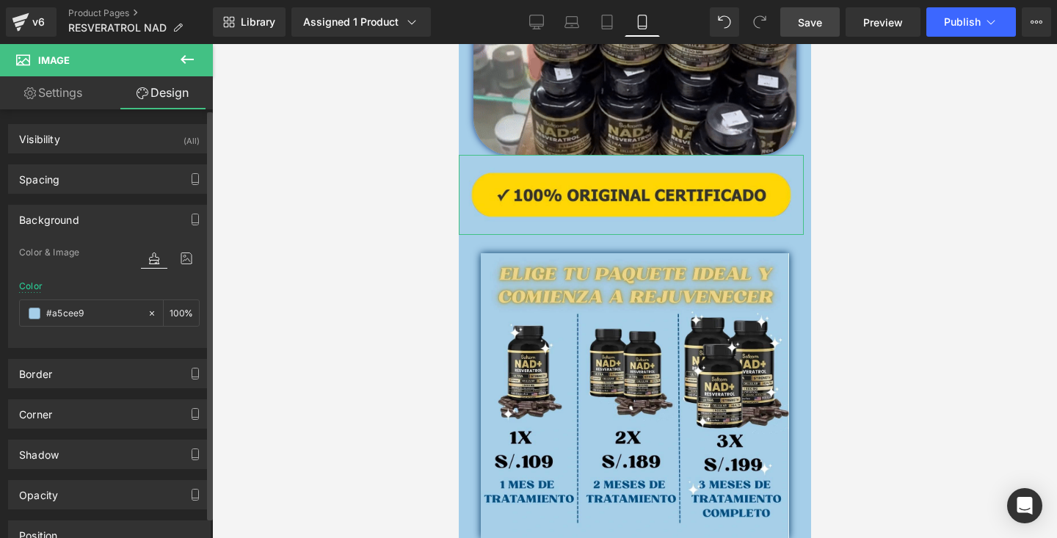
click at [120, 220] on div "Background" at bounding box center [109, 220] width 201 height 28
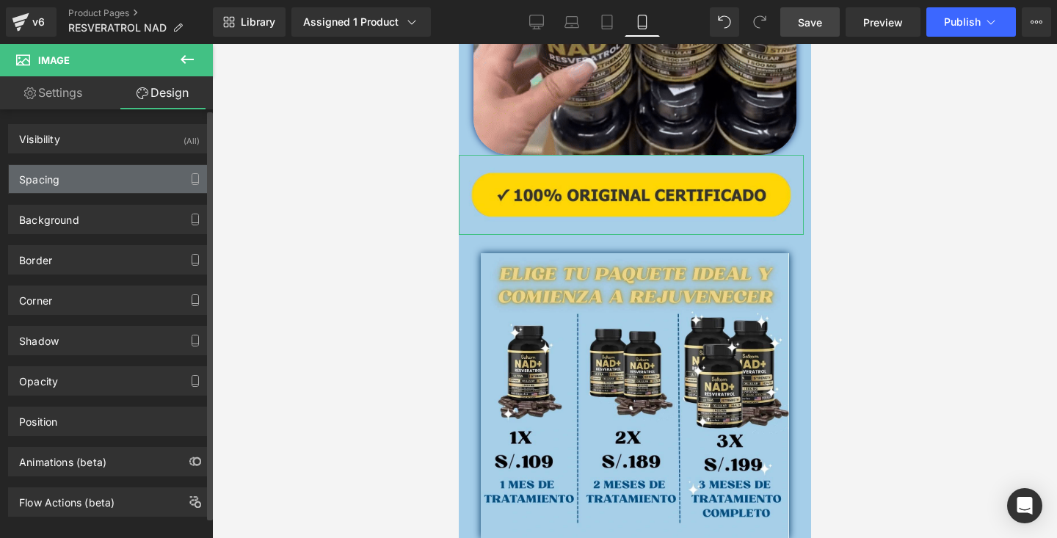
click at [112, 183] on div "Spacing" at bounding box center [109, 179] width 201 height 28
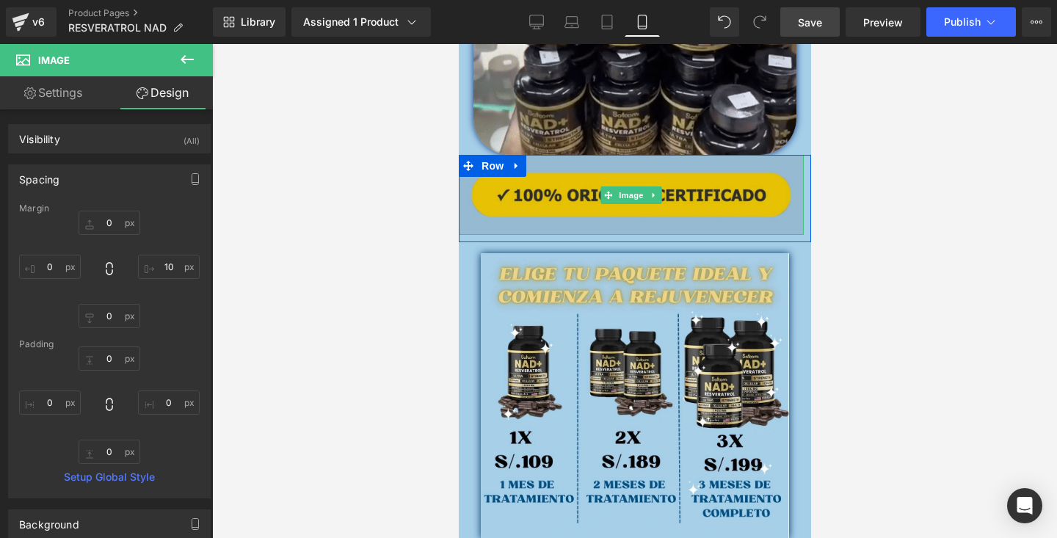
click at [594, 232] on div at bounding box center [630, 233] width 345 height 4
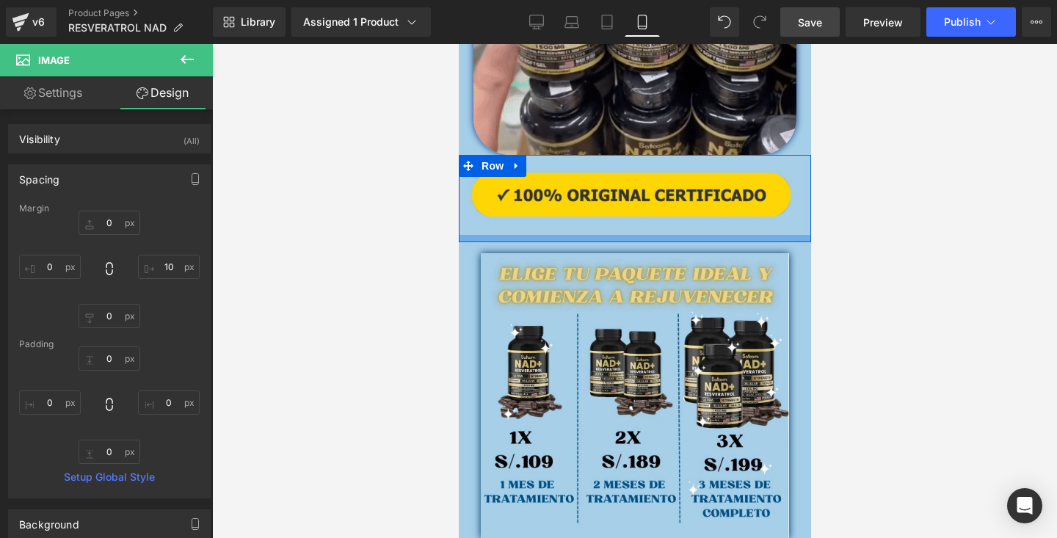
click at [504, 236] on div at bounding box center [634, 238] width 352 height 7
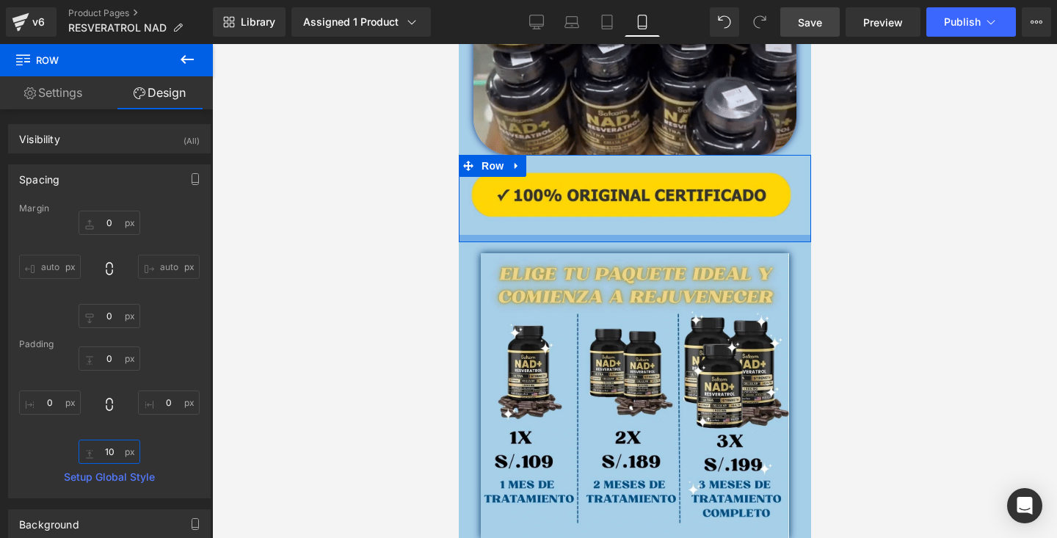
click at [115, 452] on input "text" at bounding box center [110, 452] width 62 height 24
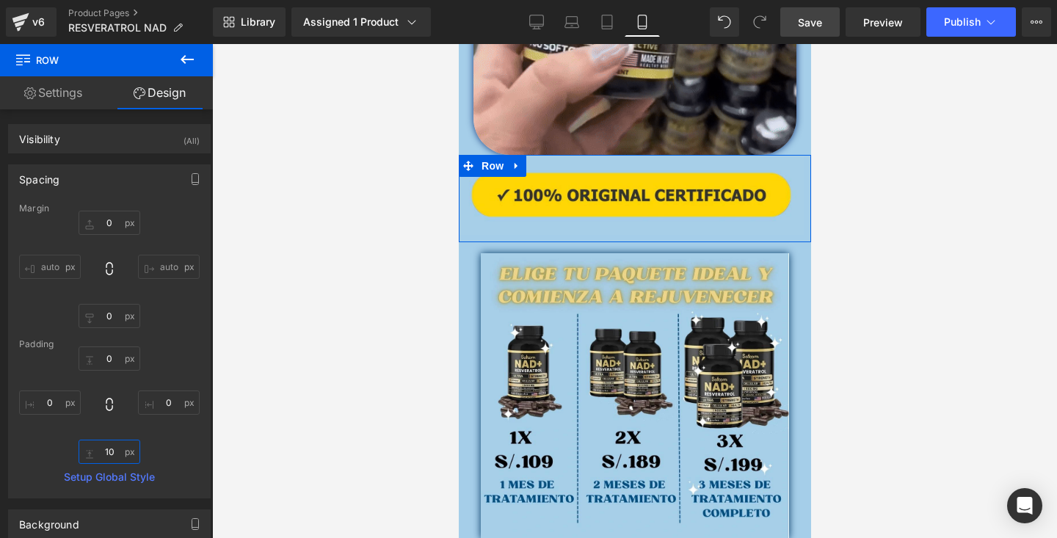
type input "0"
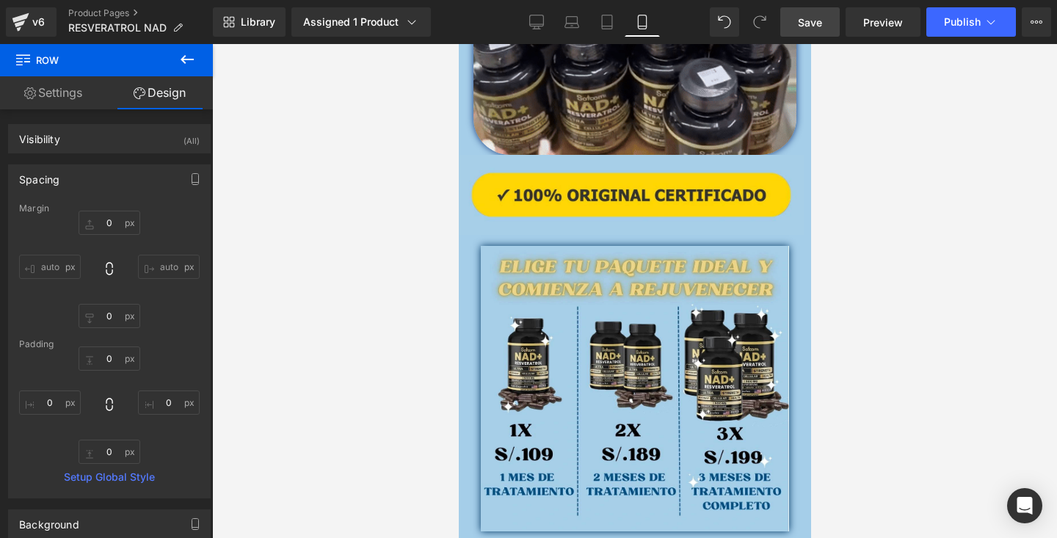
click at [1046, 330] on div at bounding box center [634, 291] width 845 height 494
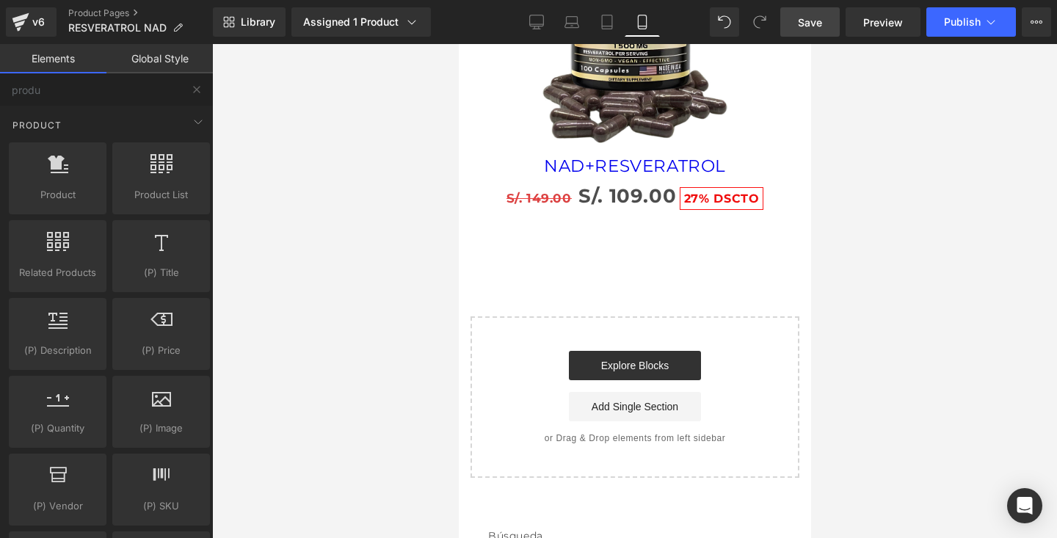
scroll to position [4670, 0]
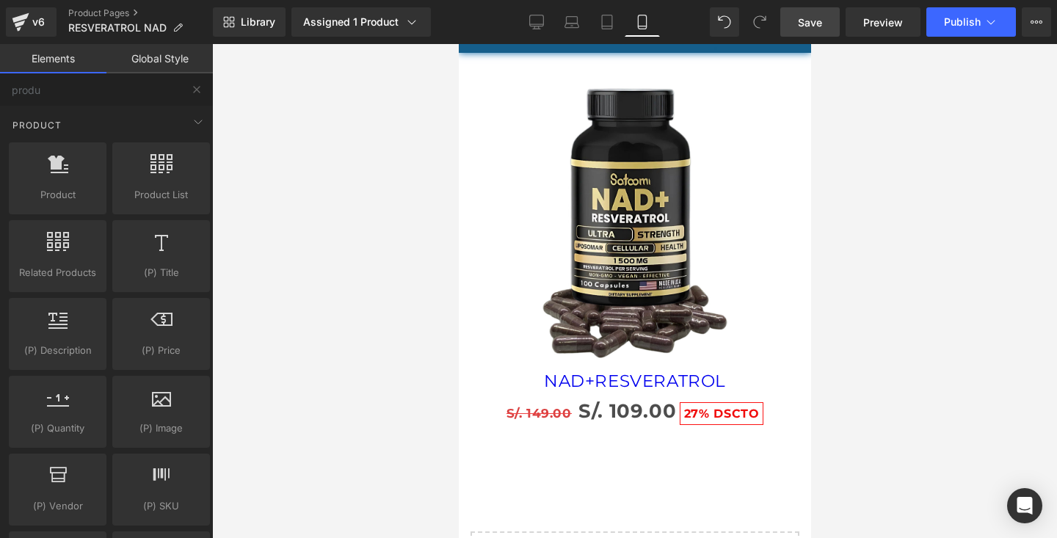
click at [635, 216] on div "Sale Off (P) Image" at bounding box center [634, 223] width 338 height 297
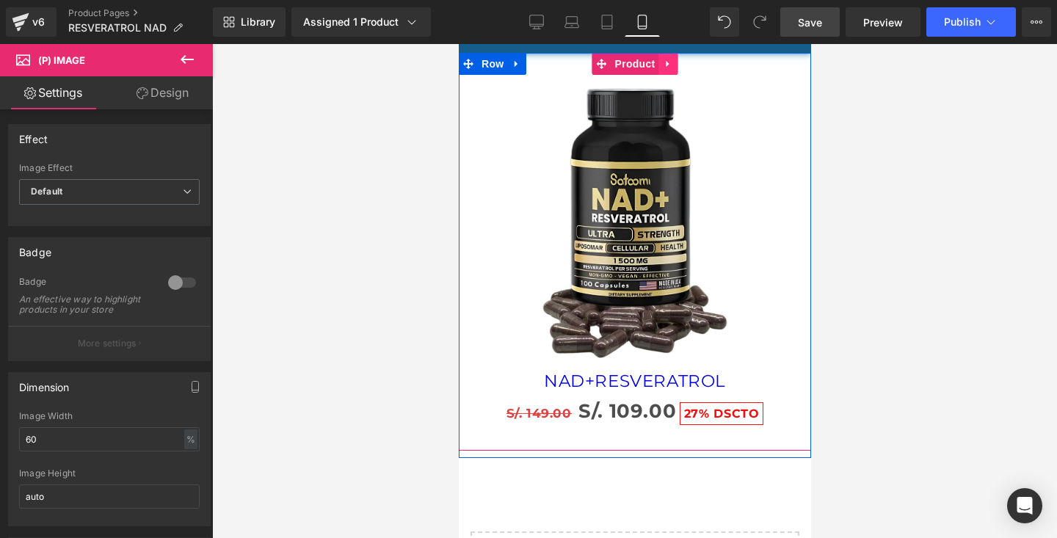
click at [664, 62] on icon at bounding box center [668, 64] width 10 height 11
click at [675, 62] on icon at bounding box center [677, 64] width 10 height 10
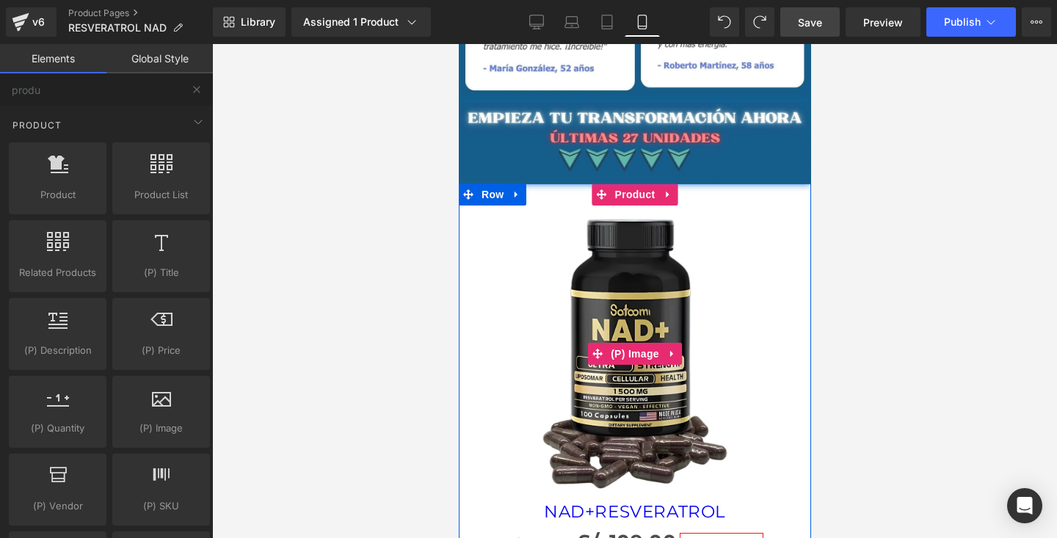
scroll to position [4542, 0]
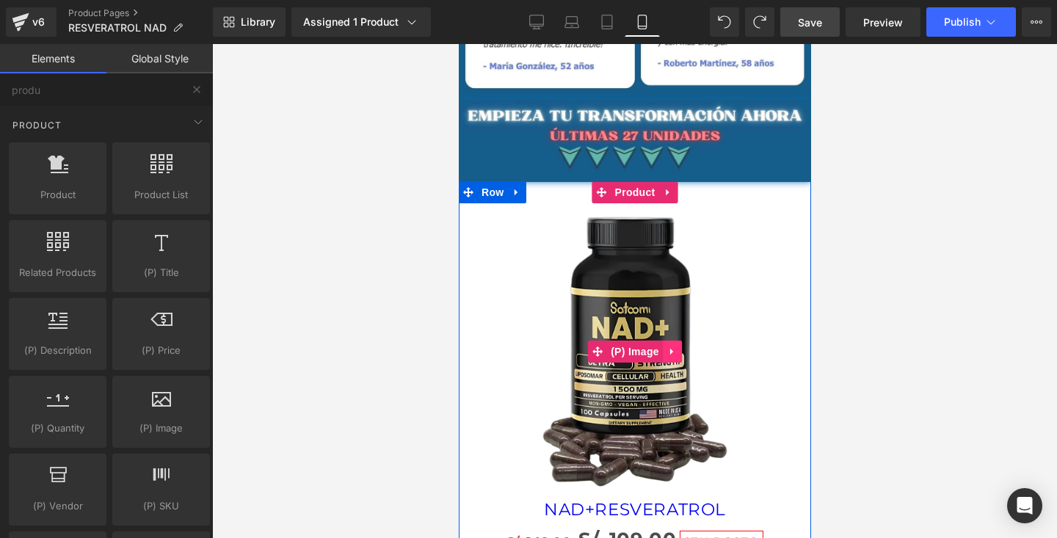
click at [673, 352] on icon at bounding box center [672, 352] width 10 height 11
click at [680, 351] on icon at bounding box center [681, 352] width 10 height 10
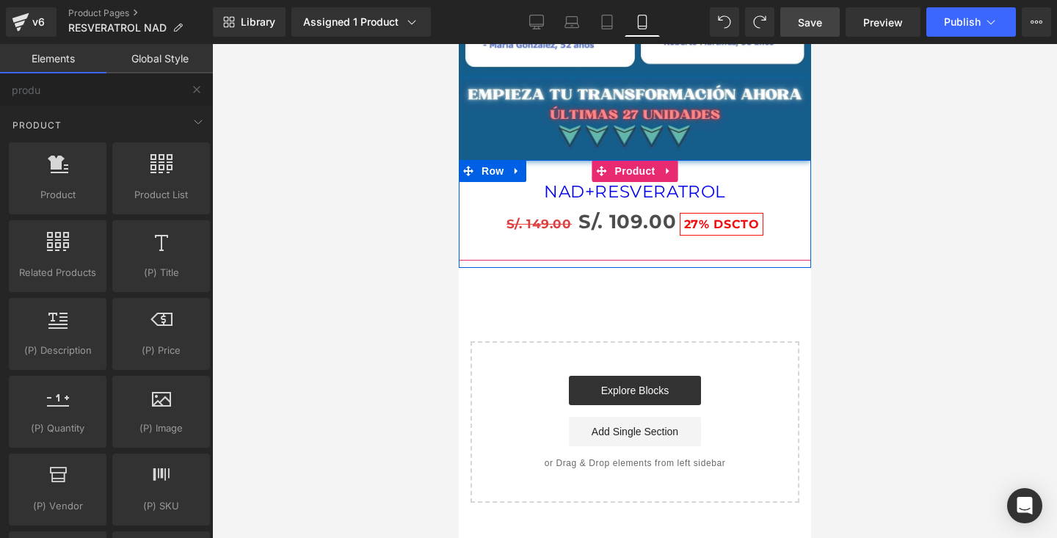
scroll to position [4589, 0]
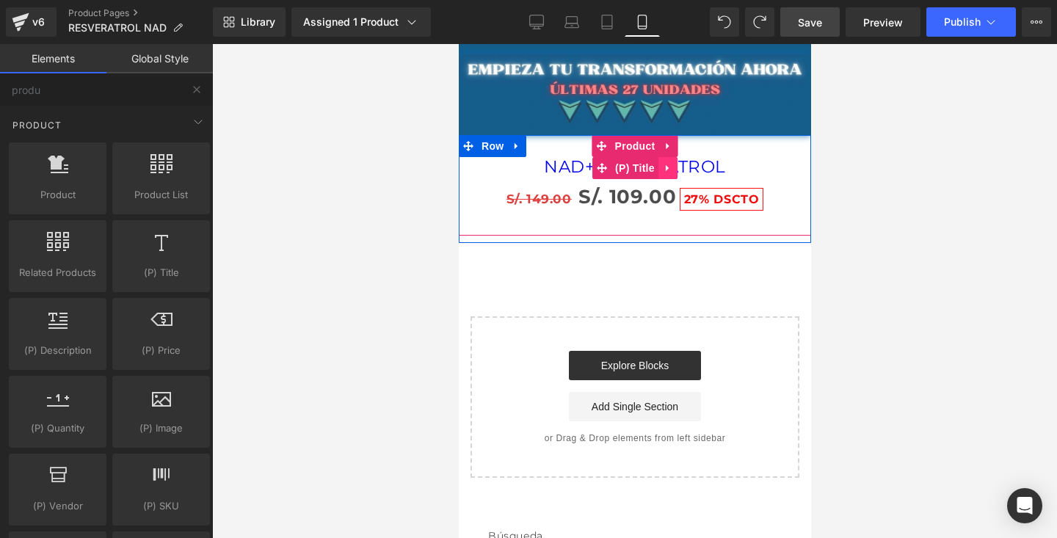
click at [664, 170] on icon at bounding box center [667, 168] width 10 height 11
click at [675, 161] on link at bounding box center [676, 168] width 19 height 22
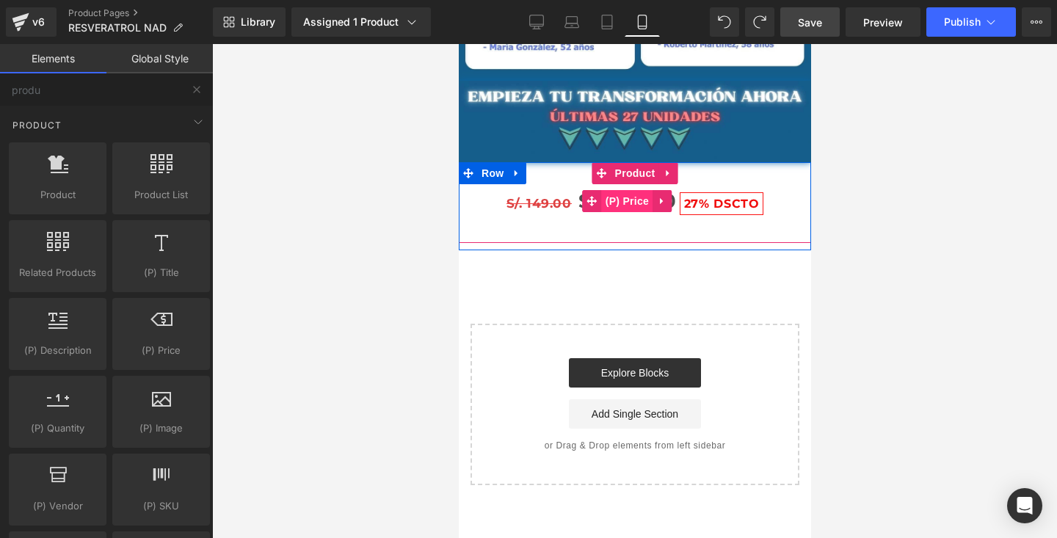
click at [651, 209] on span "(P) Price" at bounding box center [626, 201] width 51 height 22
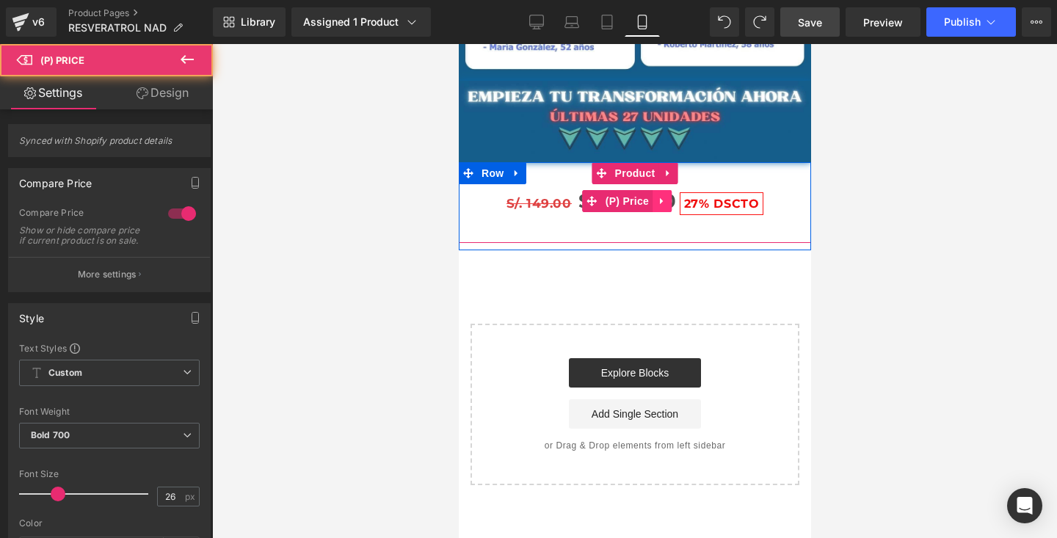
click at [657, 199] on icon at bounding box center [661, 201] width 10 height 11
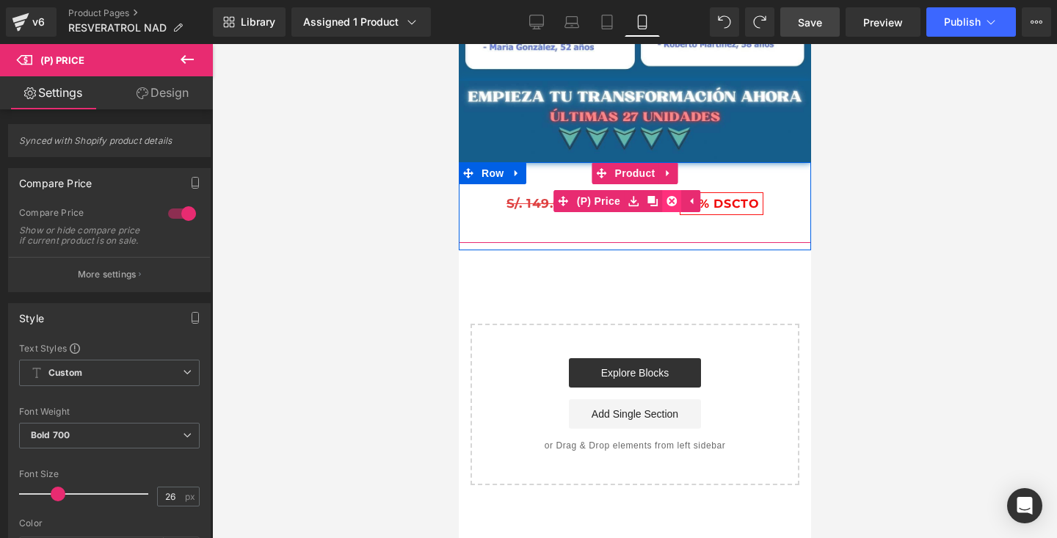
click at [669, 202] on icon at bounding box center [671, 201] width 10 height 10
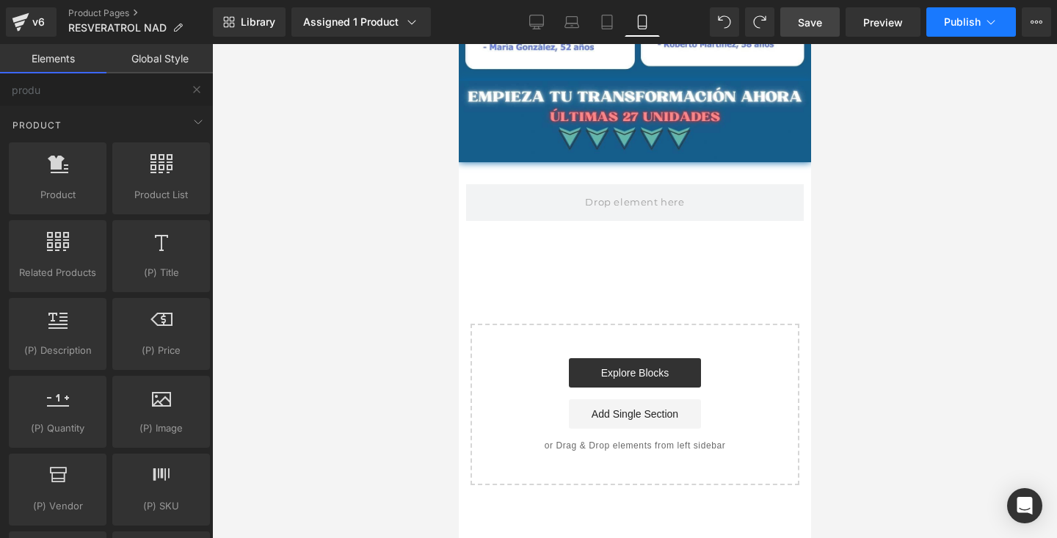
click at [978, 18] on span "Publish" at bounding box center [962, 22] width 37 height 12
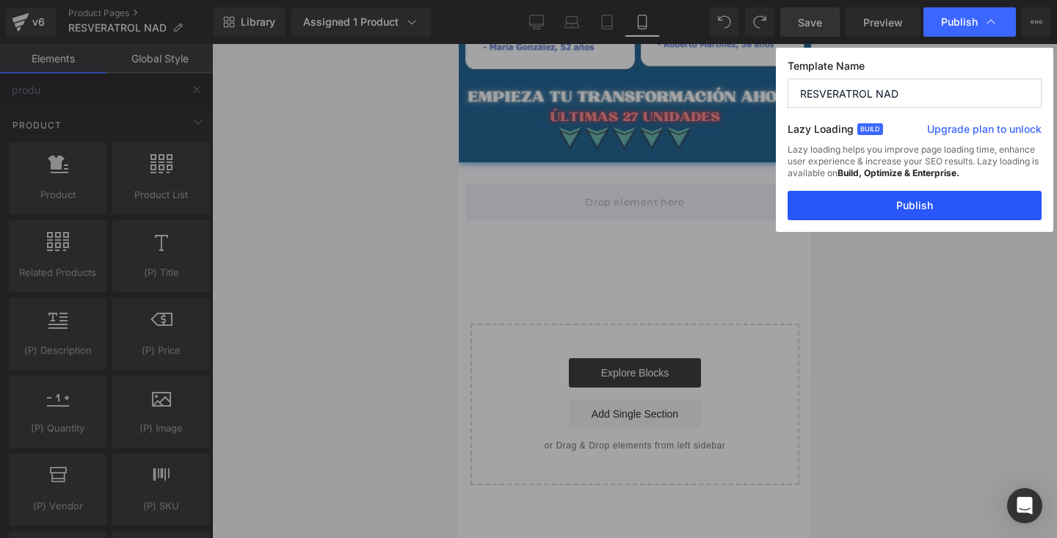
click at [898, 211] on button "Publish" at bounding box center [915, 205] width 254 height 29
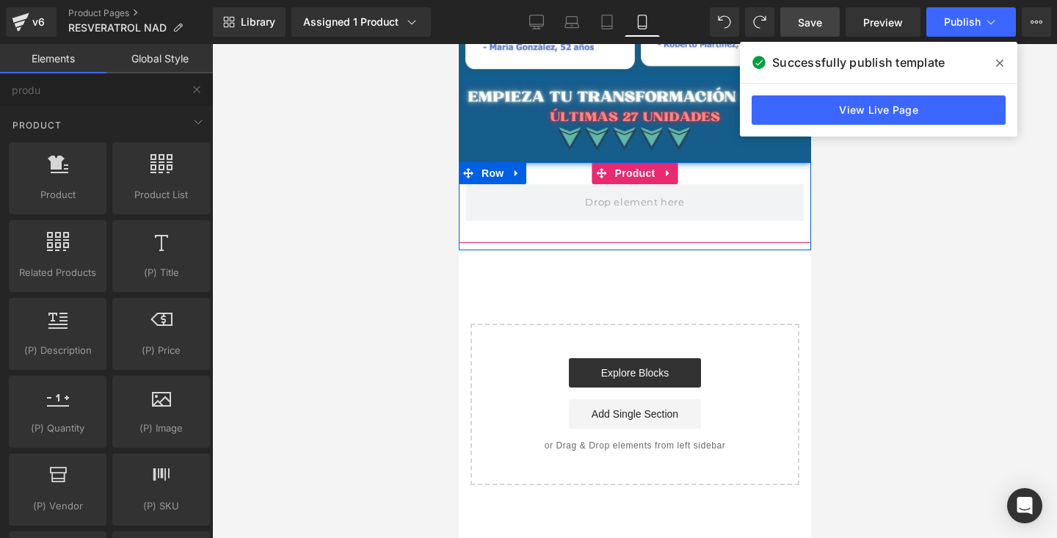
click at [701, 172] on div "Product" at bounding box center [634, 202] width 352 height 81
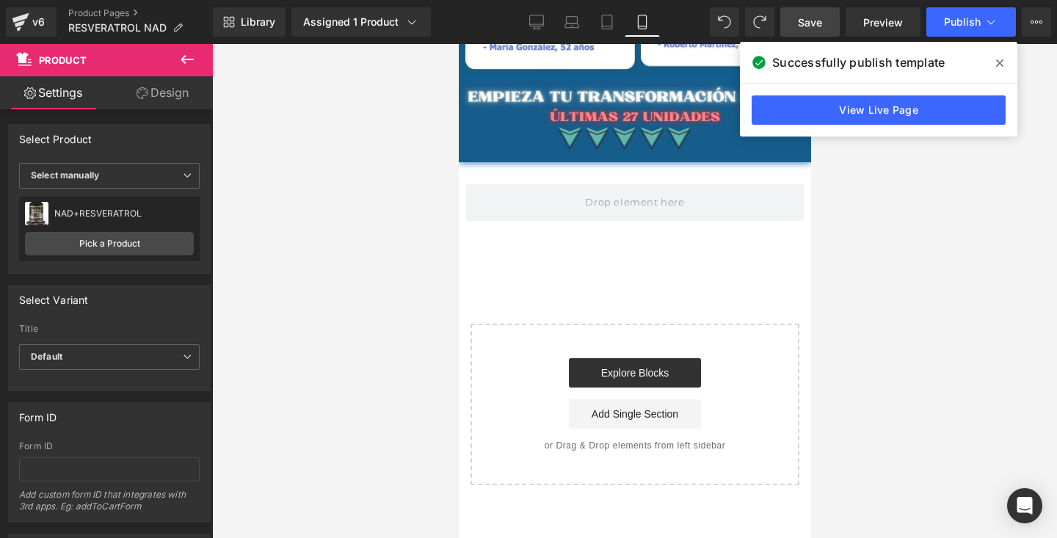
click at [996, 65] on icon at bounding box center [999, 62] width 7 height 7
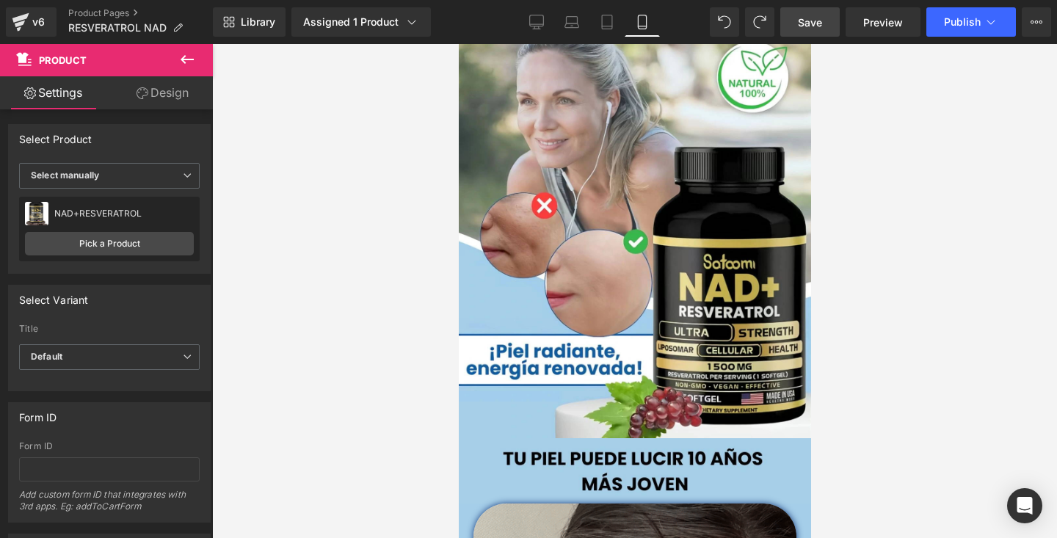
scroll to position [0, 0]
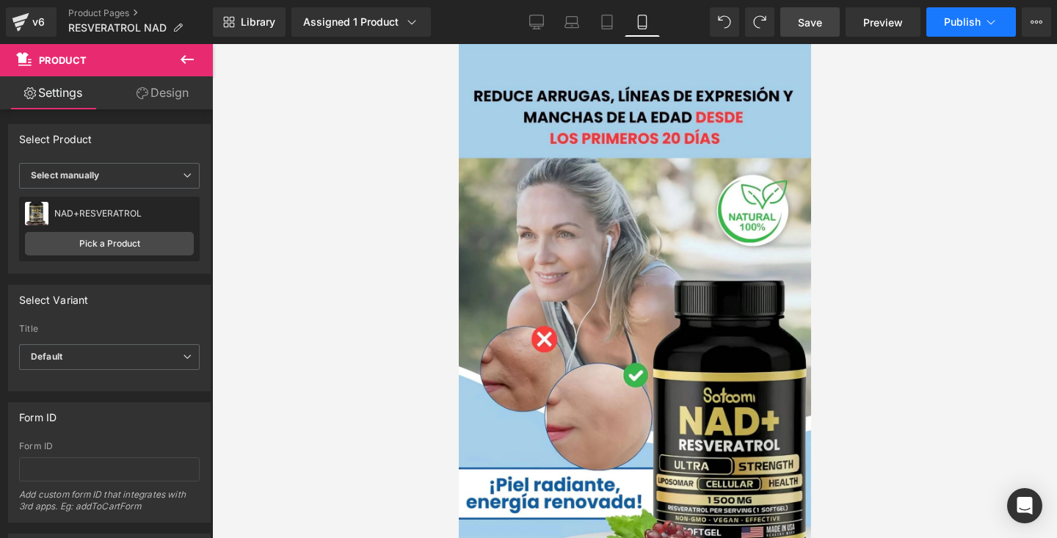
click at [989, 21] on icon at bounding box center [991, 22] width 15 height 15
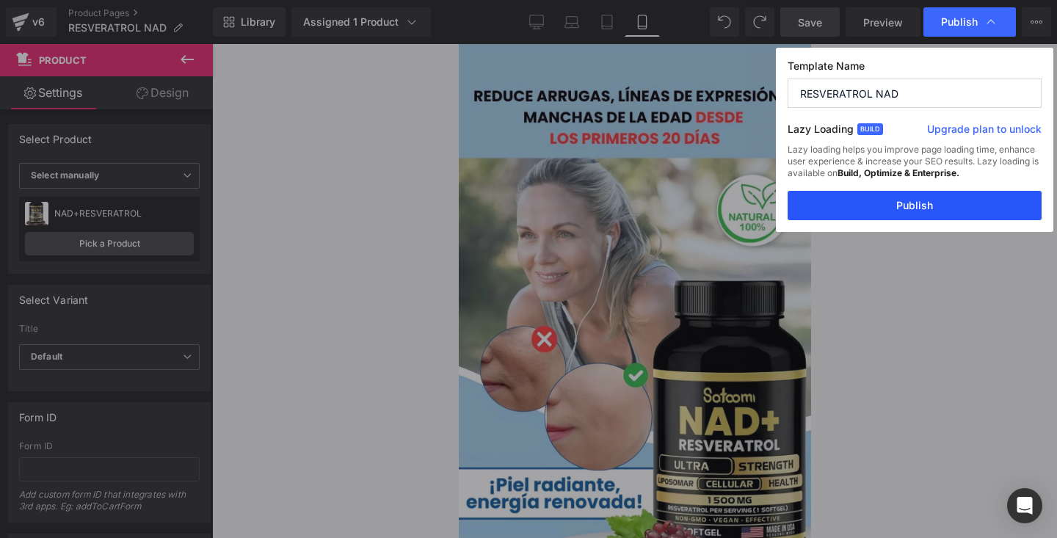
click at [929, 205] on button "Publish" at bounding box center [915, 205] width 254 height 29
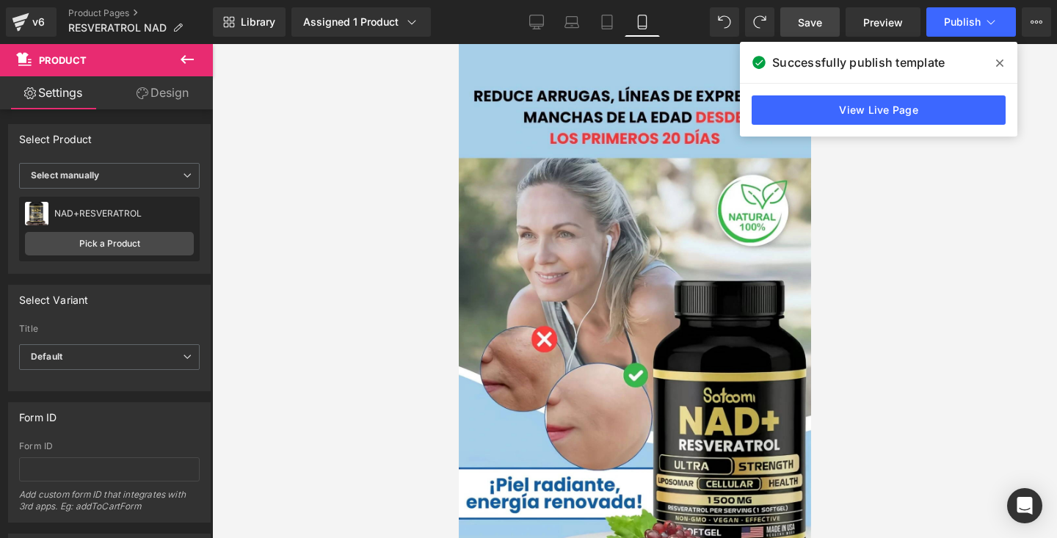
click at [996, 65] on icon at bounding box center [999, 63] width 7 height 12
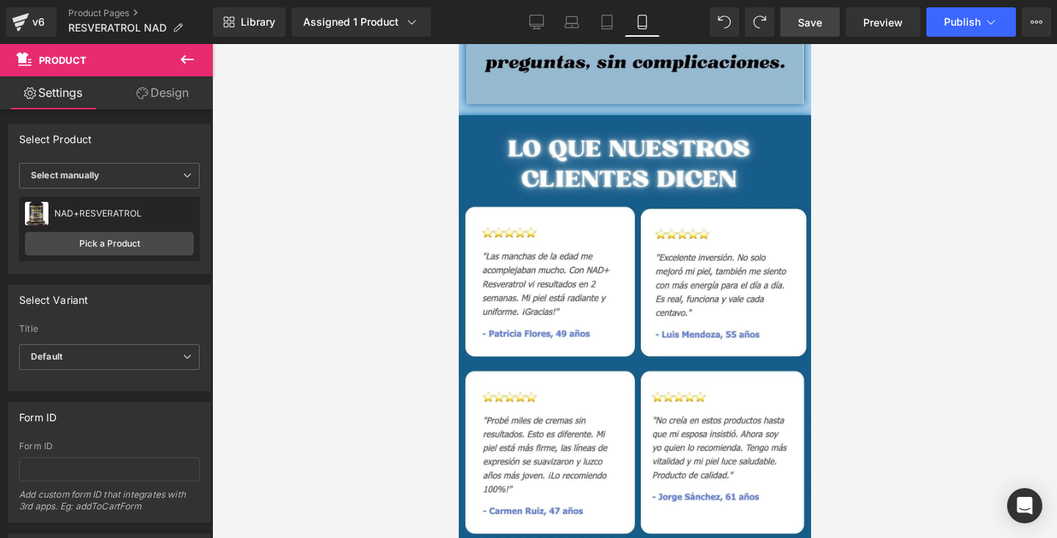
scroll to position [3980, 0]
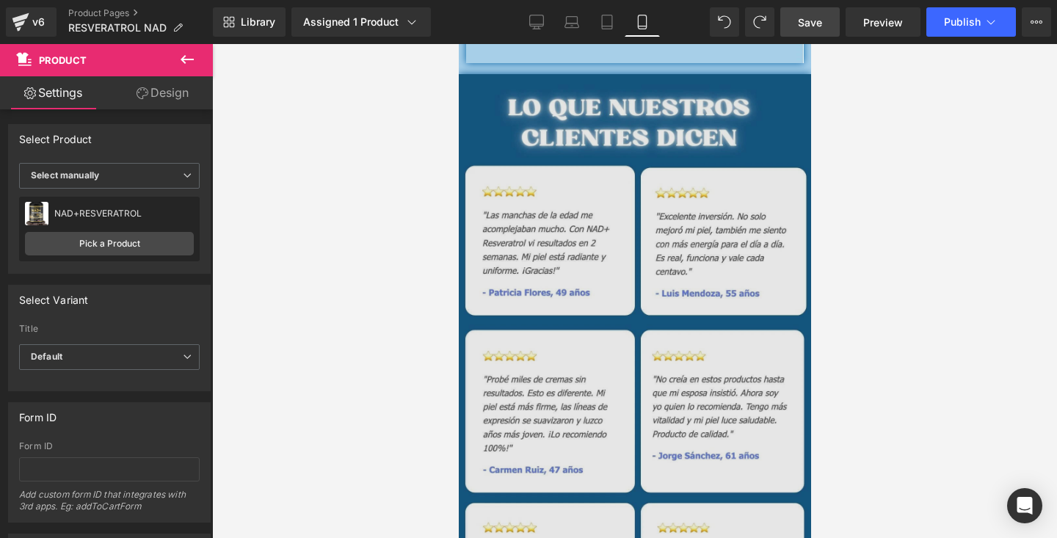
click at [640, 134] on img at bounding box center [634, 367] width 352 height 587
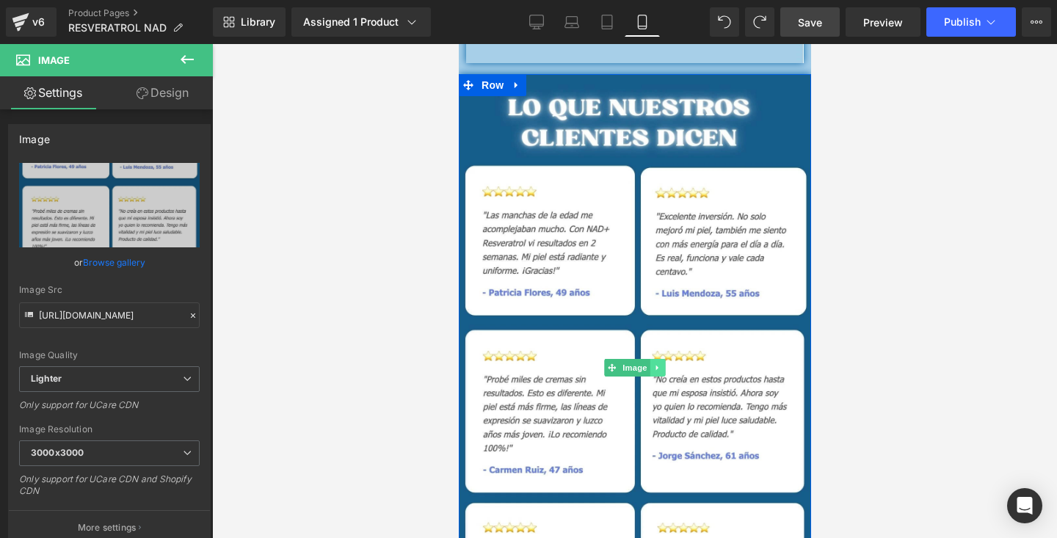
click at [657, 368] on icon at bounding box center [657, 367] width 2 height 5
click at [684, 364] on icon at bounding box center [680, 367] width 8 height 9
click at [184, 62] on icon at bounding box center [187, 60] width 18 height 18
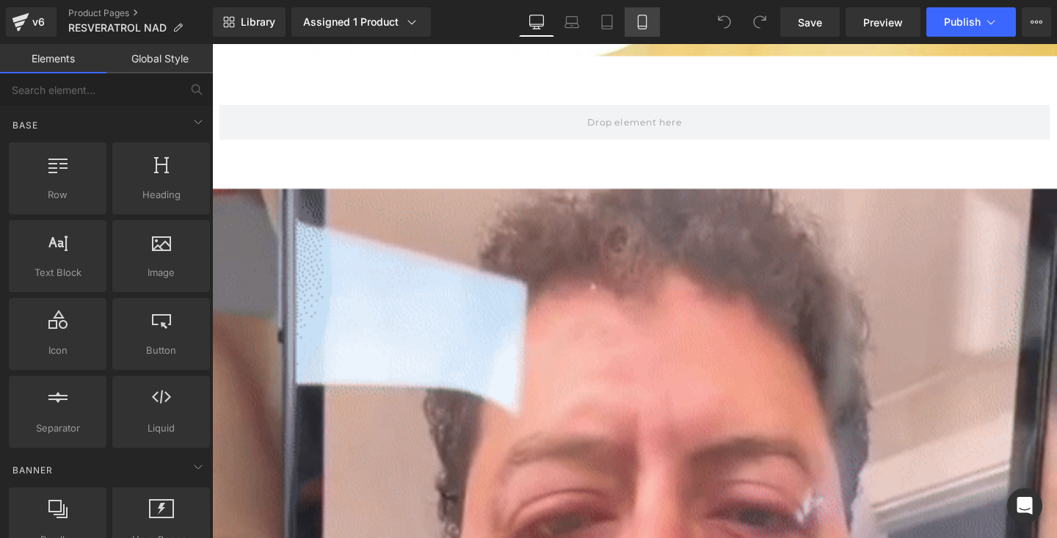
click at [639, 31] on link "Mobile" at bounding box center [642, 21] width 35 height 29
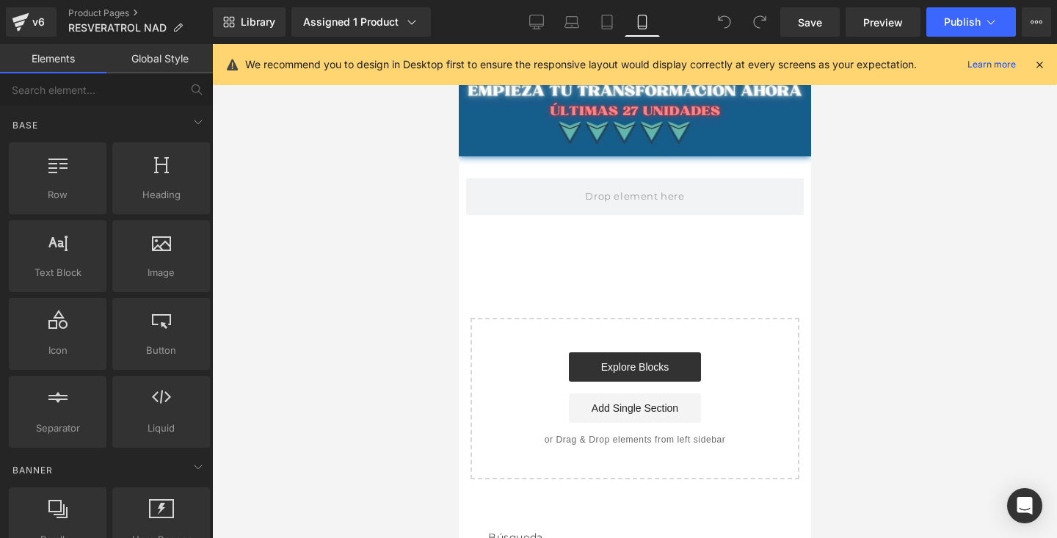
scroll to position [4566, 0]
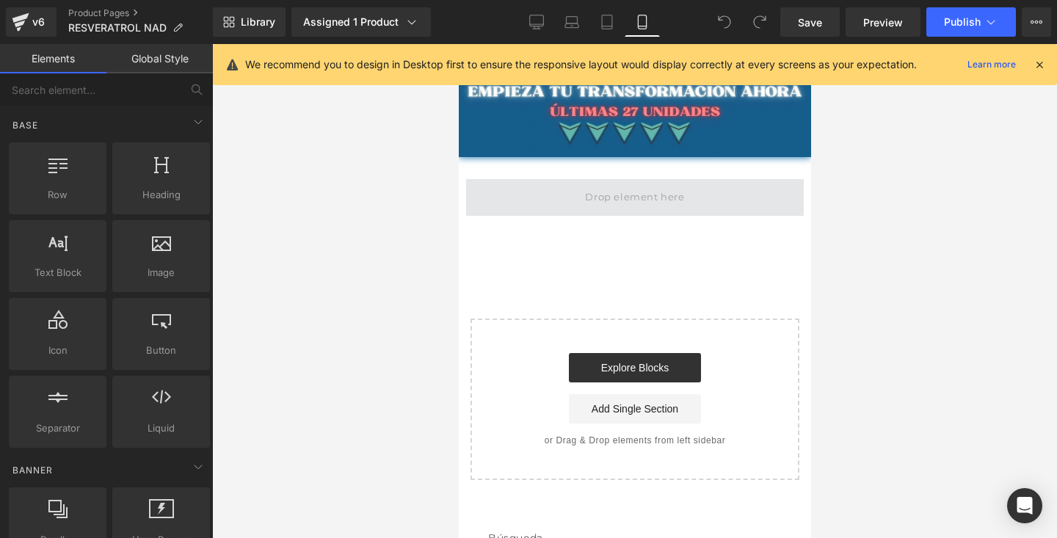
click at [602, 207] on span at bounding box center [633, 197] width 109 height 24
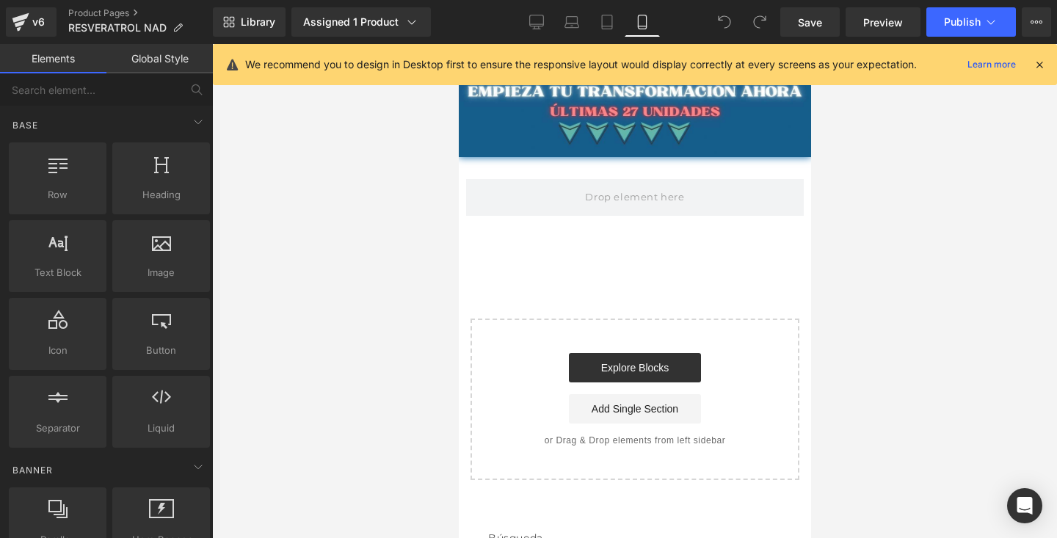
click at [620, 365] on link "Explore Blocks" at bounding box center [634, 367] width 132 height 29
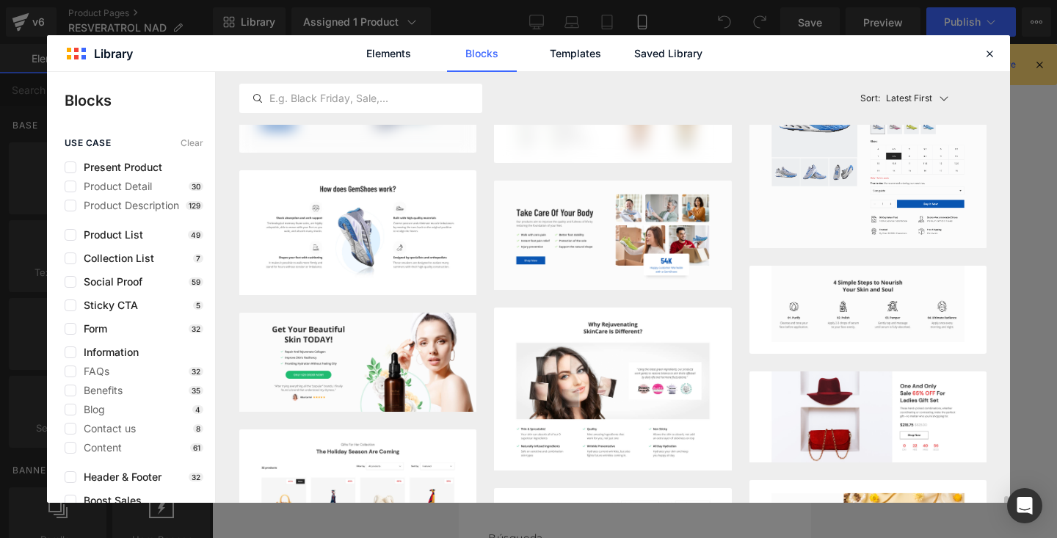
scroll to position [0, 0]
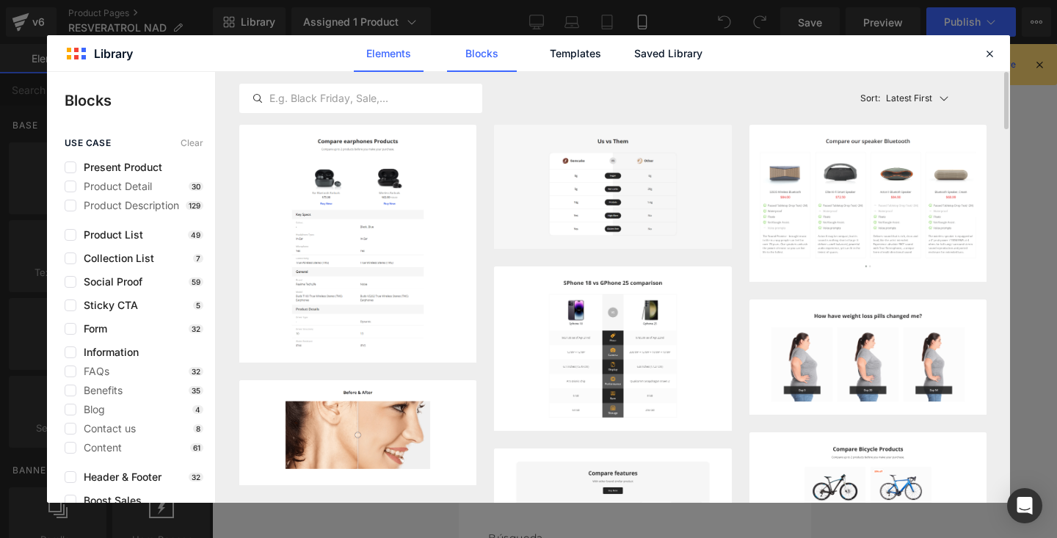
click at [402, 57] on link "Elements" at bounding box center [389, 53] width 70 height 37
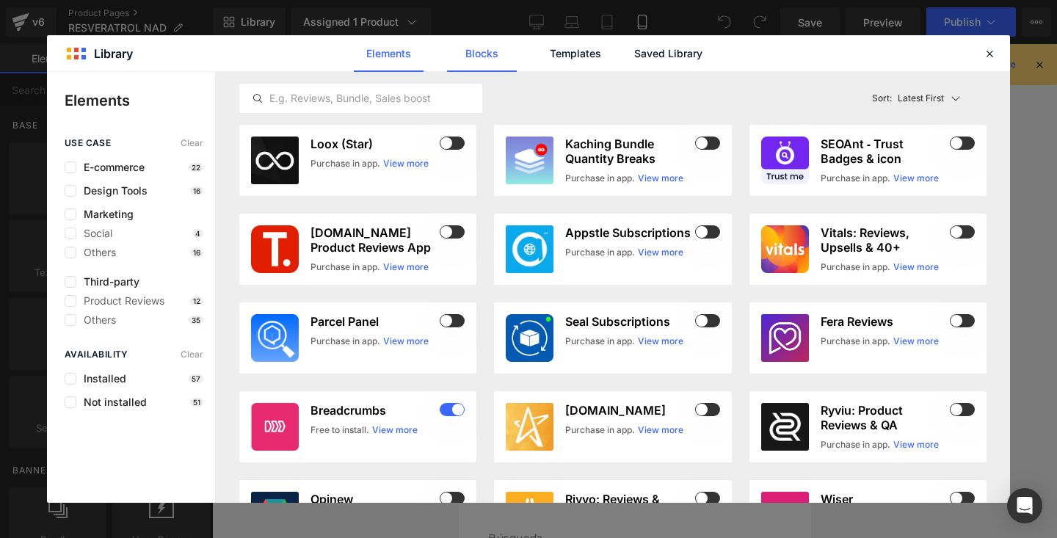
click at [485, 48] on link "Blocks" at bounding box center [482, 53] width 70 height 37
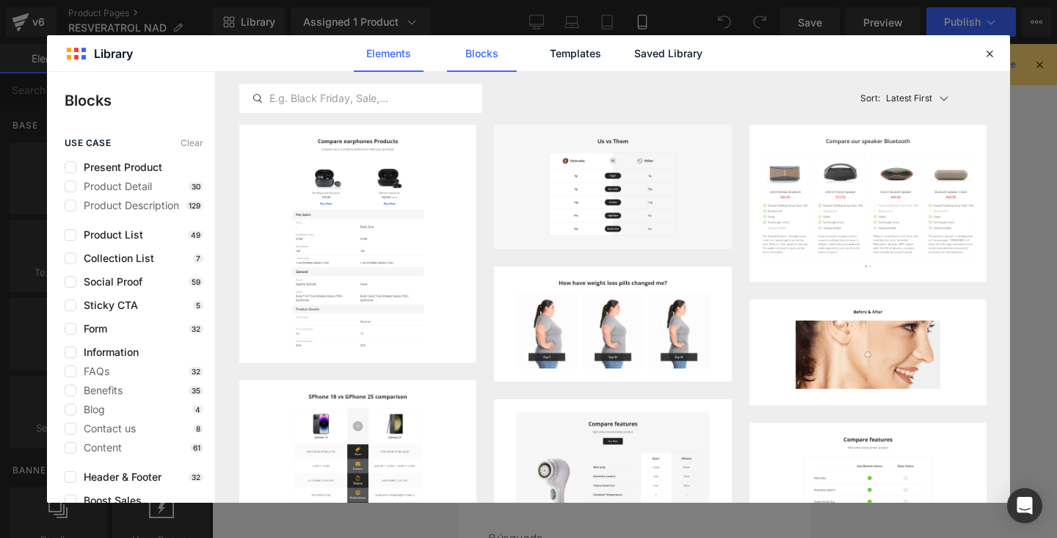
click at [402, 53] on link "Elements" at bounding box center [389, 53] width 70 height 37
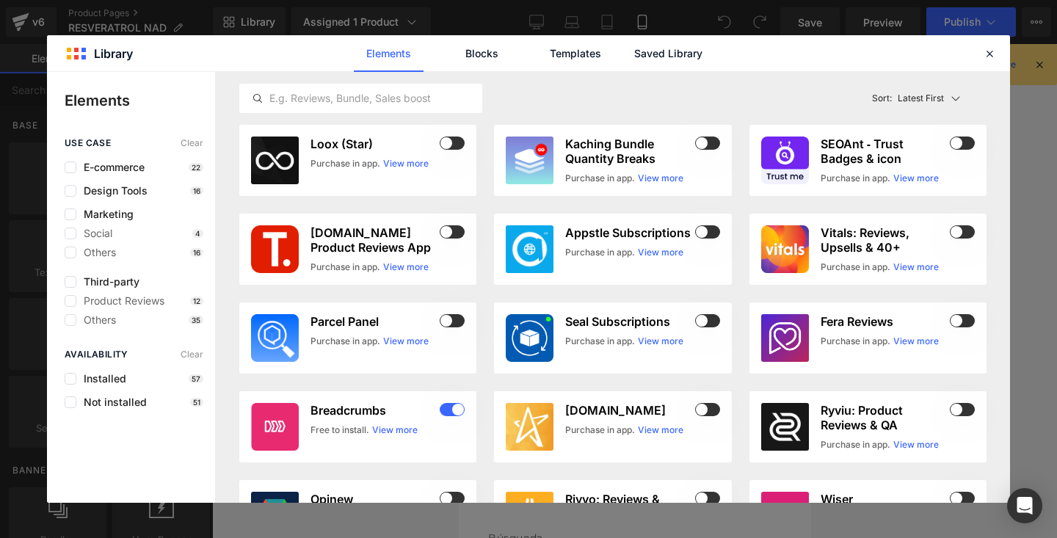
click at [537, 53] on div "Elements Blocks Templates Saved Library" at bounding box center [528, 53] width 373 height 37
click at [518, 57] on div "Elements Blocks Templates Saved Library" at bounding box center [528, 53] width 373 height 37
click at [493, 48] on link "Blocks" at bounding box center [482, 53] width 70 height 37
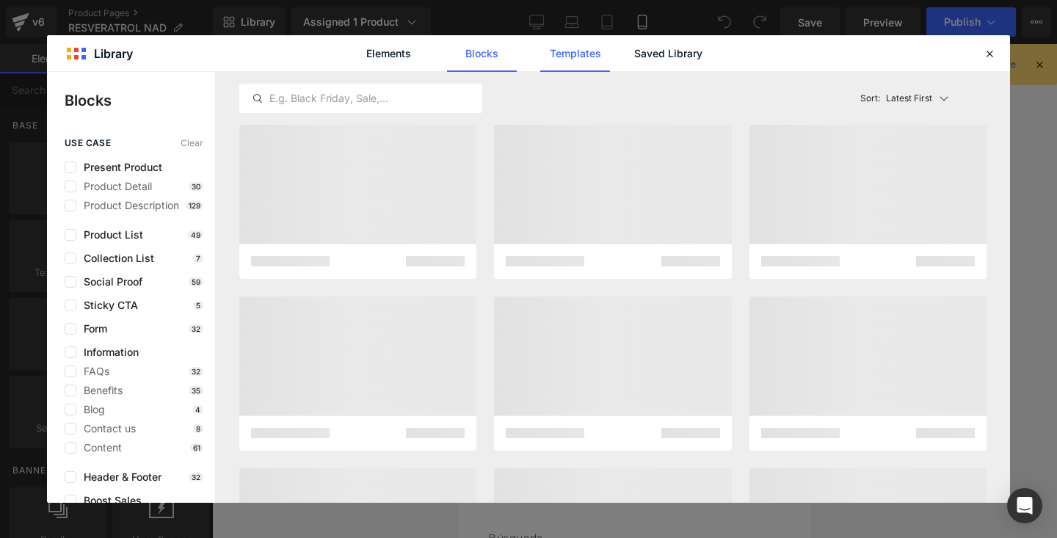
click at [562, 47] on link "Templates" at bounding box center [575, 53] width 70 height 37
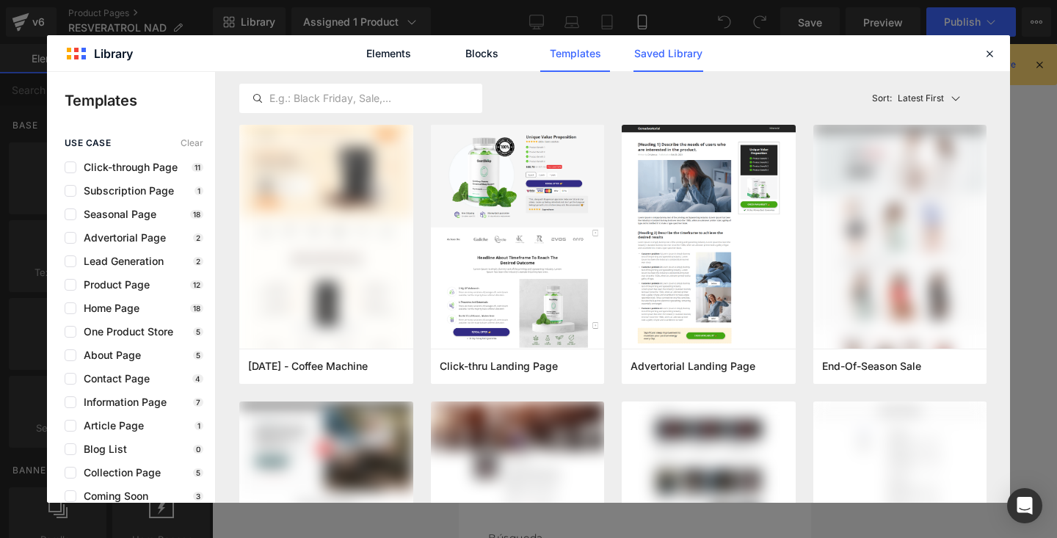
click at [694, 57] on link "Saved Library" at bounding box center [669, 53] width 70 height 37
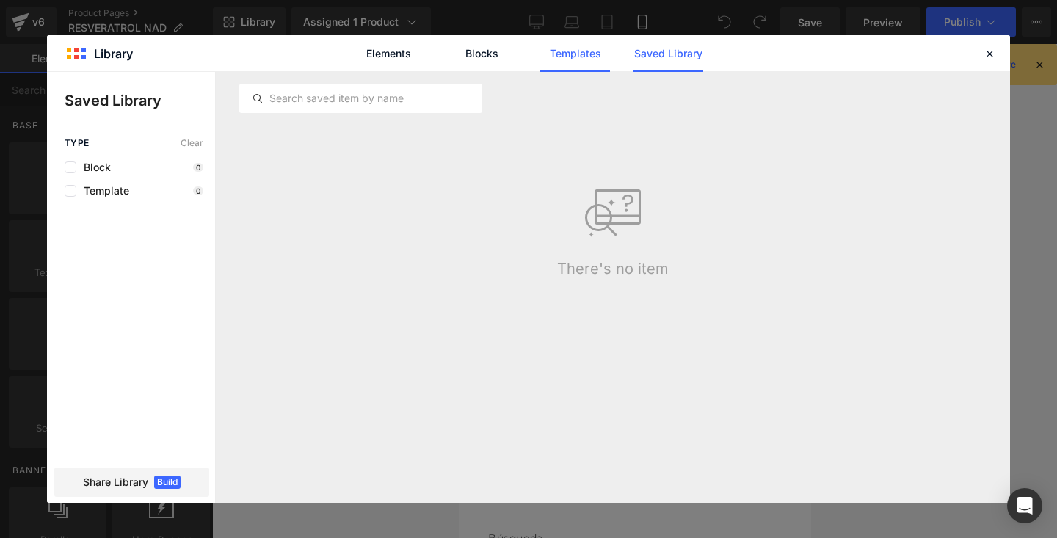
click at [581, 62] on link "Templates" at bounding box center [575, 53] width 70 height 37
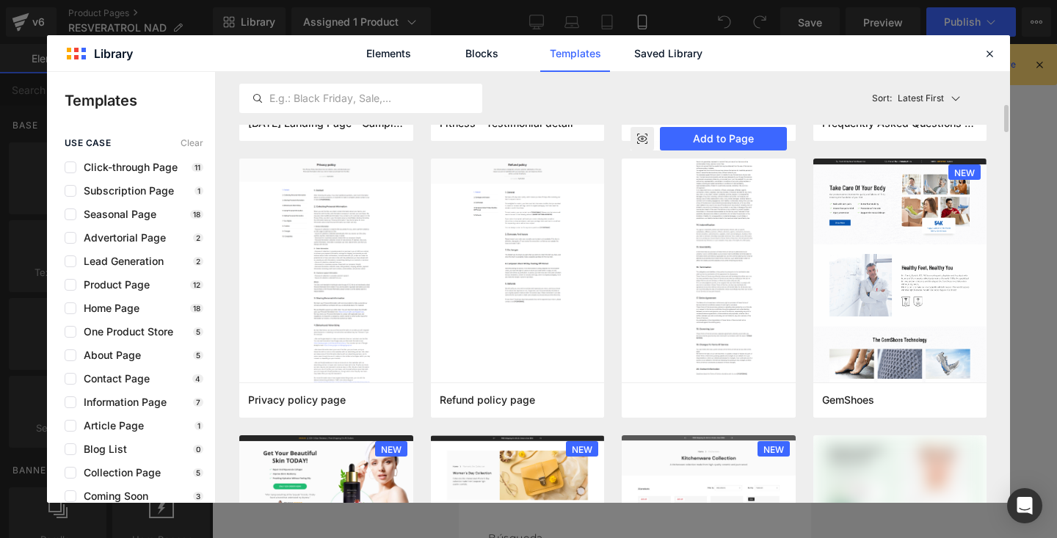
scroll to position [802, 0]
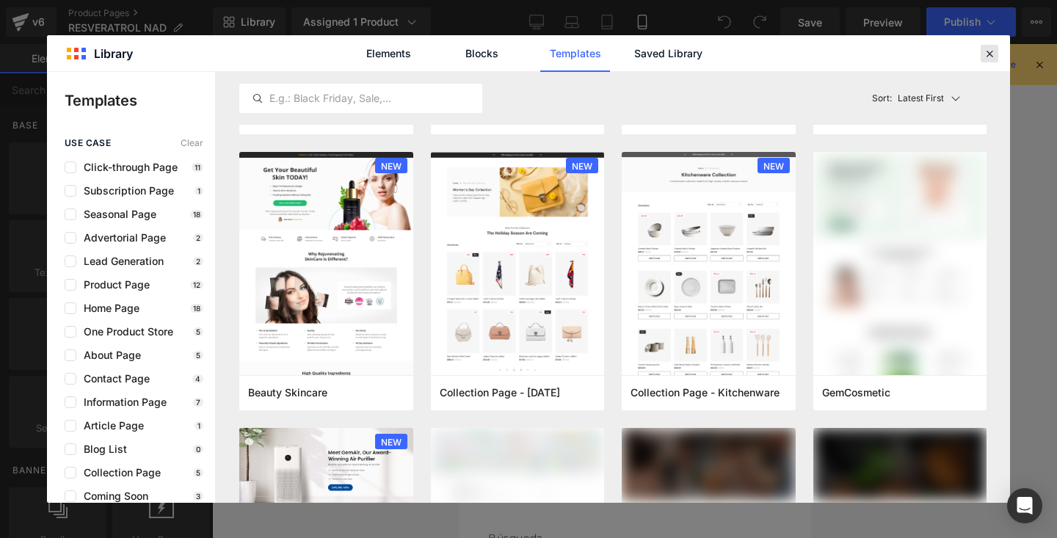
click at [989, 48] on icon at bounding box center [989, 53] width 13 height 13
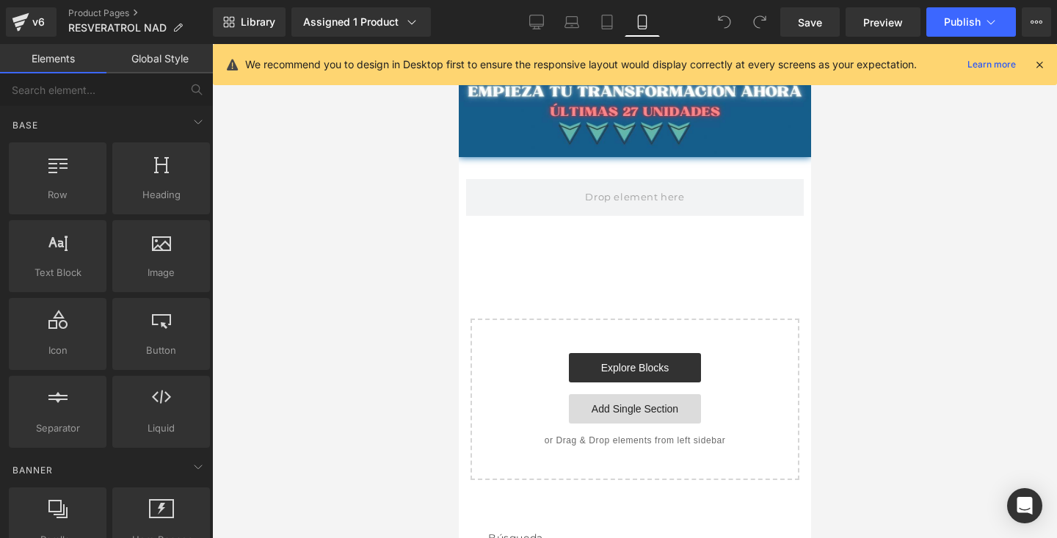
click at [673, 407] on link "Add Single Section" at bounding box center [634, 408] width 132 height 29
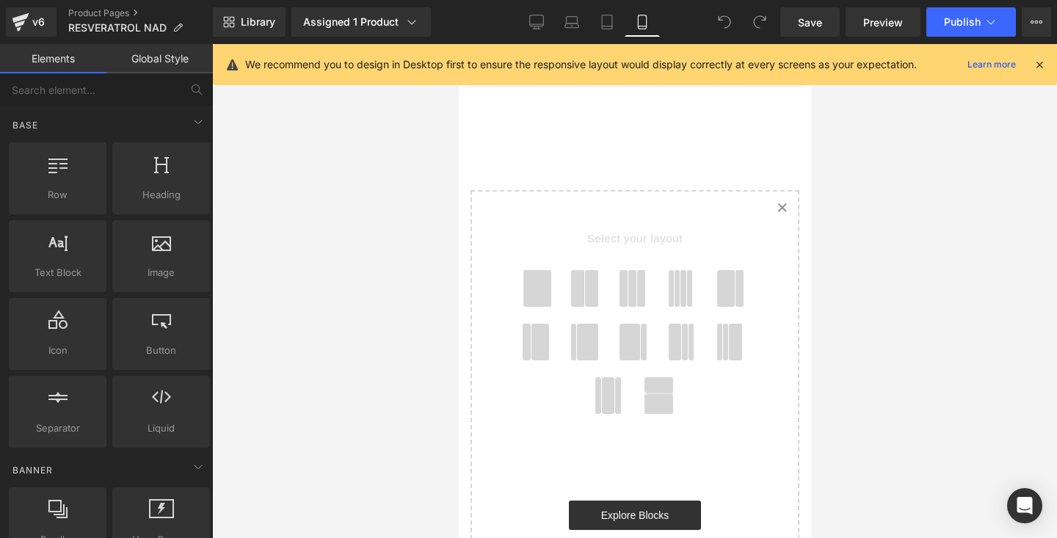
click at [628, 288] on span at bounding box center [632, 288] width 9 height 37
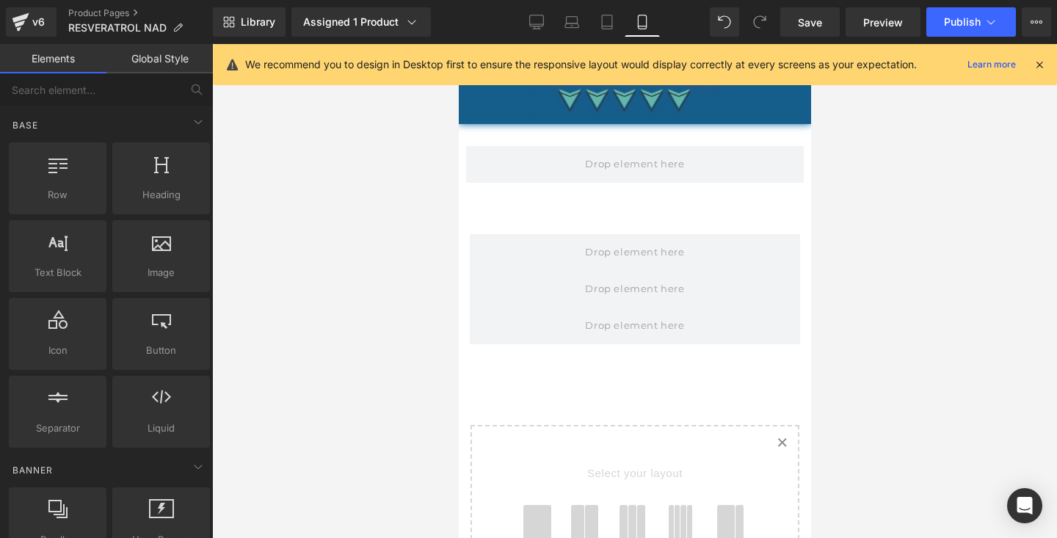
scroll to position [4594, 0]
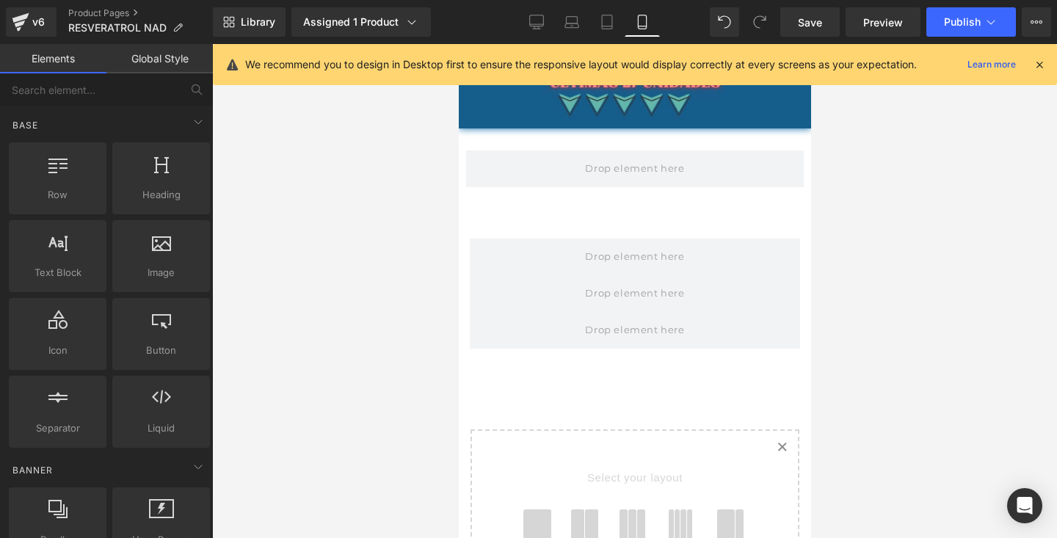
click at [786, 442] on link "Created with Sketch." at bounding box center [781, 447] width 32 height 32
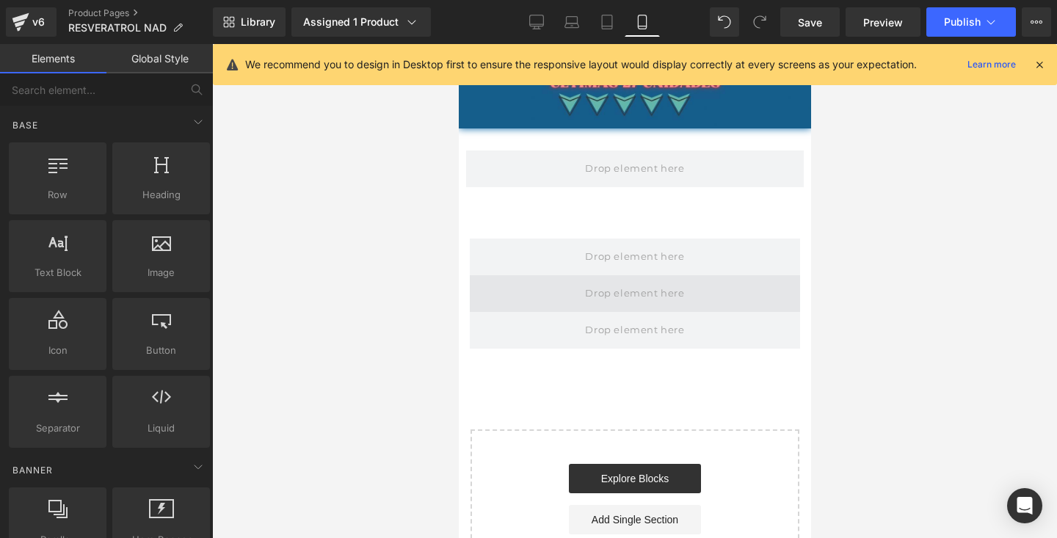
click at [692, 308] on span at bounding box center [634, 293] width 330 height 37
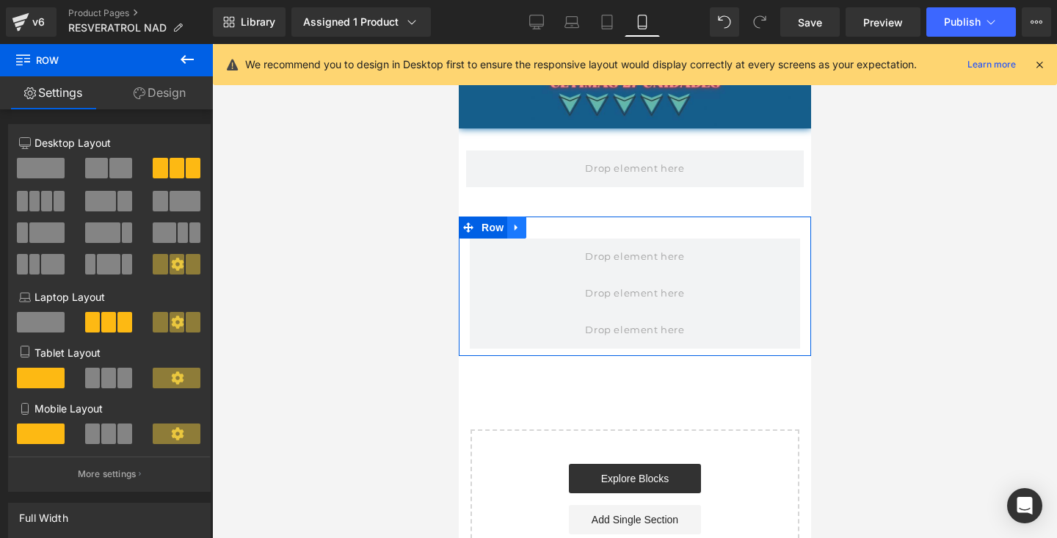
click at [514, 223] on icon at bounding box center [516, 227] width 10 height 11
click at [554, 225] on icon at bounding box center [554, 227] width 10 height 10
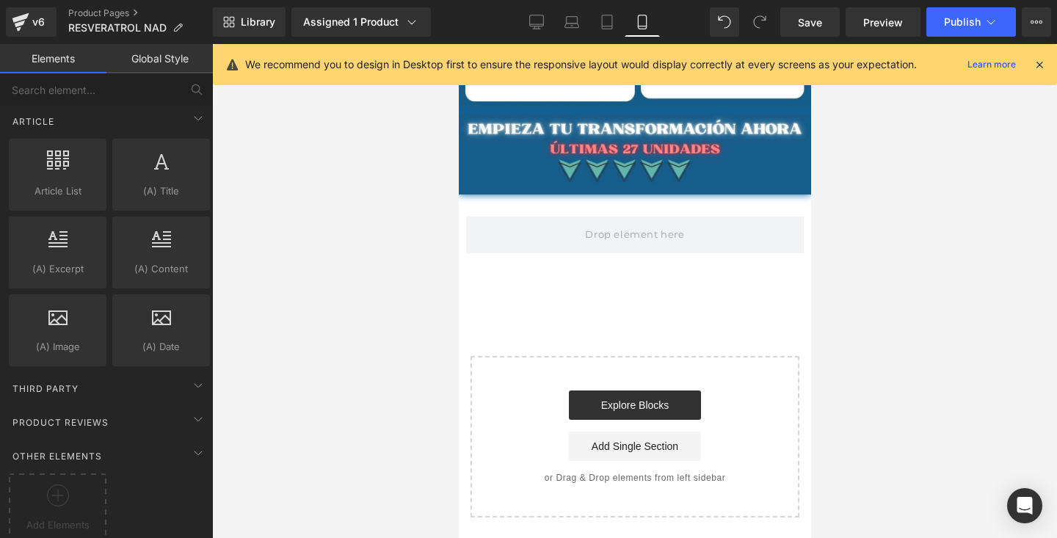
scroll to position [2807, 0]
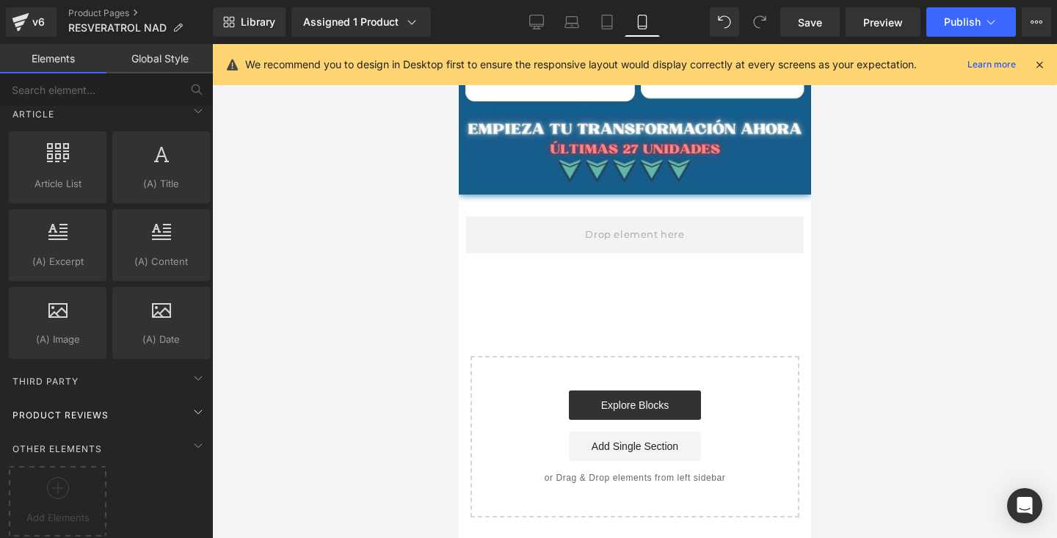
click at [150, 406] on div "Product Reviews" at bounding box center [109, 414] width 207 height 29
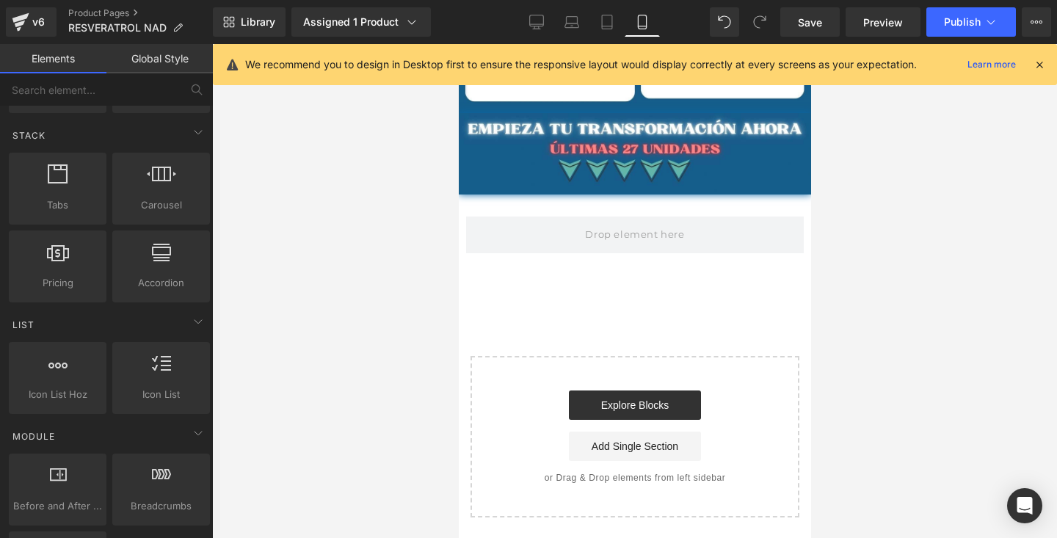
scroll to position [0, 0]
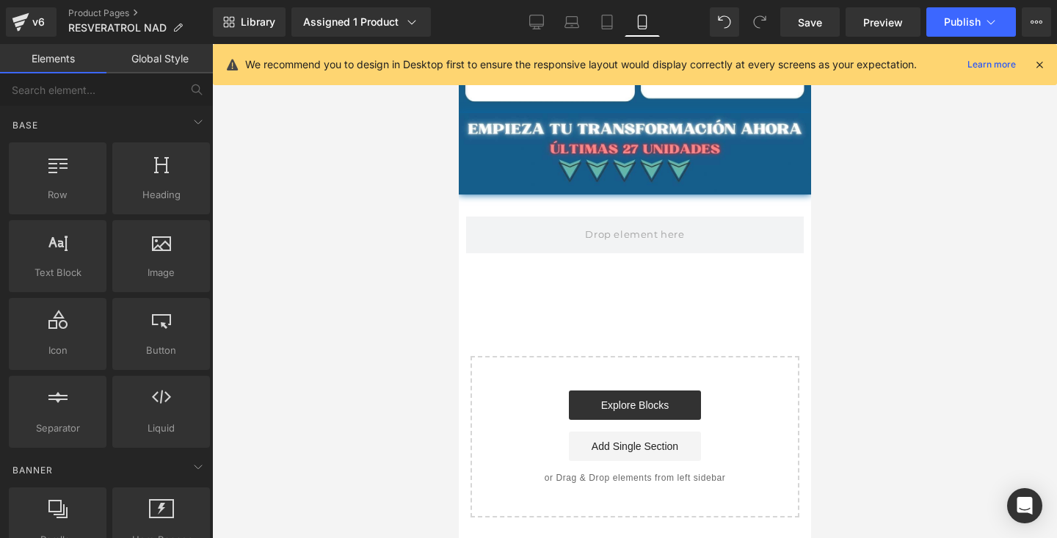
click at [166, 61] on link "Global Style" at bounding box center [159, 58] width 106 height 29
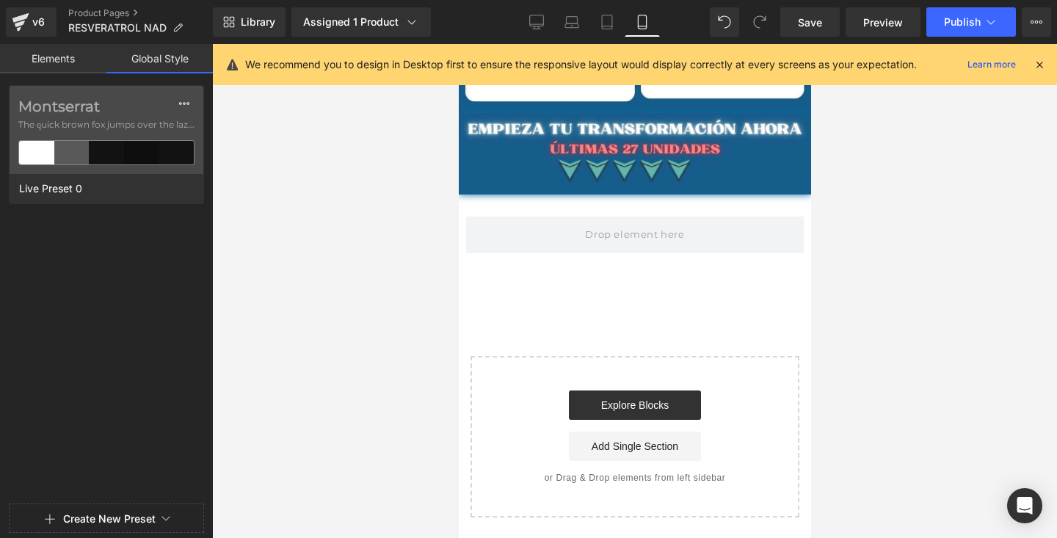
click at [77, 57] on link "Elements" at bounding box center [53, 58] width 106 height 29
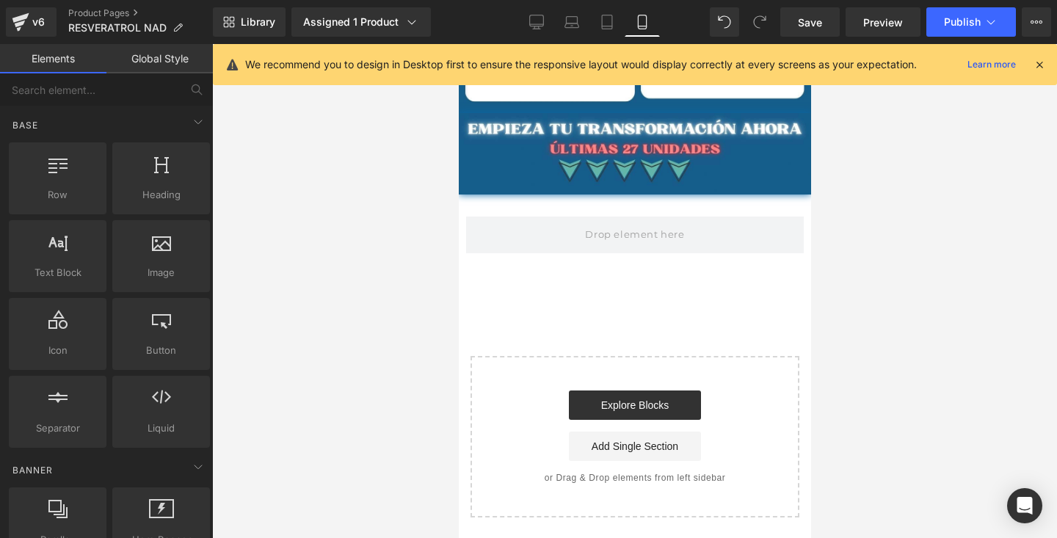
click at [405, 27] on icon at bounding box center [412, 22] width 15 height 15
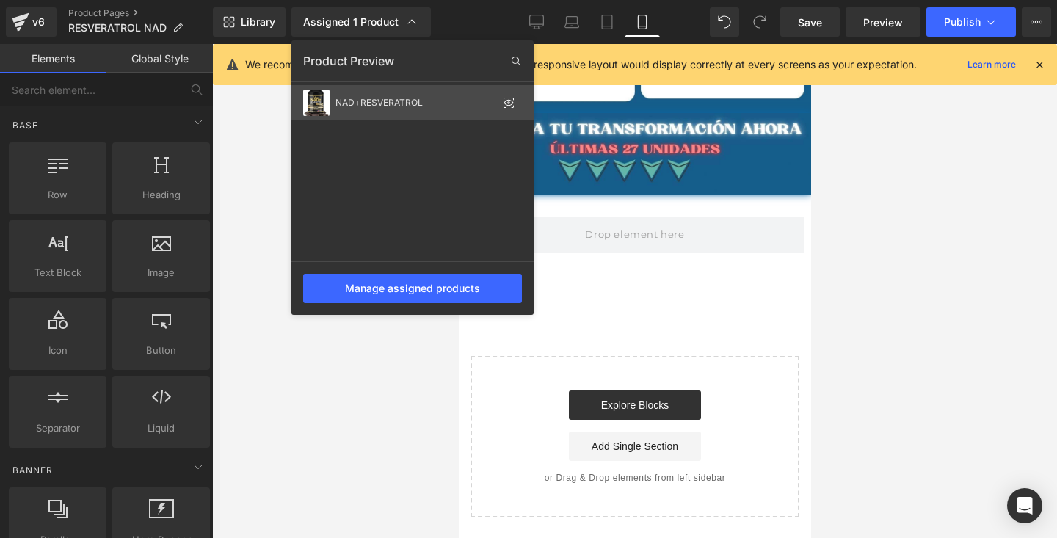
click at [407, 106] on div "NAD+RESVERATROL" at bounding box center [417, 103] width 162 height 10
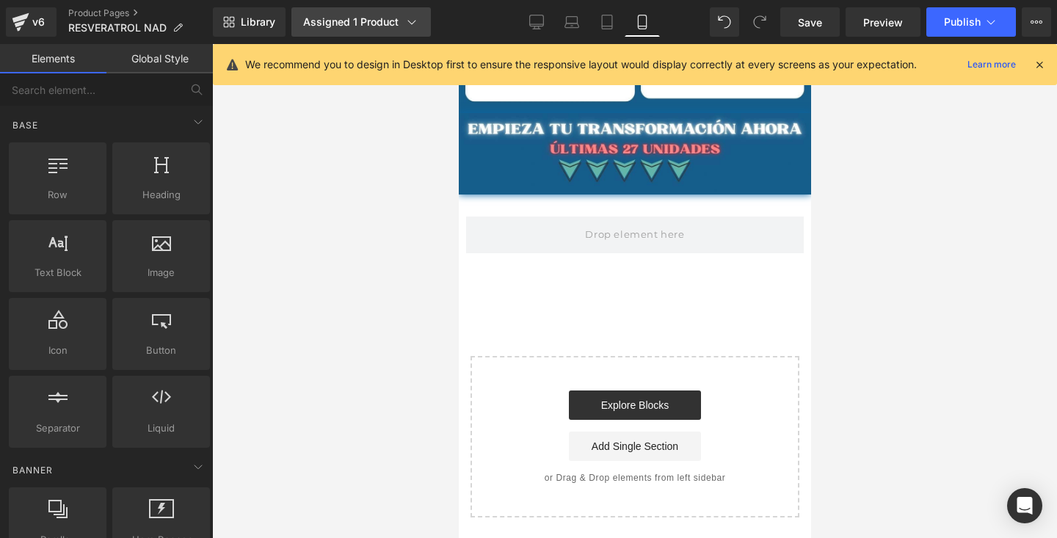
click at [397, 28] on div "Assigned 1 Product" at bounding box center [361, 22] width 116 height 15
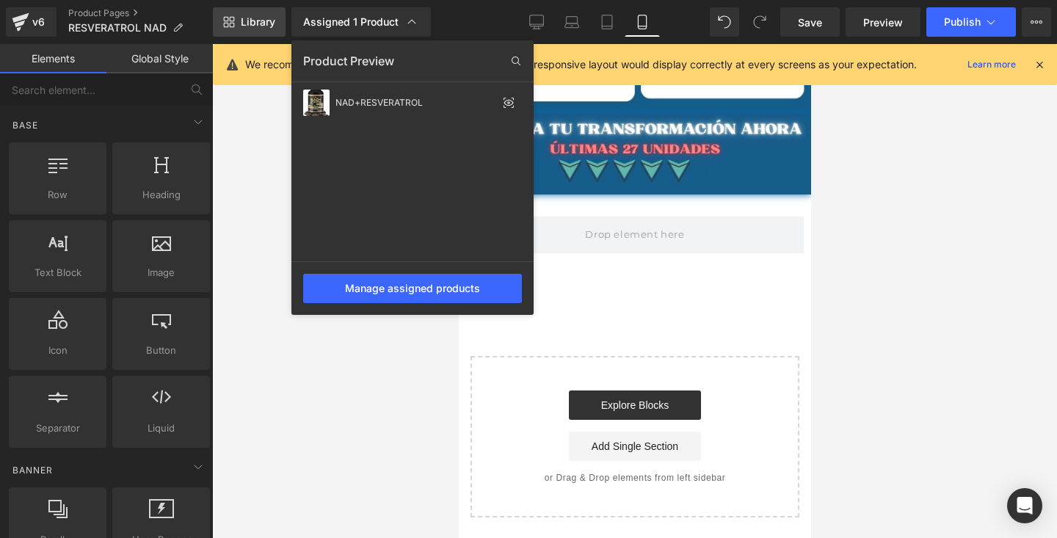
click at [264, 24] on span "Library" at bounding box center [258, 21] width 35 height 13
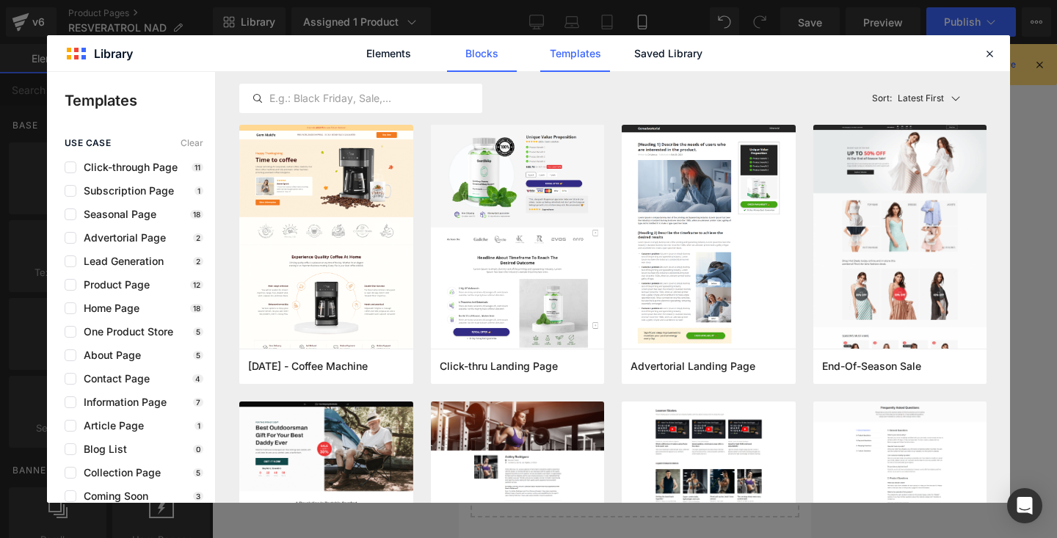
click at [487, 37] on link "Blocks" at bounding box center [482, 53] width 70 height 37
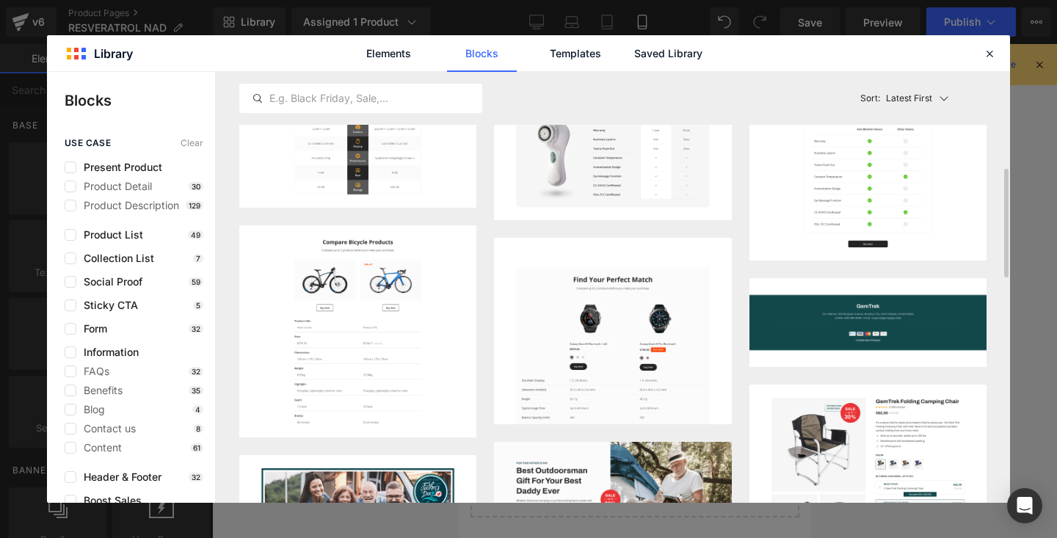
scroll to position [347, 0]
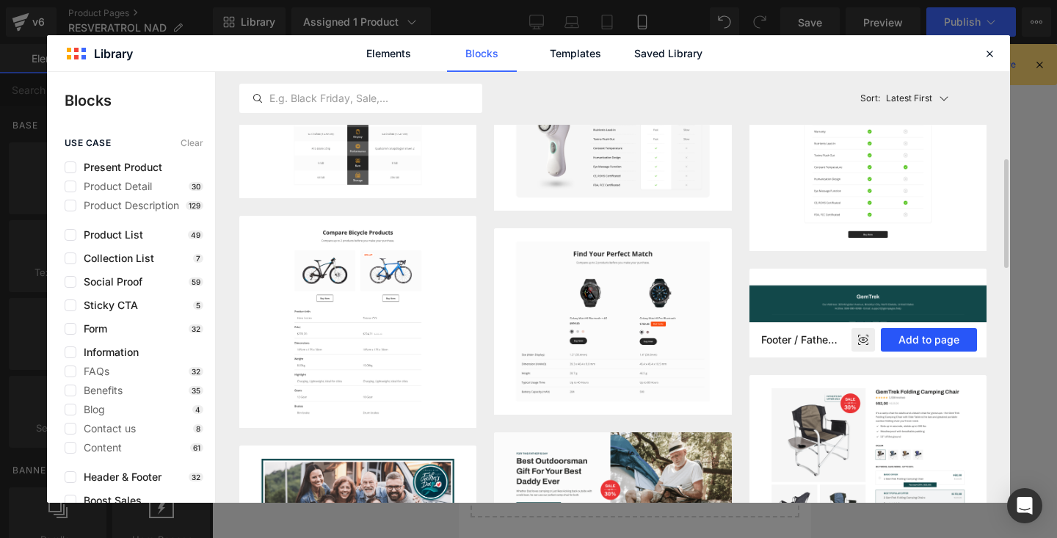
click at [917, 336] on button "Add to page" at bounding box center [929, 339] width 96 height 23
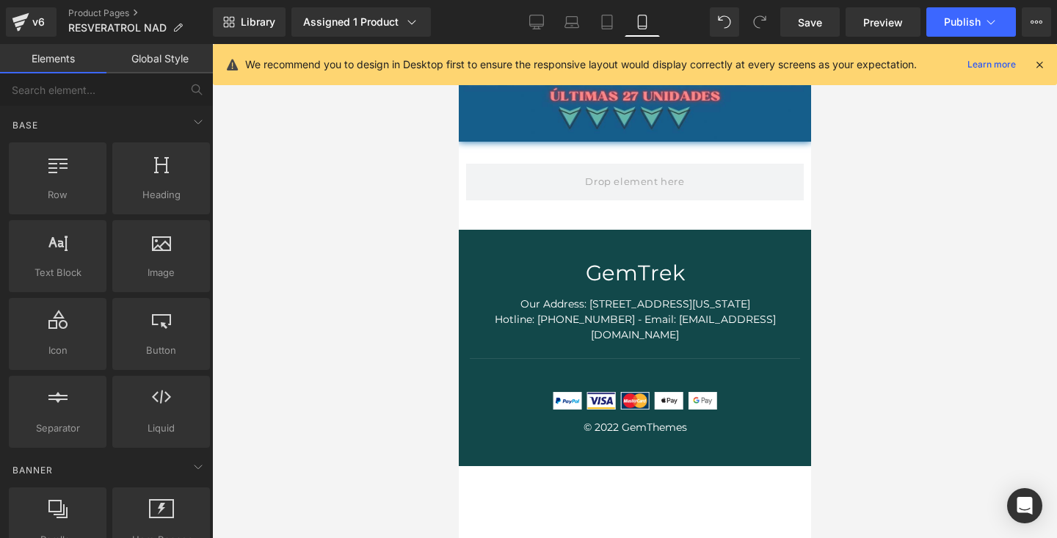
scroll to position [4580, 0]
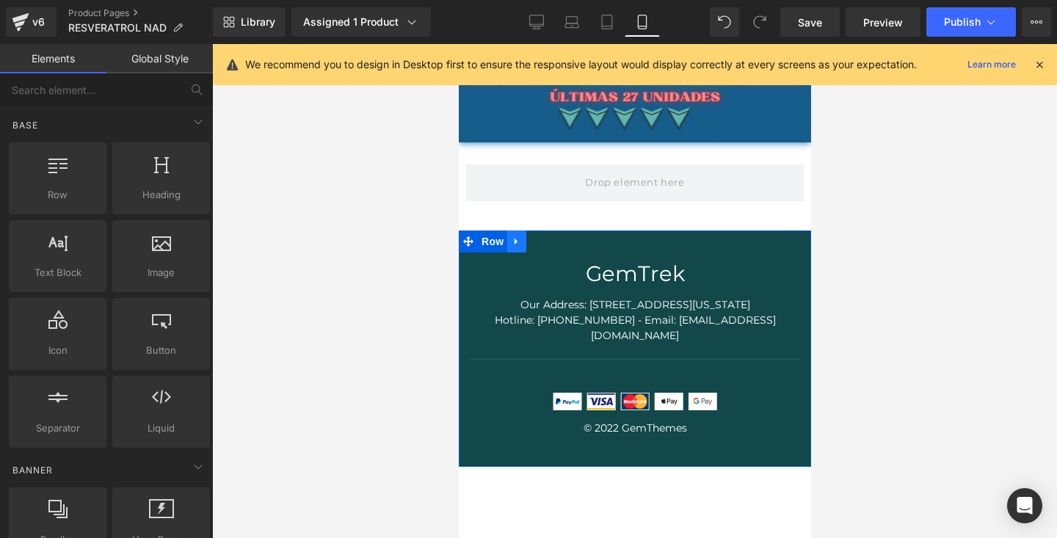
click at [519, 239] on icon at bounding box center [516, 241] width 10 height 11
click at [552, 237] on icon at bounding box center [554, 241] width 10 height 10
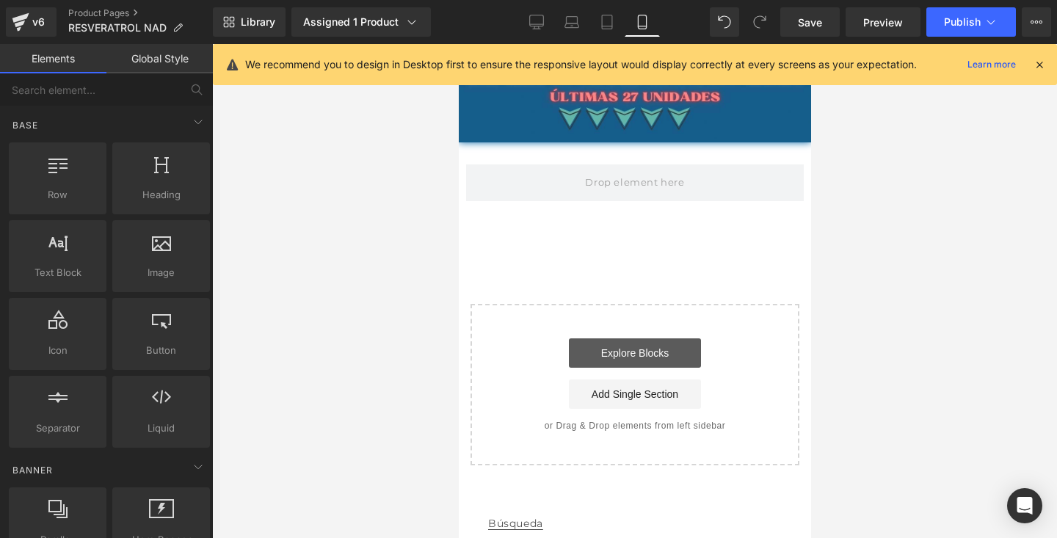
click at [621, 348] on link "Explore Blocks" at bounding box center [634, 352] width 132 height 29
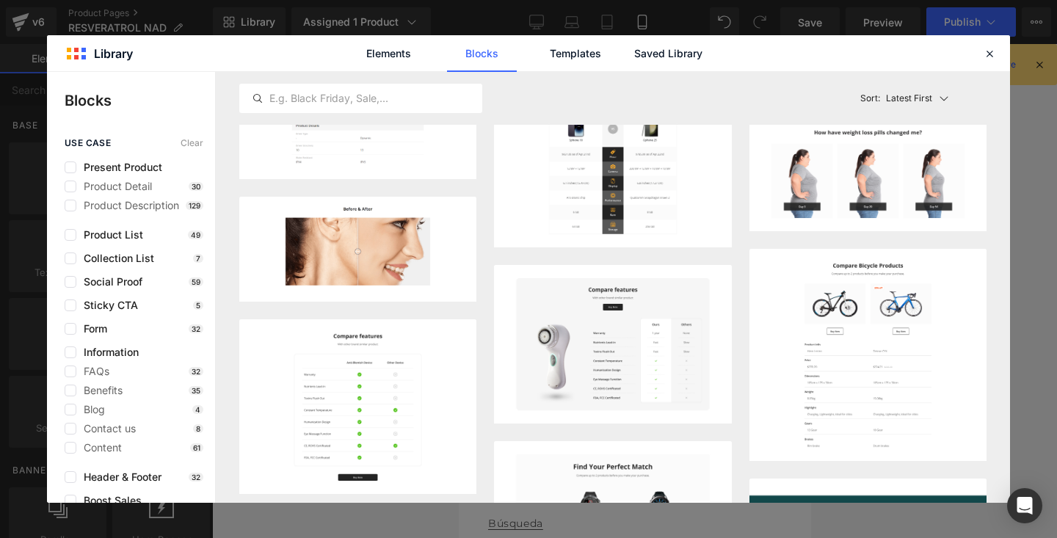
scroll to position [0, 0]
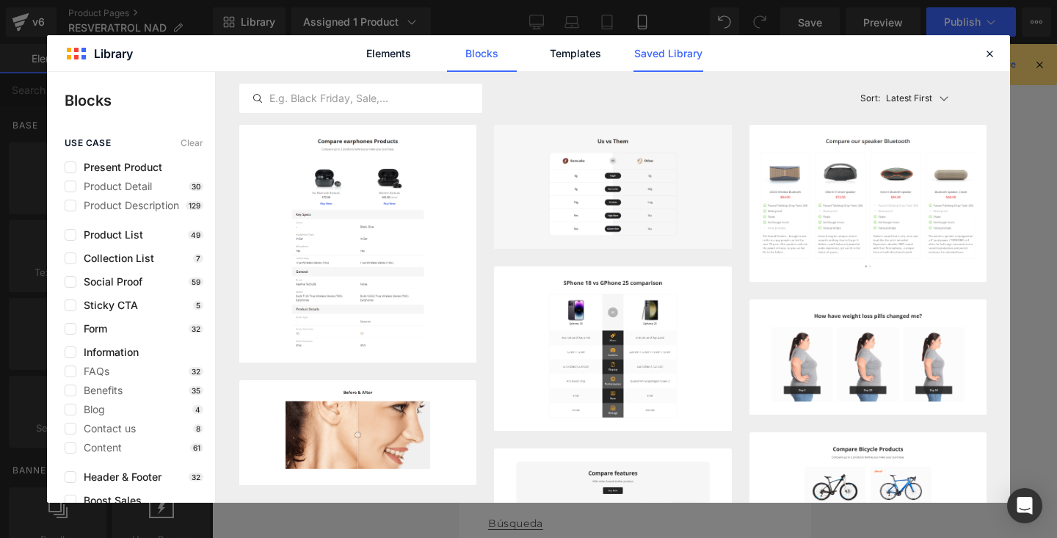
click at [643, 57] on link "Saved Library" at bounding box center [669, 53] width 70 height 37
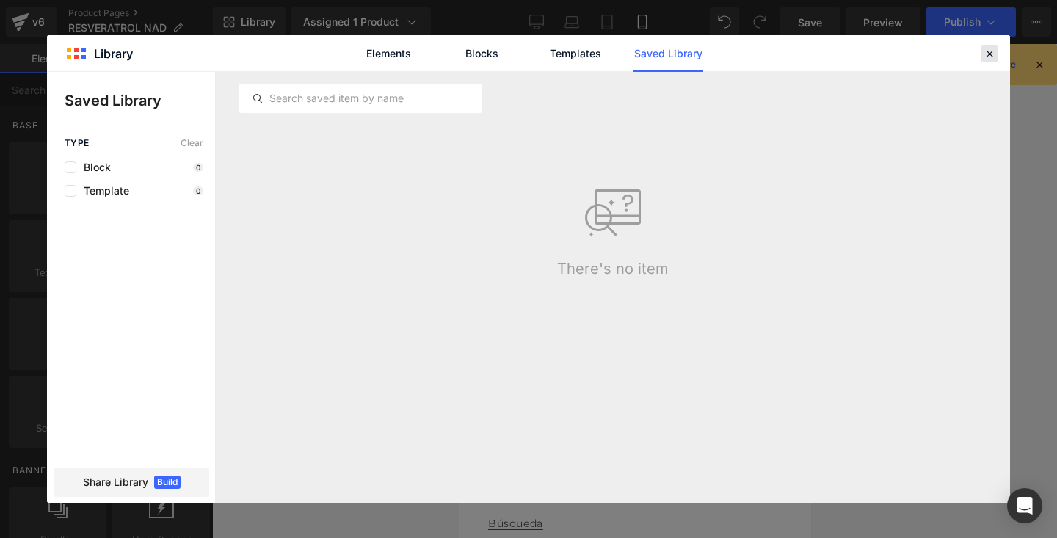
click at [996, 51] on div at bounding box center [990, 54] width 18 height 18
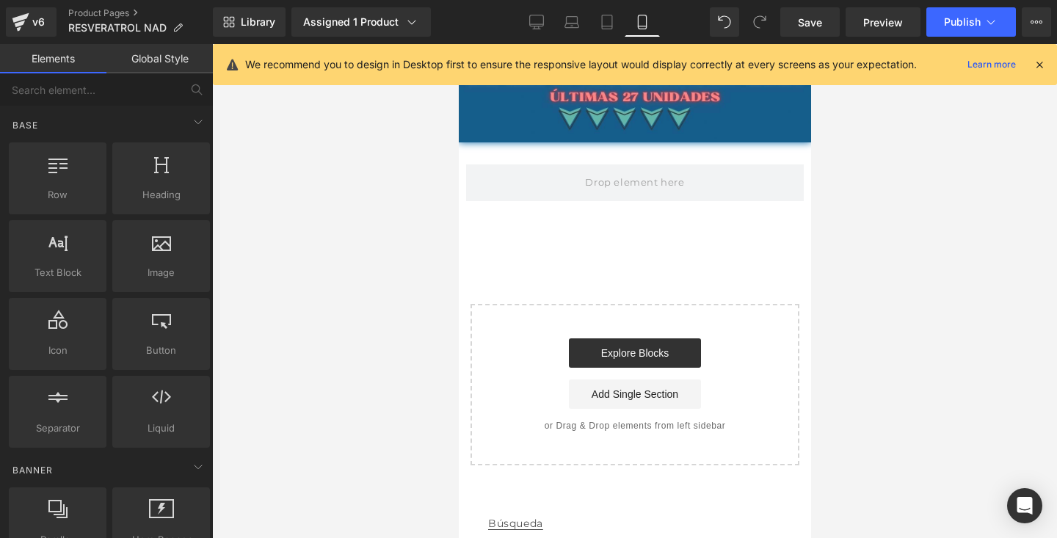
click at [1034, 59] on icon at bounding box center [1039, 64] width 13 height 13
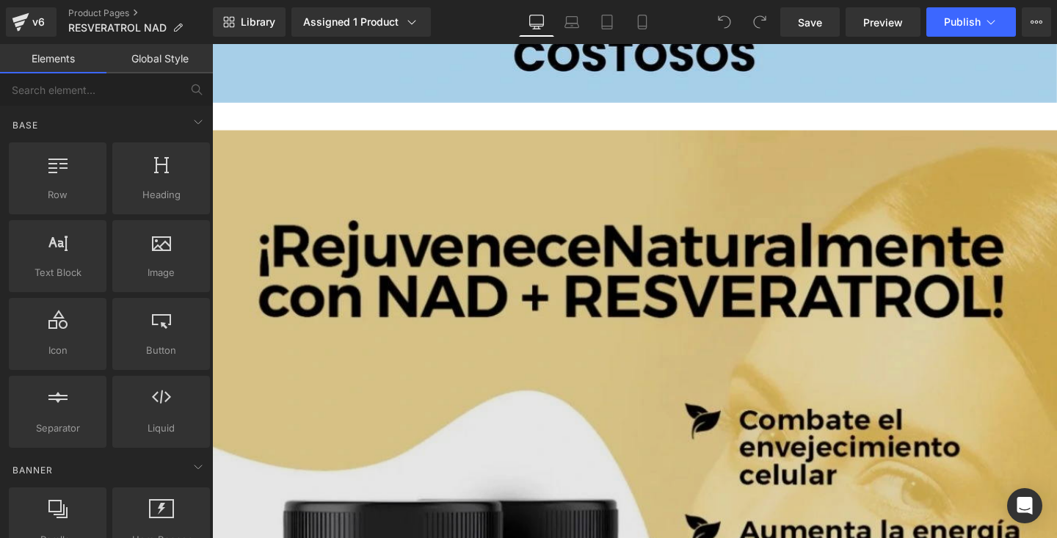
scroll to position [2793, 0]
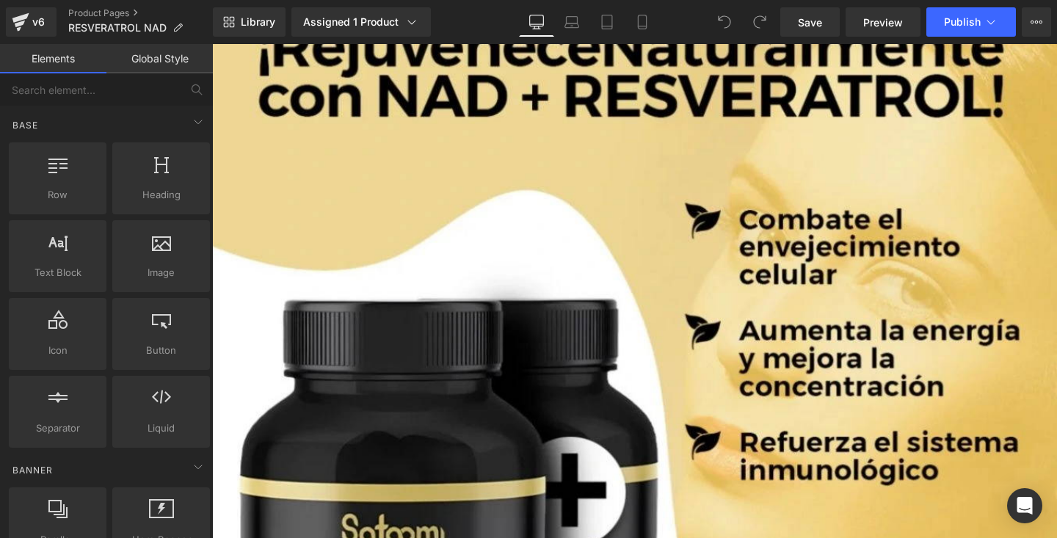
click at [639, 40] on div "Library Assigned 1 Product Product Preview NAD+RESVERATROL Manage assigned prod…" at bounding box center [635, 22] width 844 height 44
click at [639, 18] on icon at bounding box center [642, 22] width 15 height 15
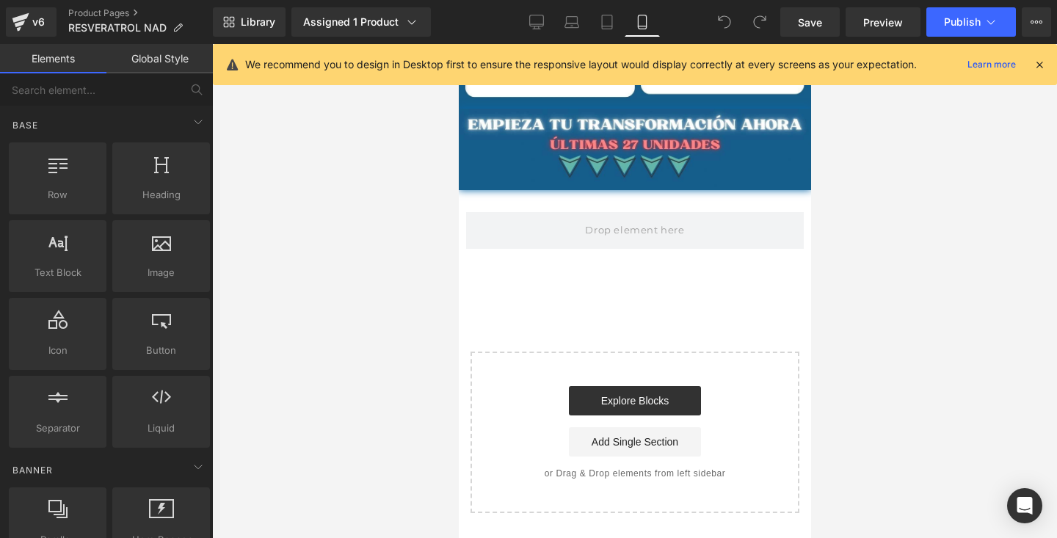
scroll to position [4409, 0]
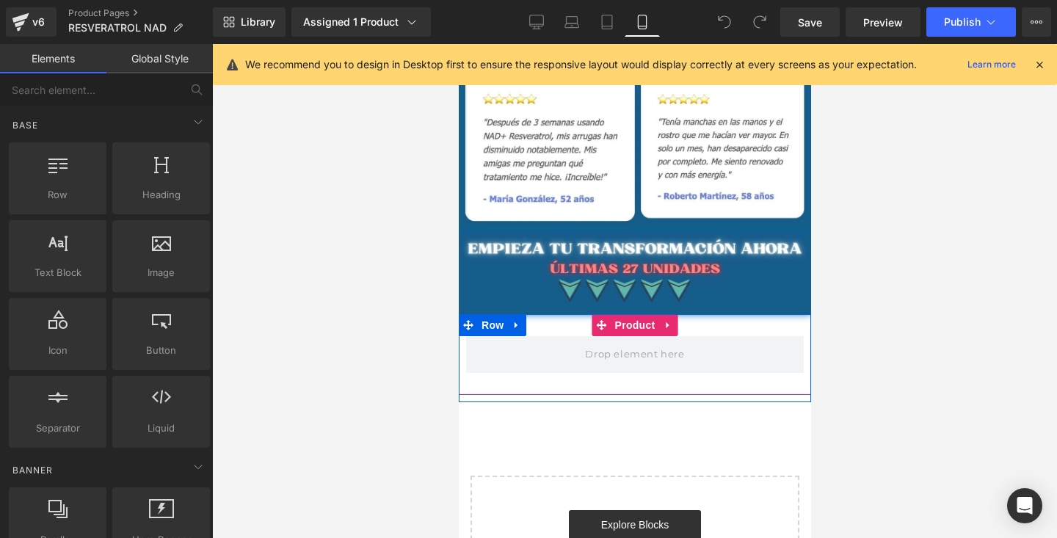
click at [705, 382] on div "Product" at bounding box center [634, 354] width 352 height 81
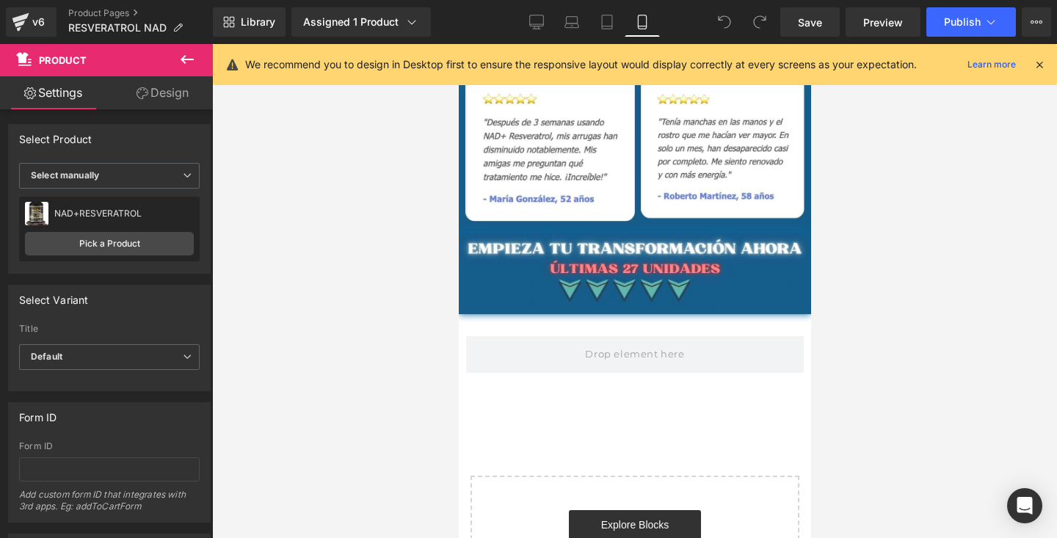
click at [1044, 63] on icon at bounding box center [1039, 64] width 13 height 13
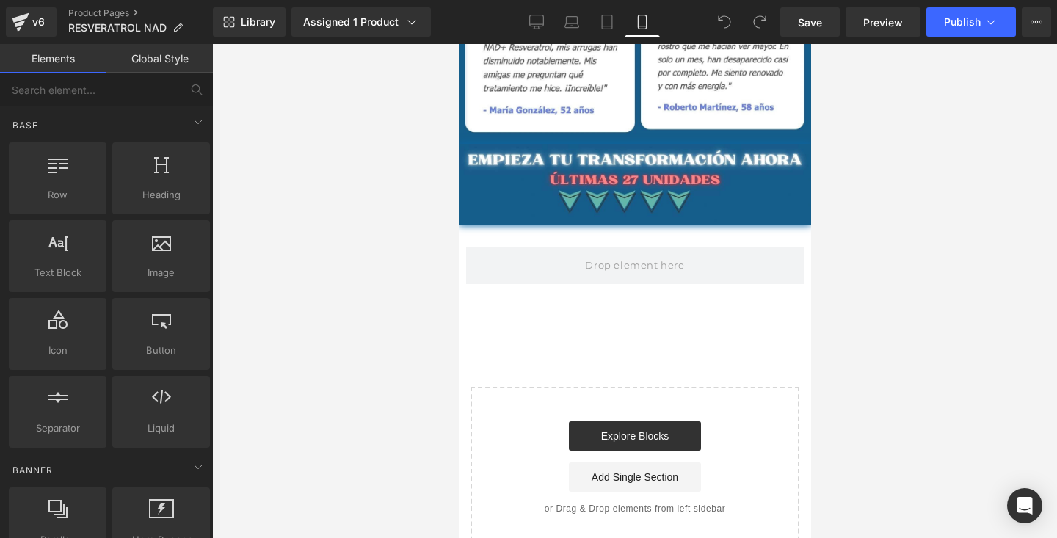
scroll to position [4516, 0]
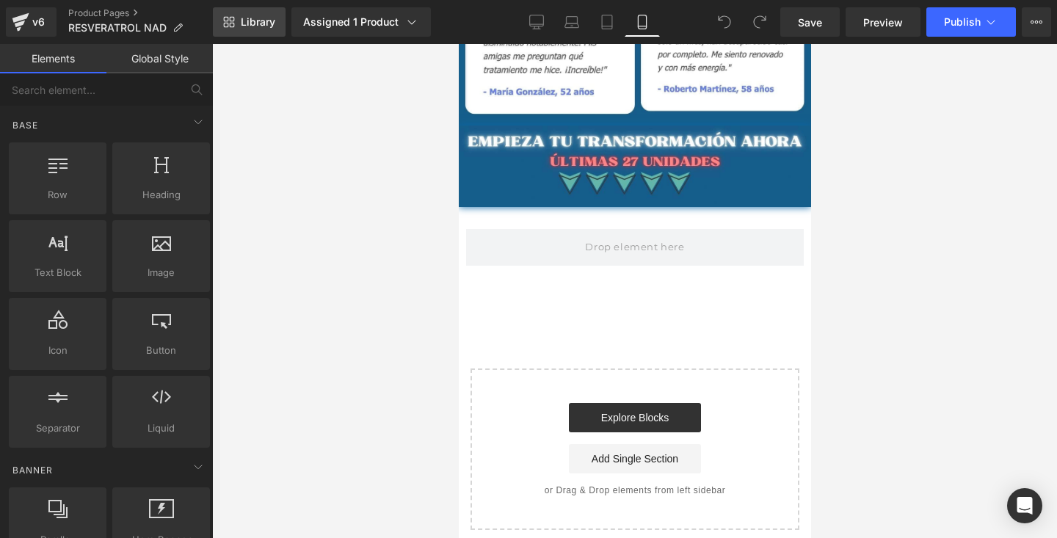
click at [266, 21] on span "Library" at bounding box center [258, 21] width 35 height 13
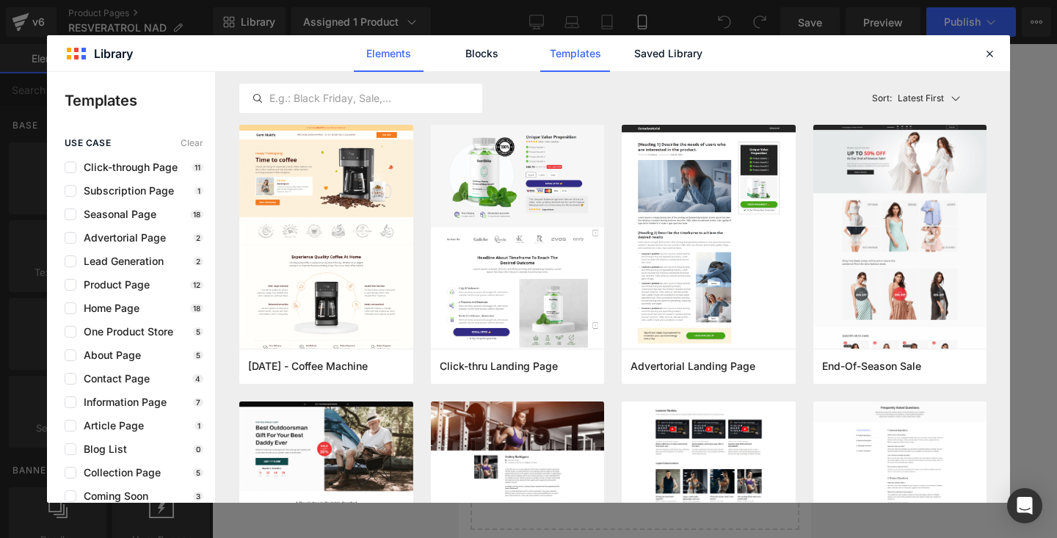
click at [392, 61] on link "Elements" at bounding box center [389, 53] width 70 height 37
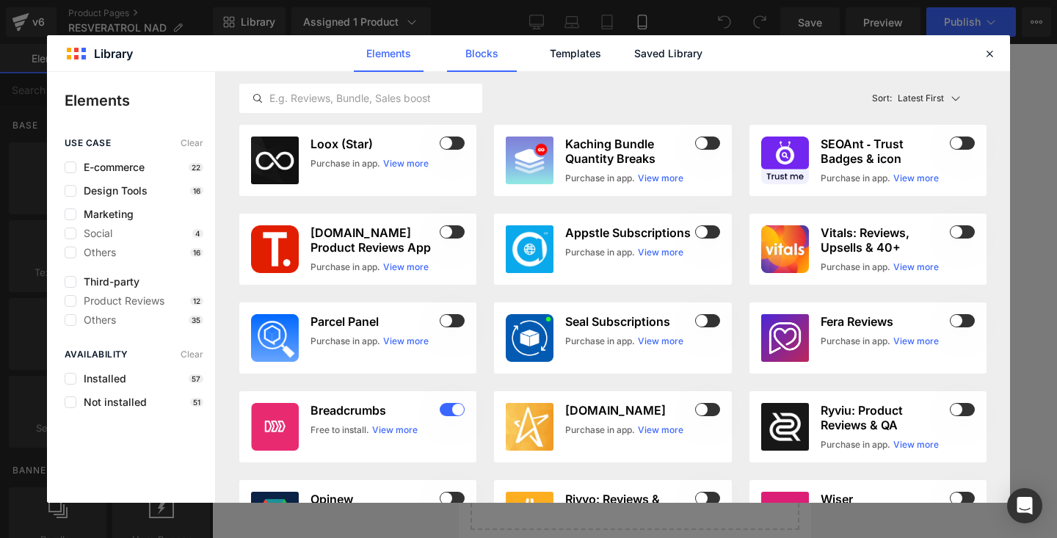
click at [488, 54] on link "Blocks" at bounding box center [482, 53] width 70 height 37
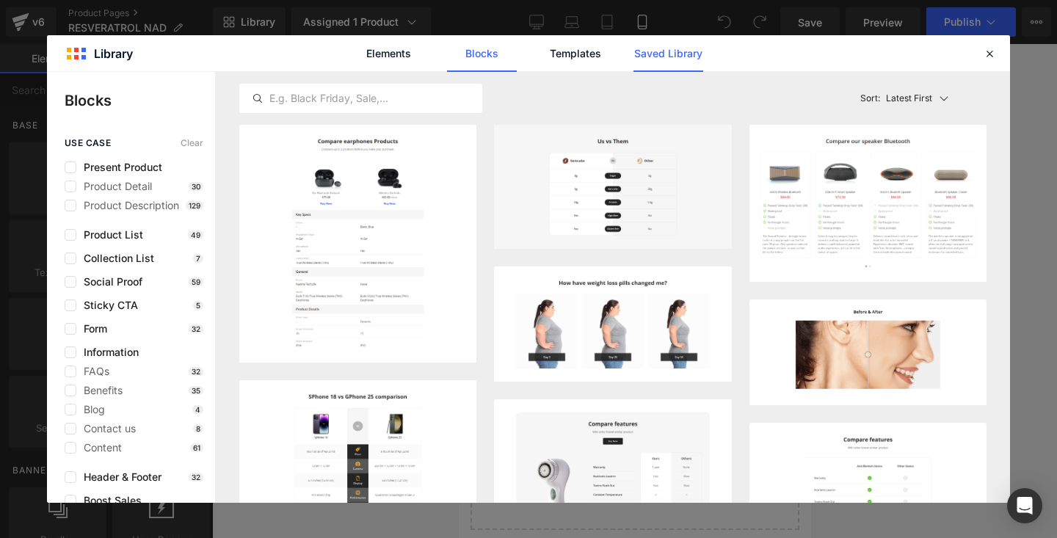
click at [643, 63] on link "Saved Library" at bounding box center [669, 53] width 70 height 37
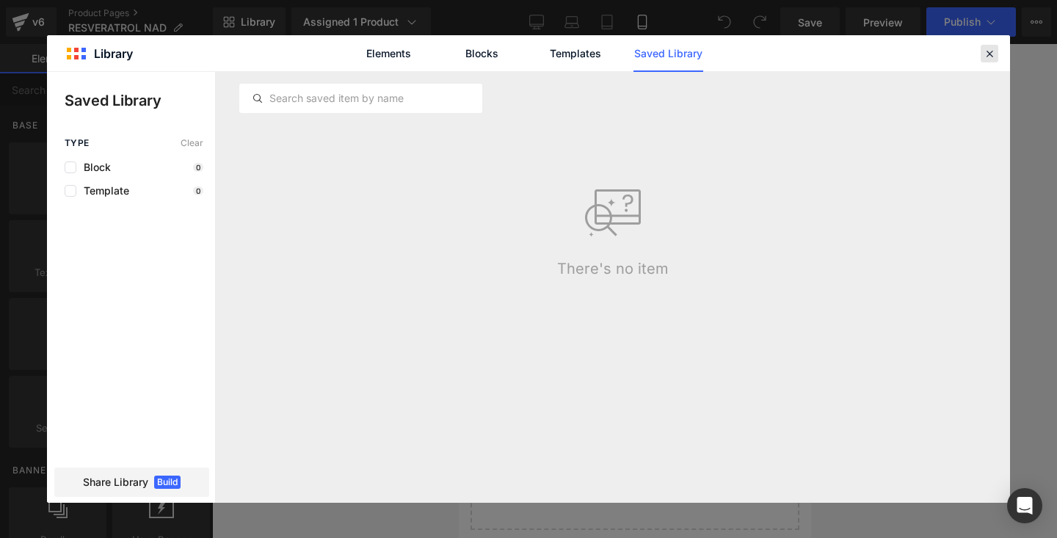
click at [987, 54] on icon at bounding box center [989, 53] width 13 height 13
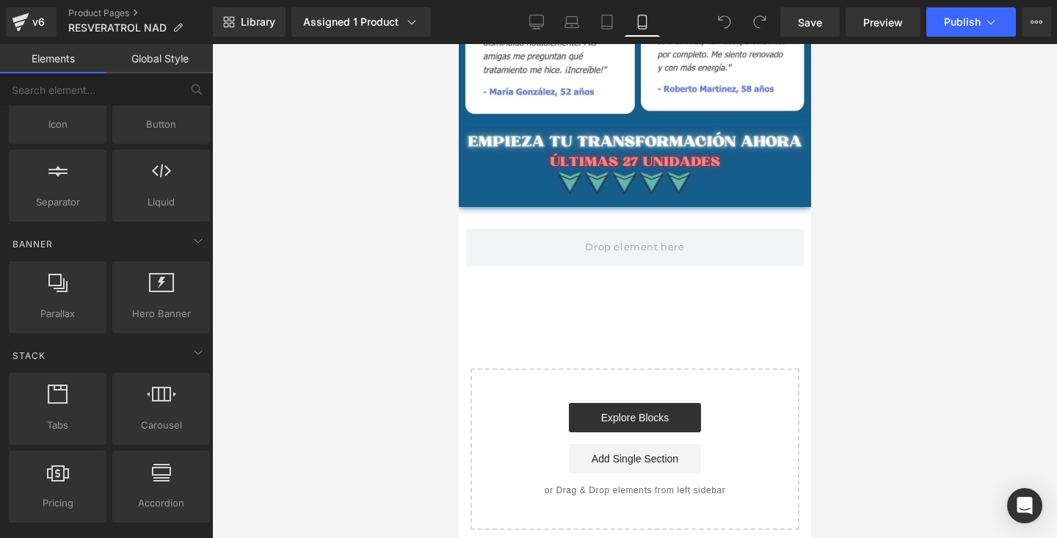
scroll to position [0, 0]
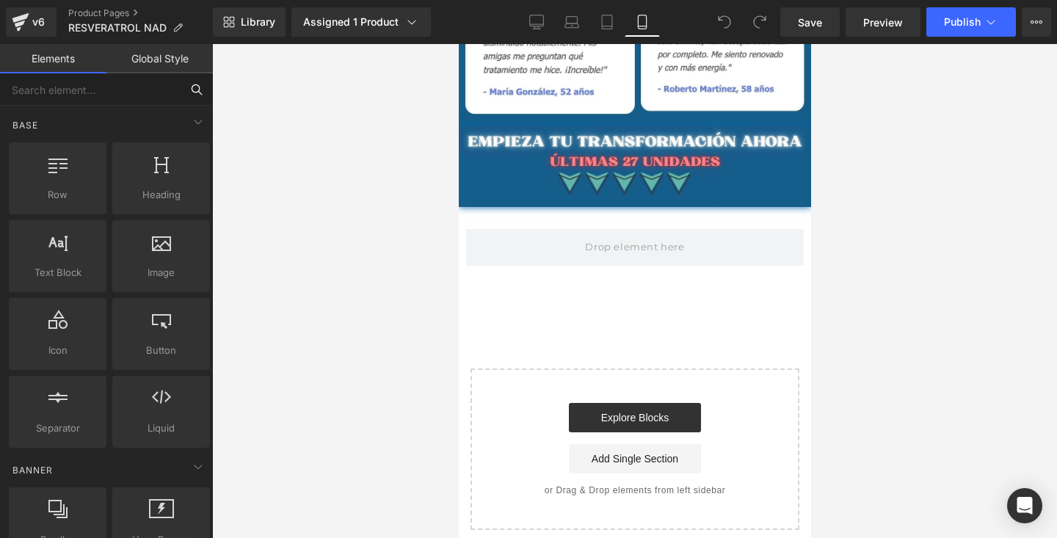
click at [79, 94] on input "text" at bounding box center [90, 89] width 181 height 32
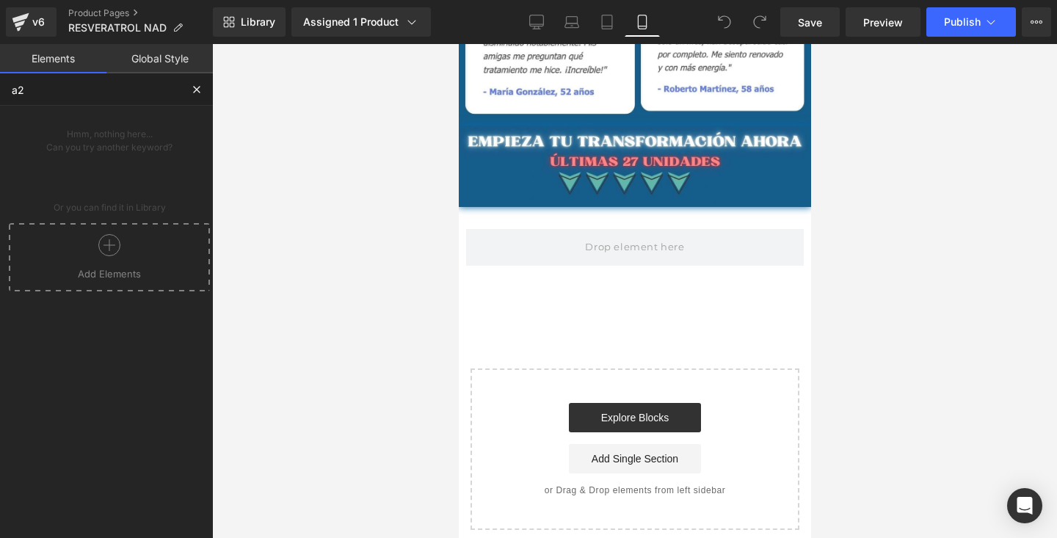
type input "a"
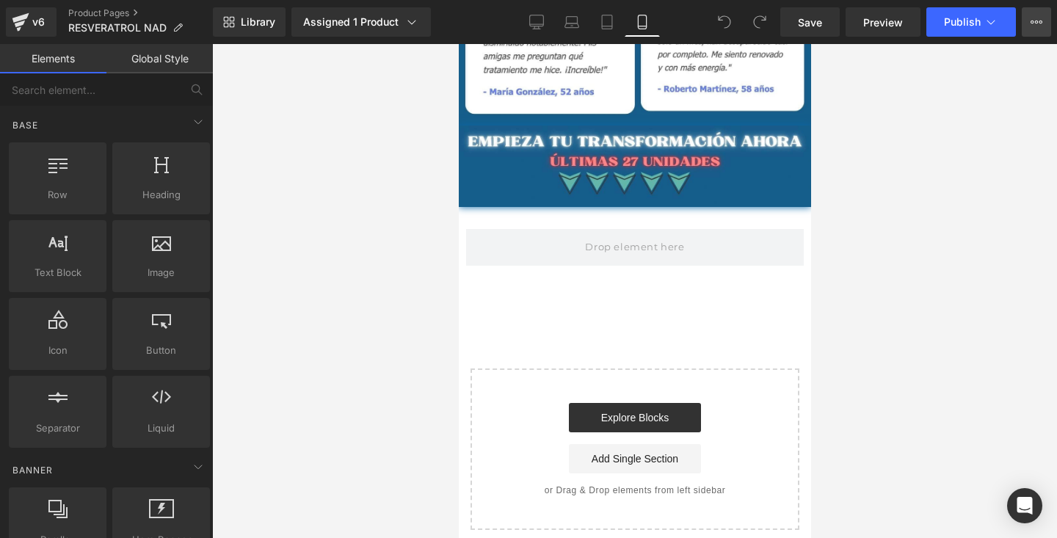
click at [1026, 21] on button "Upgrade Plan View Live Page View with current Template Save Template to Library…" at bounding box center [1036, 21] width 29 height 29
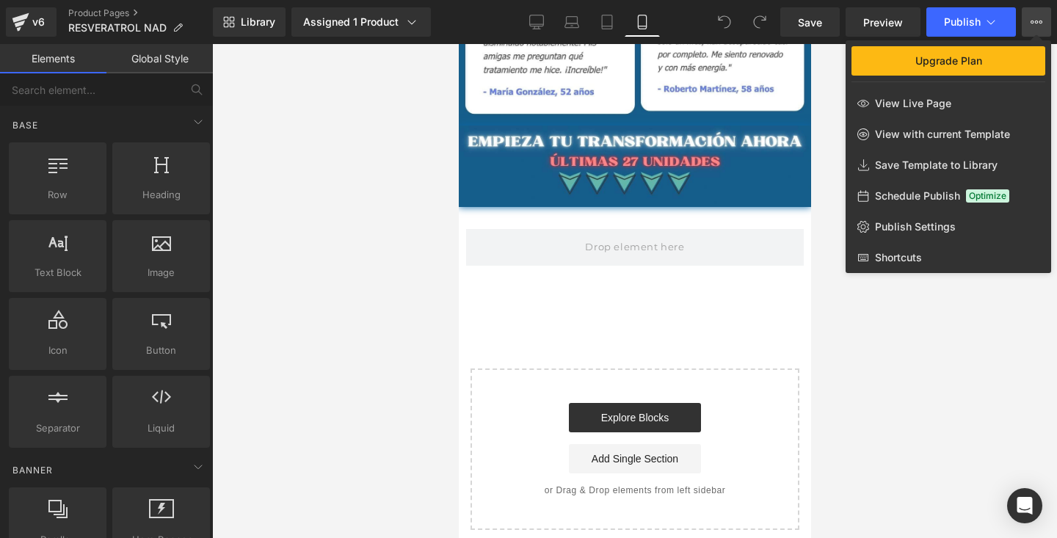
click at [957, 358] on div at bounding box center [634, 291] width 845 height 494
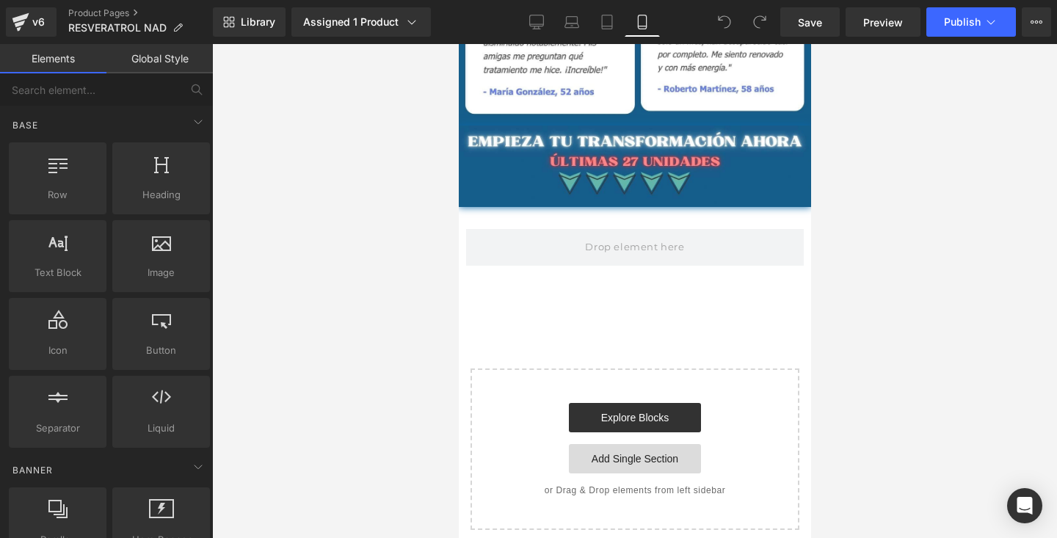
click at [665, 453] on link "Add Single Section" at bounding box center [634, 458] width 132 height 29
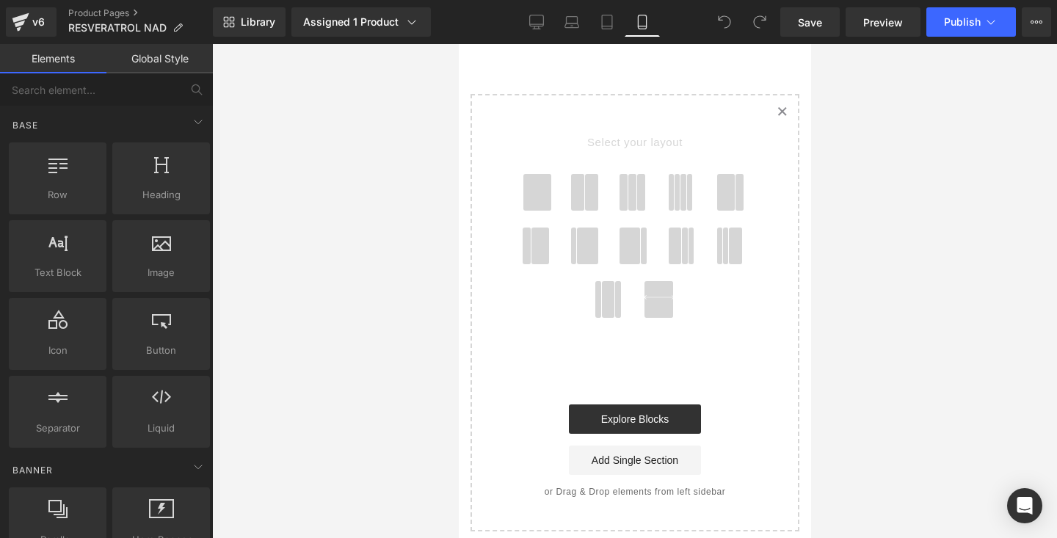
scroll to position [4791, 0]
click at [774, 118] on link "Created with Sketch." at bounding box center [781, 111] width 32 height 32
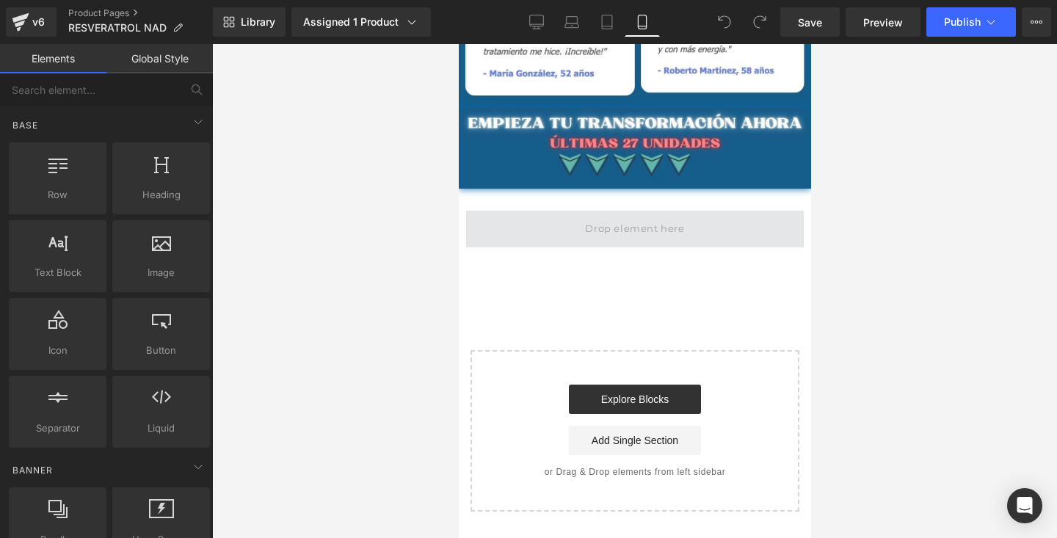
scroll to position [4527, 0]
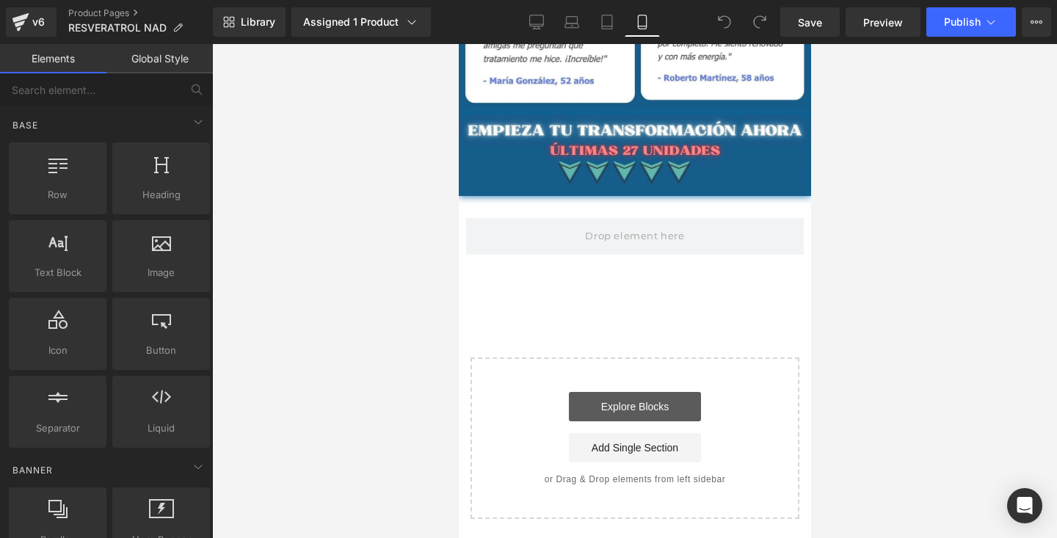
click at [626, 407] on link "Explore Blocks" at bounding box center [634, 406] width 132 height 29
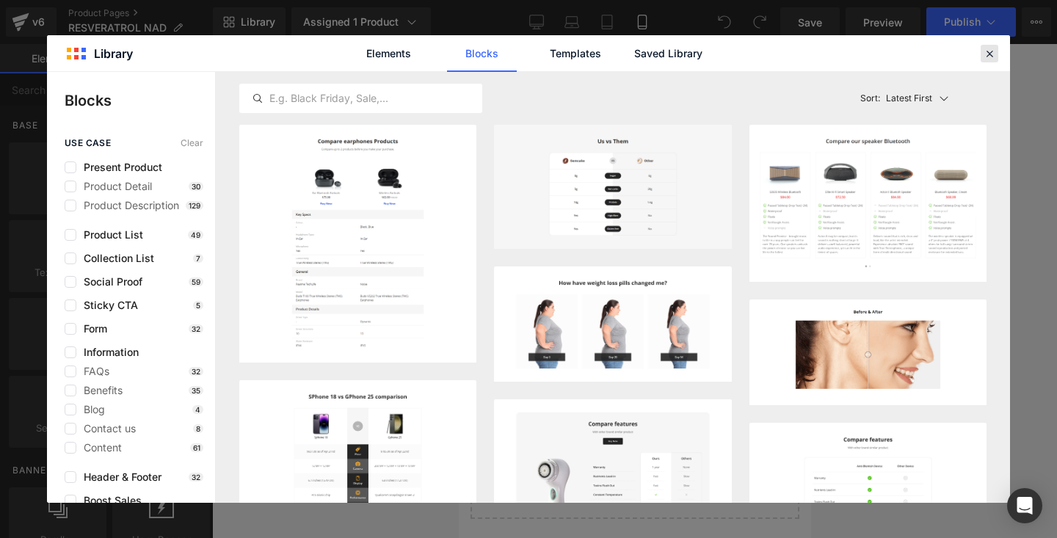
click at [993, 47] on icon at bounding box center [989, 53] width 13 height 13
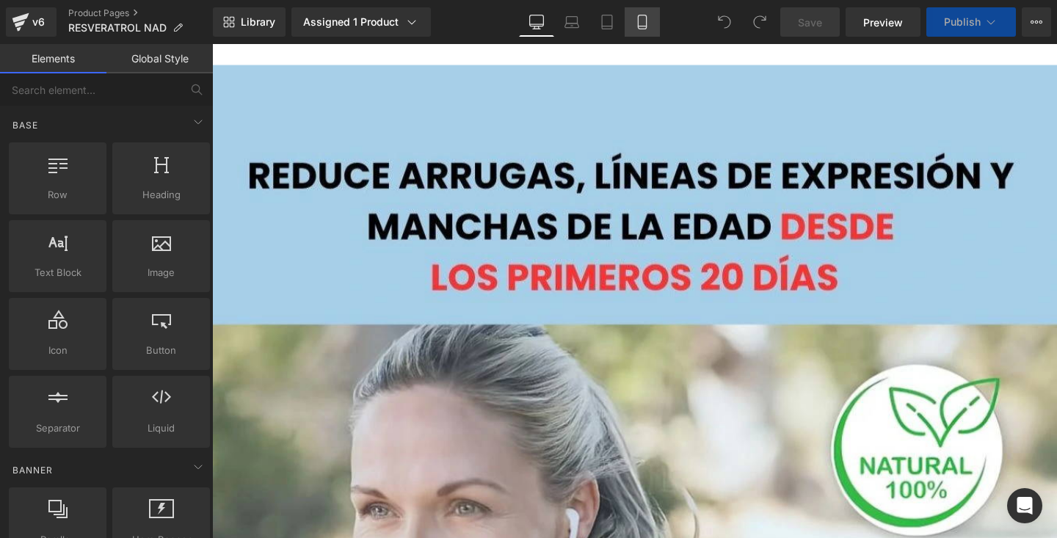
click at [637, 24] on icon at bounding box center [642, 22] width 15 height 15
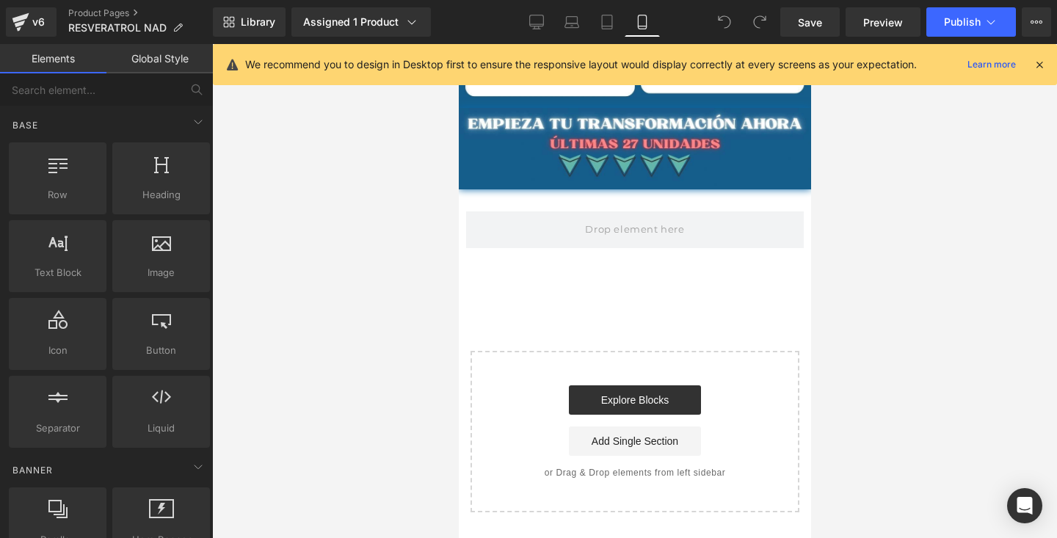
scroll to position [4533, 0]
